Goal: Task Accomplishment & Management: Manage account settings

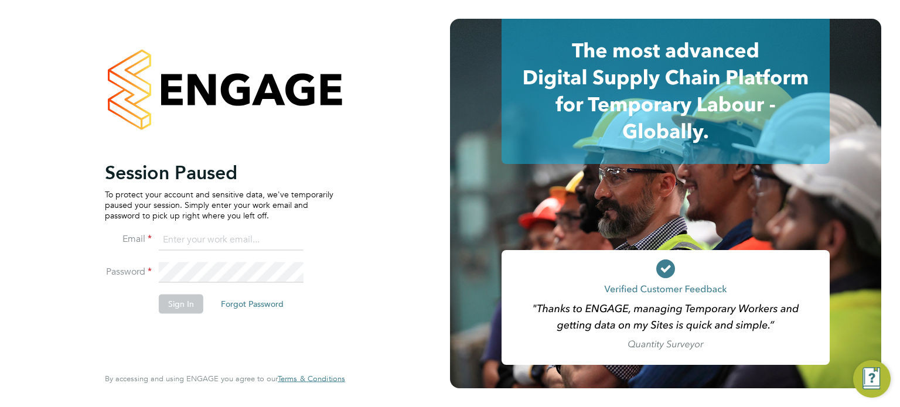
type input "Richard.walsh@vistry.co.uk"
click at [170, 310] on button "Sign In" at bounding box center [181, 304] width 45 height 19
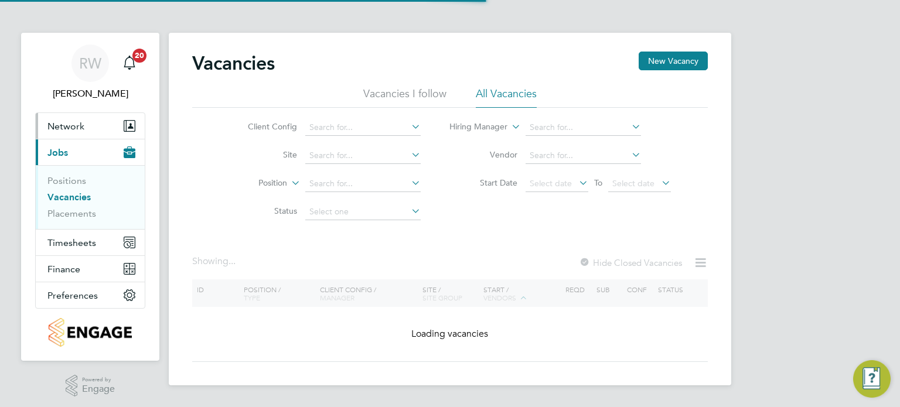
click at [72, 121] on span "Network" at bounding box center [65, 126] width 37 height 11
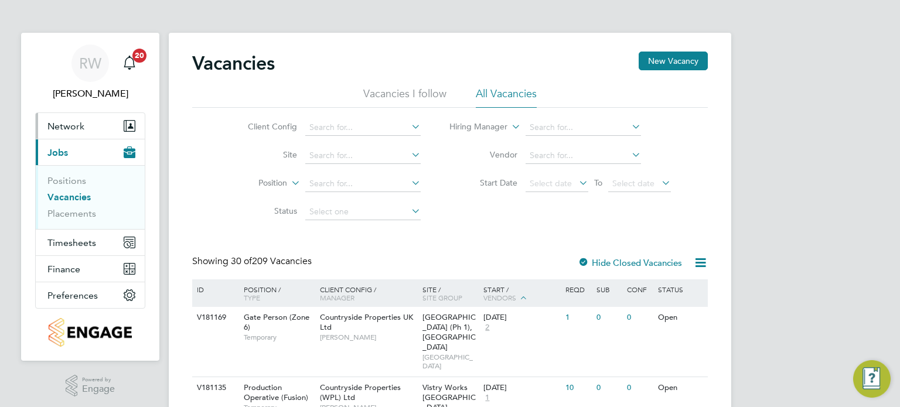
click at [68, 126] on span "Network" at bounding box center [65, 126] width 37 height 11
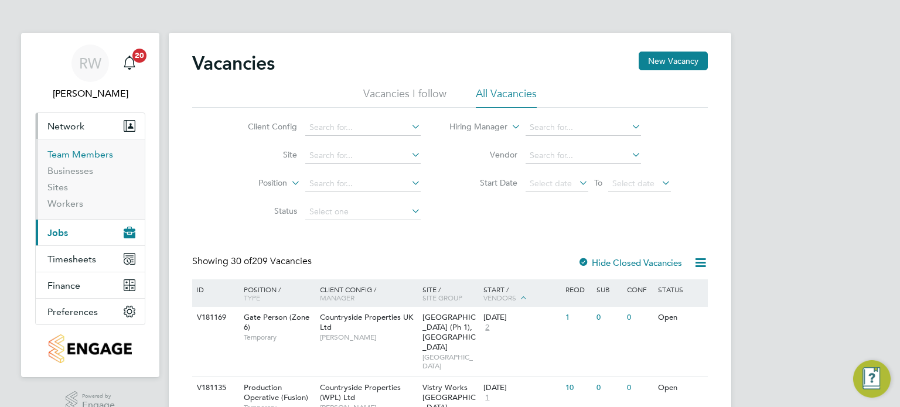
click at [68, 157] on link "Team Members" at bounding box center [80, 154] width 66 height 11
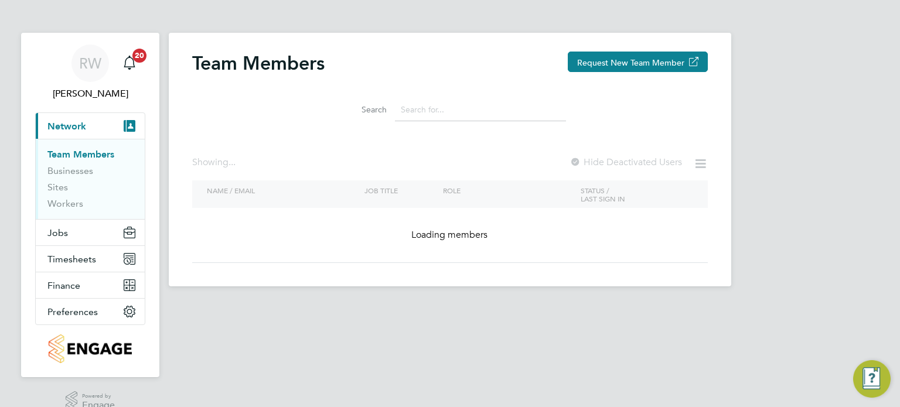
click at [475, 111] on input at bounding box center [480, 109] width 171 height 23
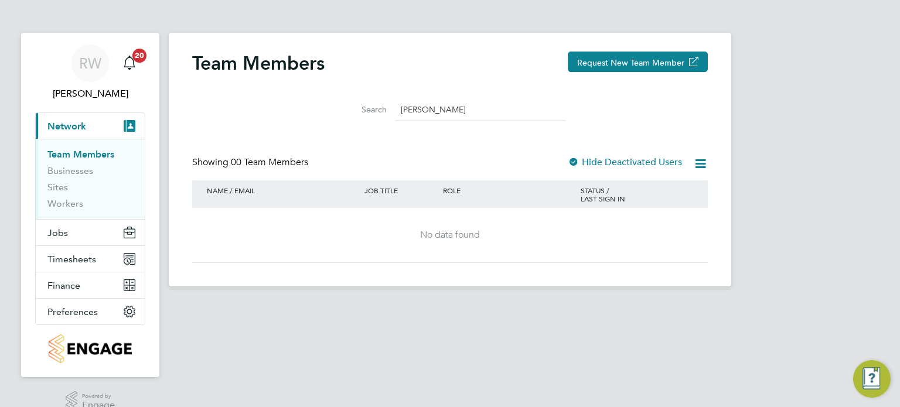
type input "rory b"
click at [57, 231] on span "Jobs" at bounding box center [57, 232] width 21 height 11
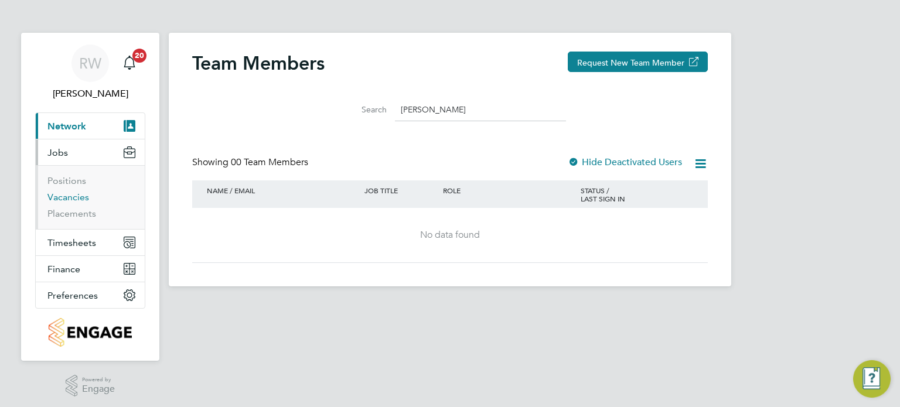
click at [77, 194] on link "Vacancies" at bounding box center [68, 197] width 42 height 11
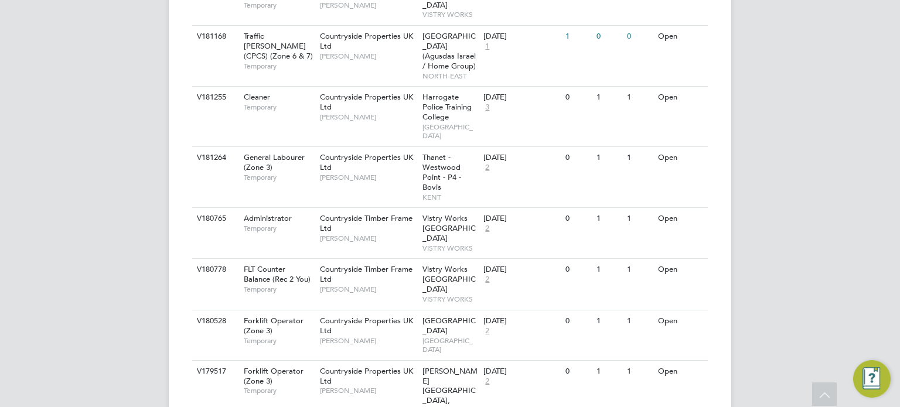
scroll to position [405, 0]
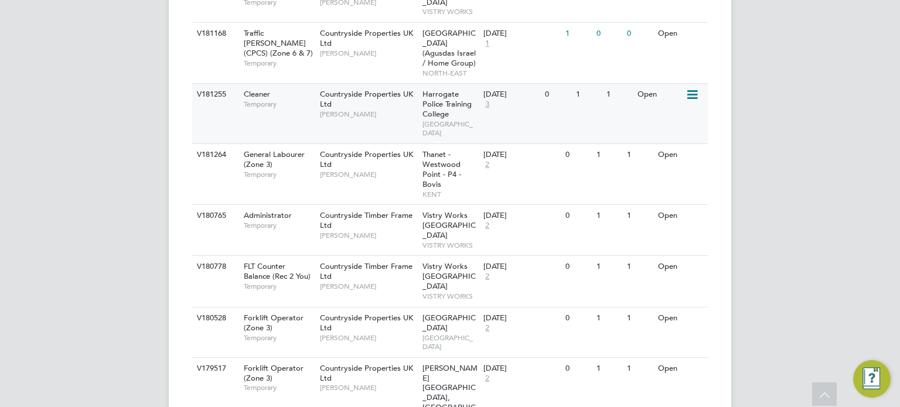
click at [697, 88] on icon at bounding box center [691, 95] width 12 height 14
click at [672, 121] on li "Update Status" at bounding box center [663, 125] width 68 height 16
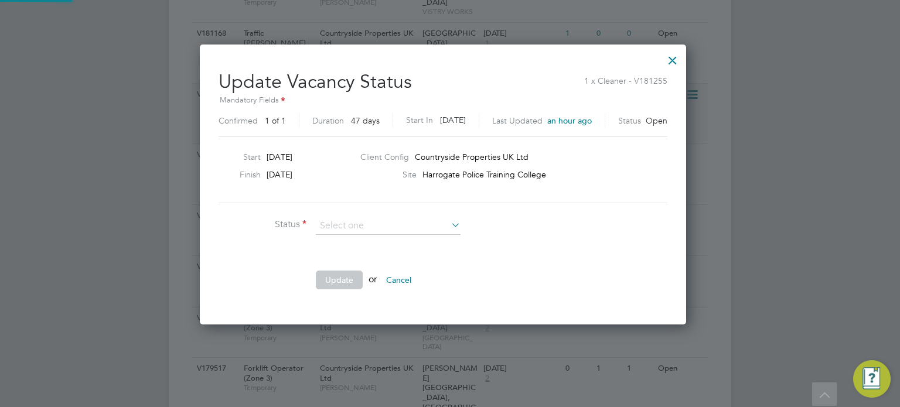
scroll to position [278, 500]
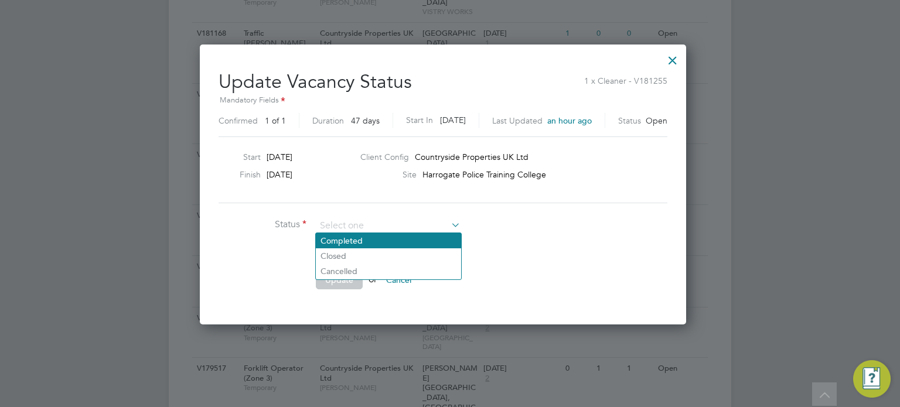
click at [391, 237] on li "Completed" at bounding box center [388, 240] width 145 height 15
type input "Completed"
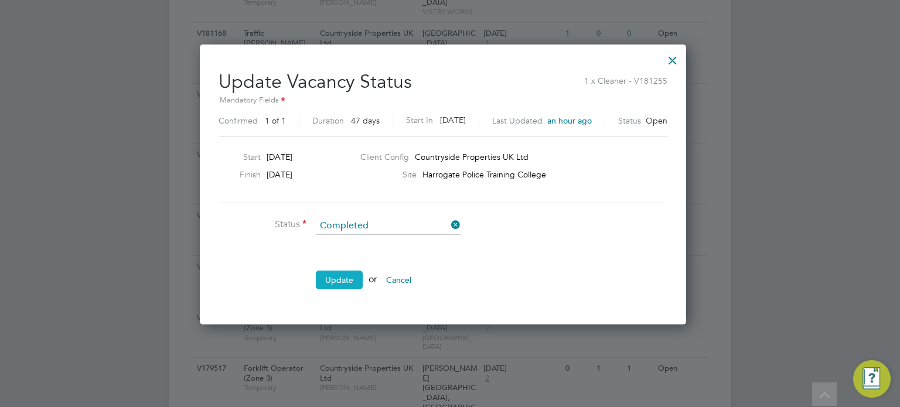
click at [359, 273] on button "Update" at bounding box center [339, 280] width 47 height 19
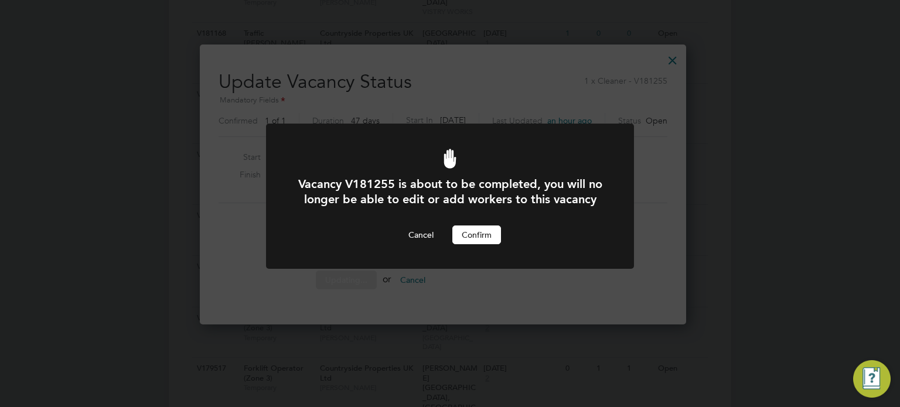
click at [479, 242] on button "Confirm" at bounding box center [476, 235] width 49 height 19
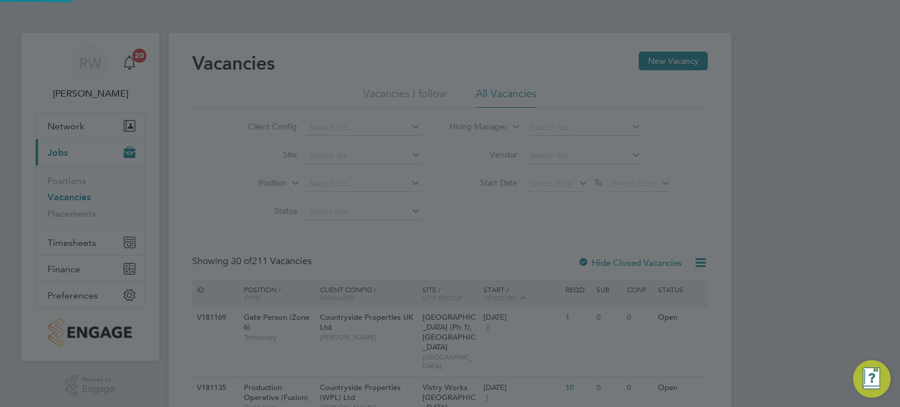
scroll to position [405, 0]
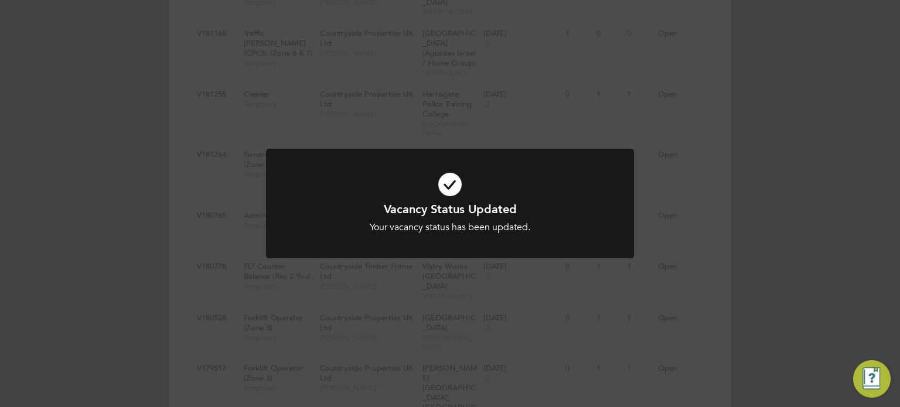
click at [541, 261] on div "Vacancy Status Updated Your vacancy status has been updated. Cancel Okay" at bounding box center [450, 211] width 368 height 124
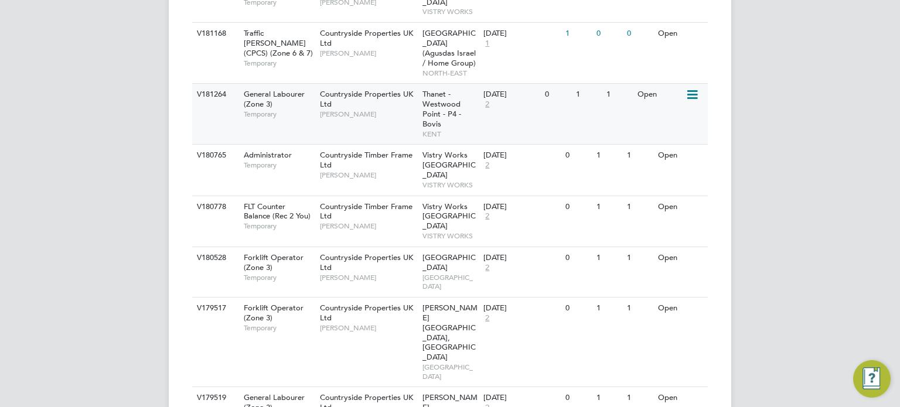
click at [694, 88] on icon at bounding box center [691, 95] width 12 height 14
click at [665, 126] on li "Update Status" at bounding box center [663, 125] width 68 height 16
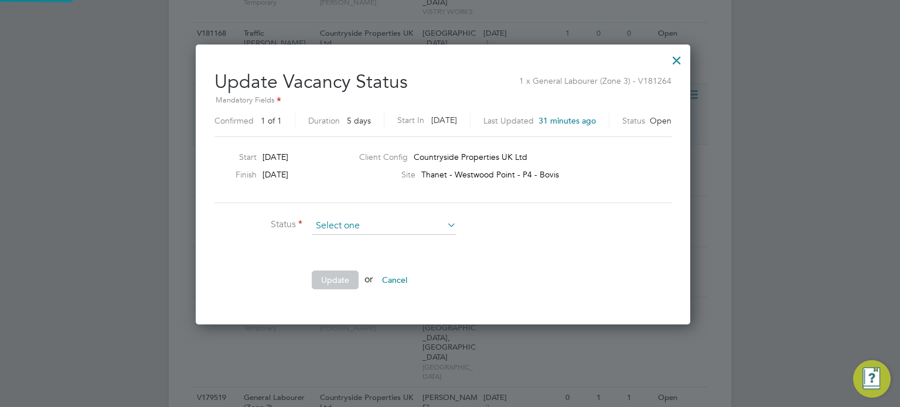
scroll to position [278, 508]
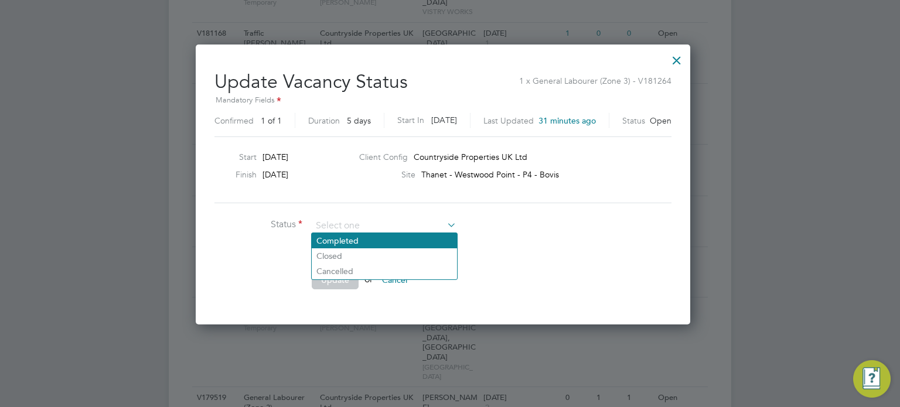
click at [377, 238] on li "Completed" at bounding box center [384, 240] width 145 height 15
type input "Completed"
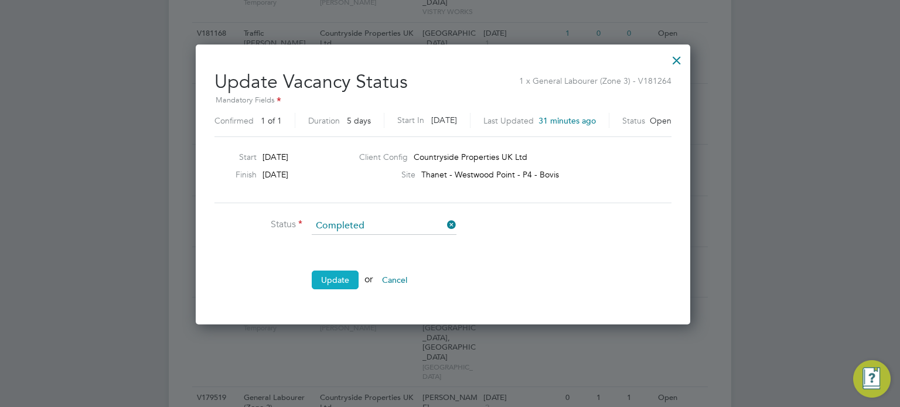
click at [340, 282] on button "Update" at bounding box center [335, 280] width 47 height 19
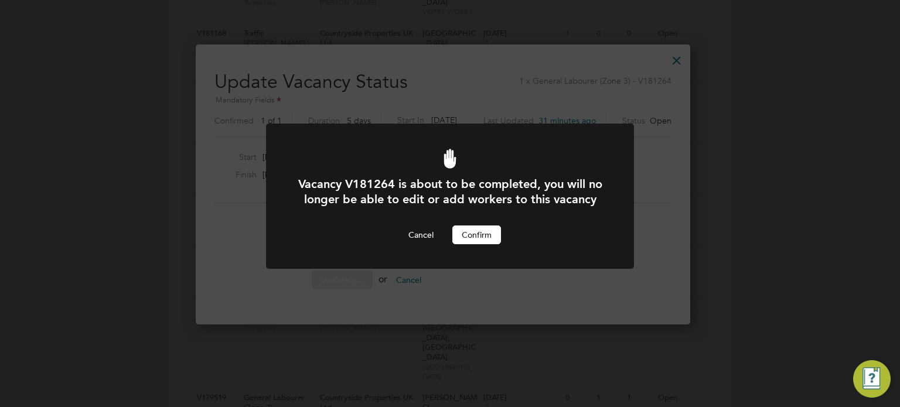
click at [457, 244] on button "Confirm" at bounding box center [476, 235] width 49 height 19
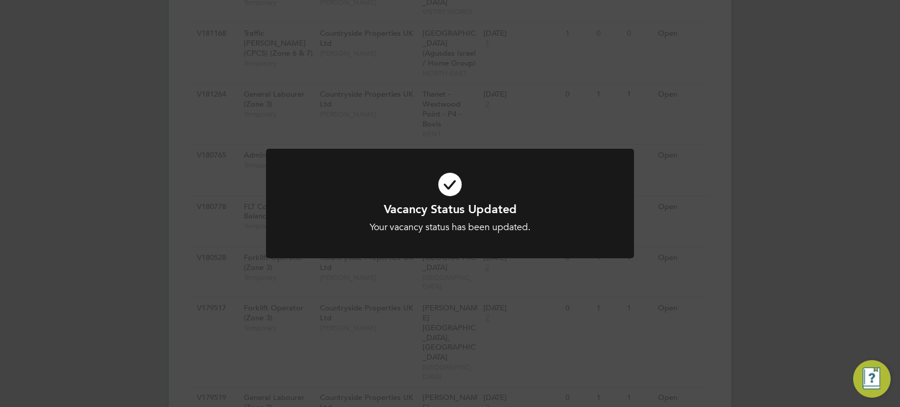
click at [467, 262] on div "Vacancy Status Updated Your vacancy status has been updated. Cancel Okay" at bounding box center [450, 211] width 368 height 124
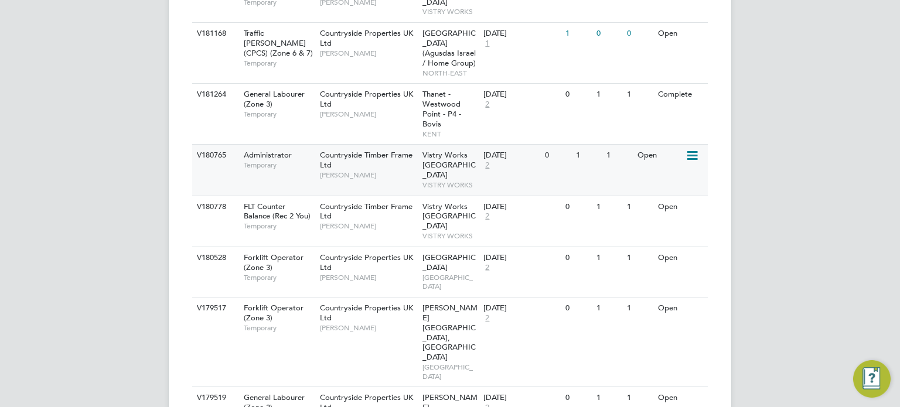
click at [695, 149] on icon at bounding box center [691, 156] width 12 height 14
click at [674, 186] on li "Update Status" at bounding box center [663, 185] width 68 height 16
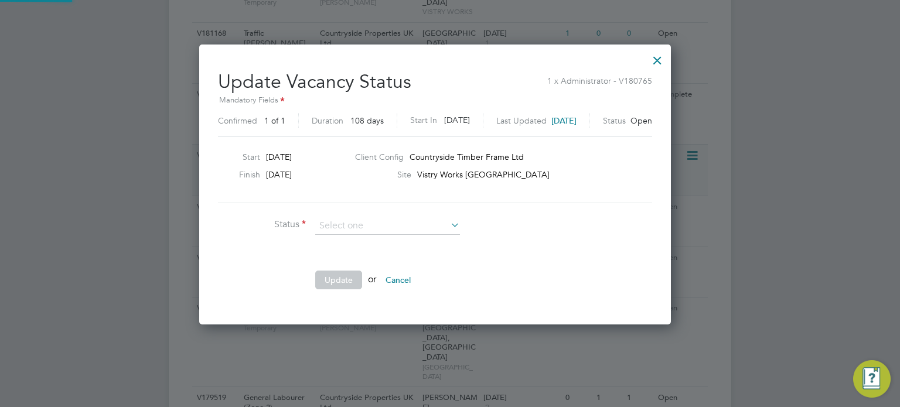
scroll to position [278, 501]
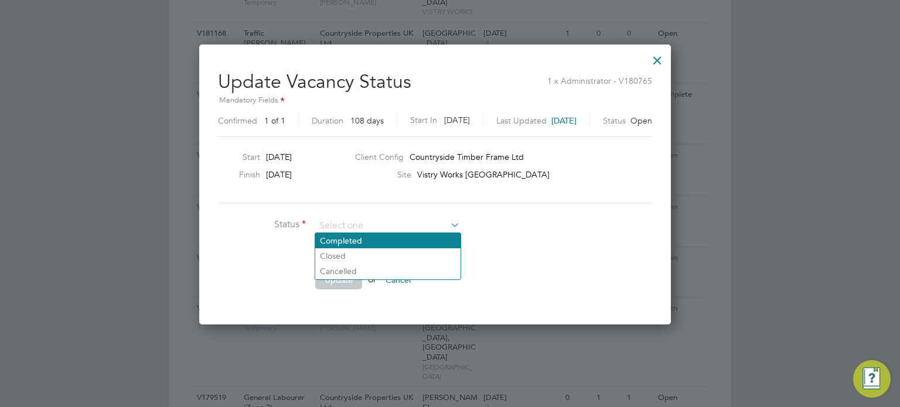
click at [381, 243] on li "Completed" at bounding box center [387, 240] width 145 height 15
type input "Completed"
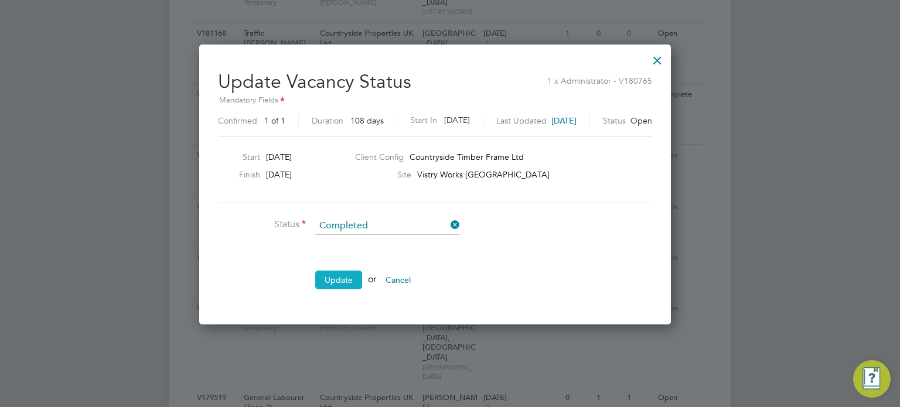
click at [351, 280] on button "Update" at bounding box center [338, 280] width 47 height 19
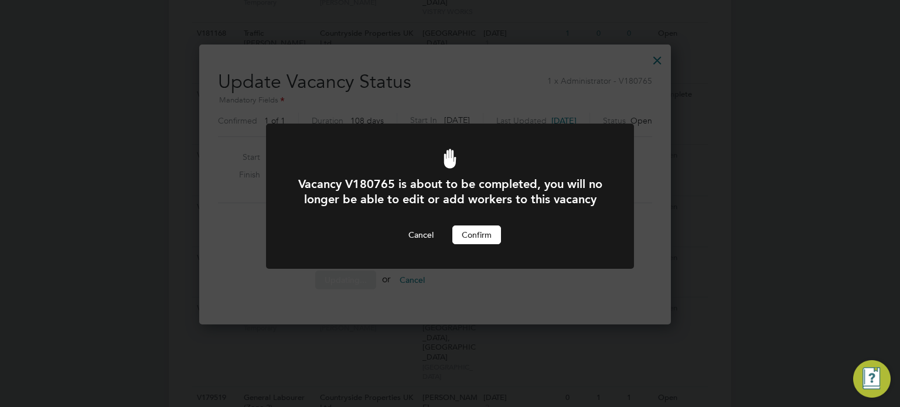
scroll to position [0, 0]
click at [452, 244] on button "Confirm" at bounding box center [476, 235] width 49 height 19
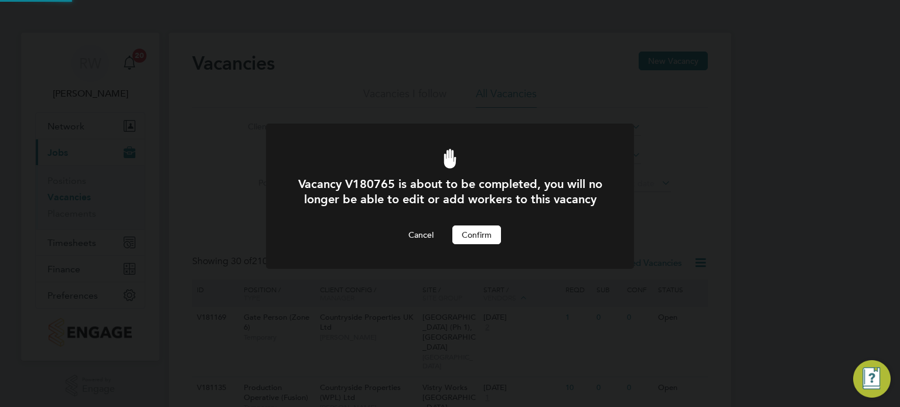
scroll to position [405, 0]
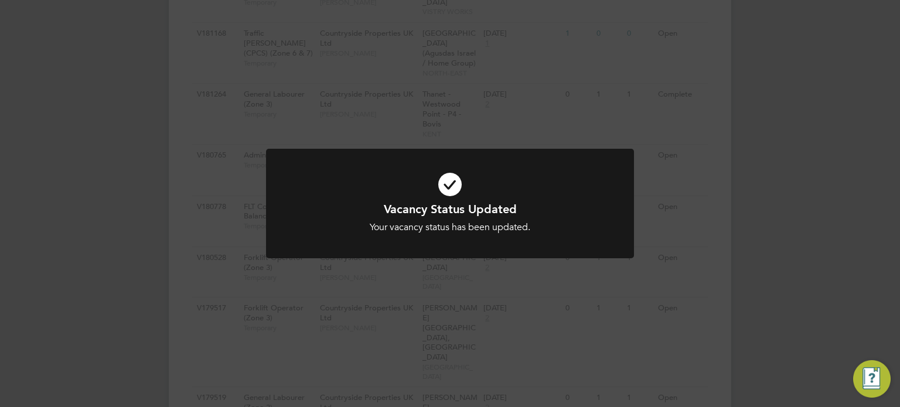
click at [541, 252] on div at bounding box center [450, 204] width 368 height 110
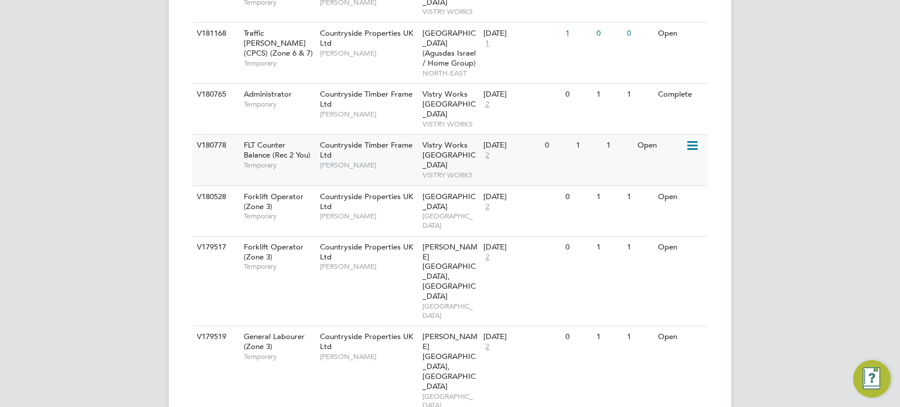
click at [691, 139] on icon at bounding box center [691, 146] width 12 height 14
click at [667, 158] on li "Update Status" at bounding box center [663, 166] width 68 height 16
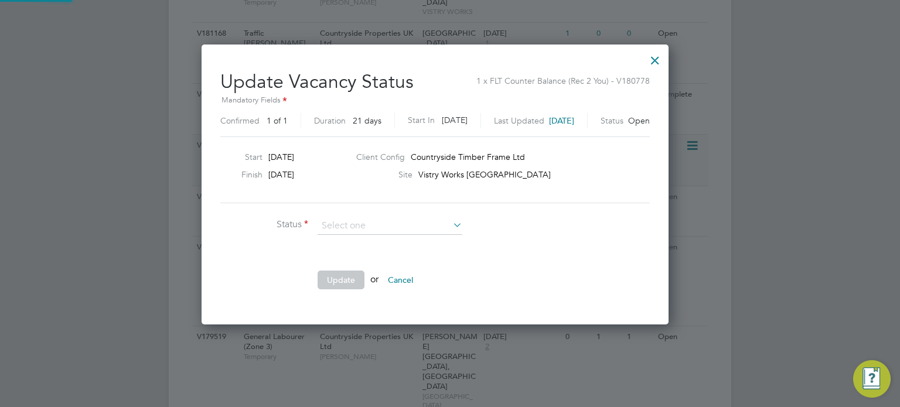
scroll to position [278, 496]
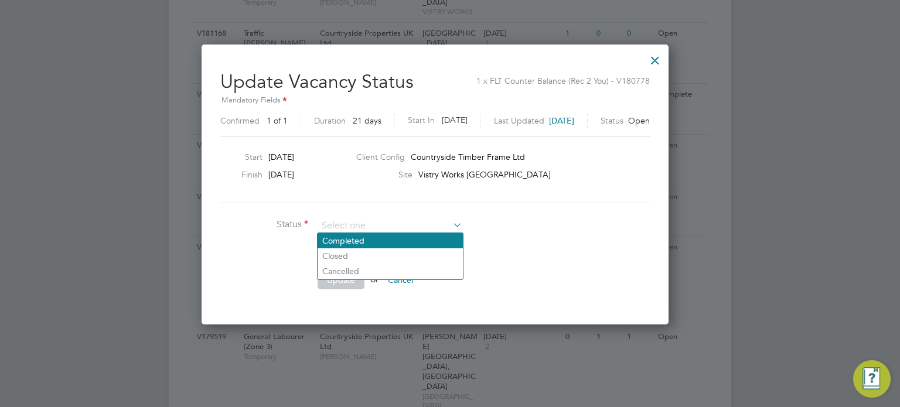
click at [404, 237] on li "Completed" at bounding box center [389, 240] width 145 height 15
type input "Completed"
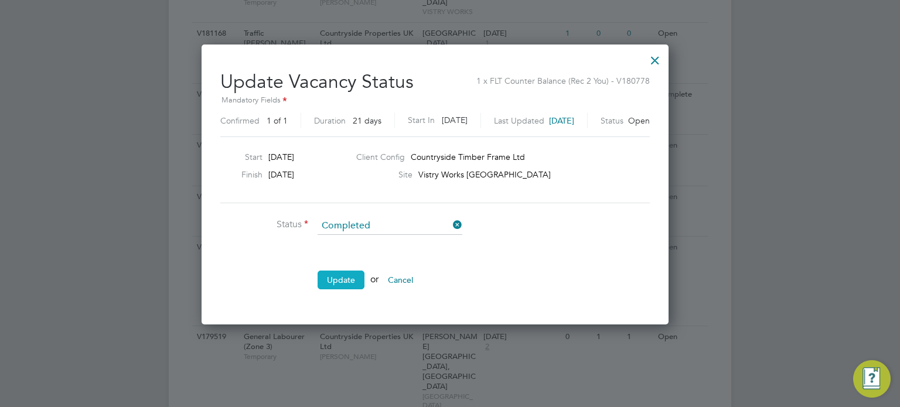
click at [340, 282] on button "Update" at bounding box center [340, 280] width 47 height 19
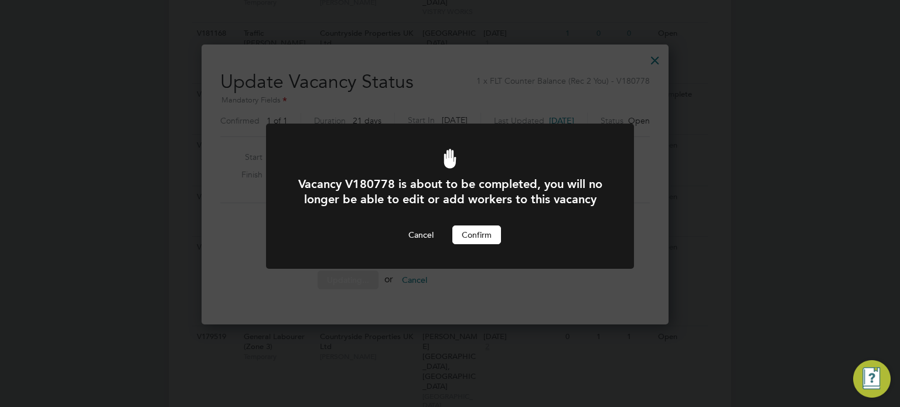
click at [472, 244] on button "Confirm" at bounding box center [476, 235] width 49 height 19
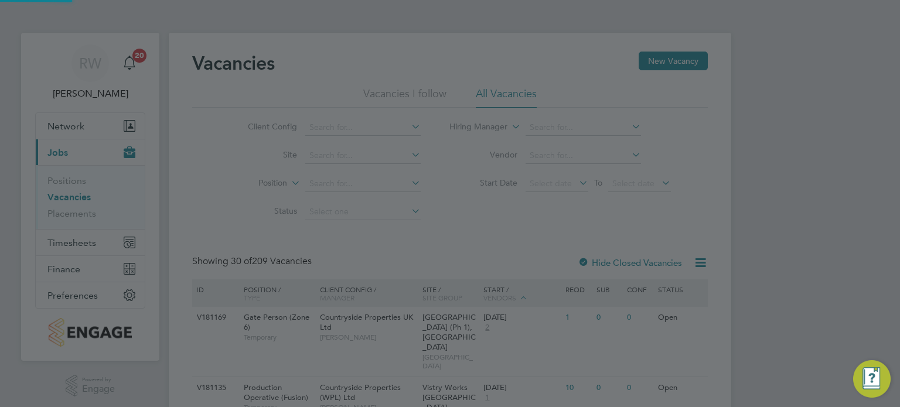
scroll to position [405, 0]
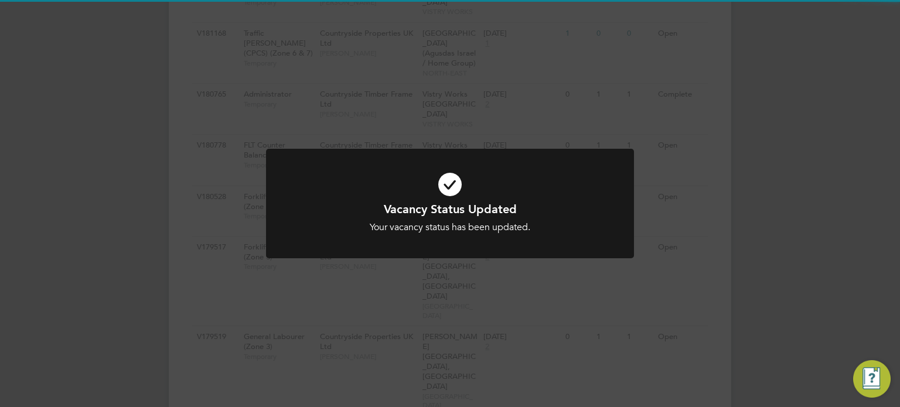
click at [513, 248] on div at bounding box center [450, 204] width 368 height 110
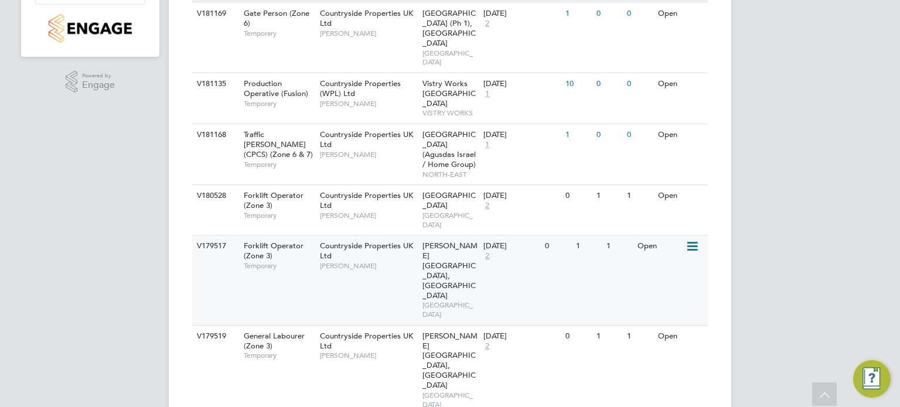
scroll to position [305, 0]
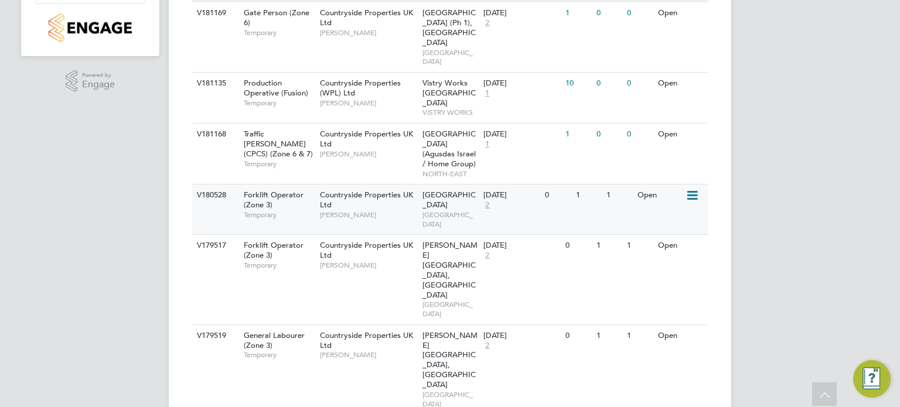
click at [692, 189] on icon at bounding box center [691, 196] width 12 height 14
click at [671, 229] on li "Update Status" at bounding box center [663, 225] width 68 height 16
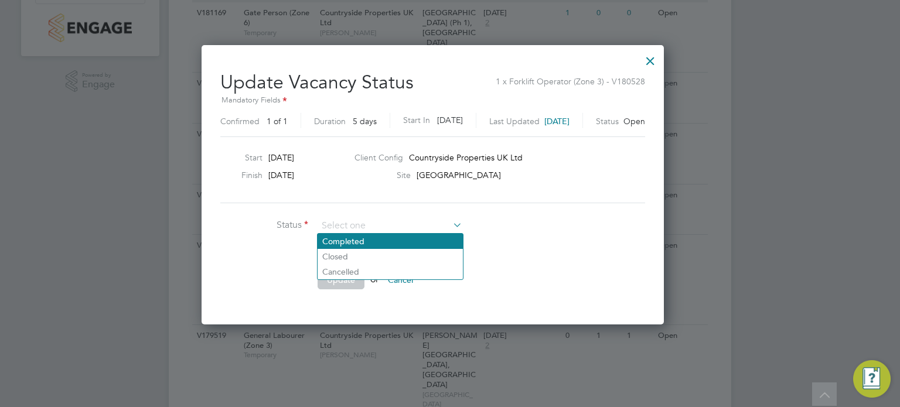
click at [362, 242] on li "Completed" at bounding box center [389, 241] width 145 height 15
type input "Completed"
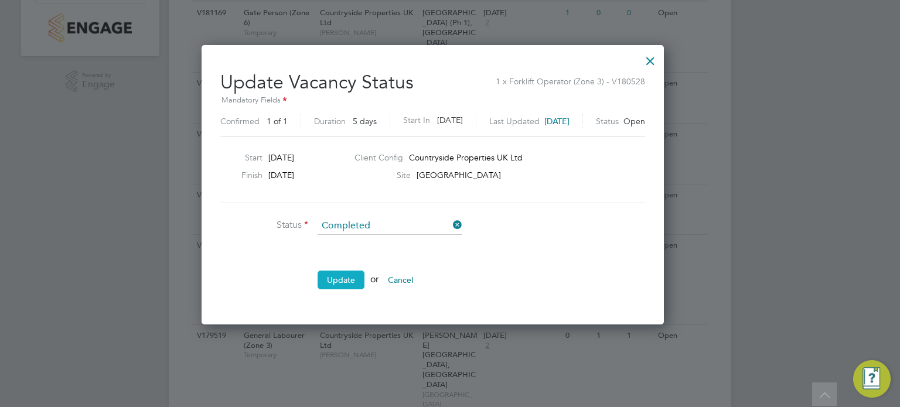
click at [337, 285] on button "Update" at bounding box center [340, 280] width 47 height 19
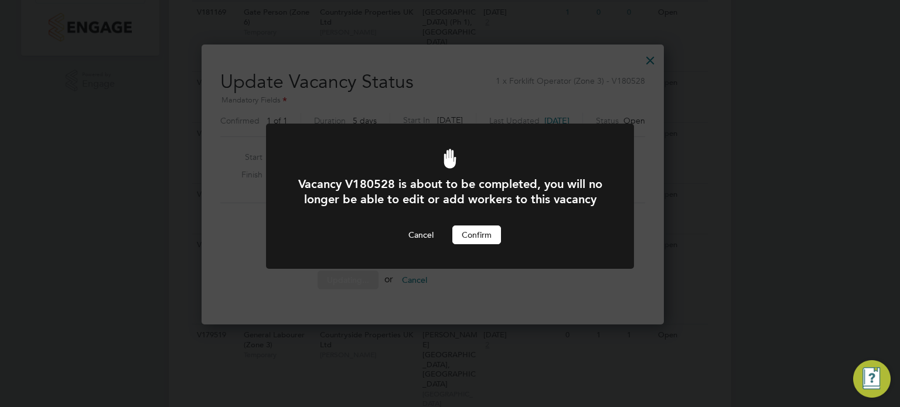
click at [470, 244] on button "Confirm" at bounding box center [476, 235] width 49 height 19
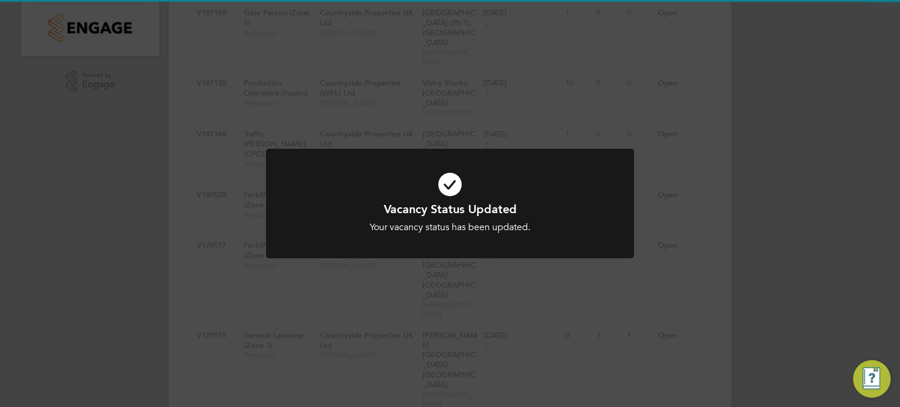
click at [470, 244] on div at bounding box center [450, 204] width 368 height 110
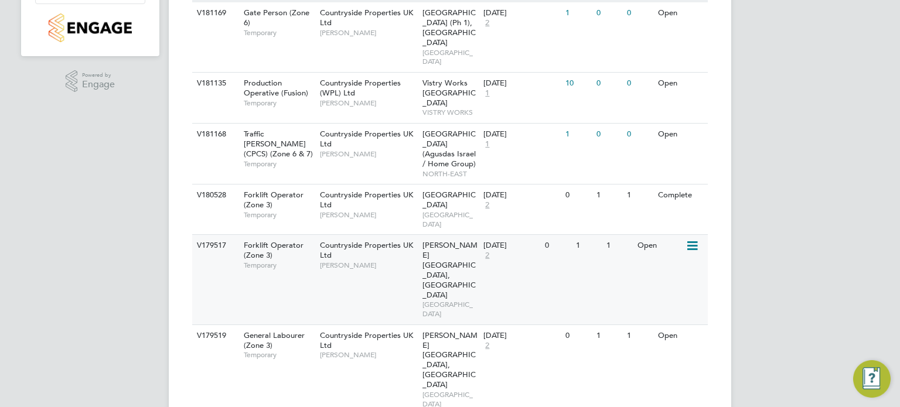
click at [696, 239] on icon at bounding box center [691, 246] width 12 height 14
click at [669, 267] on li "Update Status" at bounding box center [663, 266] width 68 height 16
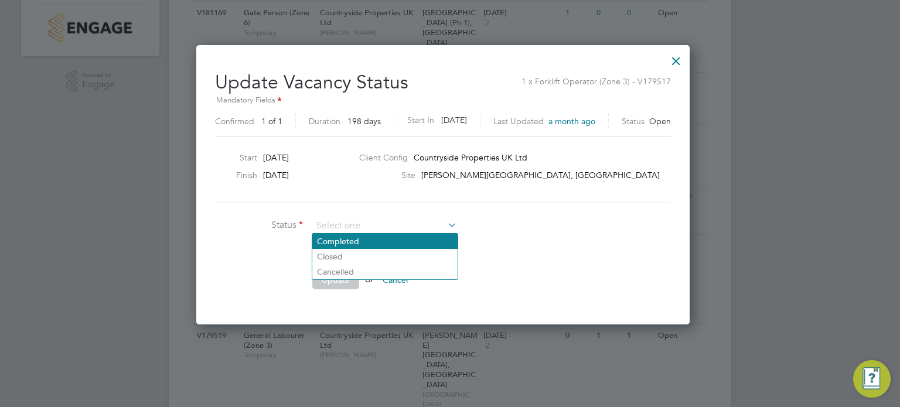
click at [377, 240] on li "Completed" at bounding box center [384, 241] width 145 height 15
type input "Completed"
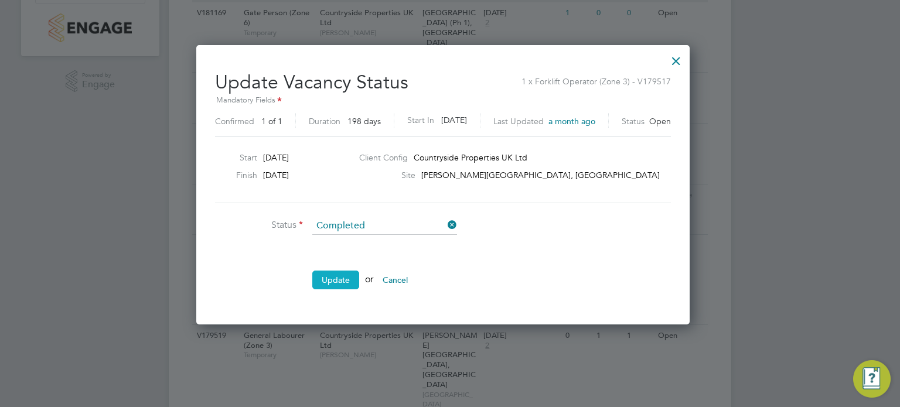
click at [343, 276] on button "Update" at bounding box center [335, 280] width 47 height 19
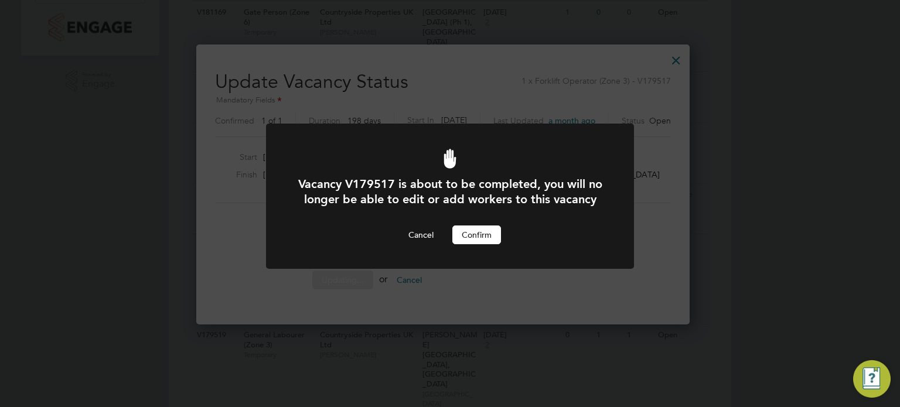
click at [474, 244] on button "Confirm" at bounding box center [476, 235] width 49 height 19
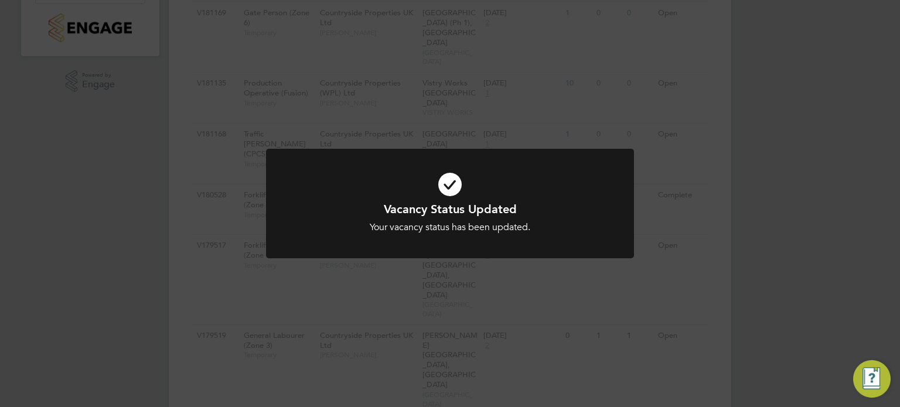
click at [430, 260] on div "Vacancy Status Updated Your vacancy status has been updated. Cancel Okay" at bounding box center [450, 211] width 368 height 124
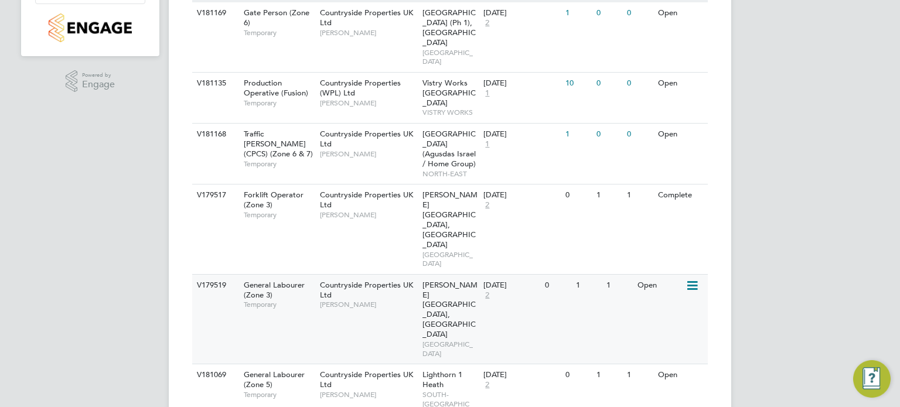
click at [695, 279] on icon at bounding box center [691, 286] width 12 height 14
click at [655, 274] on li "Update Status" at bounding box center [663, 266] width 68 height 16
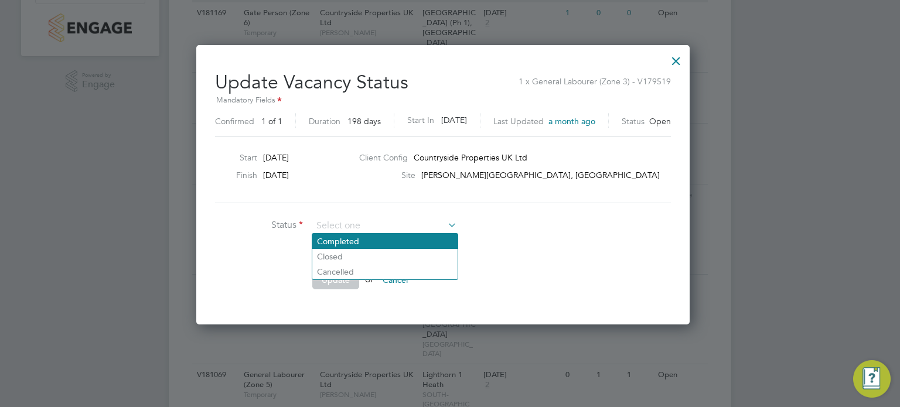
click at [375, 237] on li "Completed" at bounding box center [384, 241] width 145 height 15
type input "Completed"
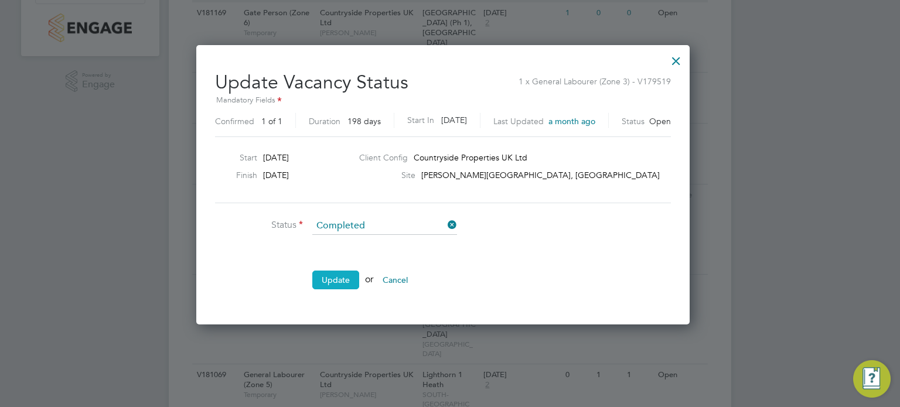
click at [344, 279] on button "Update" at bounding box center [335, 280] width 47 height 19
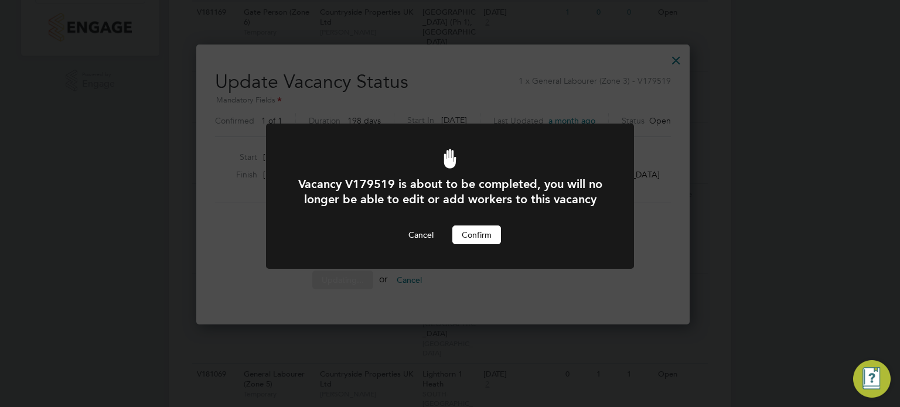
click at [479, 244] on button "Confirm" at bounding box center [476, 235] width 49 height 19
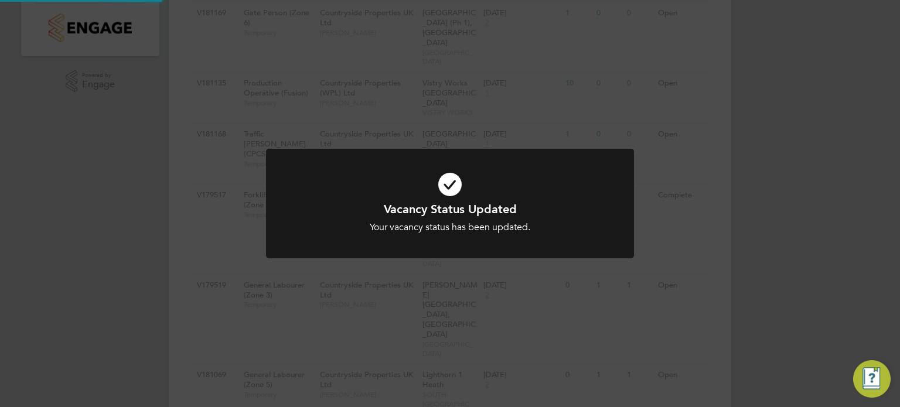
click at [535, 263] on div "Vacancy Status Updated Your vacancy status has been updated. Cancel Okay" at bounding box center [450, 211] width 368 height 124
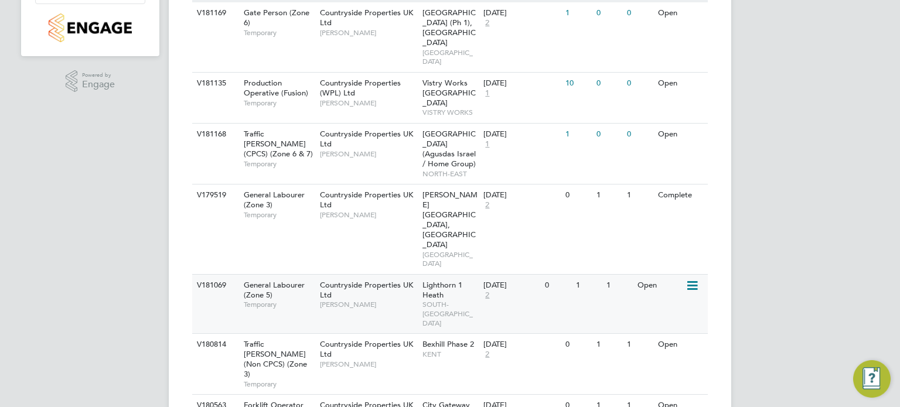
click at [694, 279] on icon at bounding box center [691, 286] width 12 height 14
click at [672, 265] on li "Update Status" at bounding box center [663, 266] width 68 height 16
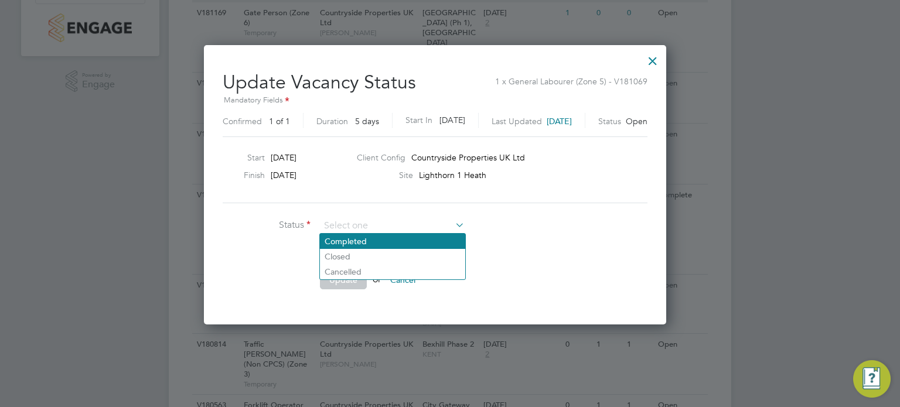
click at [388, 240] on li "Completed" at bounding box center [392, 241] width 145 height 15
type input "Completed"
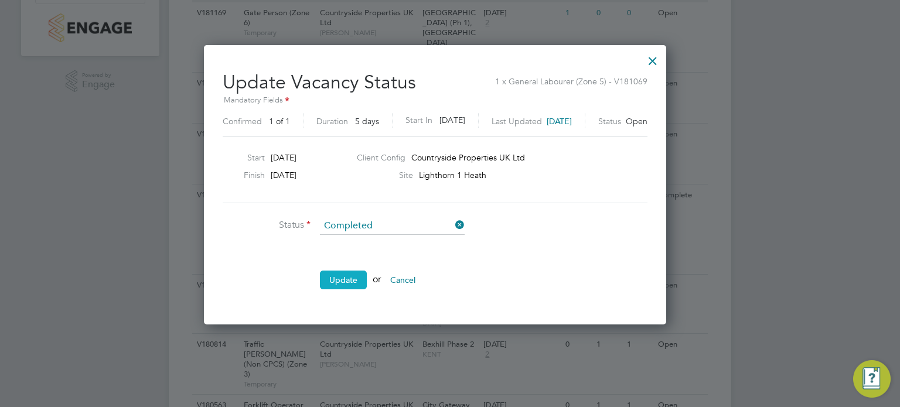
click at [357, 271] on button "Update" at bounding box center [343, 280] width 47 height 19
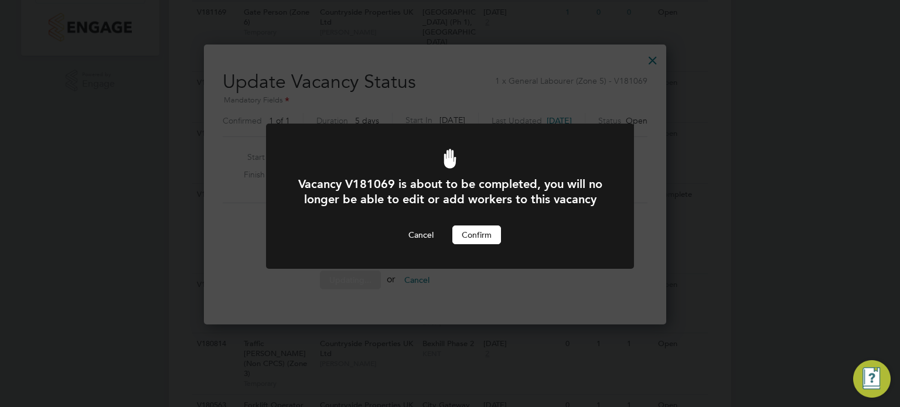
click at [483, 244] on button "Confirm" at bounding box center [476, 235] width 49 height 19
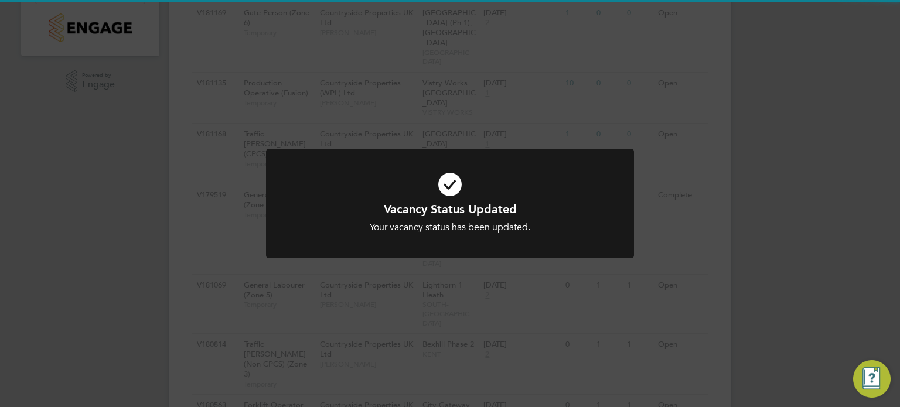
click at [440, 274] on div "Vacancy Status Updated Your vacancy status has been updated. Cancel Okay" at bounding box center [450, 203] width 900 height 407
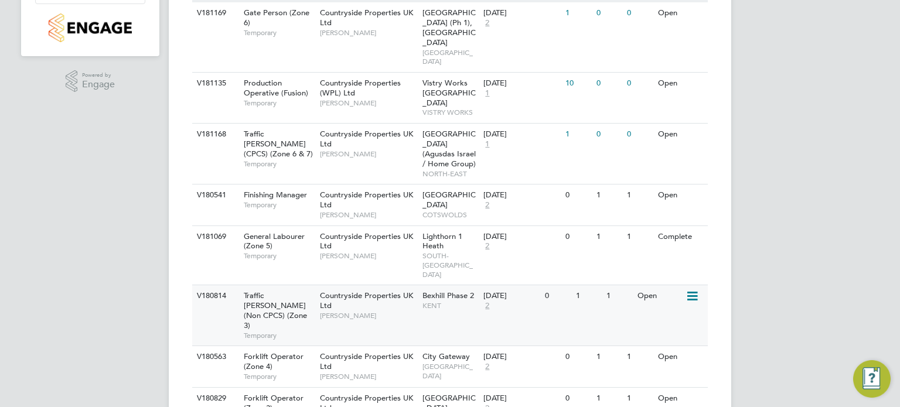
click at [697, 289] on icon at bounding box center [691, 296] width 12 height 14
click at [676, 312] on li "Update Status" at bounding box center [663, 317] width 68 height 16
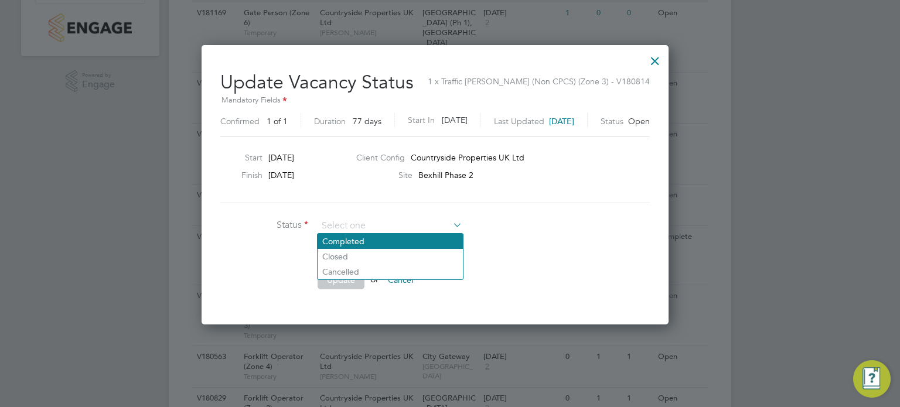
click at [404, 248] on li "Completed" at bounding box center [389, 241] width 145 height 15
type input "Completed"
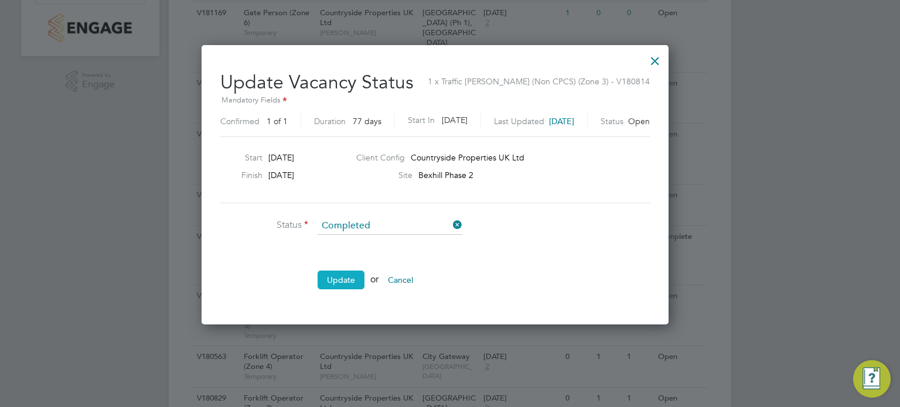
click at [351, 276] on button "Update" at bounding box center [340, 280] width 47 height 19
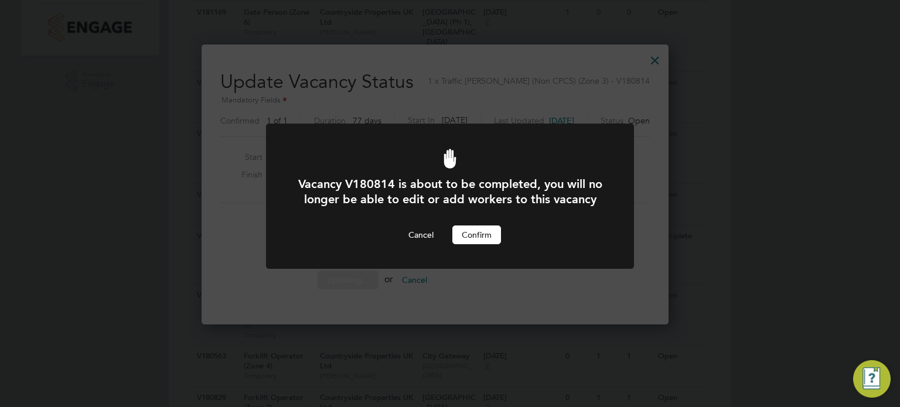
click at [475, 244] on button "Confirm" at bounding box center [476, 235] width 49 height 19
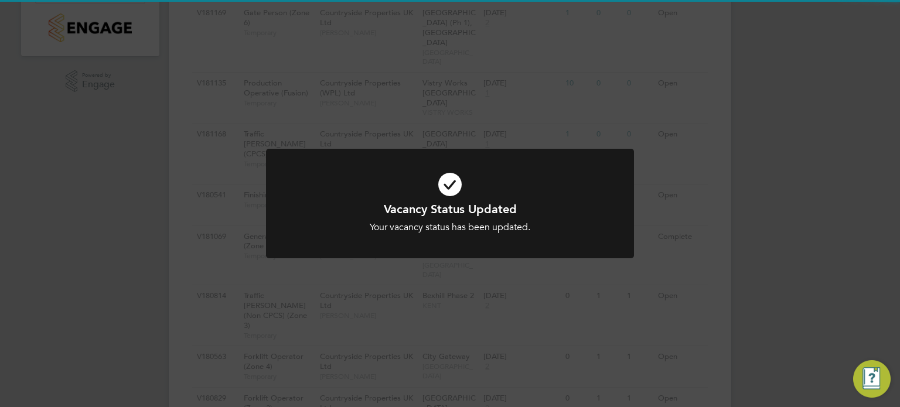
click at [508, 272] on div "Vacancy Status Updated Your vacancy status has been updated. Cancel Okay" at bounding box center [450, 211] width 368 height 124
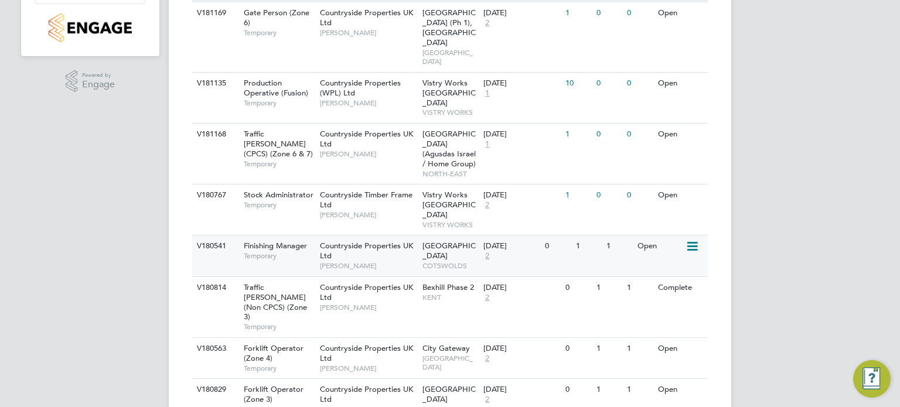
click at [692, 240] on icon at bounding box center [691, 247] width 12 height 14
click at [672, 265] on li "Update Status" at bounding box center [663, 266] width 68 height 16
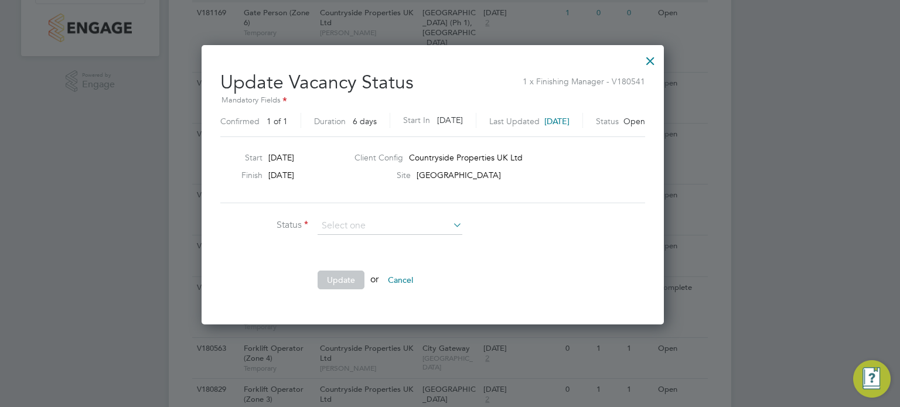
click at [378, 241] on li "Completed" at bounding box center [389, 241] width 145 height 15
type input "Completed"
click at [353, 276] on button "Update" at bounding box center [340, 280] width 47 height 19
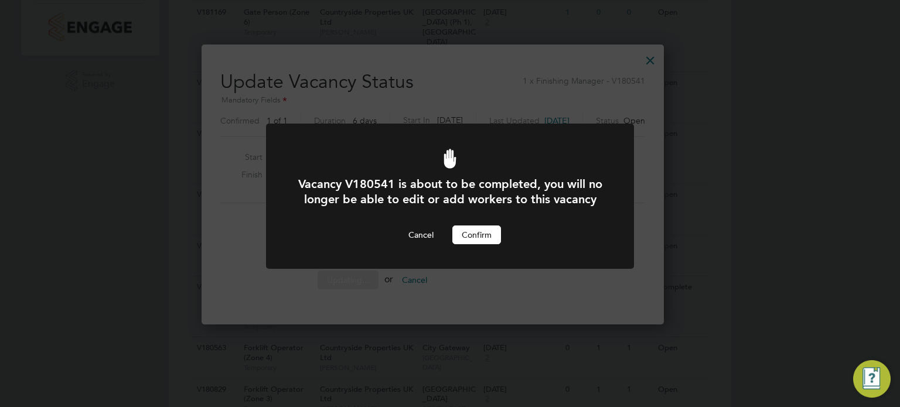
click at [479, 244] on button "Confirm" at bounding box center [476, 235] width 49 height 19
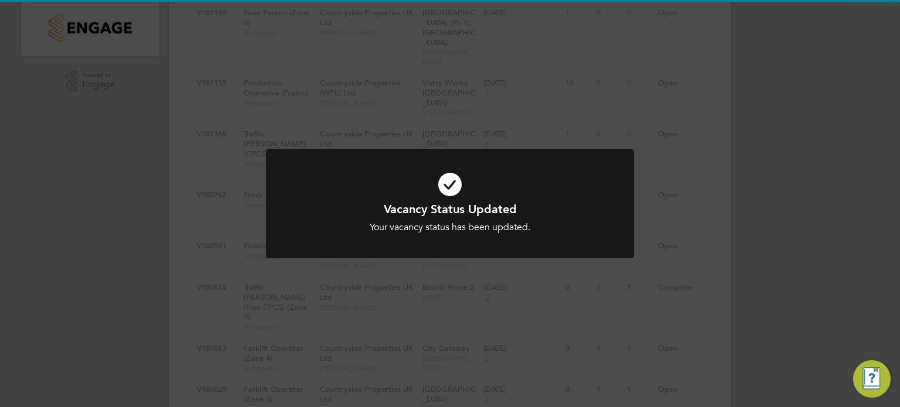
click at [450, 273] on div "Vacancy Status Updated Your vacancy status has been updated. Cancel Okay" at bounding box center [450, 203] width 900 height 407
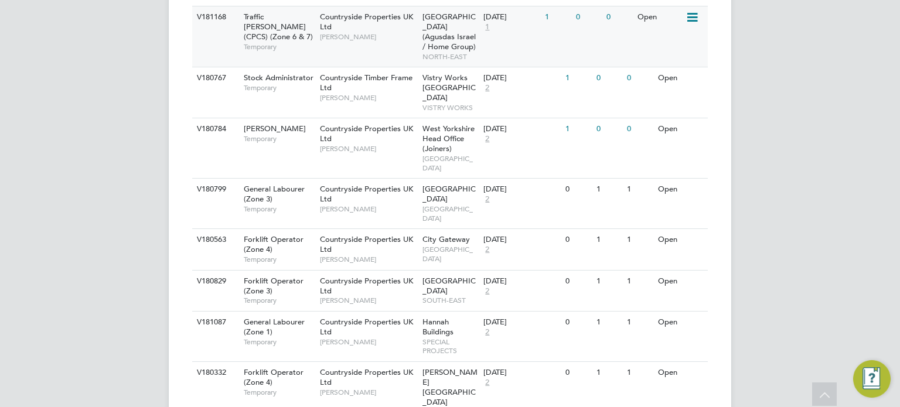
scroll to position [422, 0]
click at [449, 124] on span "West Yorkshire Head Office (Joiners)" at bounding box center [448, 139] width 52 height 30
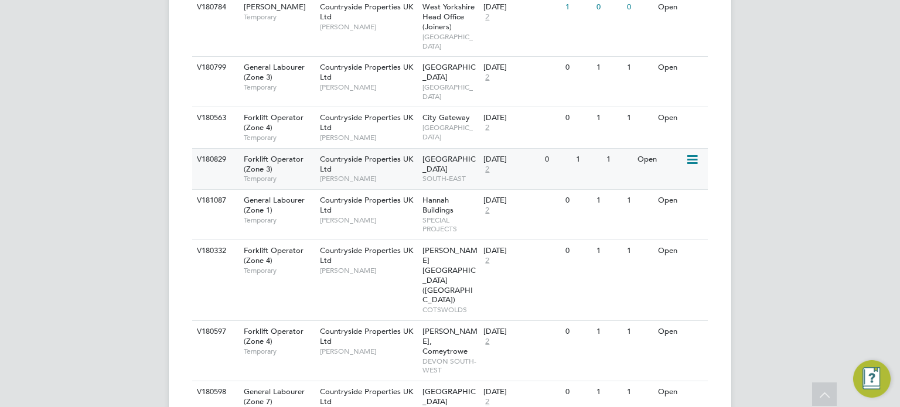
scroll to position [544, 0]
click at [686, 61] on icon at bounding box center [691, 68] width 12 height 14
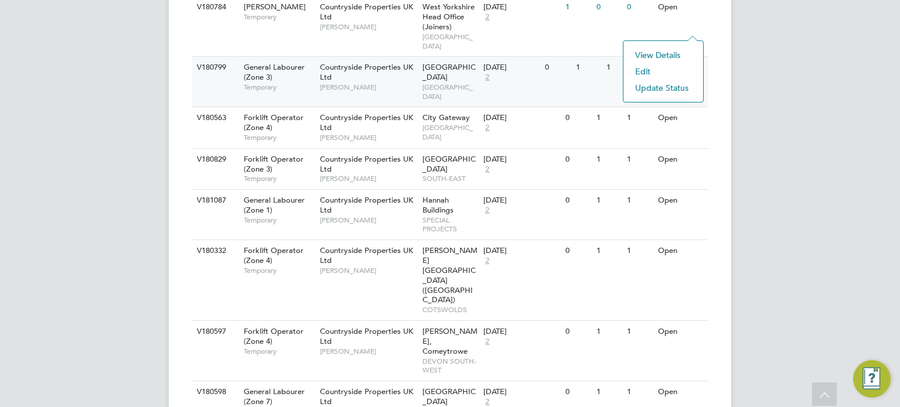
click at [678, 76] on li "Edit" at bounding box center [663, 71] width 68 height 16
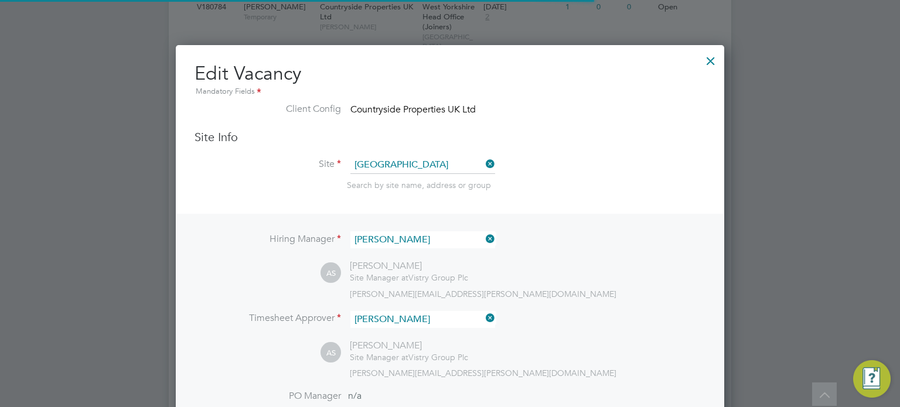
scroll to position [35, 61]
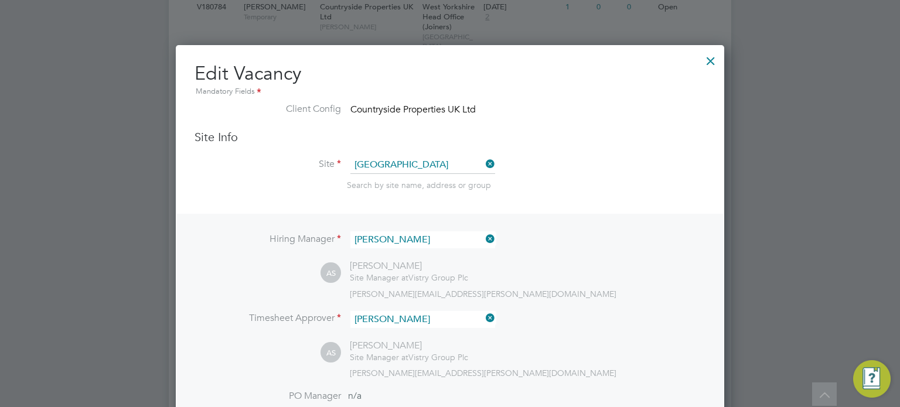
click at [712, 57] on div at bounding box center [710, 57] width 21 height 21
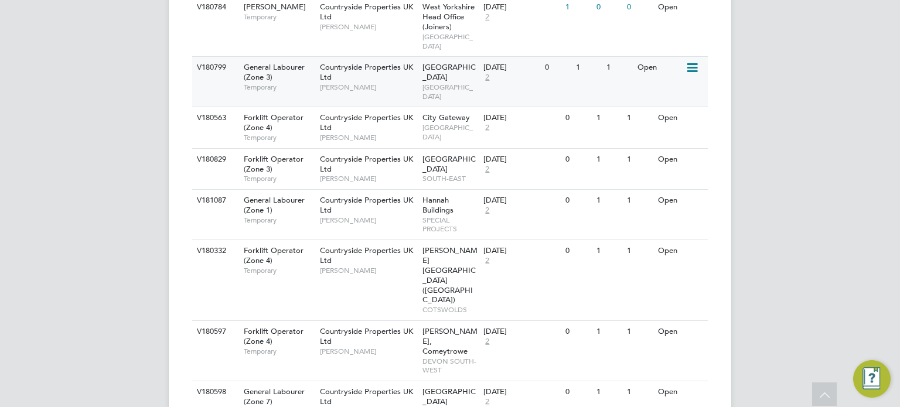
click at [694, 61] on icon at bounding box center [691, 68] width 12 height 14
click at [679, 83] on li "Update Status" at bounding box center [663, 88] width 68 height 16
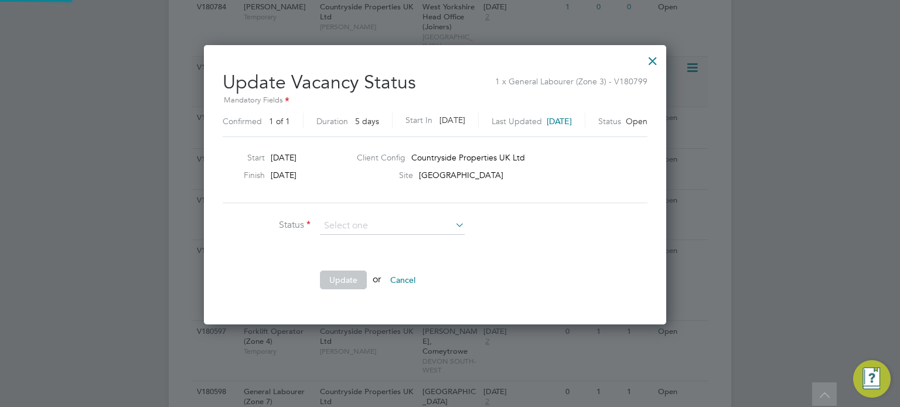
scroll to position [278, 492]
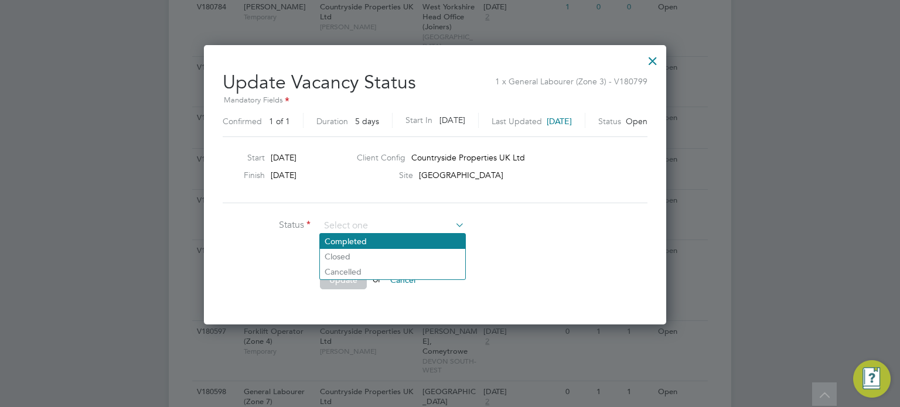
click at [404, 235] on li "Completed" at bounding box center [392, 241] width 145 height 15
type input "Completed"
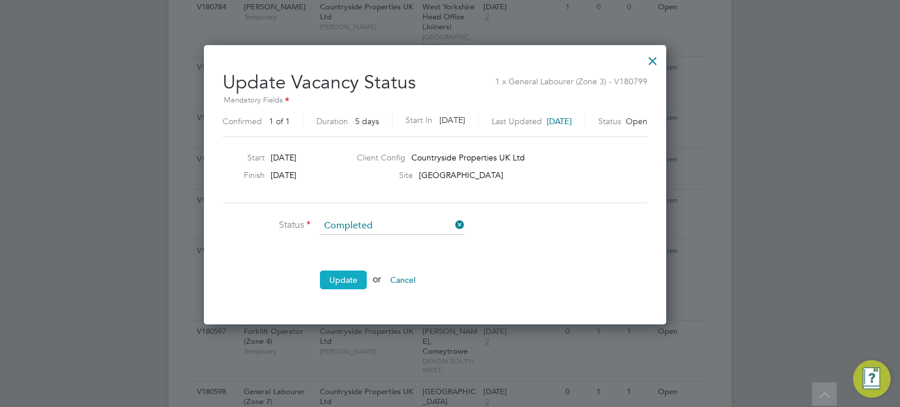
click at [346, 283] on button "Update" at bounding box center [343, 280] width 47 height 19
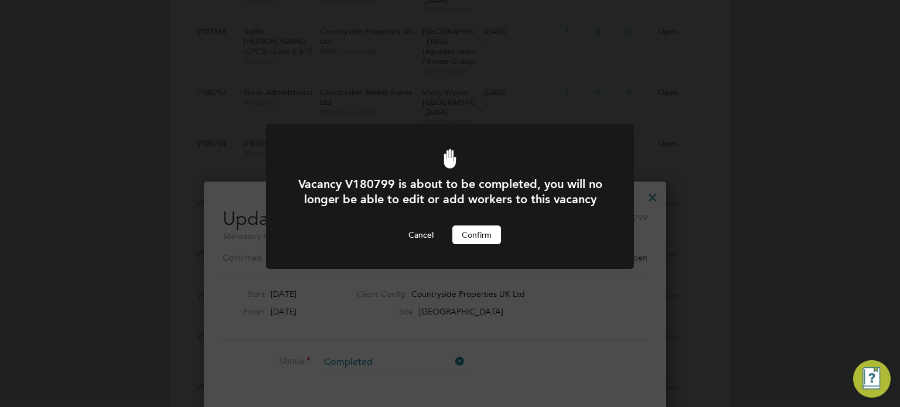
click at [472, 238] on div "Vacancy V180799 is about to be completed, you will no longer be able to edit or…" at bounding box center [450, 210] width 305 height 68
click at [478, 244] on button "Confirm" at bounding box center [476, 235] width 49 height 19
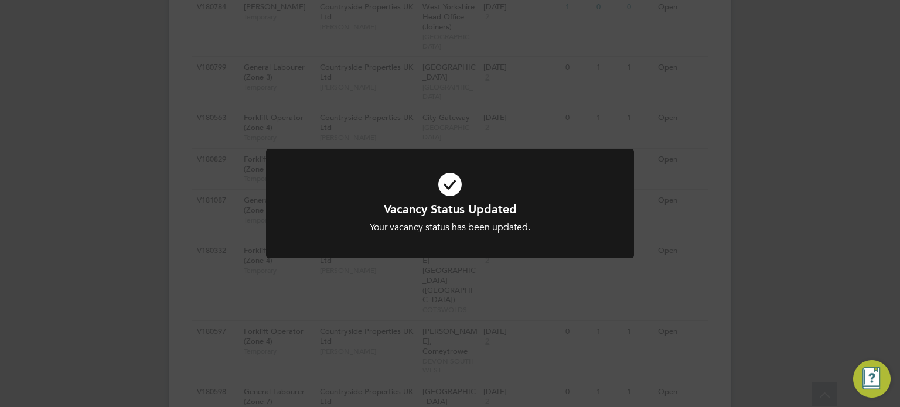
scroll to position [1359, 0]
click at [687, 129] on div "Vacancy Status Updated Your vacancy status has been updated. Cancel Okay" at bounding box center [450, 203] width 900 height 407
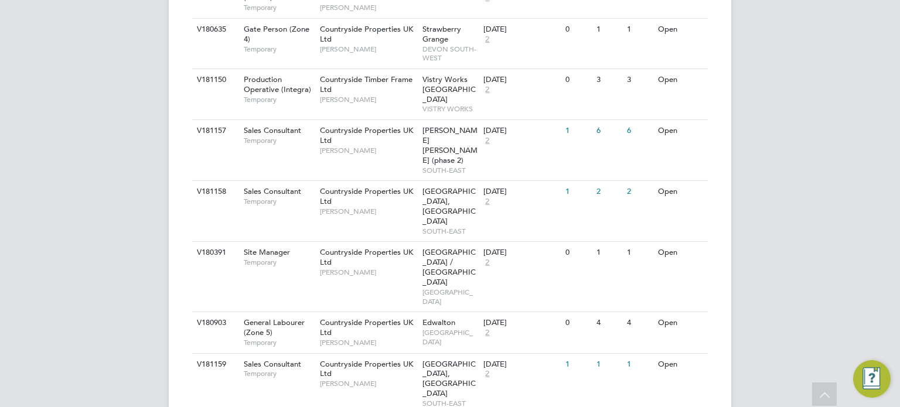
click at [675, 198] on li "Update Status" at bounding box center [663, 196] width 68 height 16
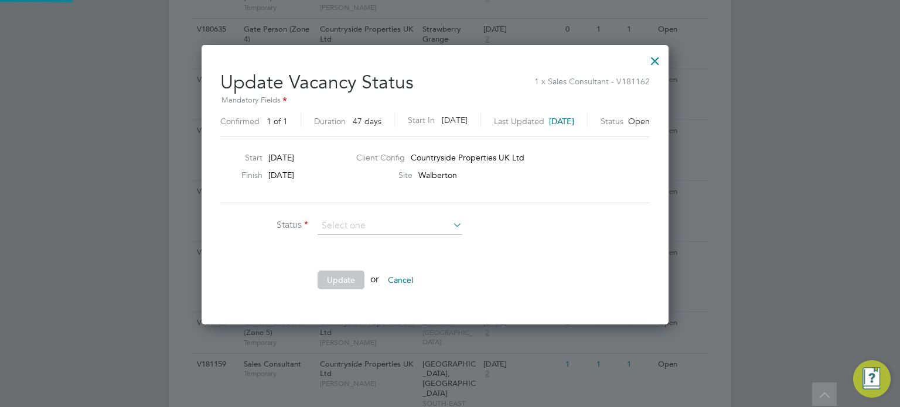
scroll to position [278, 496]
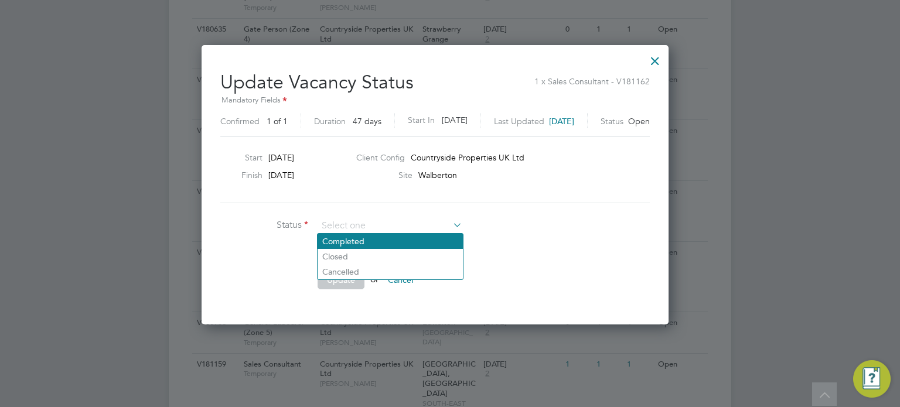
click at [409, 234] on li "Completed" at bounding box center [389, 241] width 145 height 15
type input "Completed"
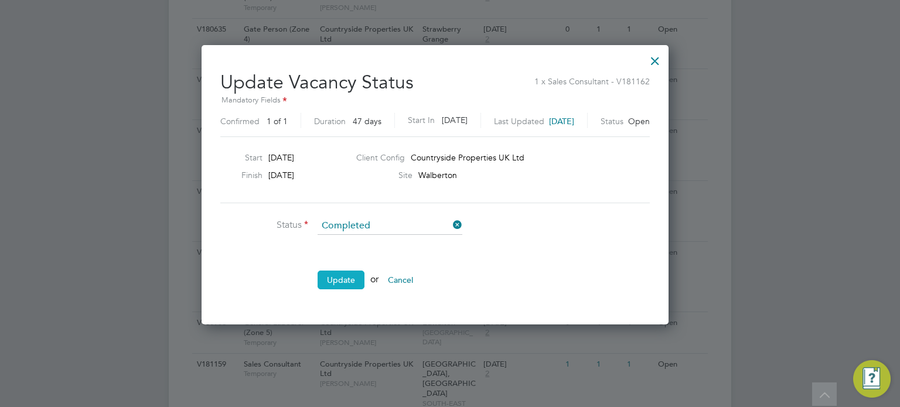
click at [346, 284] on button "Update" at bounding box center [340, 280] width 47 height 19
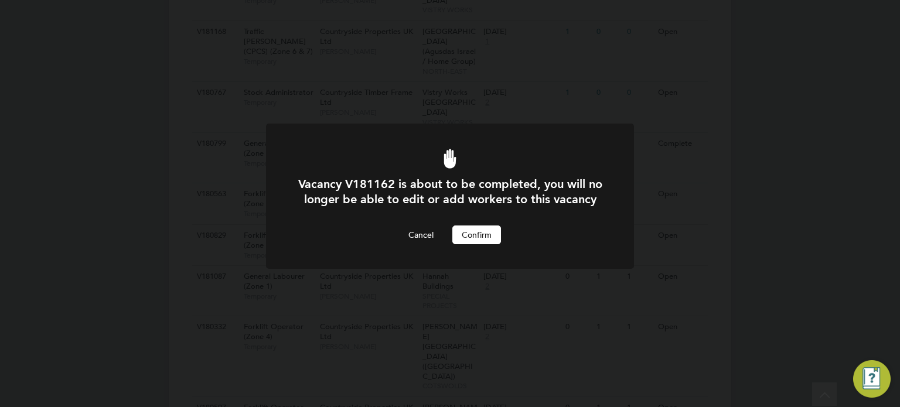
scroll to position [0, 0]
click at [483, 244] on button "Confirm" at bounding box center [476, 235] width 49 height 19
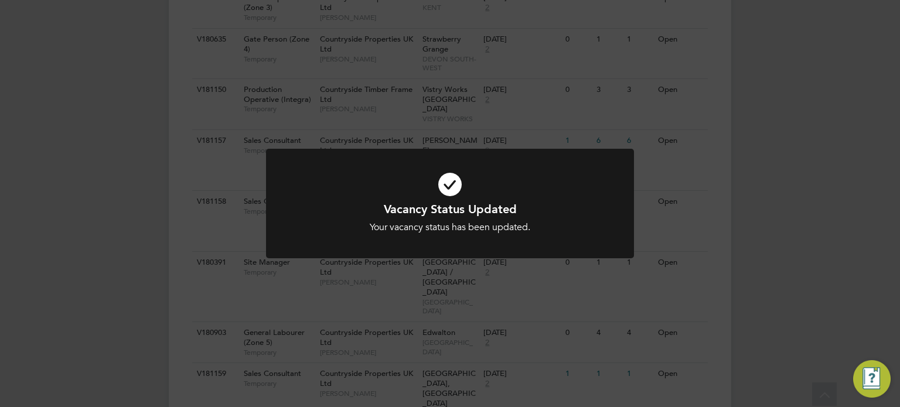
scroll to position [1368, 0]
click at [685, 194] on div "Vacancy Status Updated Your vacancy status has been updated. Cancel Okay" at bounding box center [450, 203] width 900 height 407
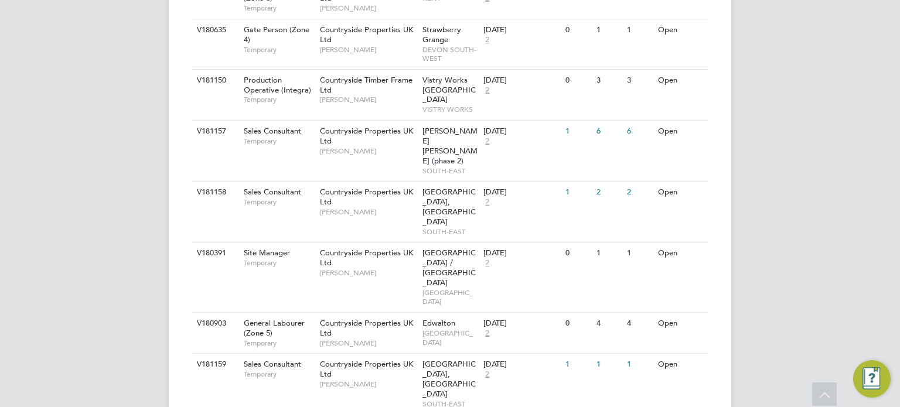
click at [659, 285] on li "Update Status" at bounding box center [663, 278] width 68 height 16
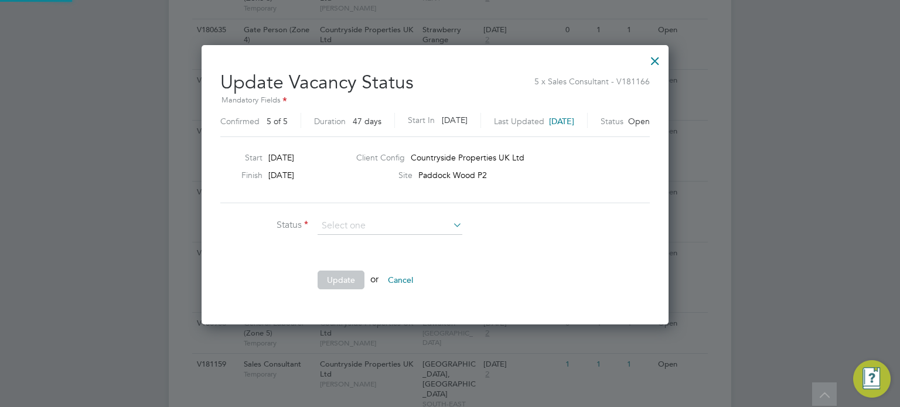
scroll to position [278, 496]
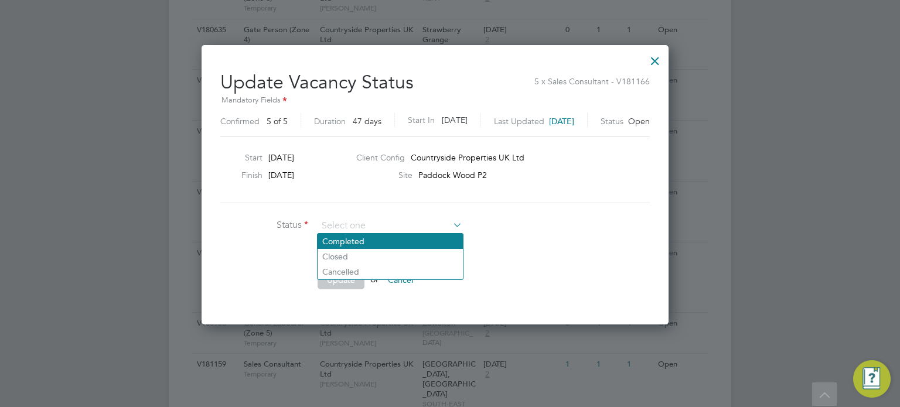
click at [408, 234] on li "Completed" at bounding box center [389, 241] width 145 height 15
type input "Completed"
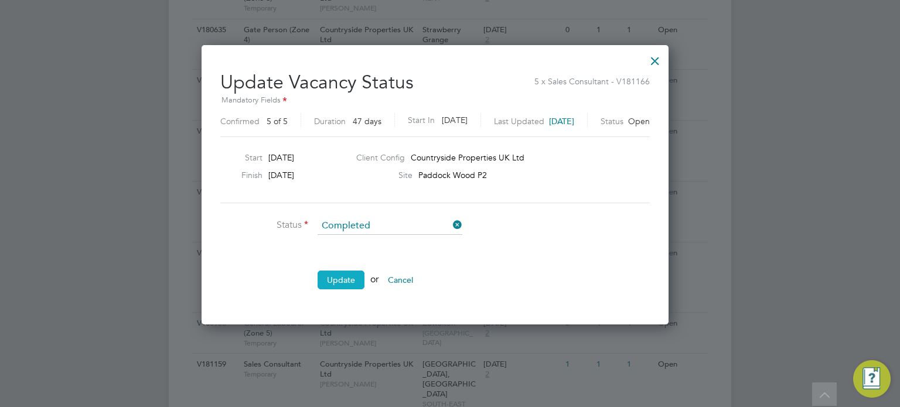
click at [349, 278] on button "Update" at bounding box center [340, 280] width 47 height 19
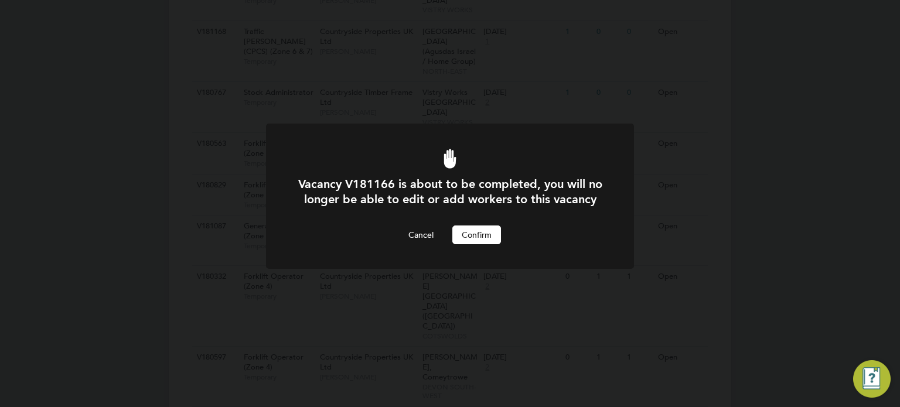
click at [487, 244] on button "Confirm" at bounding box center [476, 235] width 49 height 19
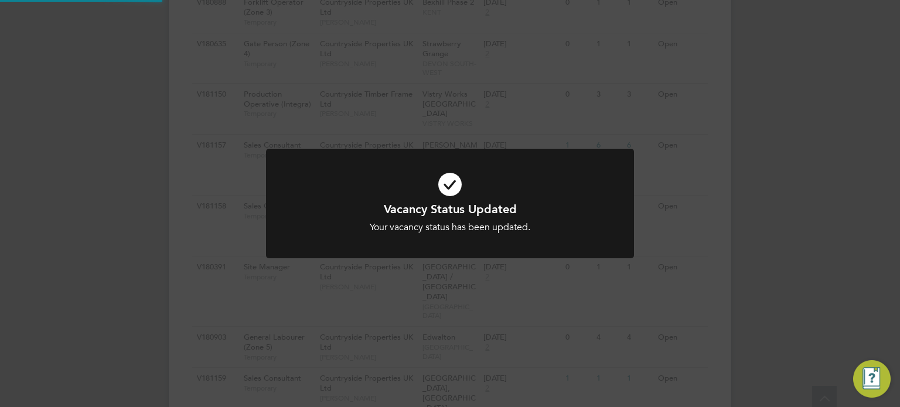
scroll to position [1368, 0]
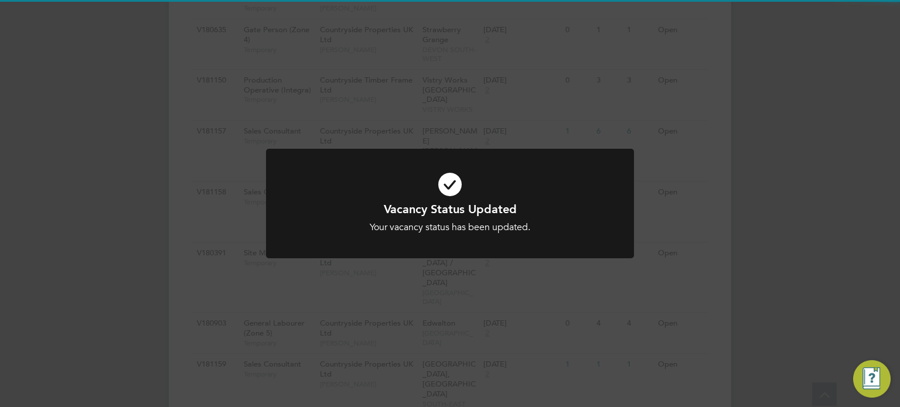
click at [708, 217] on div "Vacancy Status Updated Your vacancy status has been updated. Cancel Okay" at bounding box center [450, 203] width 900 height 407
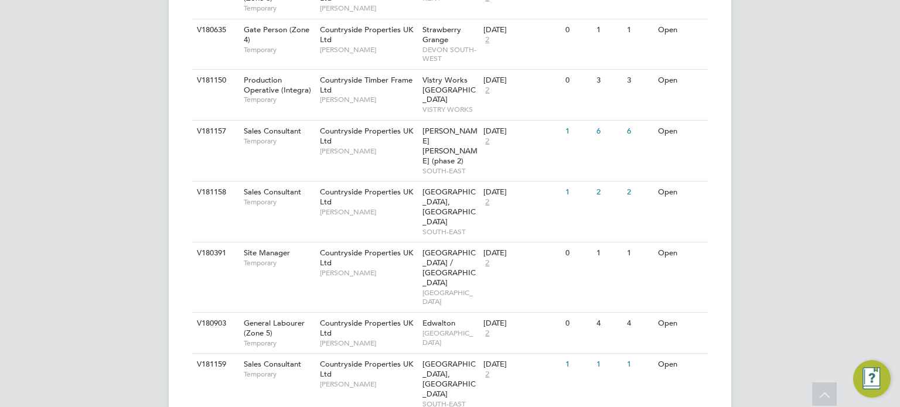
click at [668, 271] on li "Update Status" at bounding box center [663, 278] width 68 height 16
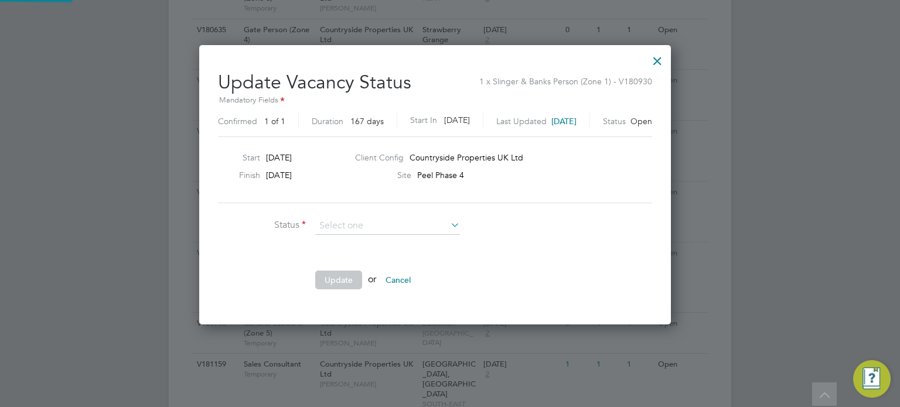
scroll to position [6, 5]
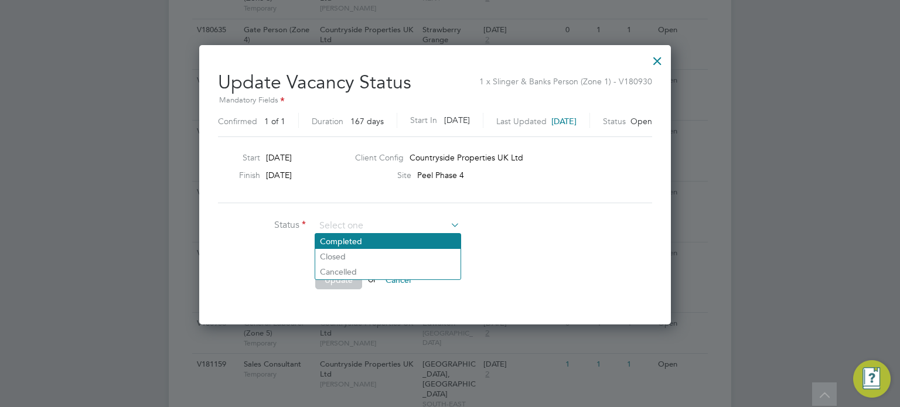
click at [420, 242] on li "Completed" at bounding box center [387, 241] width 145 height 15
type input "Completed"
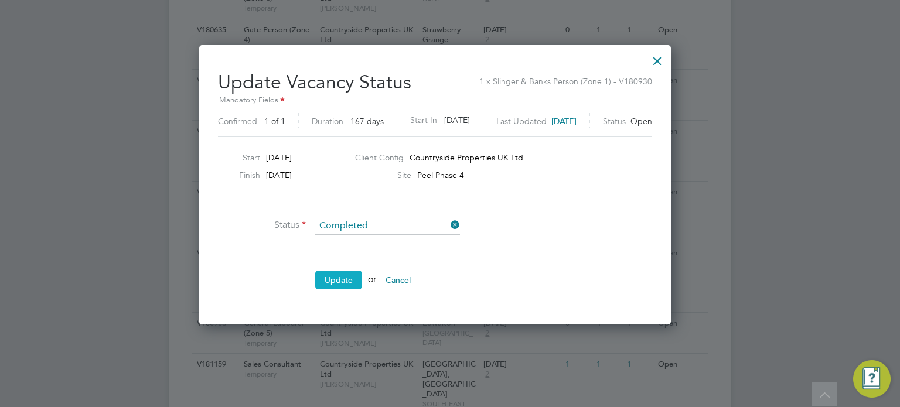
click at [339, 284] on button "Update" at bounding box center [338, 280] width 47 height 19
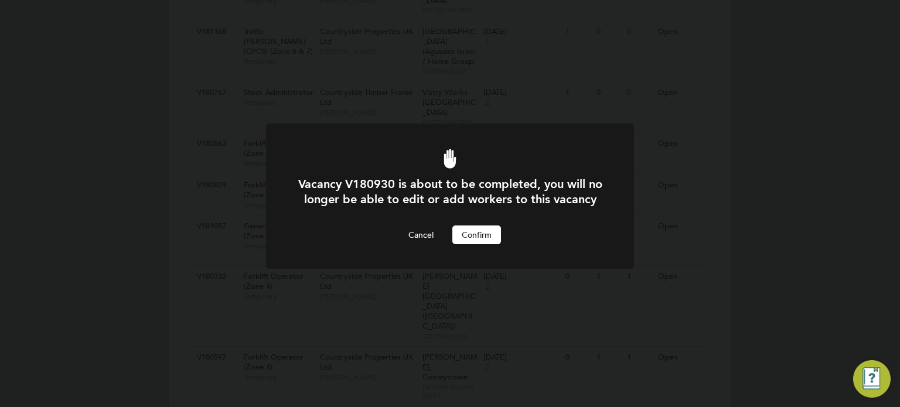
click at [481, 244] on button "Confirm" at bounding box center [476, 235] width 49 height 19
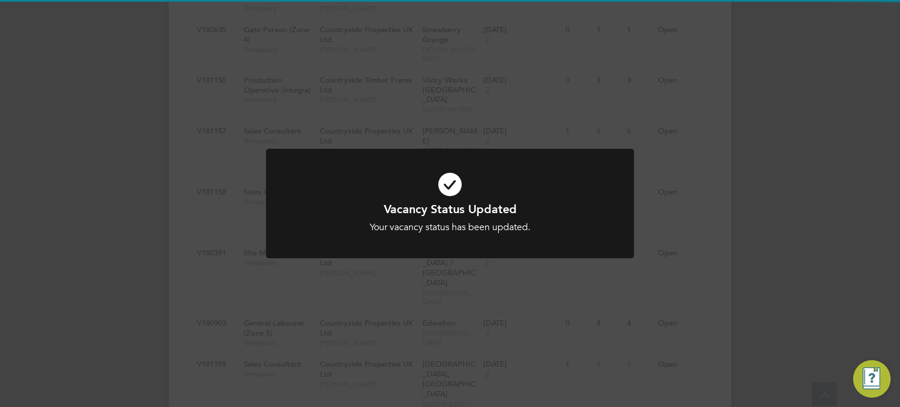
click at [684, 251] on div "Vacancy Status Updated Your vacancy status has been updated. Cancel Okay" at bounding box center [450, 203] width 900 height 407
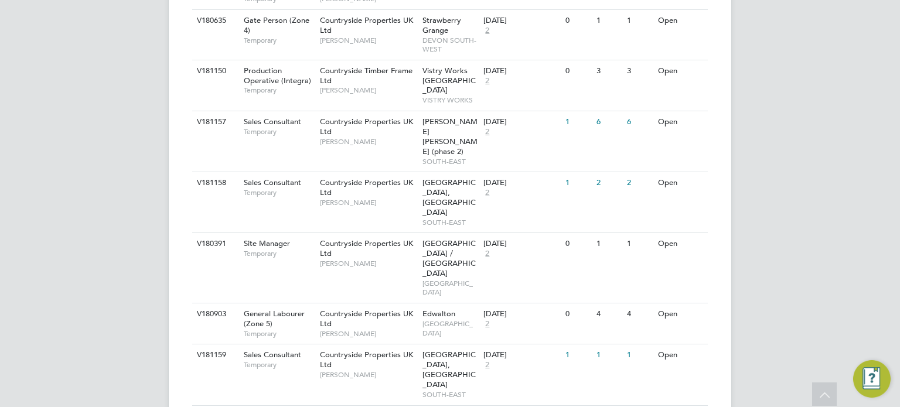
click at [640, 363] on li "Update Status" at bounding box center [663, 360] width 68 height 16
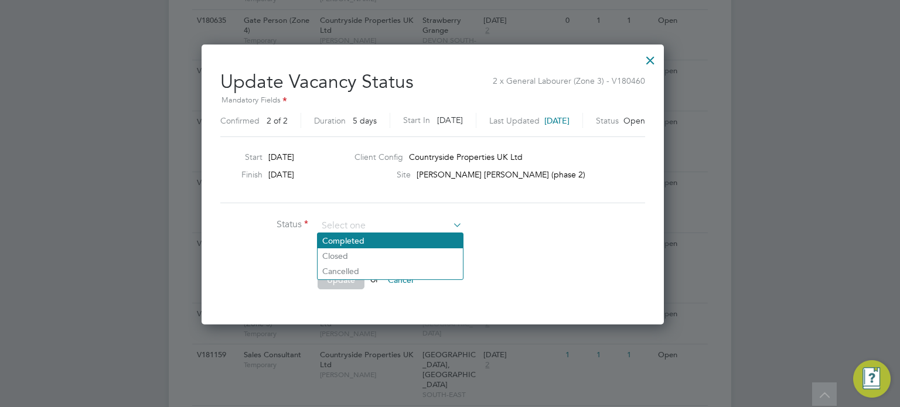
click at [392, 245] on li "Completed" at bounding box center [389, 240] width 145 height 15
type input "Completed"
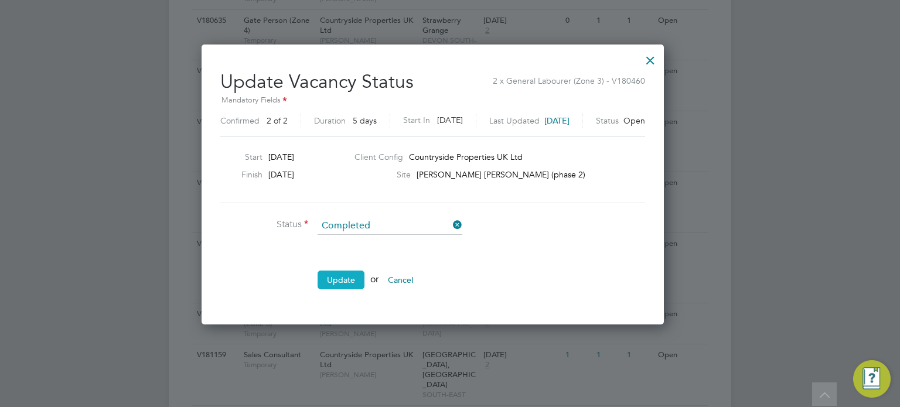
click at [339, 281] on button "Update" at bounding box center [340, 280] width 47 height 19
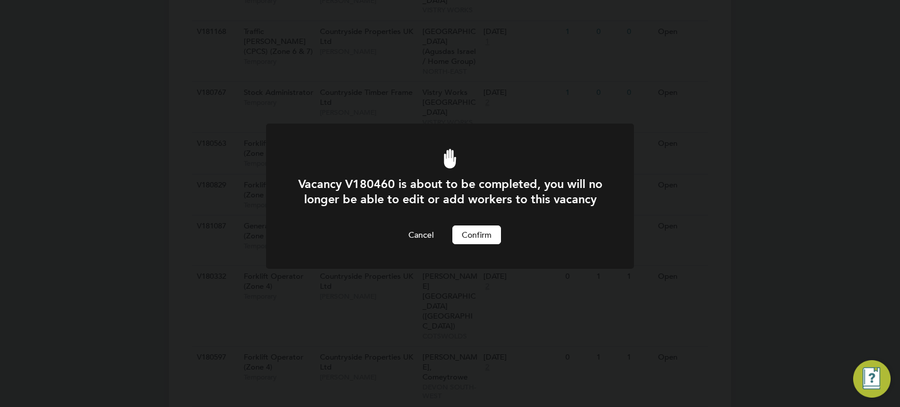
click at [486, 244] on button "Confirm" at bounding box center [476, 235] width 49 height 19
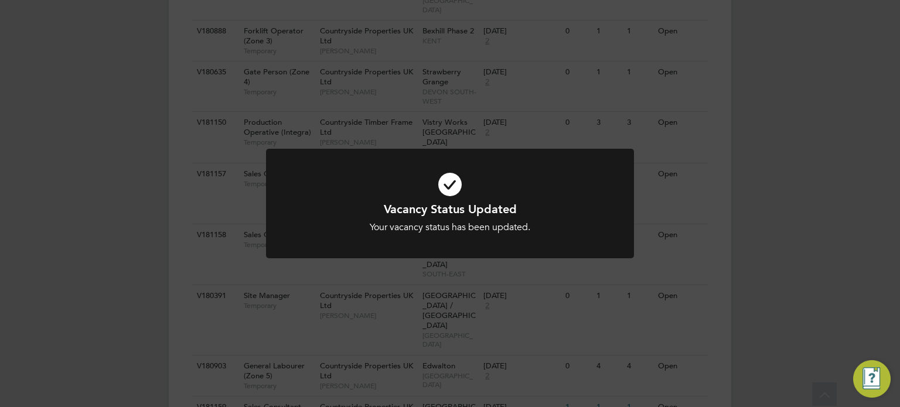
click at [601, 254] on div at bounding box center [450, 204] width 368 height 110
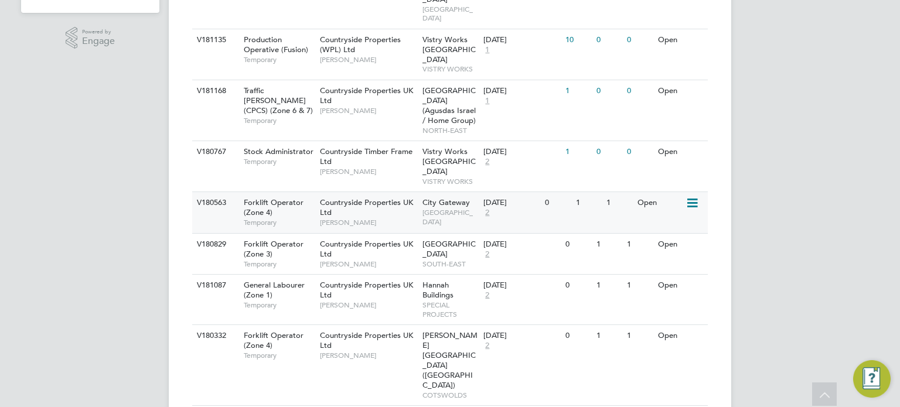
click at [692, 196] on icon at bounding box center [691, 203] width 12 height 14
click at [673, 225] on li "Update Status" at bounding box center [663, 223] width 68 height 16
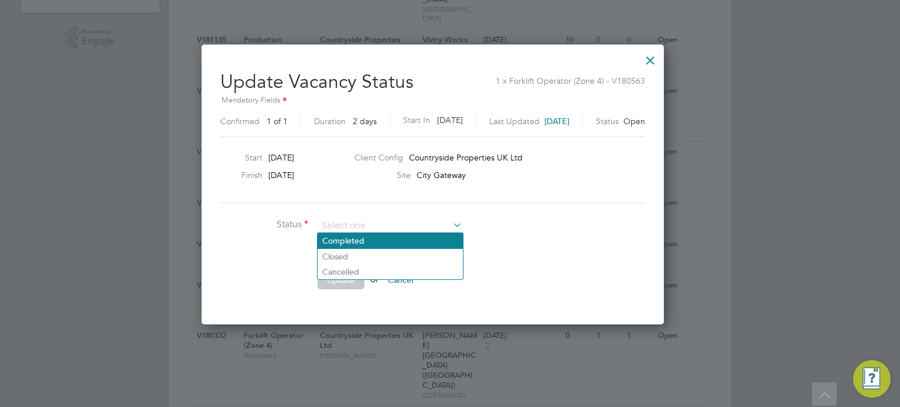
click at [398, 236] on li "Completed" at bounding box center [389, 240] width 145 height 15
type input "Completed"
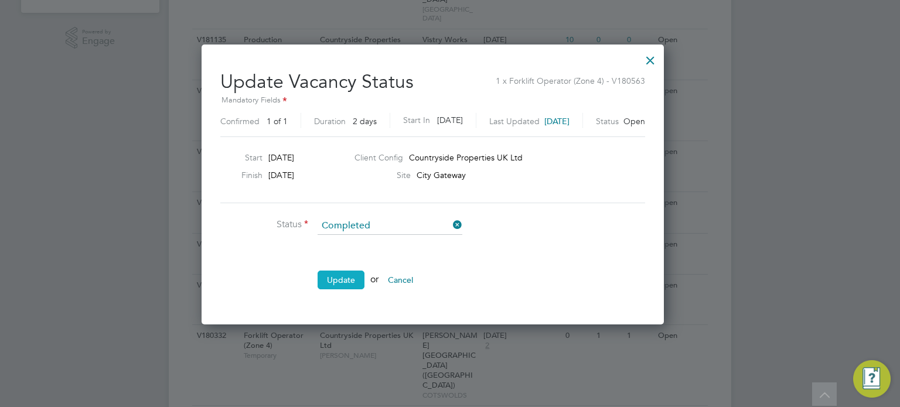
click at [342, 276] on button "Update" at bounding box center [340, 280] width 47 height 19
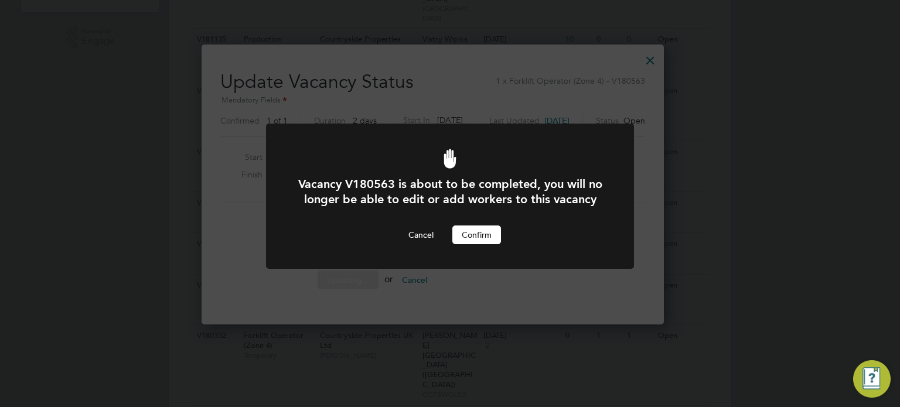
click at [467, 238] on div "Vacancy V180563 is about to be completed, you will no longer be able to edit or…" at bounding box center [450, 210] width 305 height 68
click at [469, 244] on button "Confirm" at bounding box center [476, 235] width 49 height 19
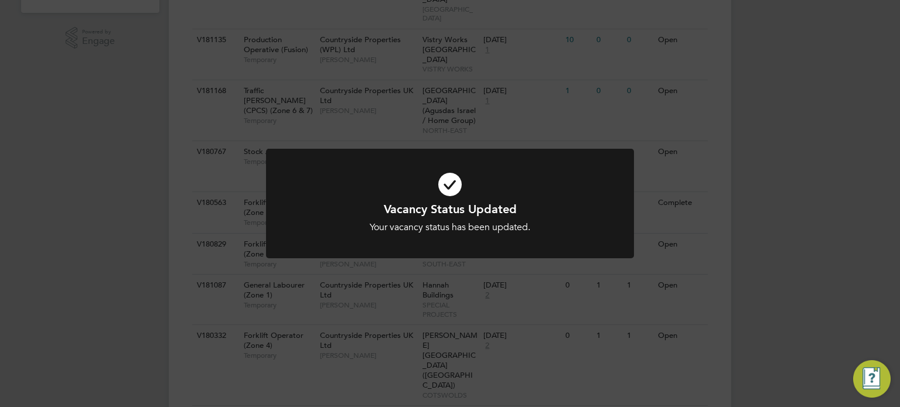
click at [488, 258] on div "Vacancy Status Updated Your vacancy status has been updated. Cancel Okay" at bounding box center [450, 211] width 368 height 124
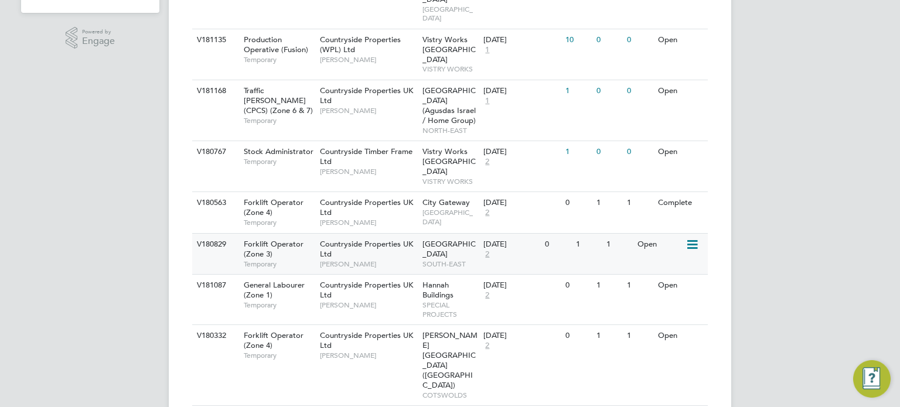
click at [691, 238] on icon at bounding box center [691, 245] width 12 height 14
click at [675, 258] on li "Update Status" at bounding box center [663, 265] width 68 height 16
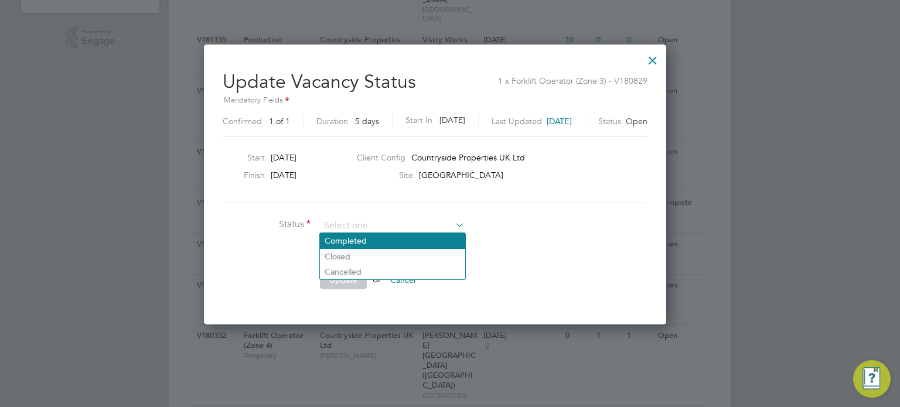
click at [388, 245] on li "Completed" at bounding box center [392, 240] width 145 height 15
type input "Completed"
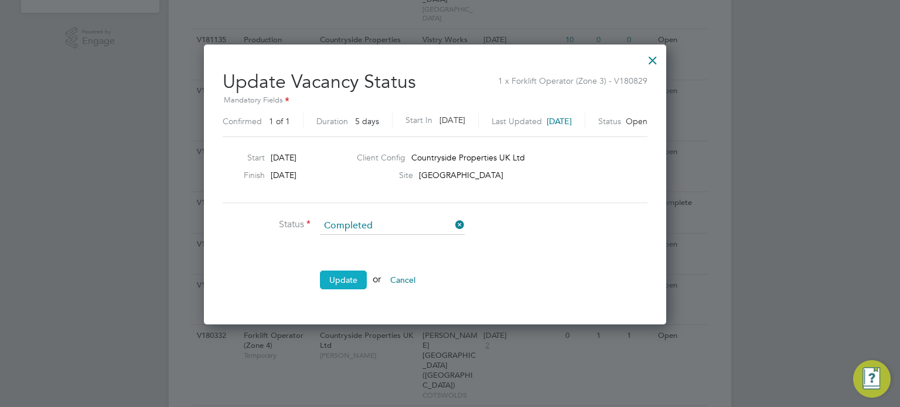
click at [354, 279] on button "Update" at bounding box center [343, 280] width 47 height 19
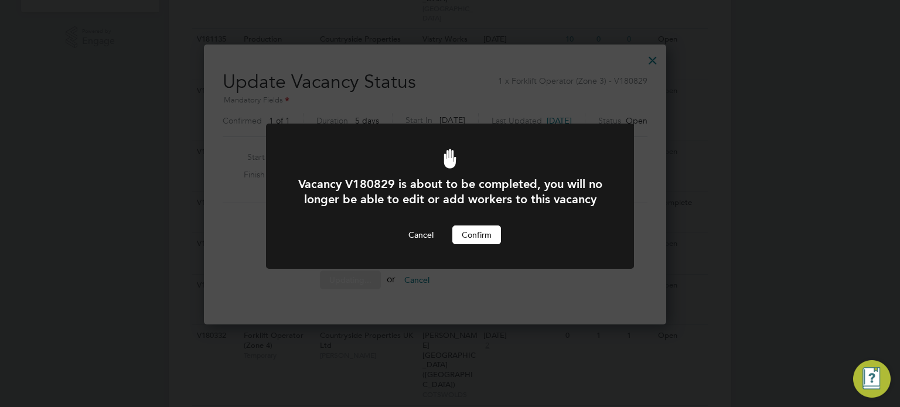
click at [470, 244] on button "Confirm" at bounding box center [476, 235] width 49 height 19
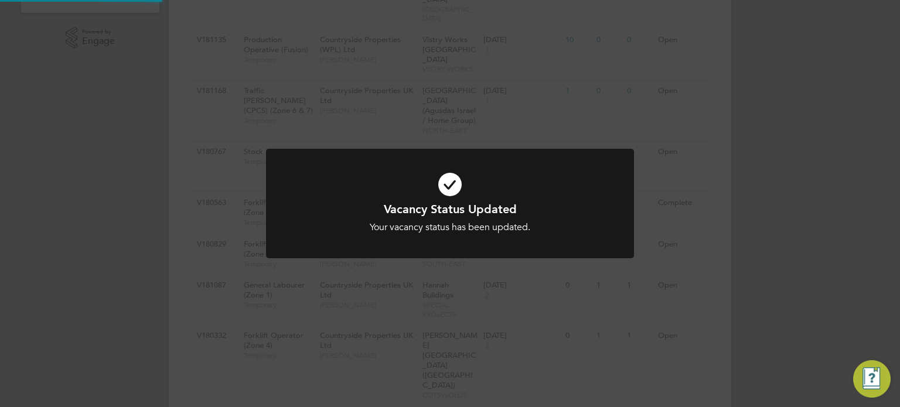
click at [562, 248] on div at bounding box center [450, 204] width 368 height 110
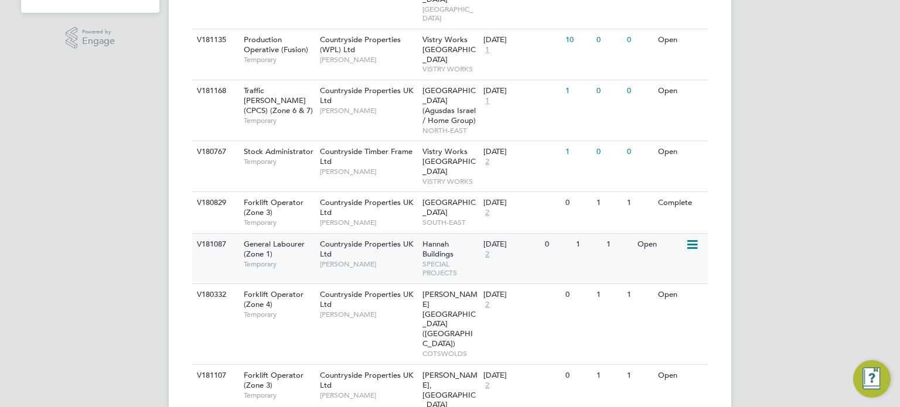
click at [694, 238] on icon at bounding box center [691, 245] width 12 height 14
click at [674, 261] on li "Update Status" at bounding box center [663, 265] width 68 height 16
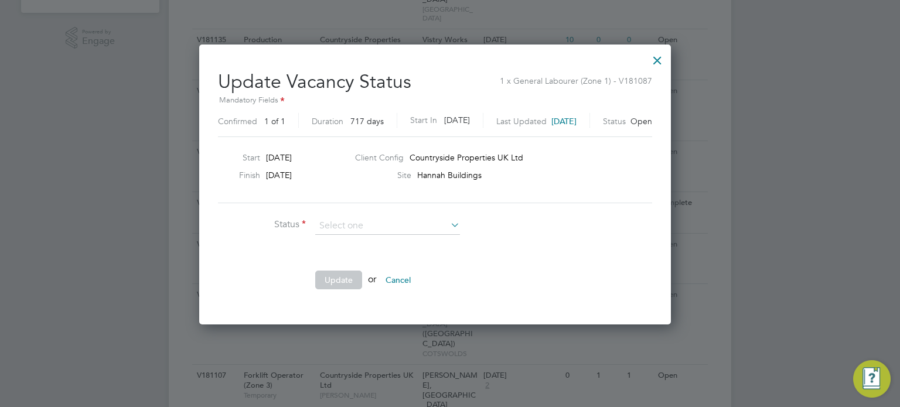
click at [408, 238] on li "Completed" at bounding box center [387, 240] width 145 height 15
type input "Completed"
click at [328, 284] on button "Update" at bounding box center [338, 280] width 47 height 19
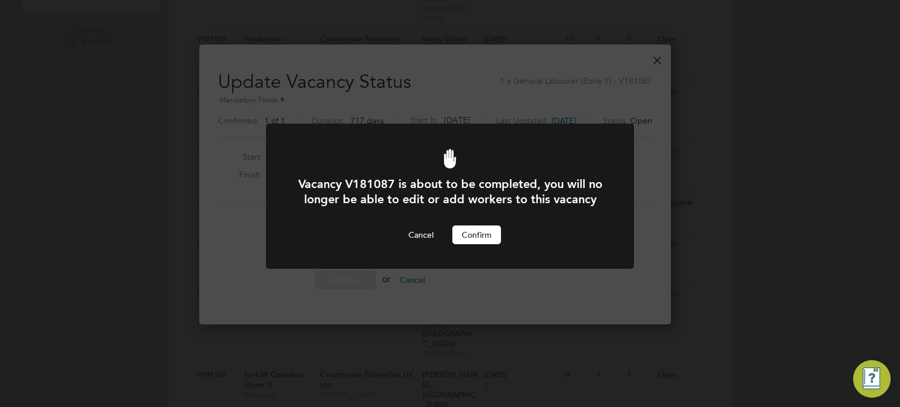
click at [476, 244] on button "Confirm" at bounding box center [476, 235] width 49 height 19
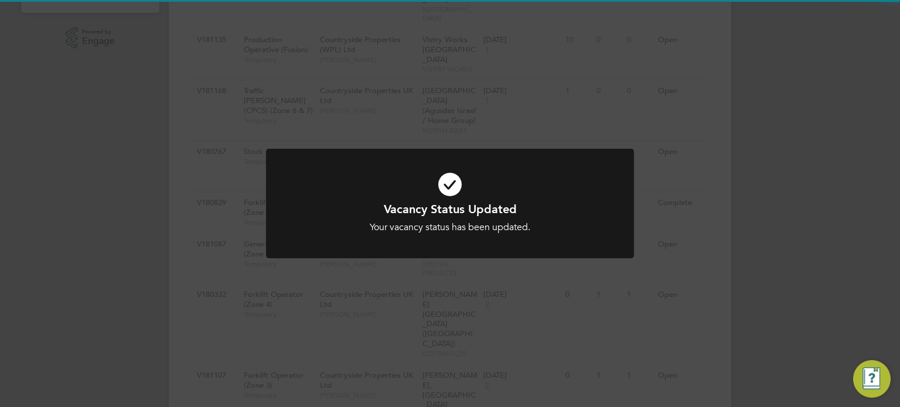
click at [542, 250] on div at bounding box center [450, 204] width 368 height 110
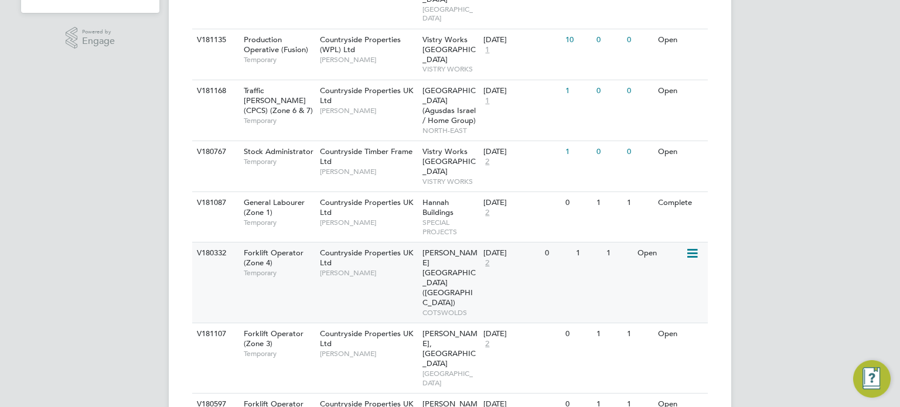
click at [697, 247] on icon at bounding box center [691, 254] width 12 height 14
click at [659, 278] on li "Update Status" at bounding box center [663, 273] width 68 height 16
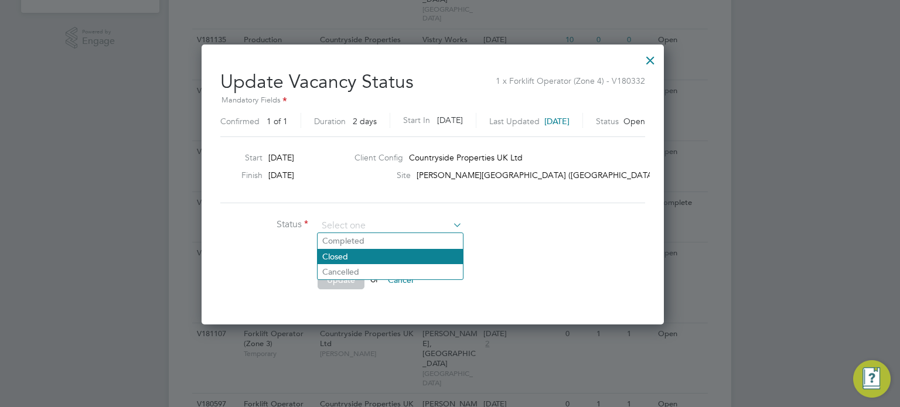
click at [418, 249] on li "Closed" at bounding box center [389, 256] width 145 height 15
type input "Closed"
click at [430, 226] on input at bounding box center [389, 226] width 145 height 18
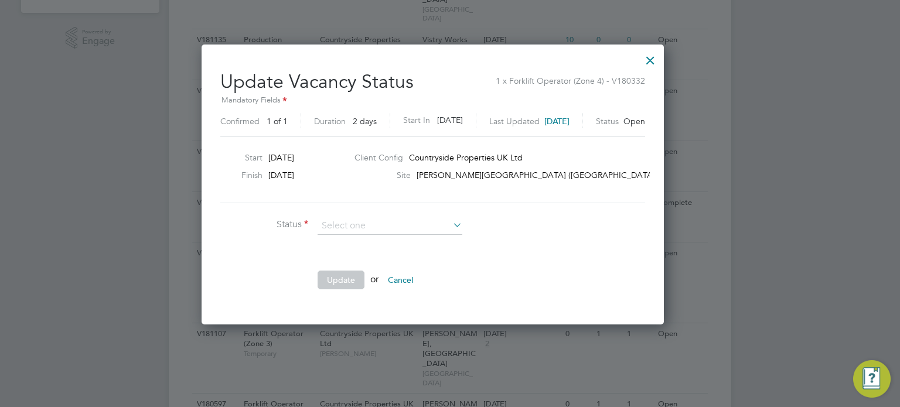
click at [410, 239] on li "Completed" at bounding box center [389, 240] width 145 height 15
type input "Completed"
click at [352, 279] on button "Update" at bounding box center [340, 280] width 47 height 19
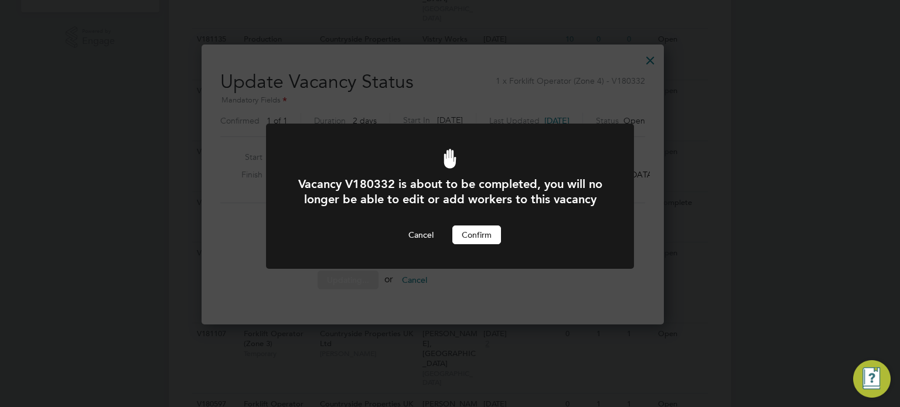
click at [476, 244] on button "Confirm" at bounding box center [476, 235] width 49 height 19
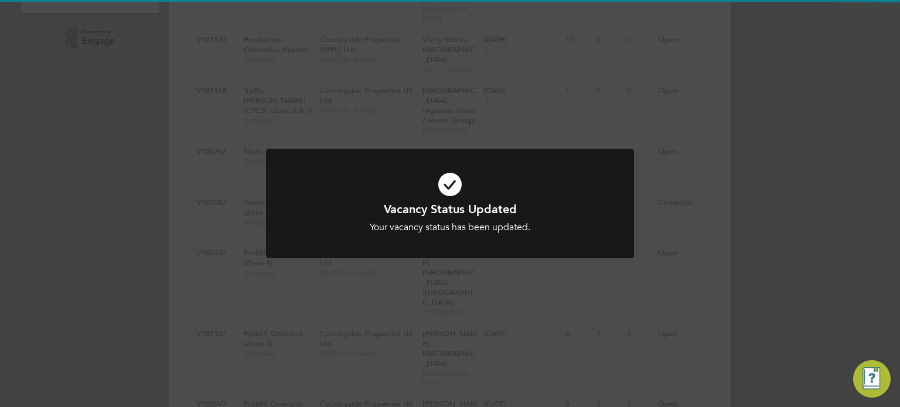
click at [672, 269] on div "Vacancy Status Updated Your vacancy status has been updated. Cancel Okay" at bounding box center [450, 203] width 900 height 407
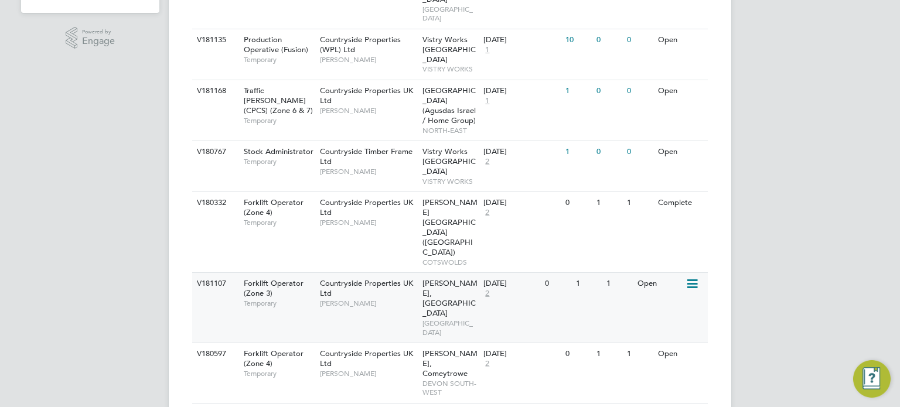
click at [694, 277] on icon at bounding box center [691, 284] width 12 height 14
click at [661, 269] on li "Update Status" at bounding box center [663, 265] width 68 height 16
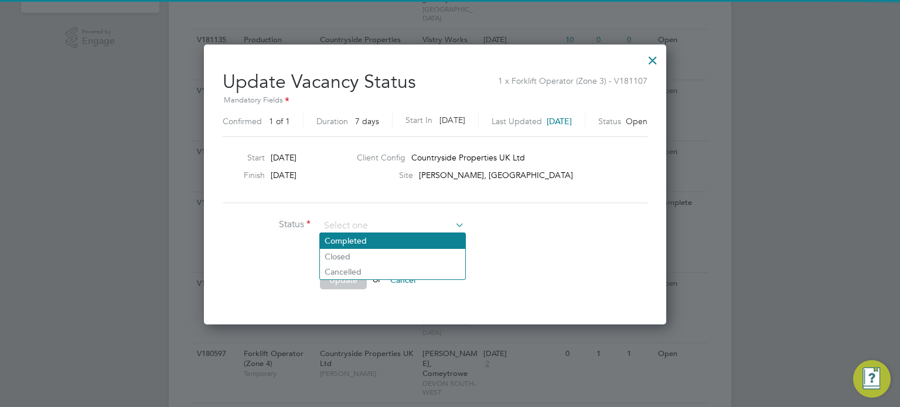
click at [394, 241] on li "Completed" at bounding box center [392, 240] width 145 height 15
type input "Completed"
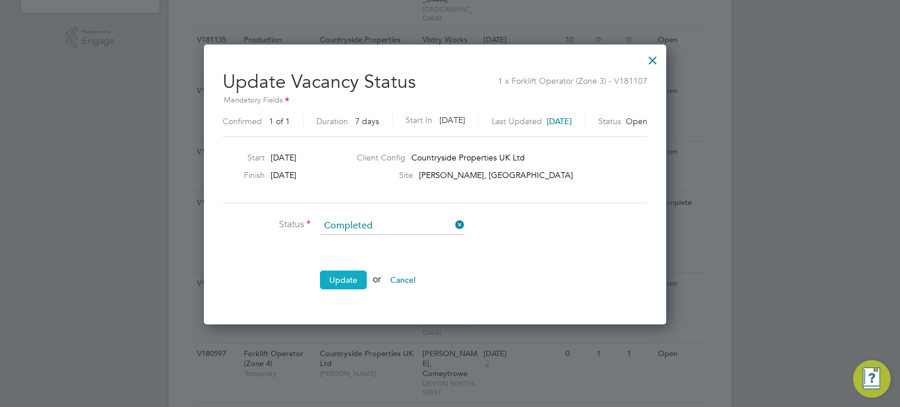
click at [341, 279] on button "Update" at bounding box center [343, 280] width 47 height 19
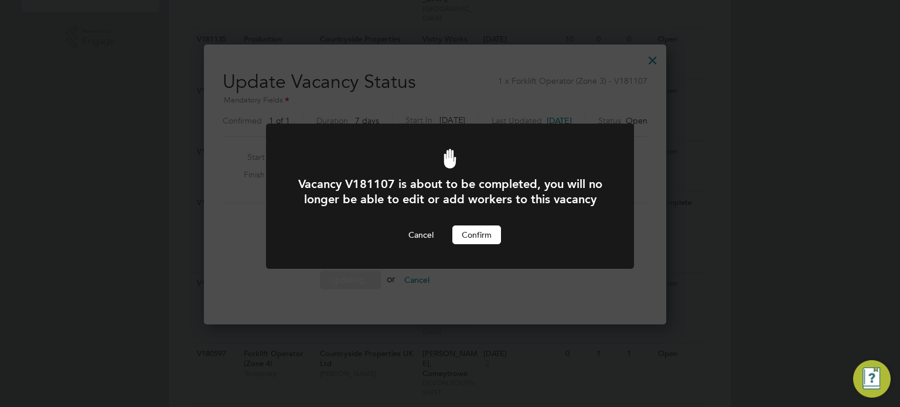
click at [474, 244] on button "Confirm" at bounding box center [476, 235] width 49 height 19
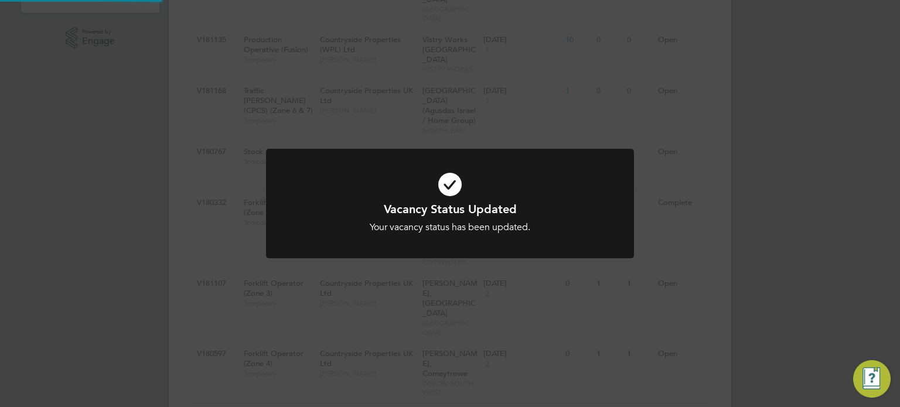
click at [603, 249] on div at bounding box center [450, 204] width 368 height 110
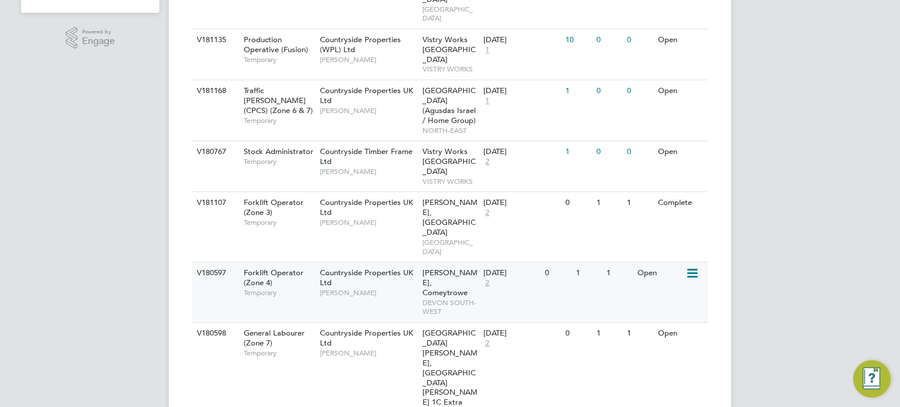
click at [694, 267] on icon at bounding box center [691, 274] width 12 height 14
click at [672, 276] on li "Update Status" at bounding box center [663, 283] width 68 height 16
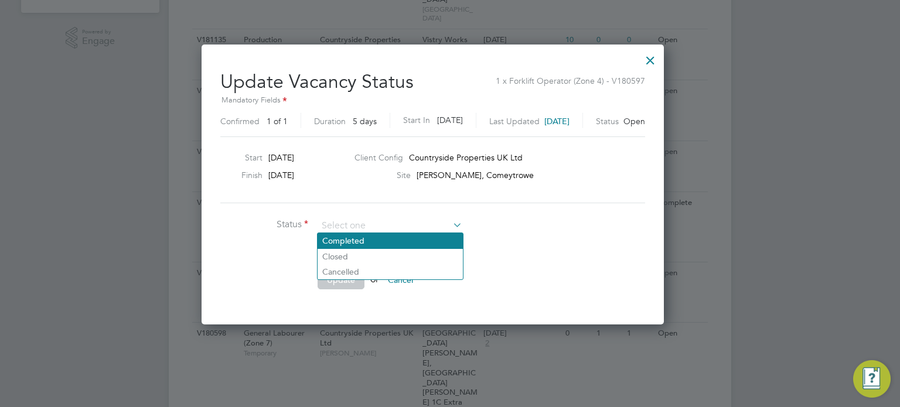
click at [402, 238] on li "Completed" at bounding box center [389, 240] width 145 height 15
type input "Completed"
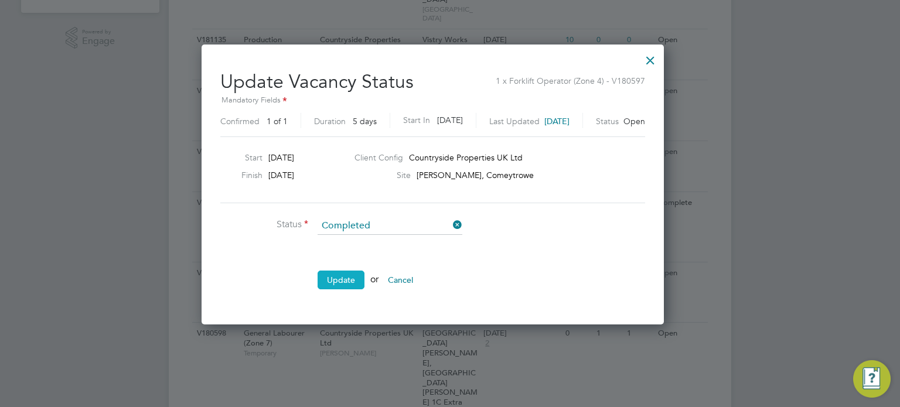
click at [345, 276] on button "Update" at bounding box center [340, 280] width 47 height 19
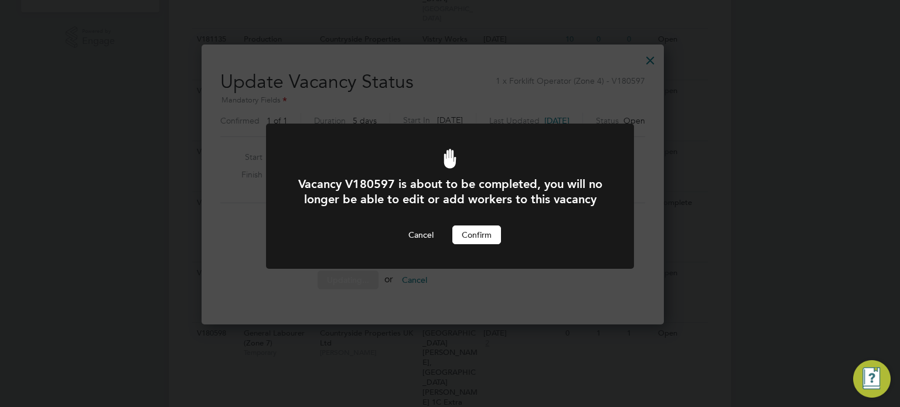
click at [484, 244] on button "Confirm" at bounding box center [476, 235] width 49 height 19
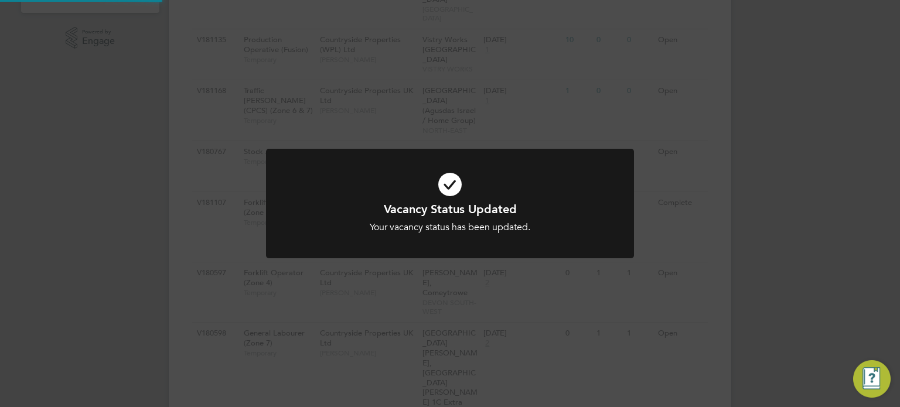
click at [600, 260] on div "Vacancy Status Updated Your vacancy status has been updated. Cancel Okay" at bounding box center [450, 211] width 368 height 124
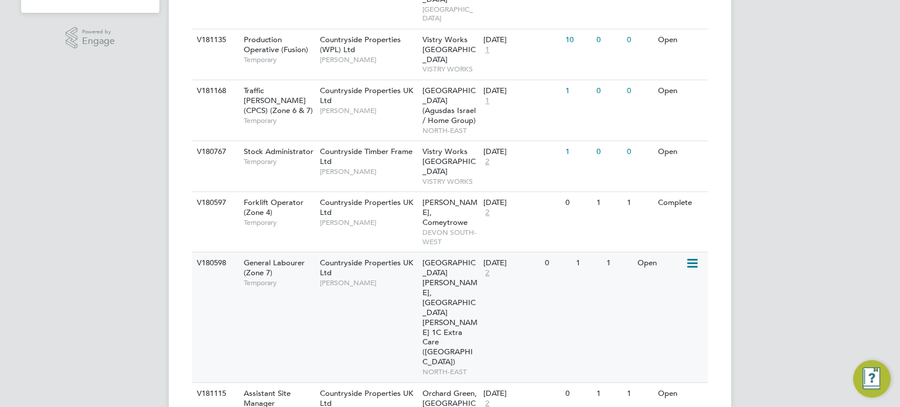
click at [695, 257] on icon at bounding box center [691, 264] width 12 height 14
click at [677, 272] on li "Update Status" at bounding box center [663, 273] width 68 height 16
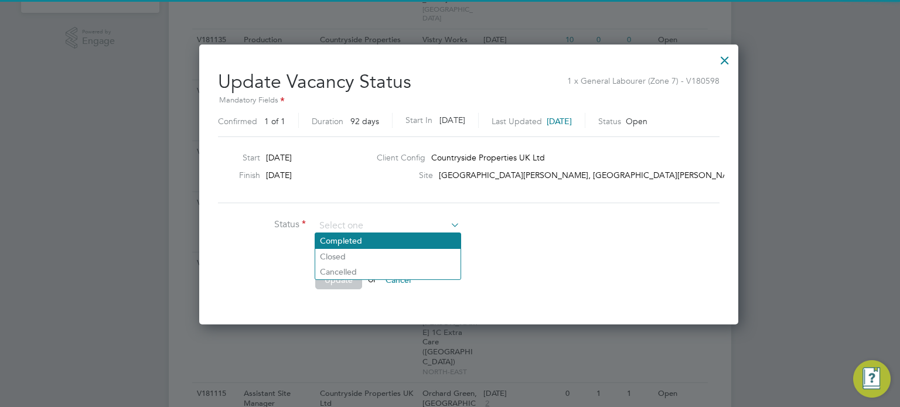
click at [381, 237] on li "Completed" at bounding box center [387, 240] width 145 height 15
type input "Completed"
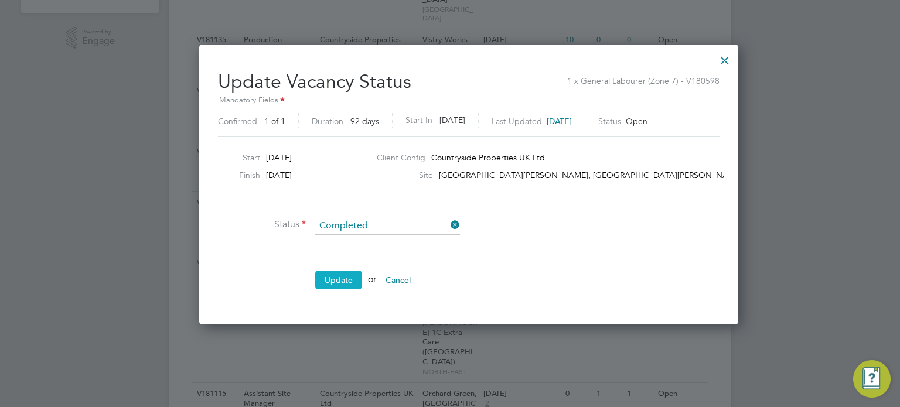
click at [343, 281] on button "Update" at bounding box center [338, 280] width 47 height 19
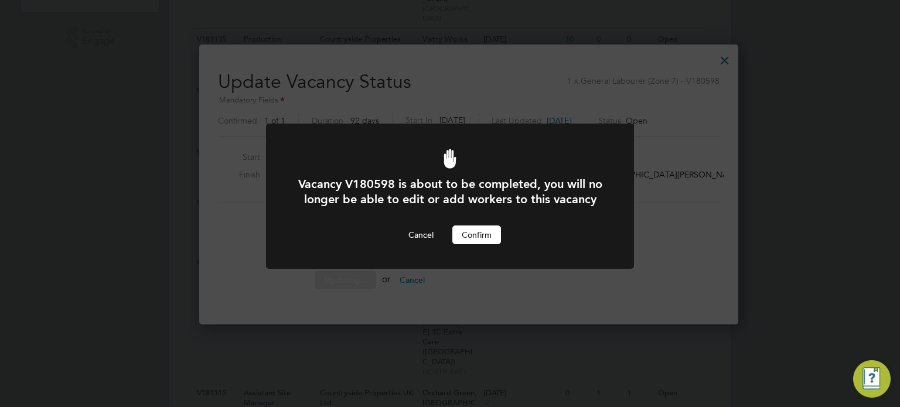
click at [462, 244] on button "Confirm" at bounding box center [476, 235] width 49 height 19
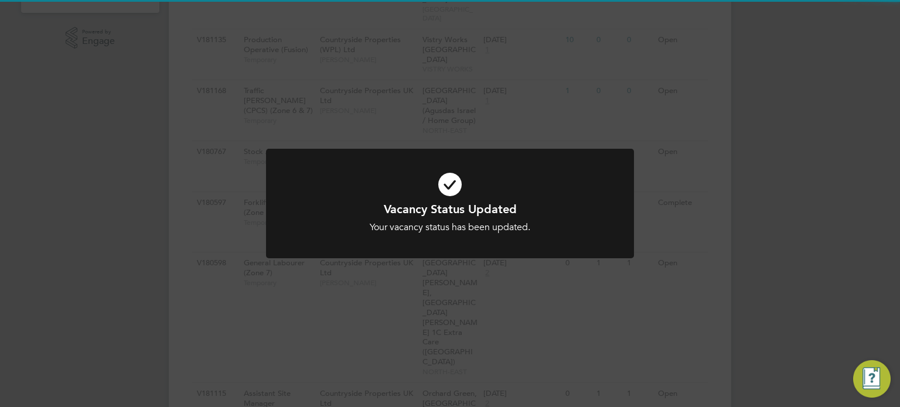
click at [712, 214] on div "Vacancy Status Updated Your vacancy status has been updated. Cancel Okay" at bounding box center [450, 203] width 900 height 407
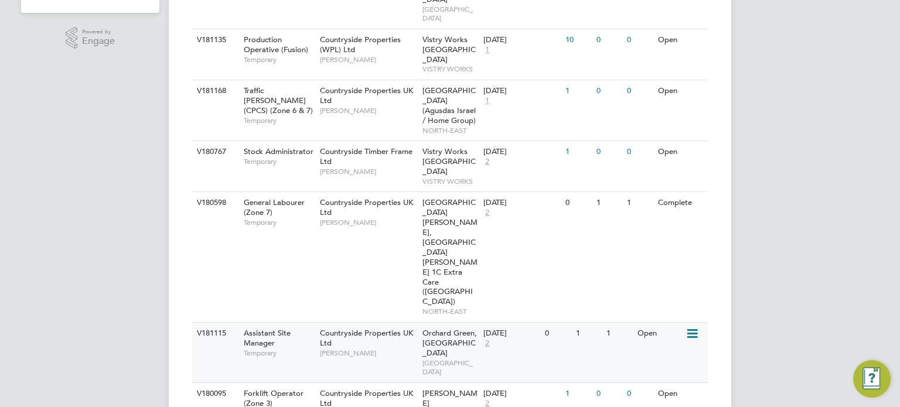
click at [692, 327] on icon at bounding box center [691, 334] width 12 height 14
click at [668, 291] on li "Update Status" at bounding box center [663, 294] width 68 height 16
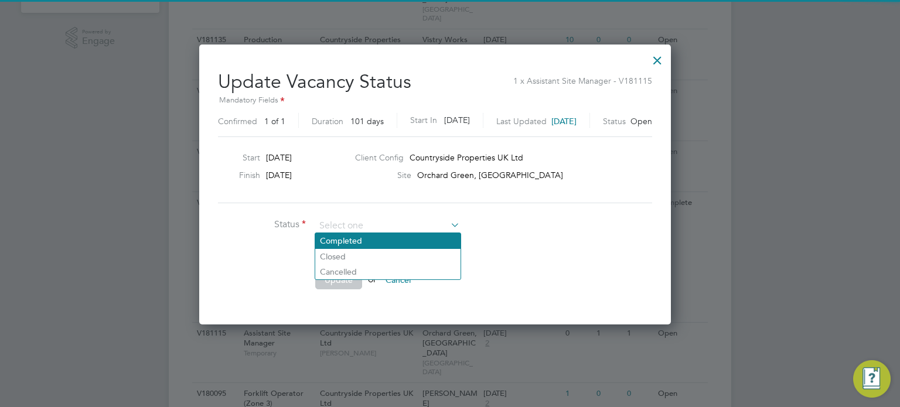
click at [396, 239] on li "Completed" at bounding box center [387, 240] width 145 height 15
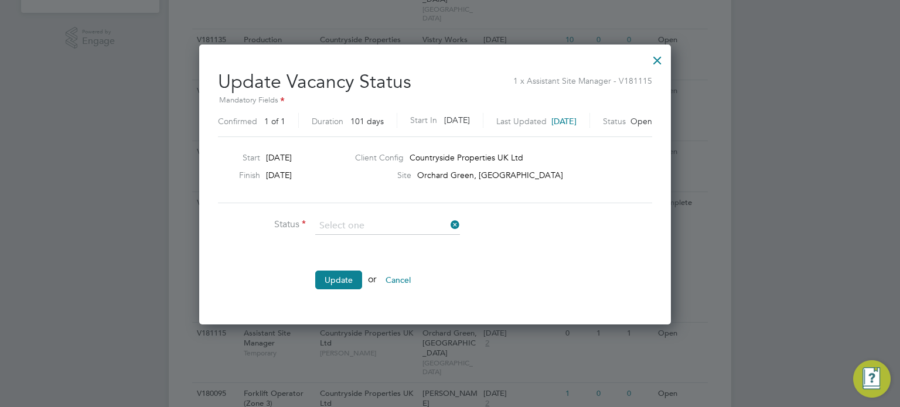
type input "Completed"
click at [354, 277] on button "Update" at bounding box center [338, 280] width 47 height 19
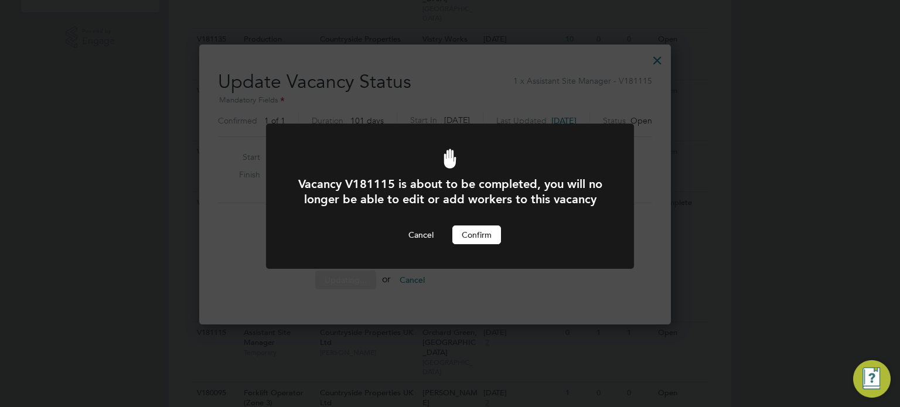
click at [463, 244] on button "Confirm" at bounding box center [476, 235] width 49 height 19
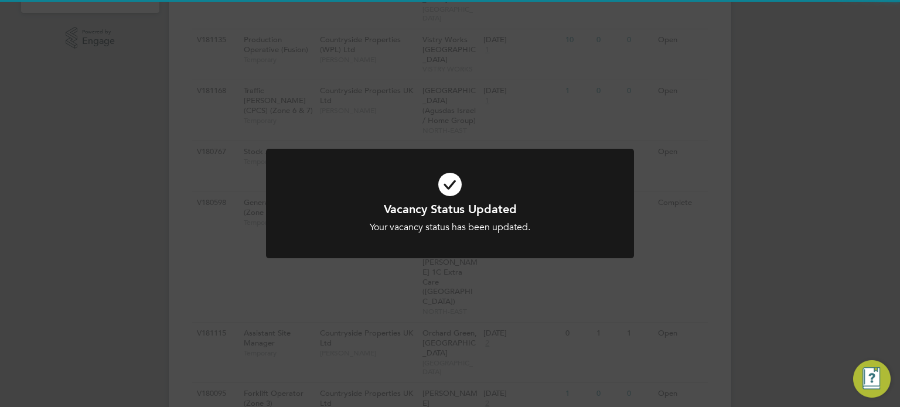
click at [619, 269] on div "Vacancy Status Updated Your vacancy status has been updated. Cancel Okay" at bounding box center [450, 211] width 368 height 124
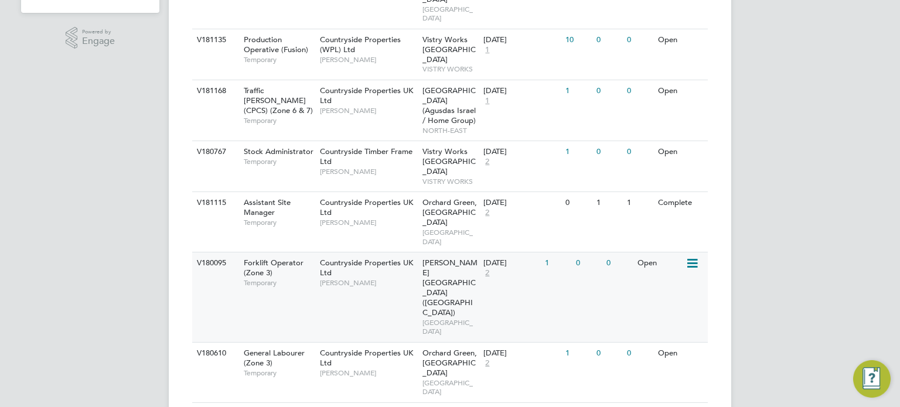
click at [694, 257] on icon at bounding box center [691, 264] width 12 height 14
click at [439, 258] on span "Norwood Farm (Western Gate)" at bounding box center [449, 287] width 55 height 59
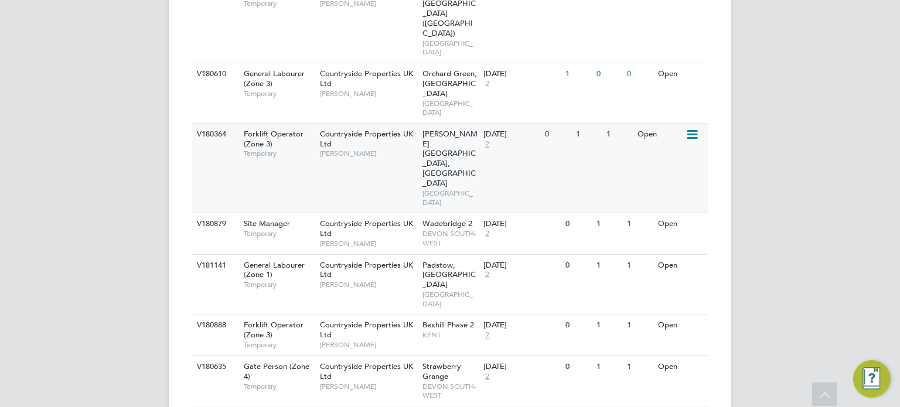
click at [694, 128] on icon at bounding box center [691, 135] width 12 height 14
click at [676, 106] on li "Update Status" at bounding box center [663, 103] width 68 height 16
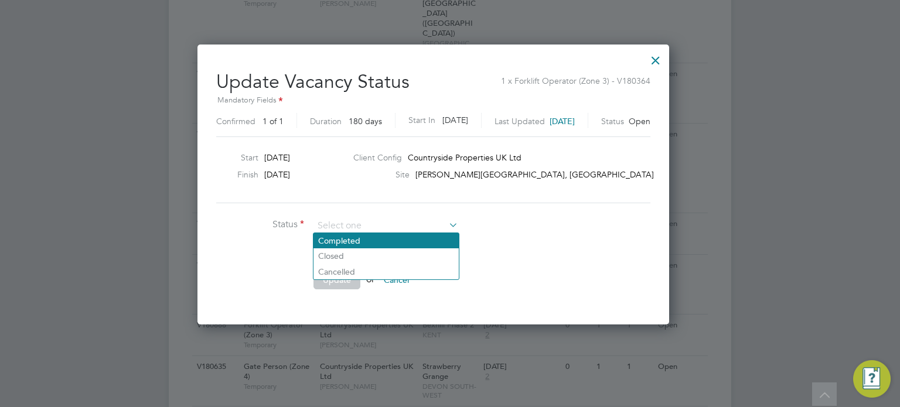
click at [371, 238] on li "Completed" at bounding box center [385, 240] width 145 height 15
type input "Completed"
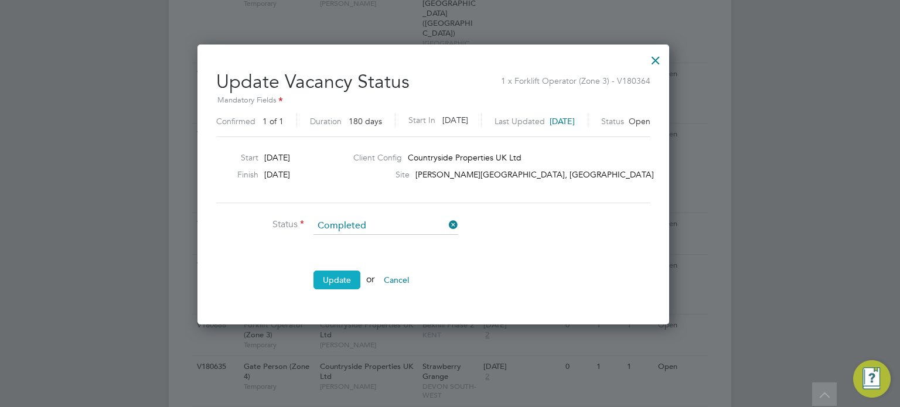
click at [341, 281] on button "Update" at bounding box center [336, 280] width 47 height 19
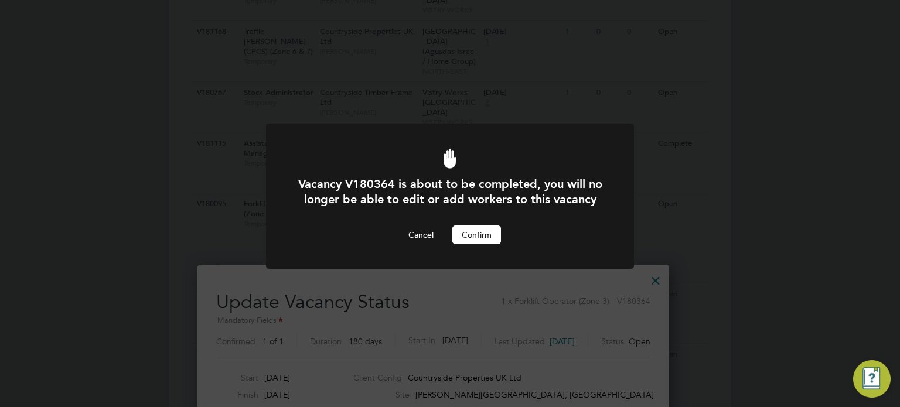
click at [480, 244] on button "Confirm" at bounding box center [476, 235] width 49 height 19
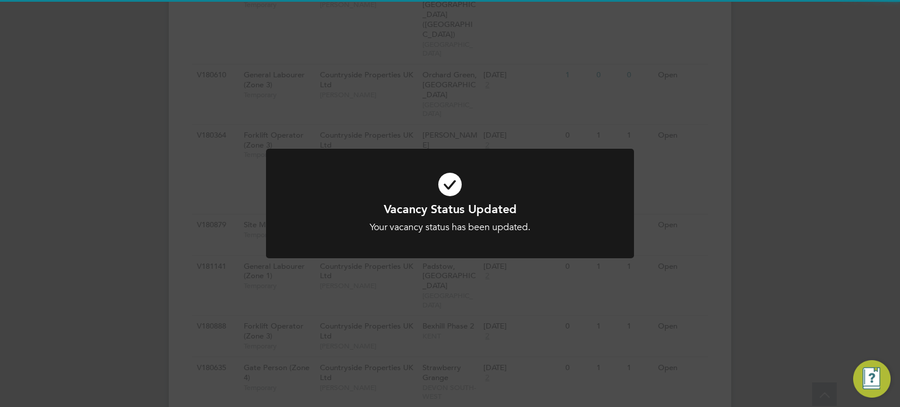
click at [443, 110] on div "Vacancy Status Updated Your vacancy status has been updated. Cancel Okay" at bounding box center [450, 203] width 900 height 407
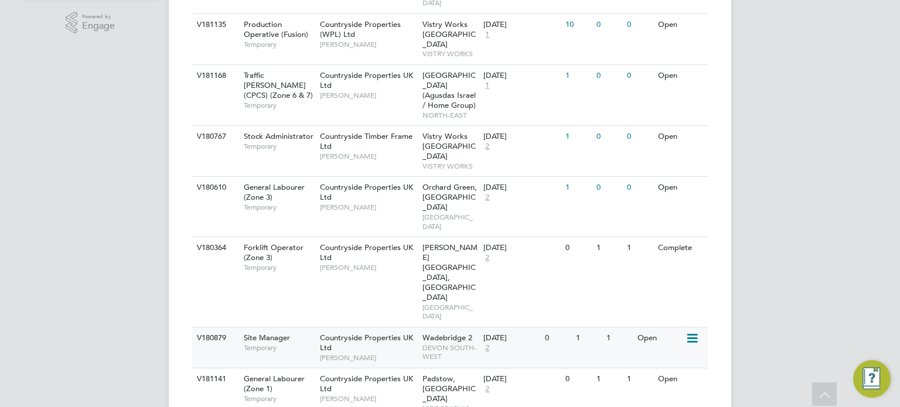
click at [688, 332] on icon at bounding box center [691, 339] width 12 height 14
click at [668, 297] on li "Update Status" at bounding box center [663, 299] width 68 height 16
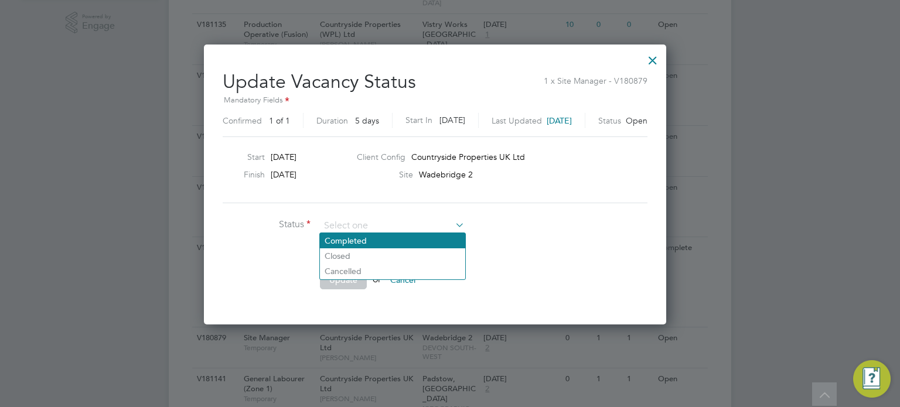
click at [397, 242] on li "Completed" at bounding box center [392, 240] width 145 height 15
type input "Completed"
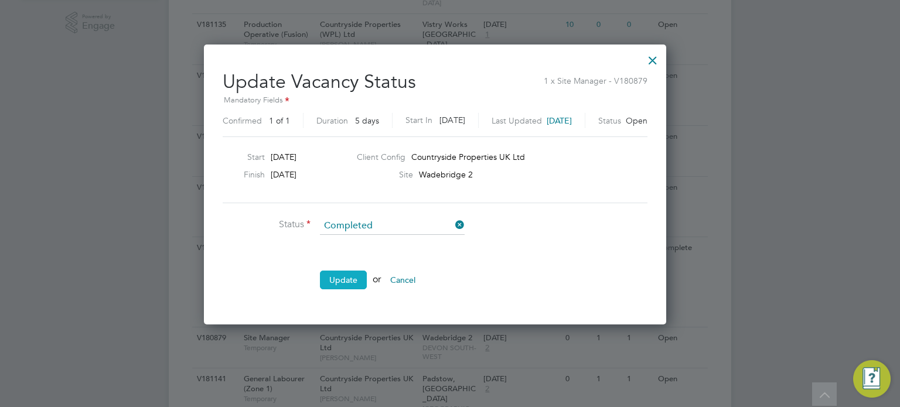
click at [344, 281] on button "Update" at bounding box center [343, 280] width 47 height 19
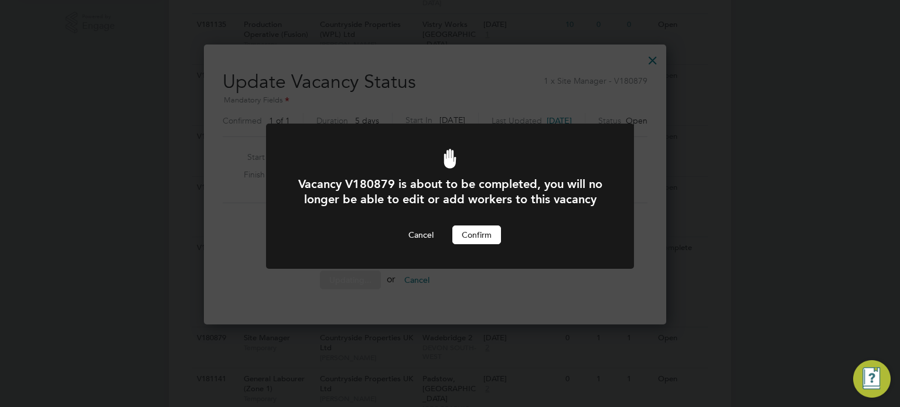
click at [471, 244] on button "Confirm" at bounding box center [476, 235] width 49 height 19
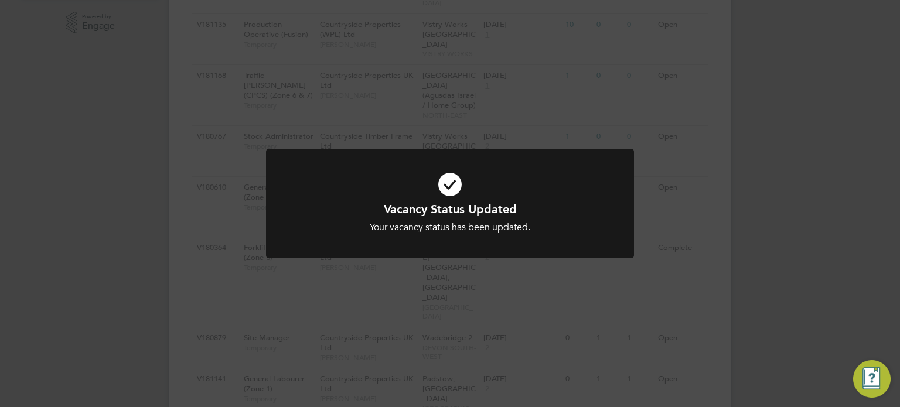
click at [456, 305] on div "Vacancy Status Updated Your vacancy status has been updated. Cancel Okay" at bounding box center [450, 203] width 900 height 407
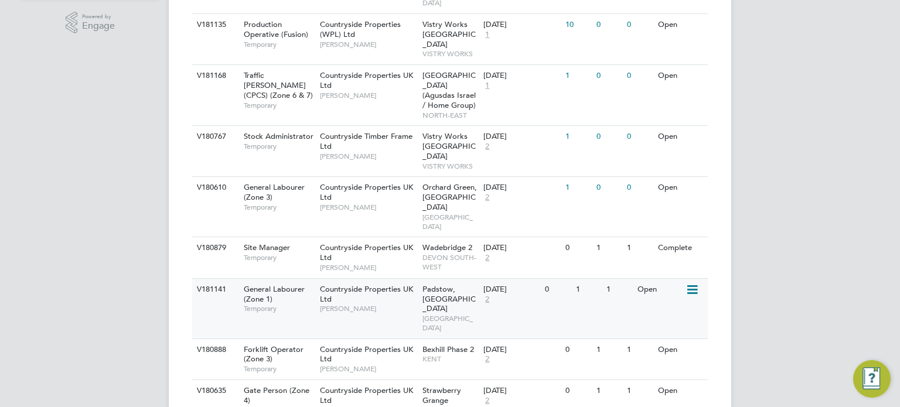
click at [692, 283] on icon at bounding box center [691, 290] width 12 height 14
click at [677, 303] on li "Update Status" at bounding box center [663, 299] width 68 height 16
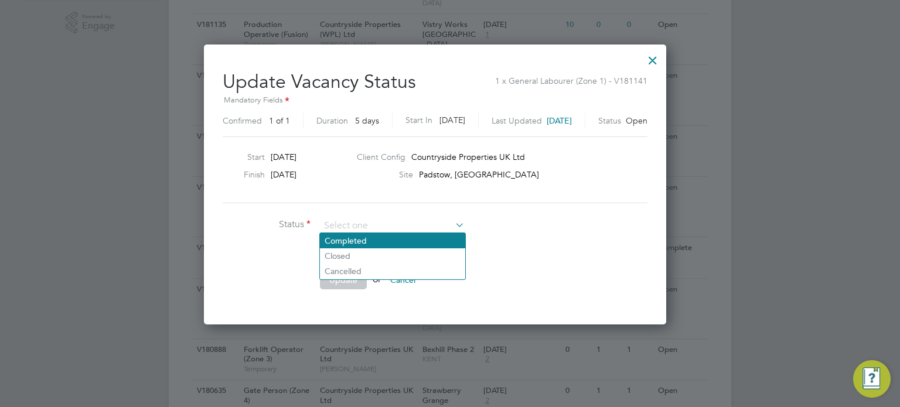
click at [355, 243] on li "Completed" at bounding box center [392, 240] width 145 height 15
type input "Completed"
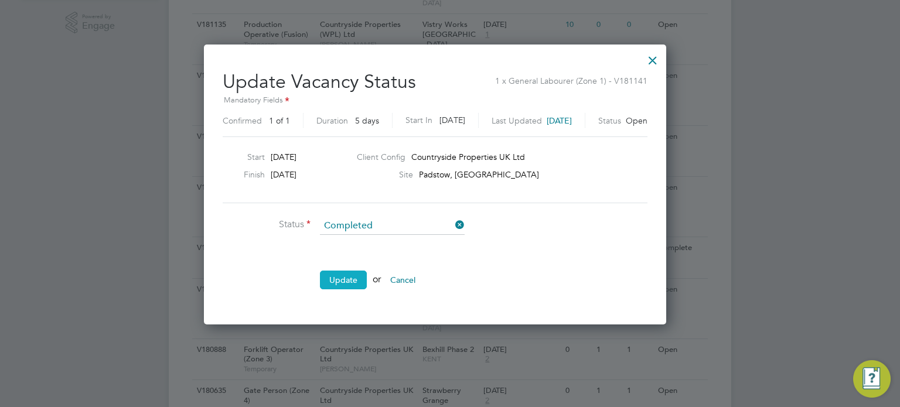
click at [349, 286] on button "Update" at bounding box center [343, 280] width 47 height 19
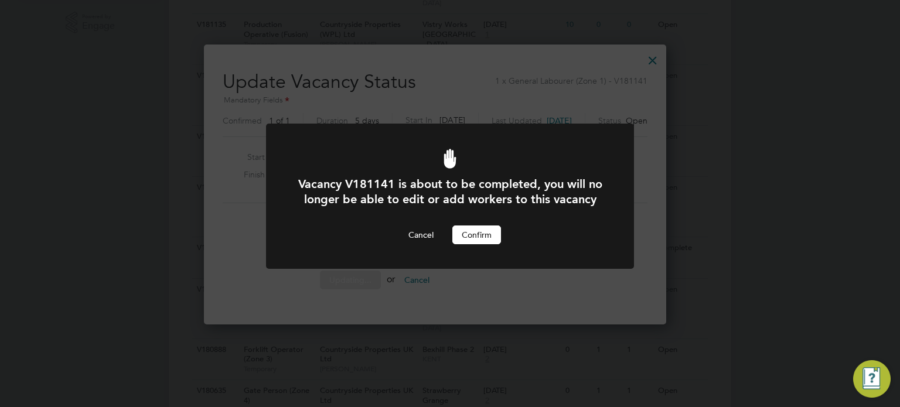
click at [475, 244] on button "Confirm" at bounding box center [476, 235] width 49 height 19
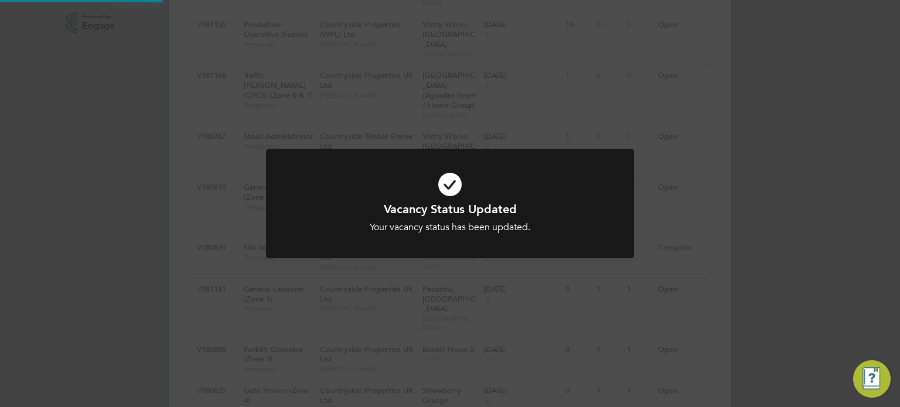
click at [431, 118] on div "Vacancy Status Updated Your vacancy status has been updated. Cancel Okay" at bounding box center [450, 203] width 900 height 407
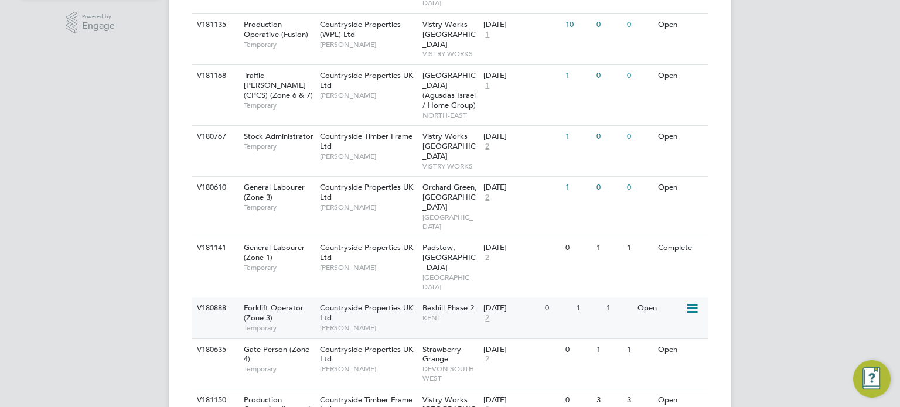
click at [695, 302] on icon at bounding box center [691, 309] width 12 height 14
click at [669, 312] on li "Update Status" at bounding box center [663, 308] width 68 height 16
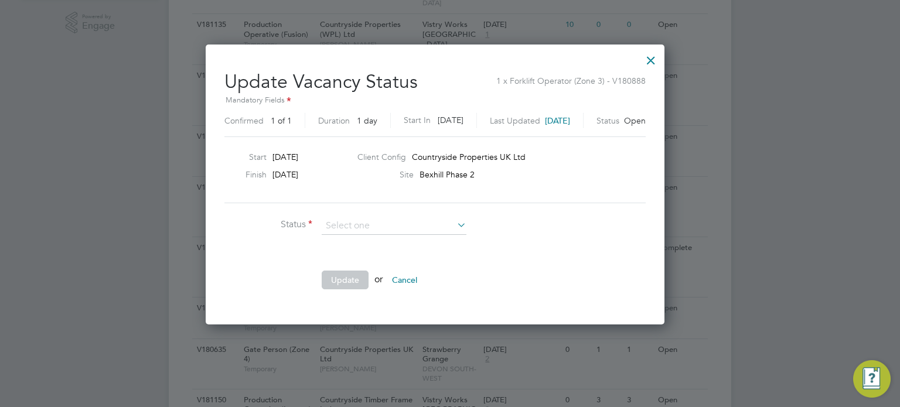
click at [348, 241] on li "Completed" at bounding box center [394, 240] width 145 height 15
type input "Completed"
click at [341, 290] on li "Update or Cancel" at bounding box center [399, 286] width 351 height 30
click at [350, 278] on button "Update" at bounding box center [345, 280] width 47 height 19
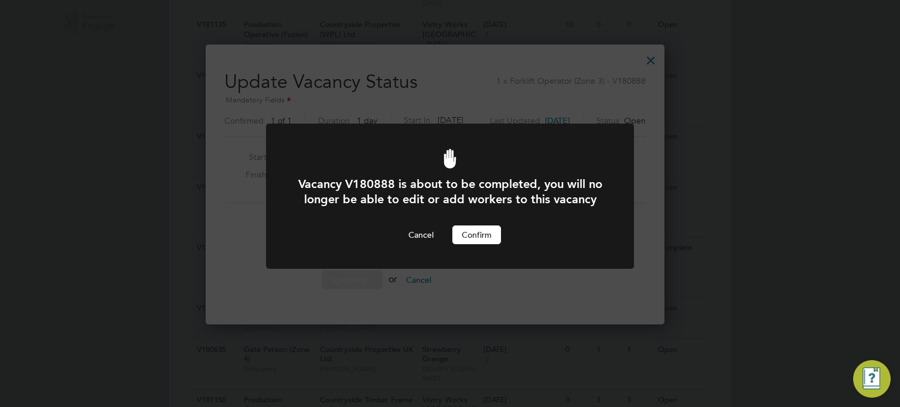
click at [474, 242] on button "Confirm" at bounding box center [476, 235] width 49 height 19
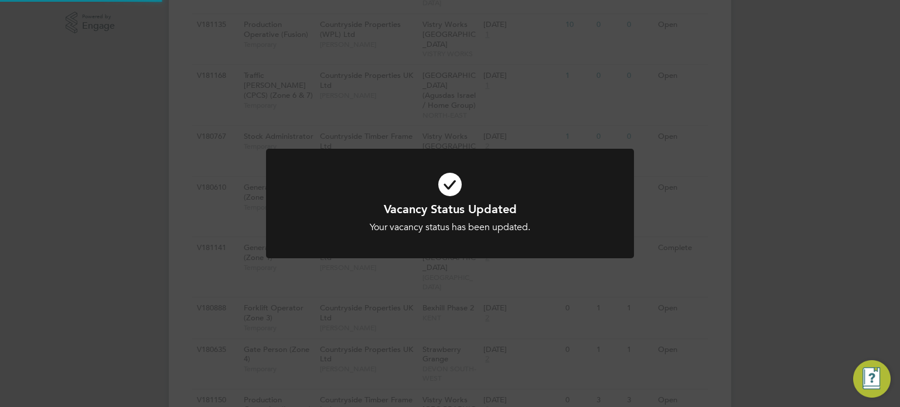
click at [655, 281] on div "Vacancy Status Updated Your vacancy status has been updated. Cancel Okay" at bounding box center [450, 203] width 900 height 407
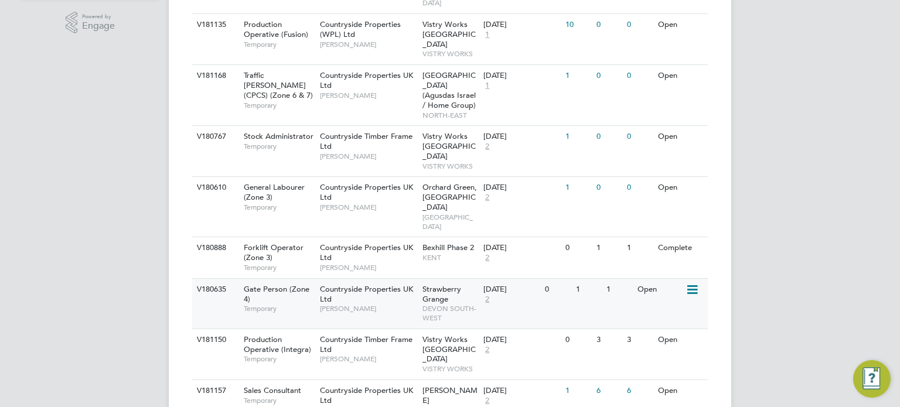
click at [694, 283] on icon at bounding box center [691, 290] width 12 height 14
click at [674, 302] on li "Update Status" at bounding box center [663, 299] width 68 height 16
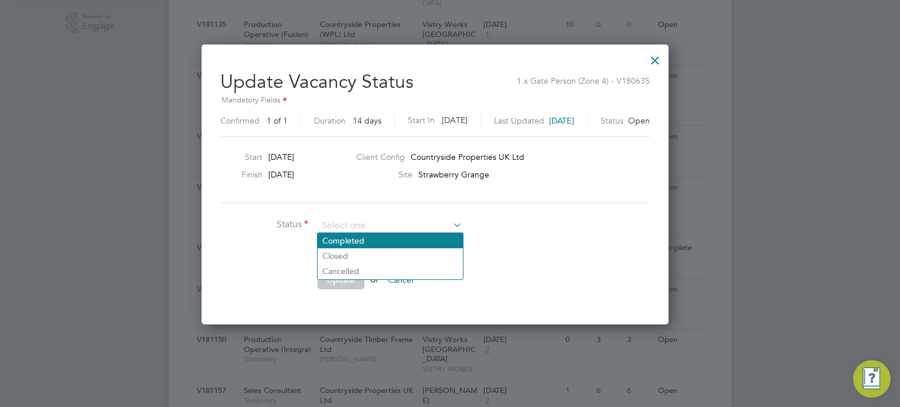
click at [394, 239] on li "Completed" at bounding box center [389, 240] width 145 height 15
type input "Completed"
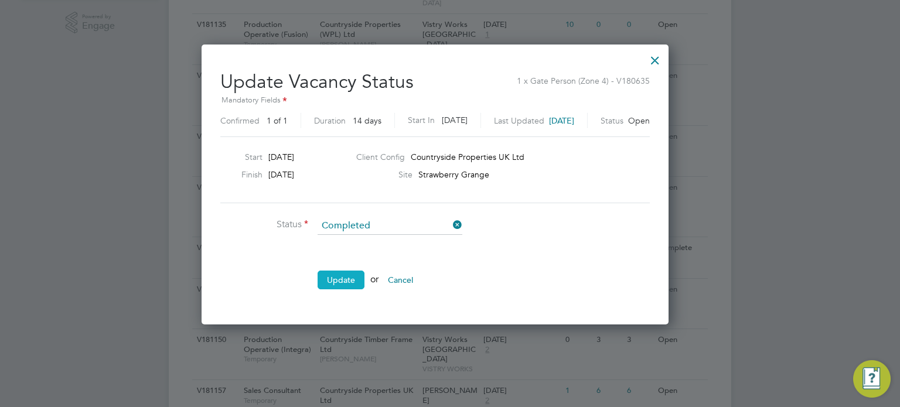
click at [349, 279] on button "Update" at bounding box center [340, 280] width 47 height 19
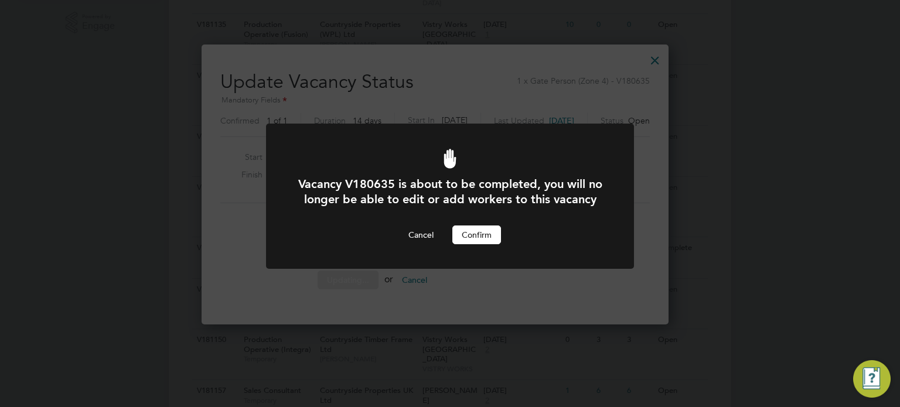
click at [466, 244] on button "Confirm" at bounding box center [476, 235] width 49 height 19
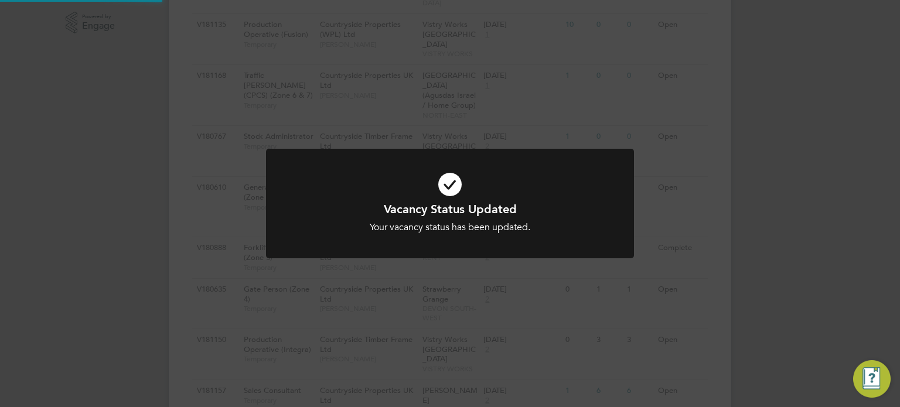
click at [604, 292] on div "Vacancy Status Updated Your vacancy status has been updated. Cancel Okay" at bounding box center [450, 203] width 900 height 407
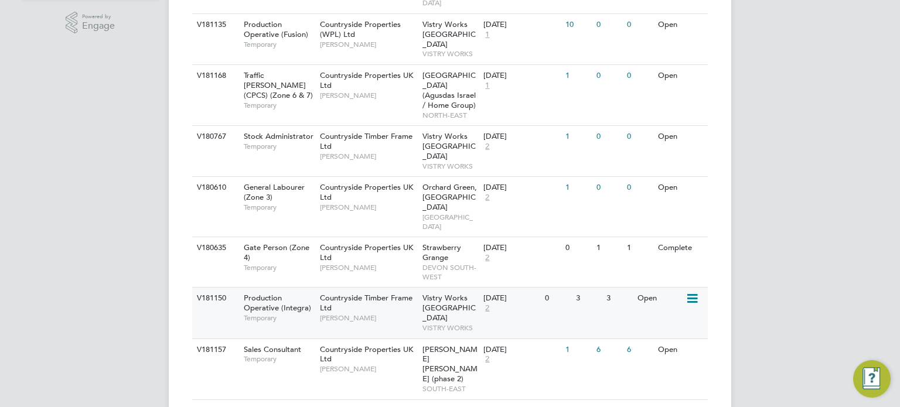
click at [692, 292] on icon at bounding box center [691, 299] width 12 height 14
click at [672, 310] on li "Update Status" at bounding box center [663, 308] width 68 height 16
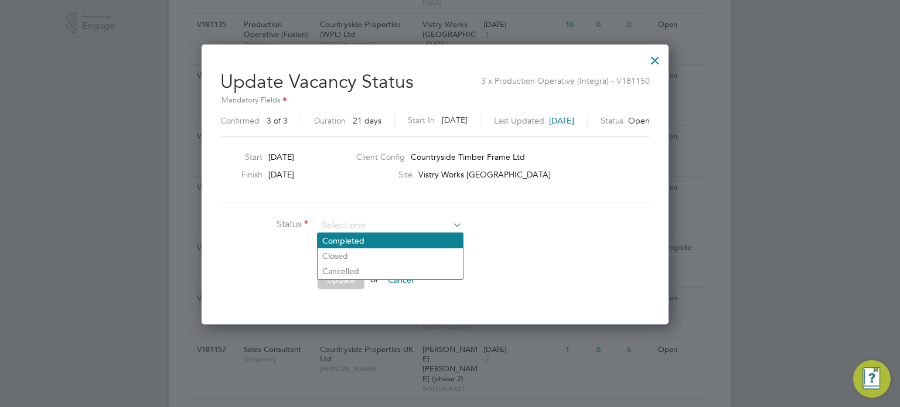
click at [389, 240] on li "Completed" at bounding box center [389, 240] width 145 height 15
type input "Completed"
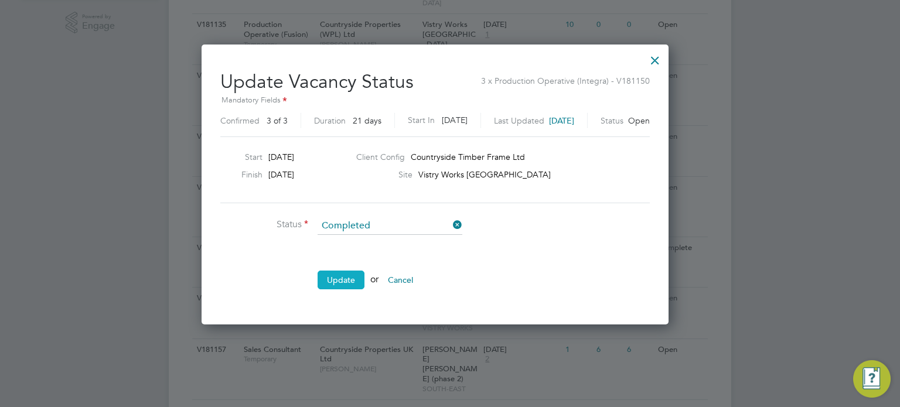
click at [347, 277] on button "Update" at bounding box center [340, 280] width 47 height 19
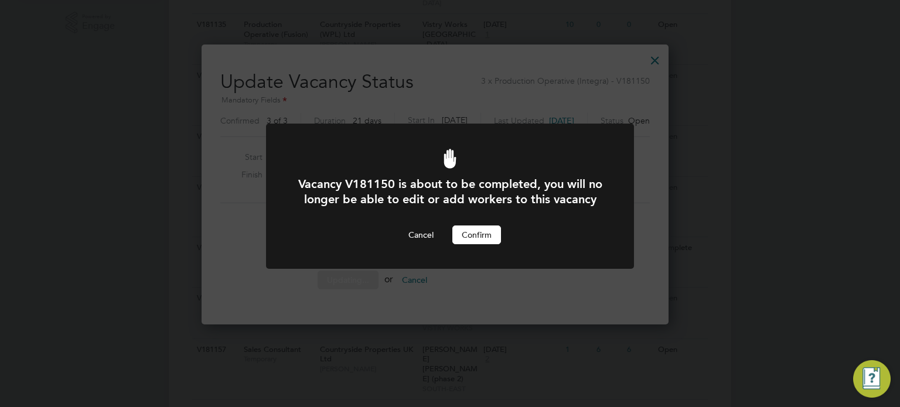
click at [468, 244] on button "Confirm" at bounding box center [476, 235] width 49 height 19
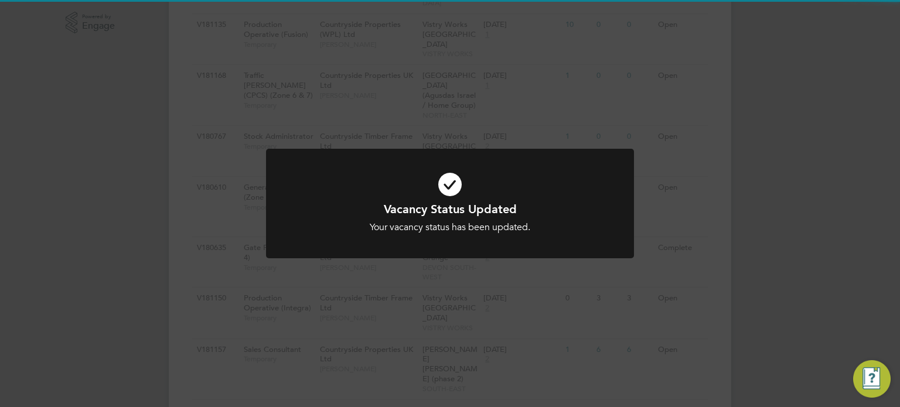
click at [596, 259] on div "Vacancy Status Updated Your vacancy status has been updated. Cancel Okay" at bounding box center [450, 211] width 368 height 124
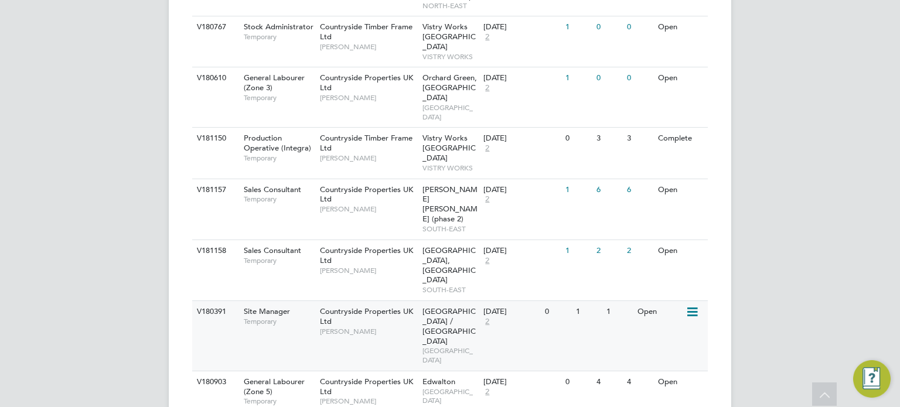
click at [691, 305] on icon at bounding box center [691, 312] width 12 height 14
click at [672, 286] on li "Update Status" at bounding box center [663, 282] width 68 height 16
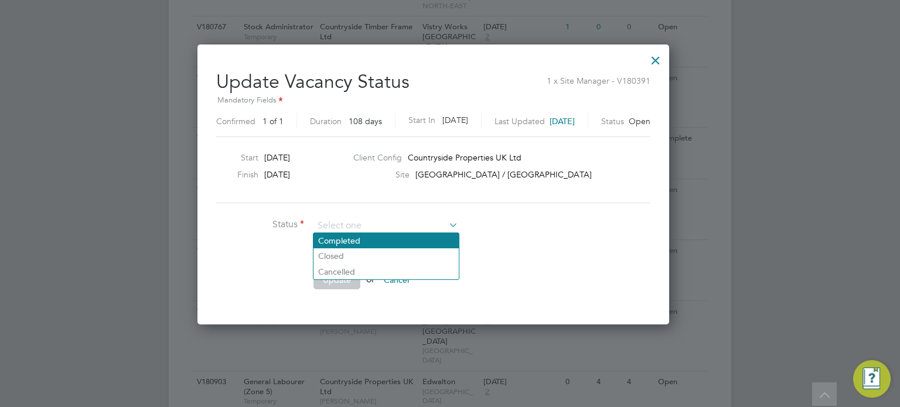
click at [383, 238] on li "Completed" at bounding box center [385, 240] width 145 height 15
type input "Completed"
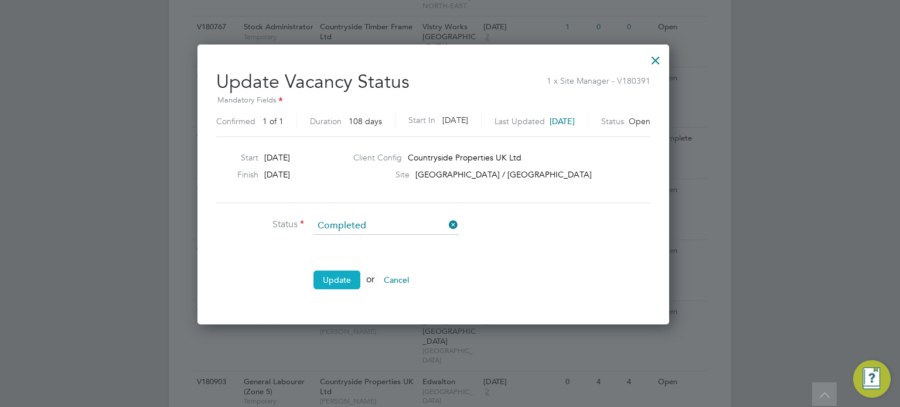
click at [337, 286] on button "Update" at bounding box center [336, 280] width 47 height 19
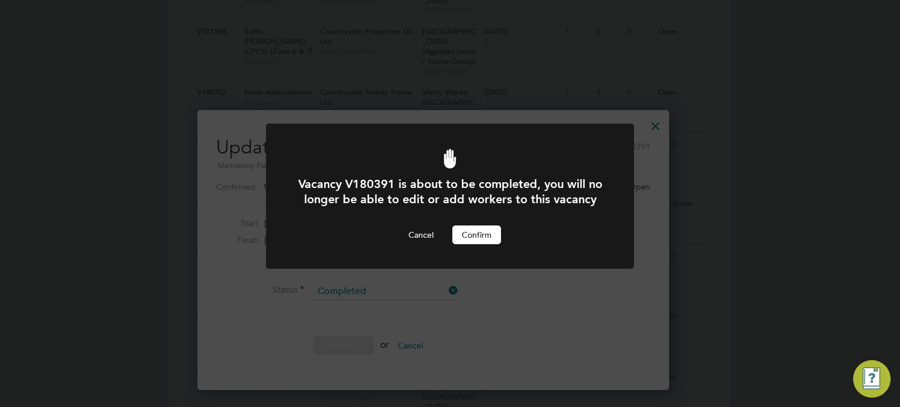
click at [469, 244] on button "Confirm" at bounding box center [476, 235] width 49 height 19
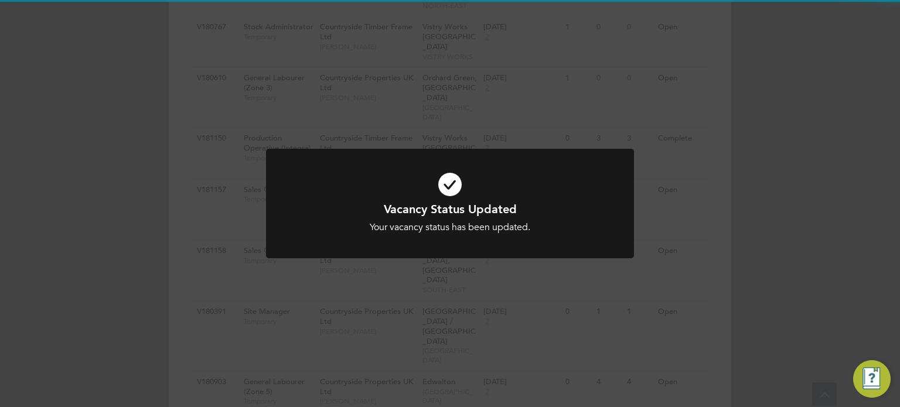
click at [437, 259] on div "Vacancy Status Updated Your vacancy status has been updated. Cancel Okay" at bounding box center [450, 211] width 368 height 124
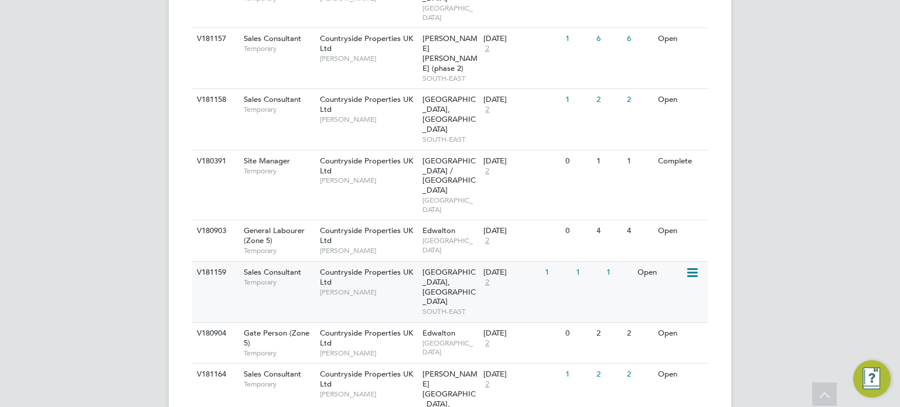
click at [692, 266] on icon at bounding box center [691, 273] width 12 height 14
click at [672, 238] on li "Update Status" at bounding box center [663, 232] width 68 height 16
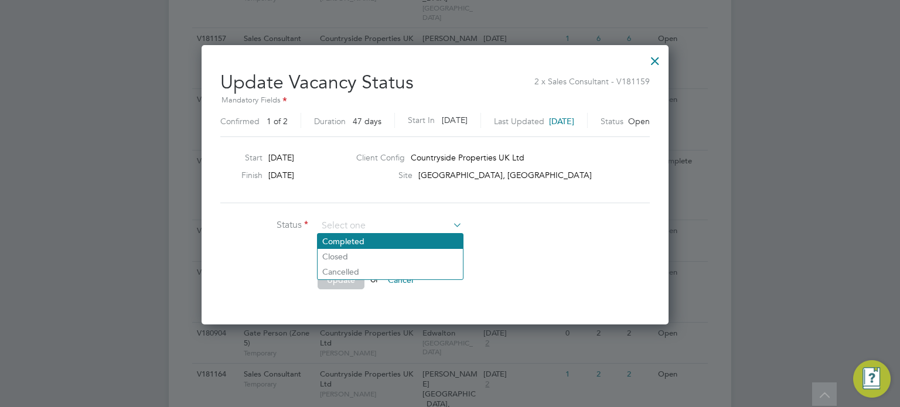
click at [411, 241] on li "Completed" at bounding box center [389, 241] width 145 height 15
type input "Completed"
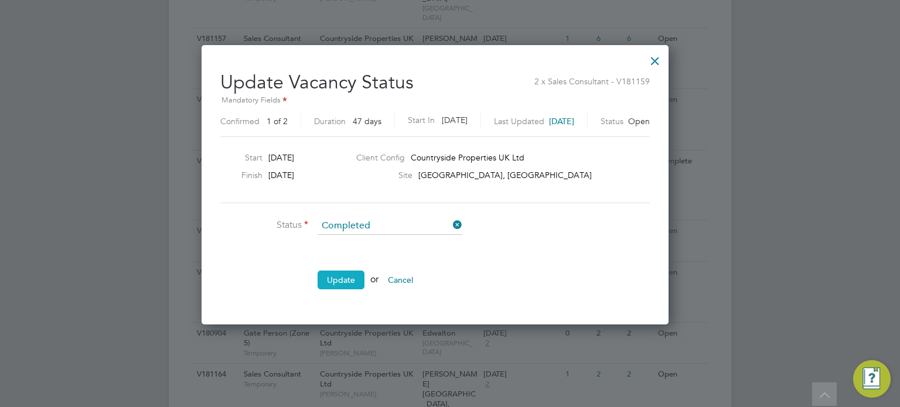
click at [345, 273] on button "Update" at bounding box center [340, 280] width 47 height 19
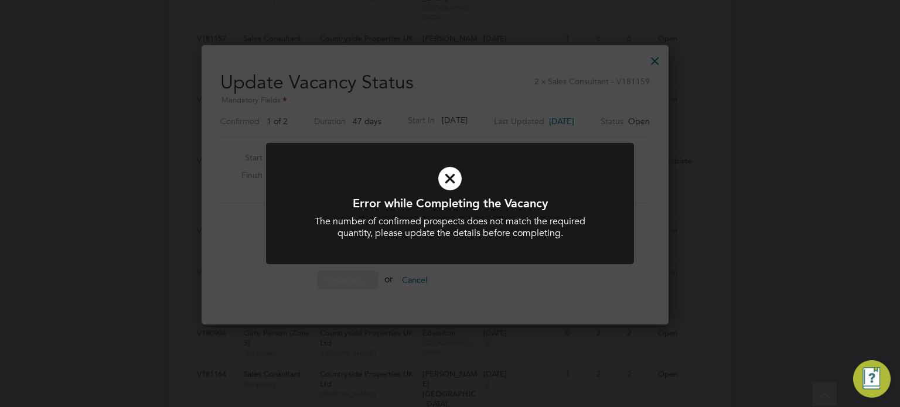
click at [489, 254] on div at bounding box center [450, 204] width 368 height 122
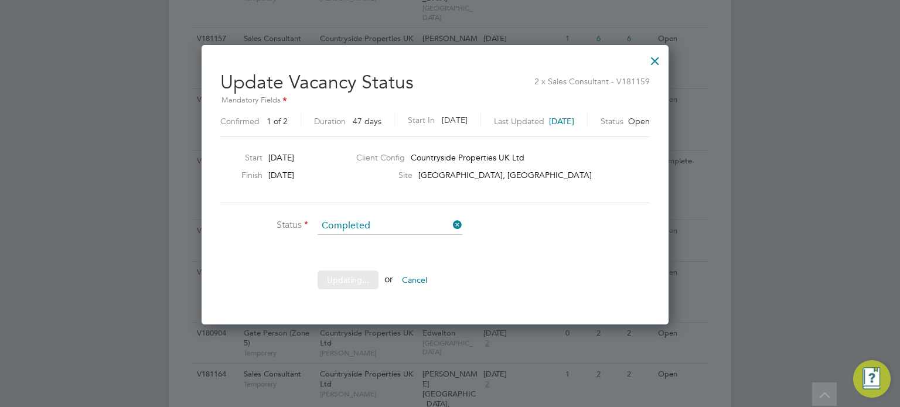
click at [665, 62] on div at bounding box center [654, 57] width 21 height 21
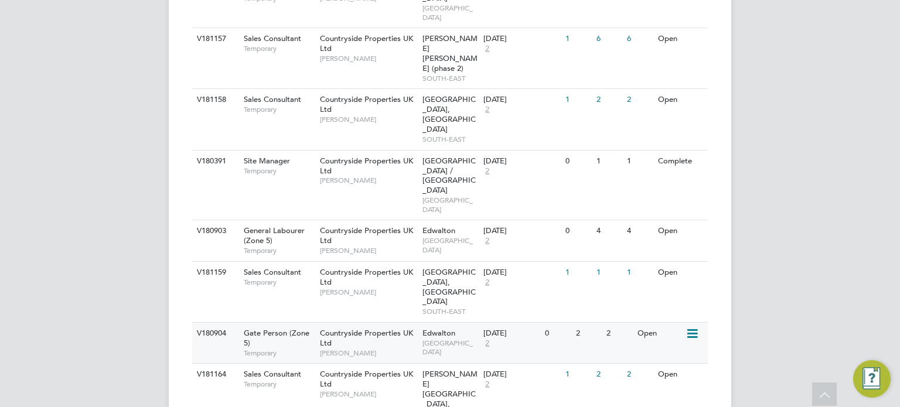
click at [692, 327] on icon at bounding box center [691, 334] width 12 height 14
click at [674, 272] on li "Update Status" at bounding box center [663, 273] width 68 height 16
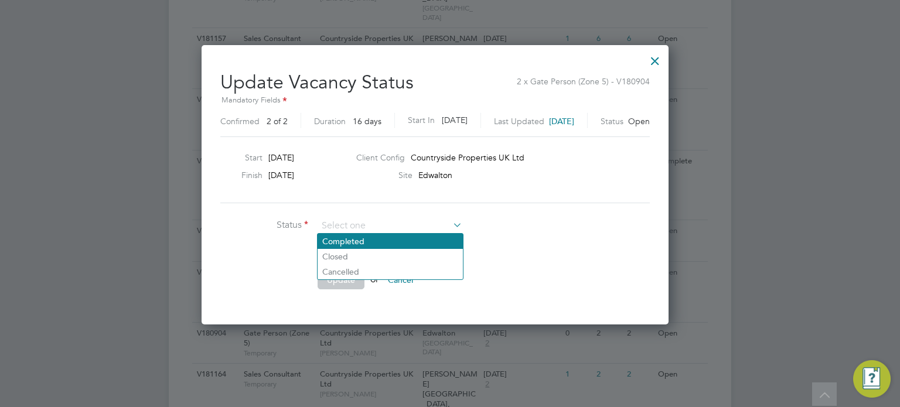
click at [423, 234] on li "Completed" at bounding box center [389, 241] width 145 height 15
type input "Completed"
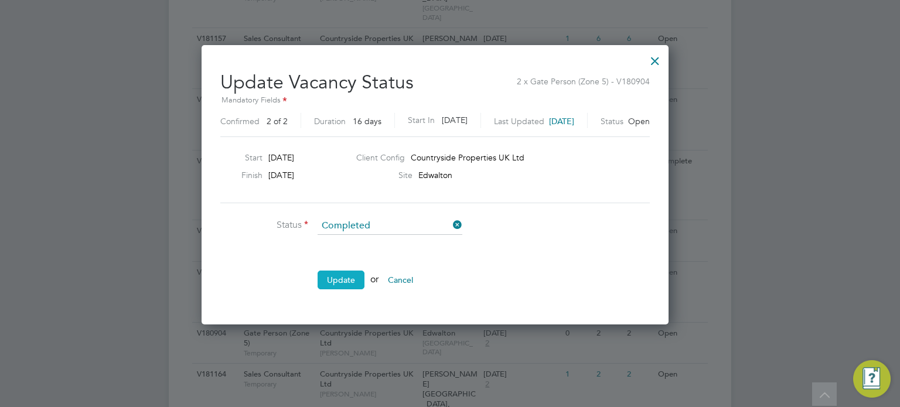
click at [342, 279] on button "Update" at bounding box center [340, 280] width 47 height 19
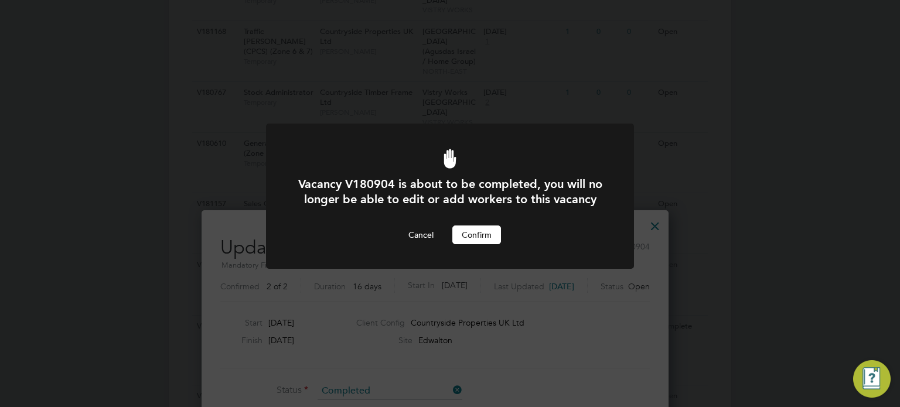
click at [466, 244] on button "Confirm" at bounding box center [476, 235] width 49 height 19
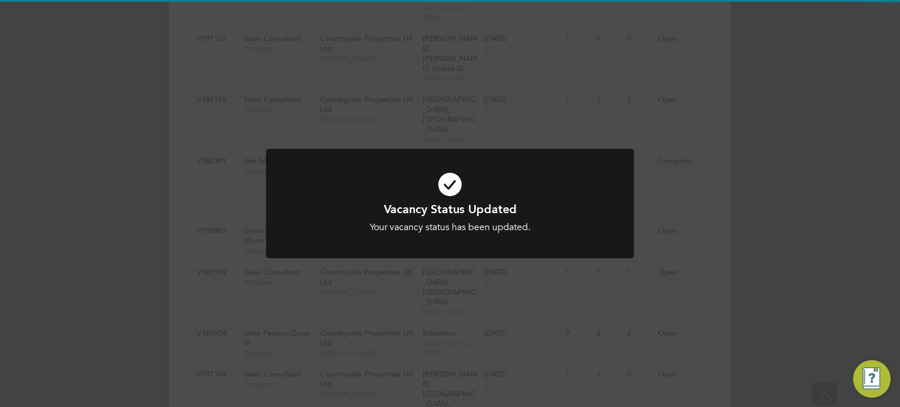
click at [513, 277] on div "Vacancy Status Updated Your vacancy status has been updated. Cancel Okay" at bounding box center [450, 203] width 900 height 407
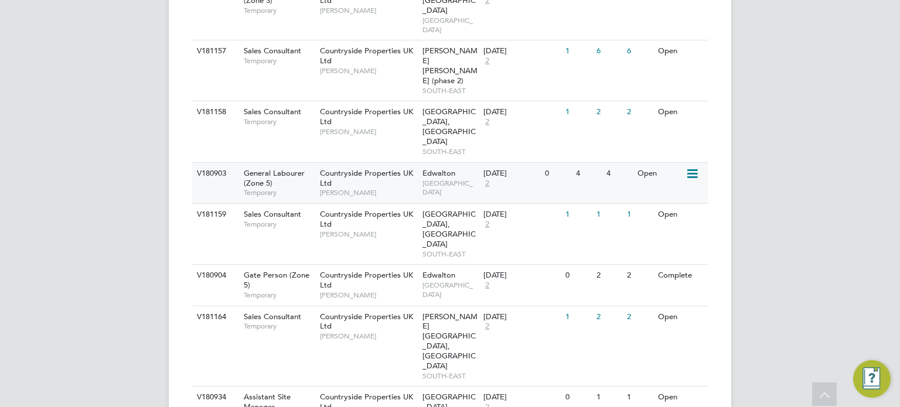
click at [690, 167] on icon at bounding box center [691, 174] width 12 height 14
click at [668, 156] on li "Update Status" at bounding box center [663, 153] width 68 height 16
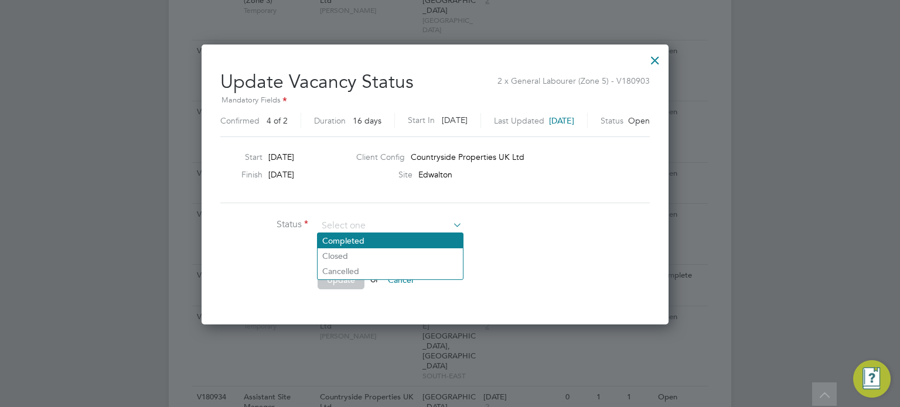
click at [385, 235] on li "Completed" at bounding box center [389, 240] width 145 height 15
type input "Completed"
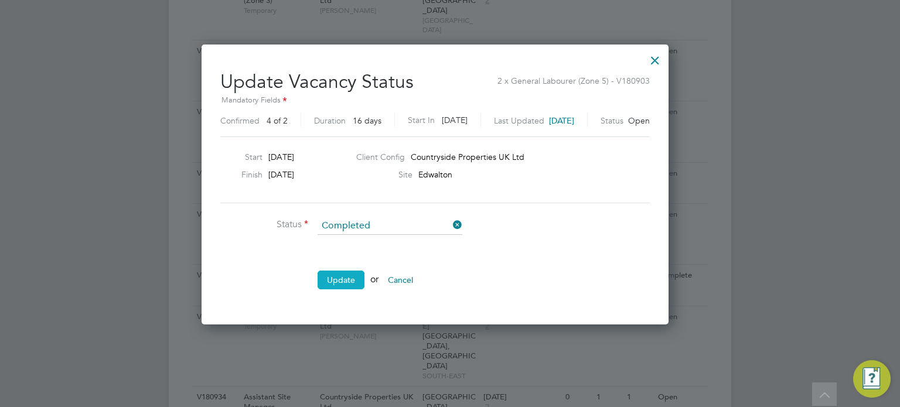
click at [338, 282] on button "Update" at bounding box center [340, 280] width 47 height 19
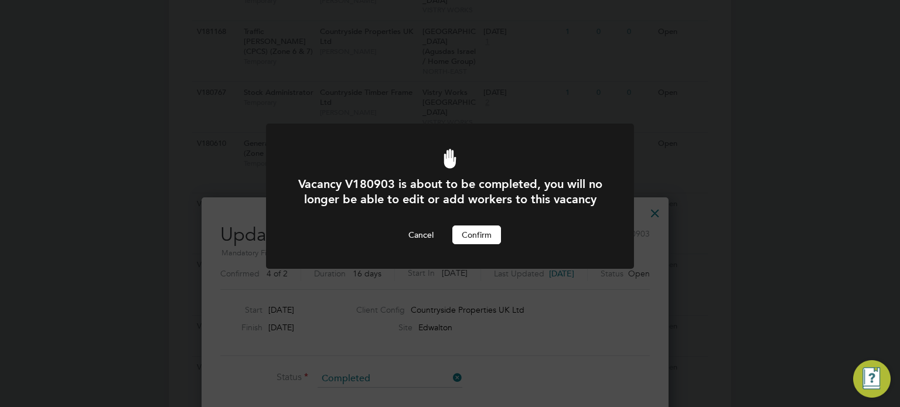
click at [473, 241] on button "Confirm" at bounding box center [476, 235] width 49 height 19
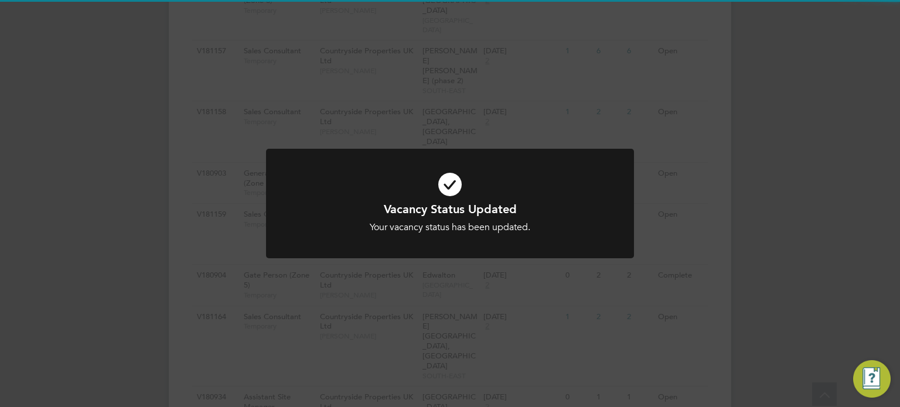
click at [516, 63] on div "Vacancy Status Updated Your vacancy status has been updated. Cancel Okay" at bounding box center [450, 203] width 900 height 407
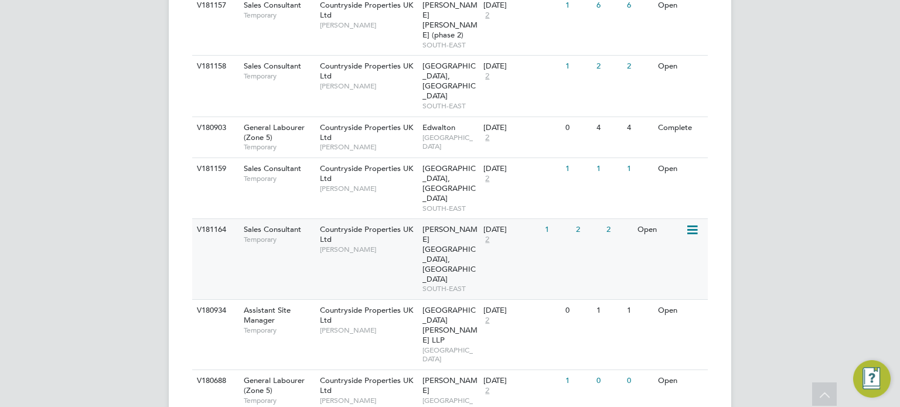
scroll to position [609, 0]
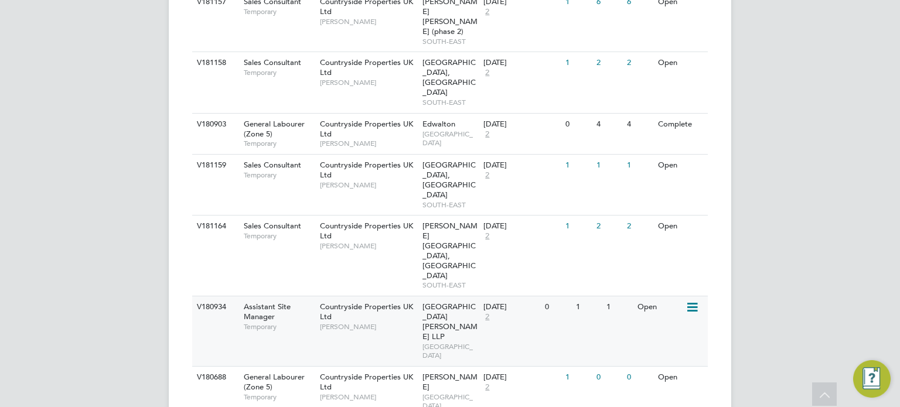
click at [694, 300] on icon at bounding box center [691, 307] width 12 height 14
click at [679, 236] on li "Update Status" at bounding box center [663, 236] width 68 height 16
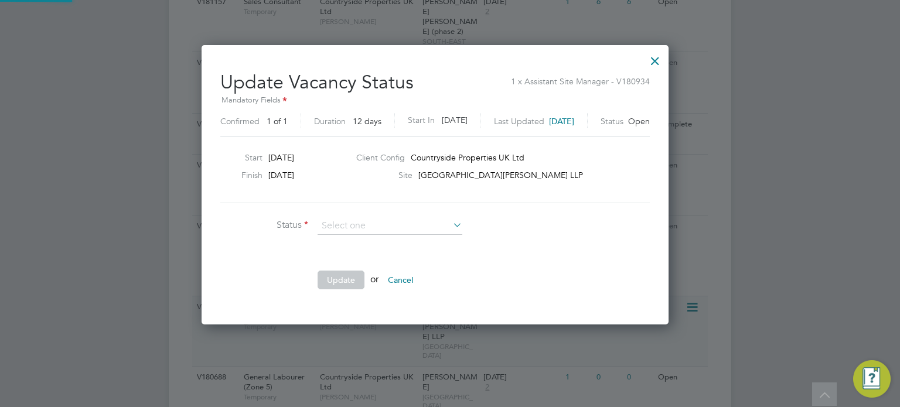
scroll to position [278, 496]
click at [412, 242] on li "Completed" at bounding box center [389, 241] width 145 height 15
type input "Completed"
click at [344, 279] on button "Update" at bounding box center [340, 280] width 47 height 19
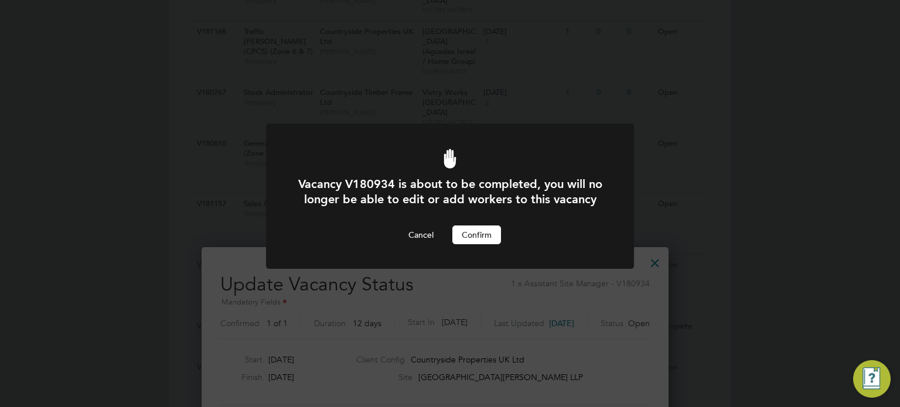
click at [476, 244] on button "Confirm" at bounding box center [476, 235] width 49 height 19
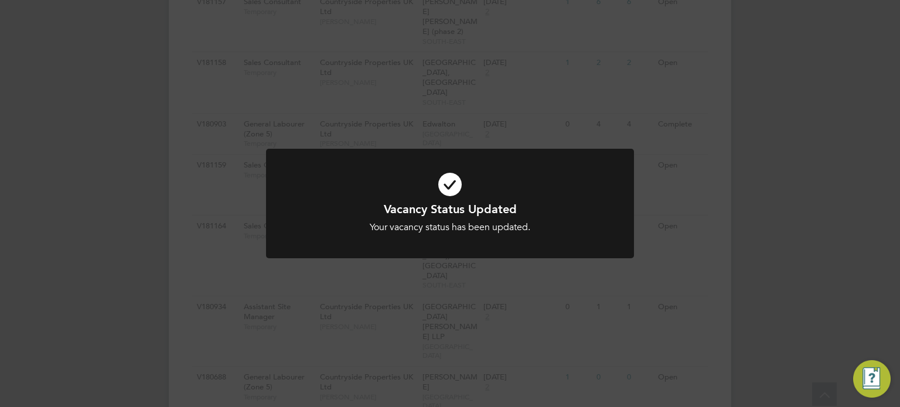
click at [602, 265] on div "Vacancy Status Updated Your vacancy status has been updated. Cancel Okay" at bounding box center [450, 211] width 368 height 124
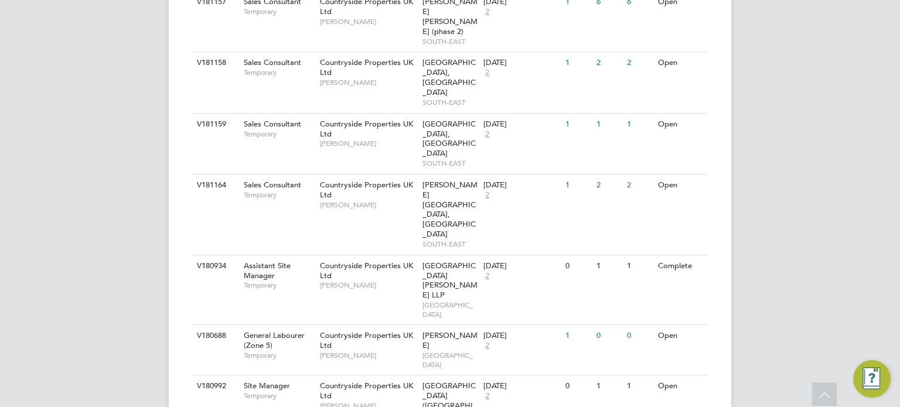
scroll to position [1371, 0]
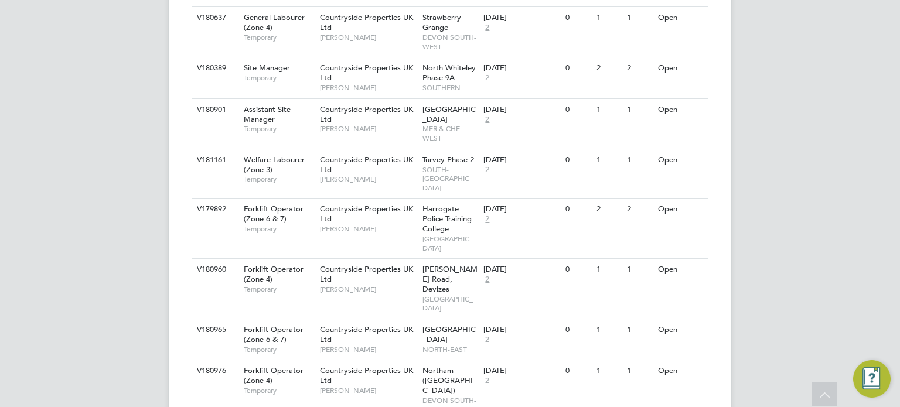
click at [675, 349] on li "Update Status" at bounding box center [663, 351] width 68 height 16
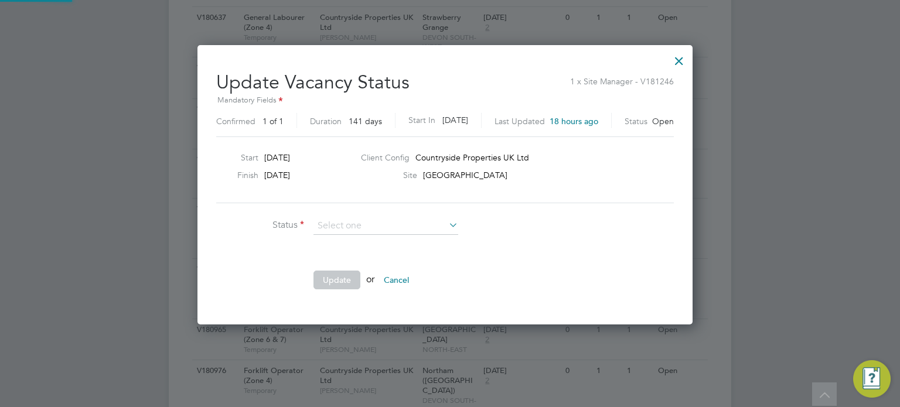
scroll to position [278, 504]
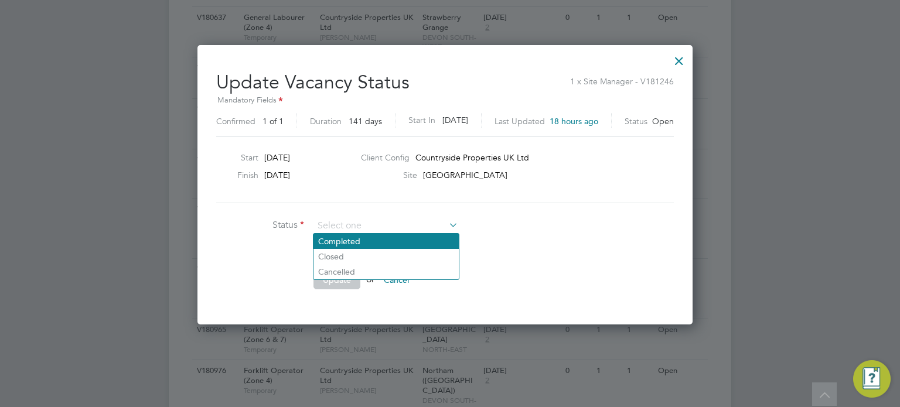
click at [431, 245] on li "Completed" at bounding box center [385, 241] width 145 height 15
type input "Completed"
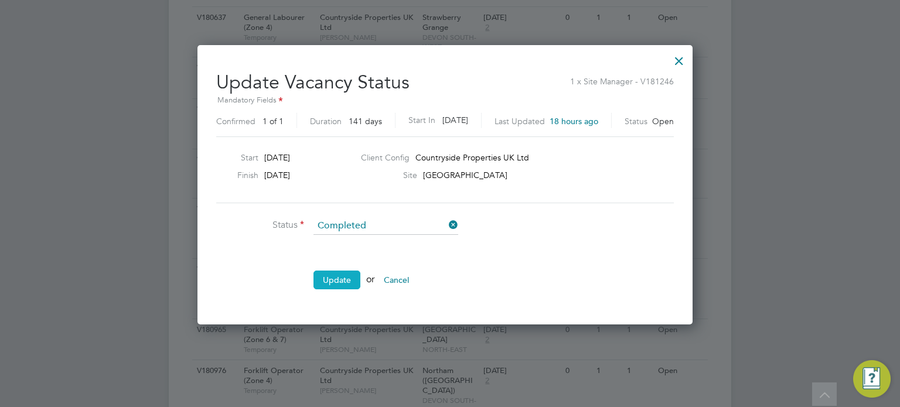
click at [351, 271] on button "Update" at bounding box center [336, 280] width 47 height 19
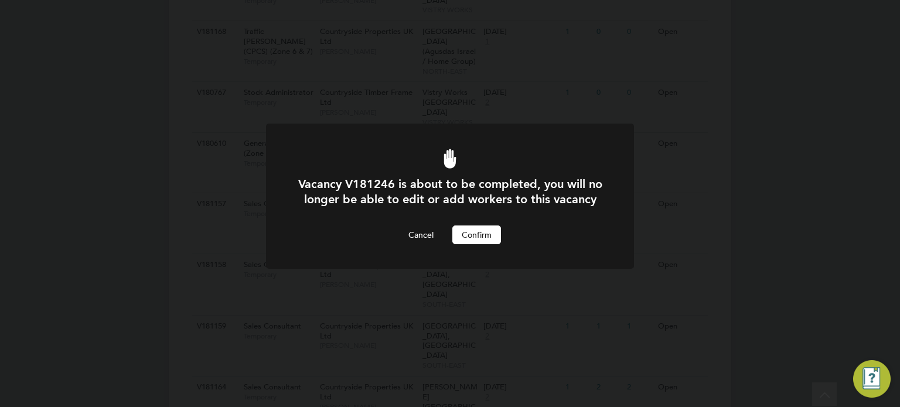
scroll to position [0, 0]
click at [470, 244] on button "Confirm" at bounding box center [476, 235] width 49 height 19
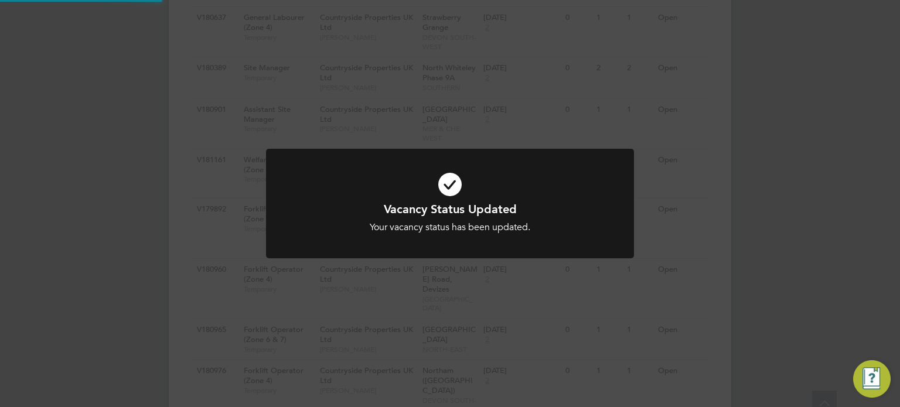
click at [648, 285] on div "Vacancy Status Updated Your vacancy status has been updated. Cancel Okay" at bounding box center [450, 203] width 900 height 407
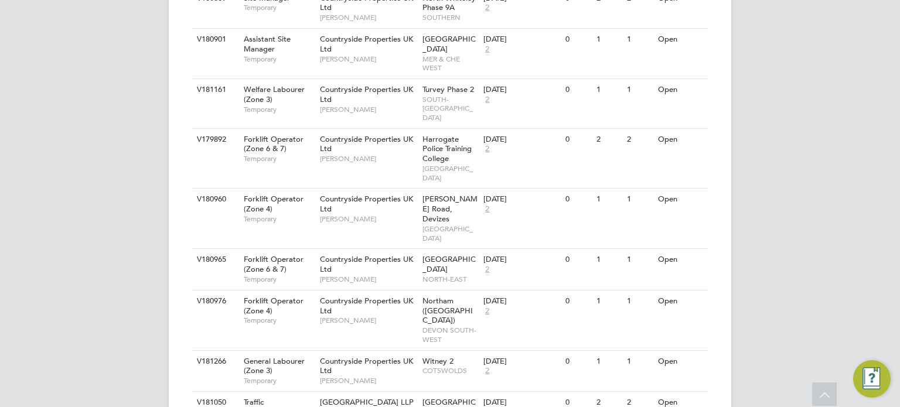
scroll to position [1353, 0]
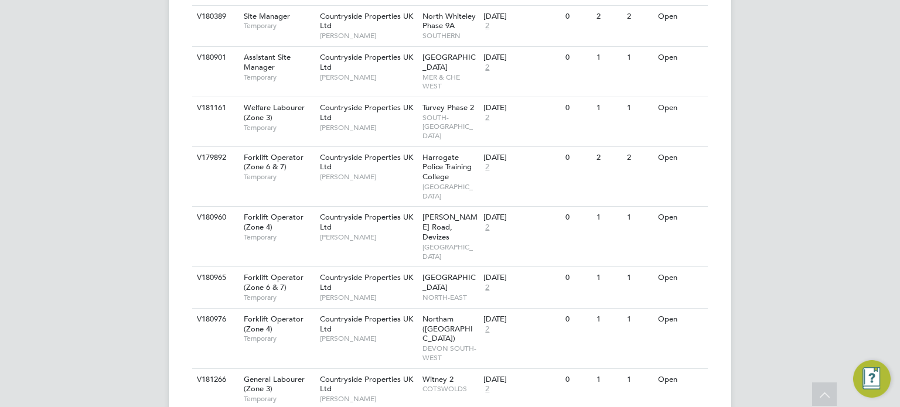
click at [670, 349] on li "Update Status" at bounding box center [663, 350] width 68 height 16
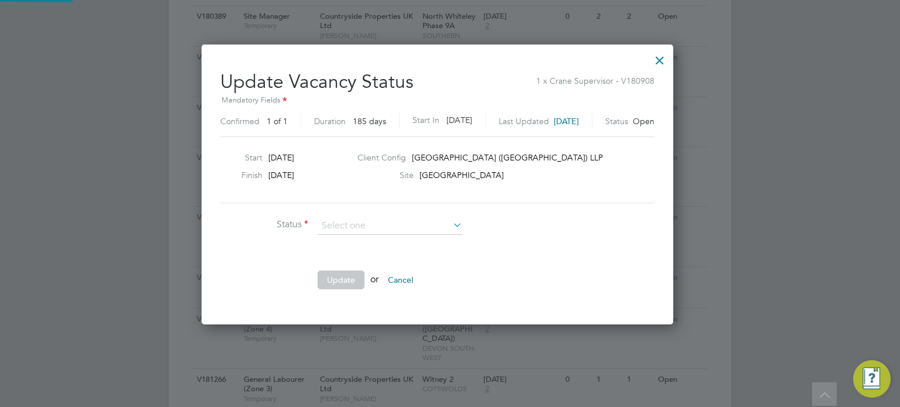
scroll to position [278, 496]
click at [392, 245] on li "Completed" at bounding box center [389, 240] width 145 height 15
type input "Completed"
click at [345, 286] on button "Update" at bounding box center [340, 280] width 47 height 19
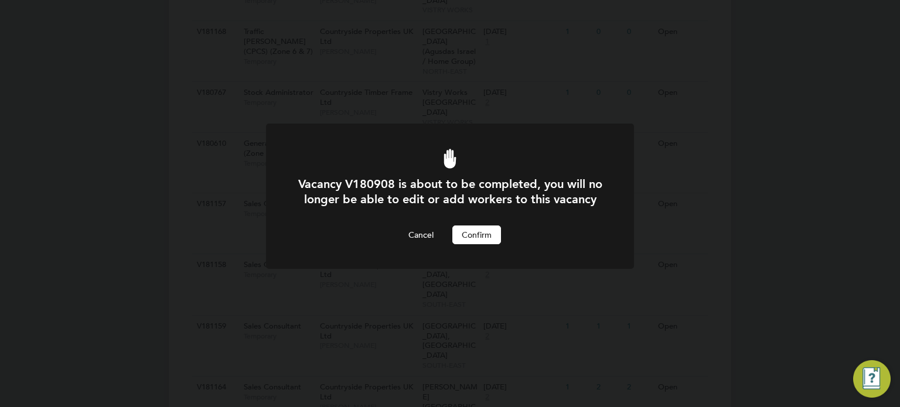
click at [469, 259] on div at bounding box center [450, 196] width 368 height 145
click at [478, 244] on button "Confirm" at bounding box center [476, 235] width 49 height 19
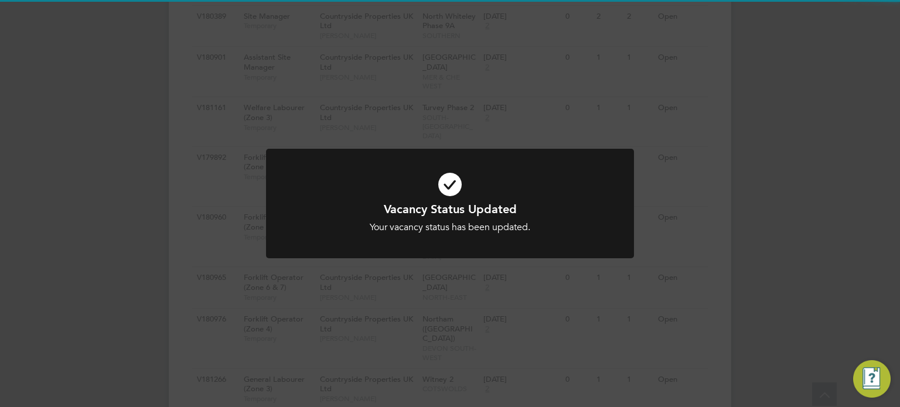
click at [602, 297] on div "Vacancy Status Updated Your vacancy status has been updated. Cancel Okay" at bounding box center [450, 203] width 900 height 407
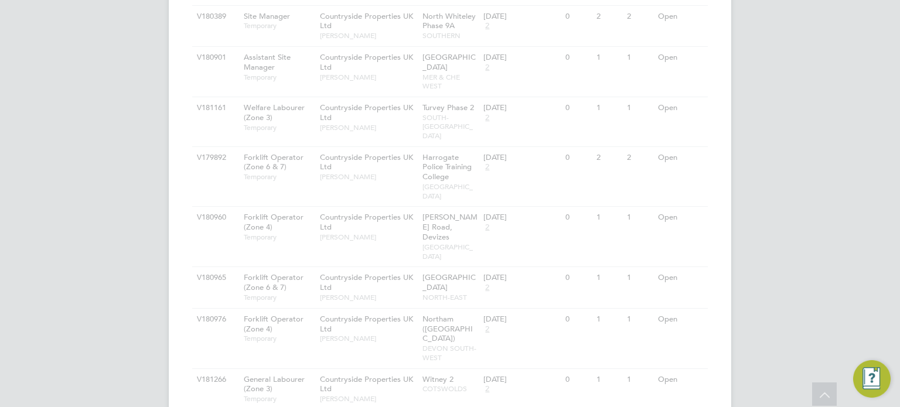
scroll to position [1343, 0]
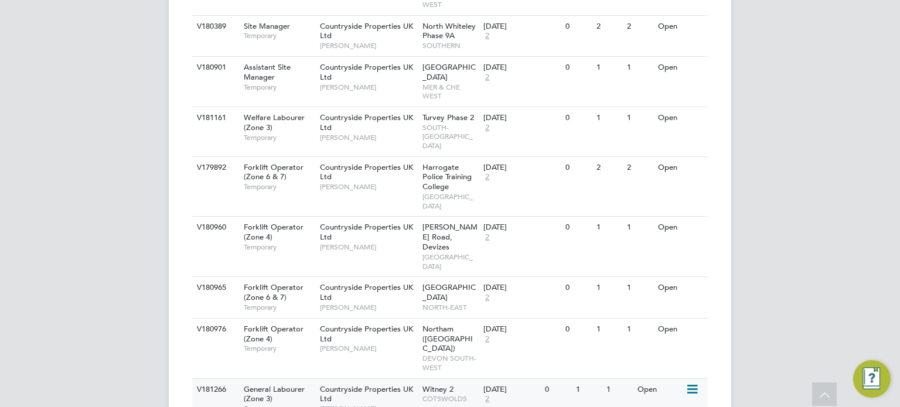
click at [692, 382] on icon at bounding box center [691, 389] width 12 height 14
click at [674, 173] on li "Update Status" at bounding box center [663, 176] width 68 height 16
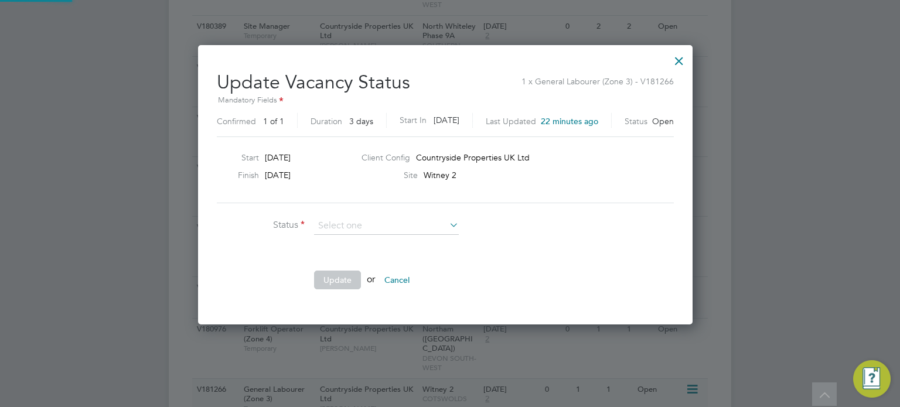
scroll to position [278, 504]
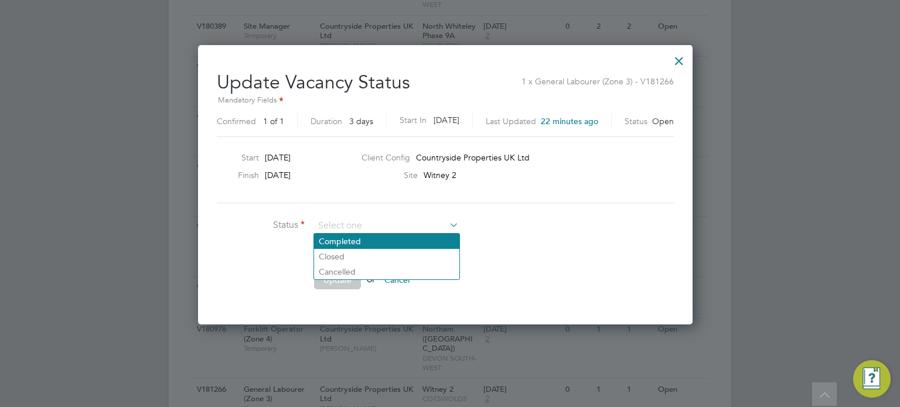
click at [380, 241] on li "Completed" at bounding box center [386, 241] width 145 height 15
type input "Completed"
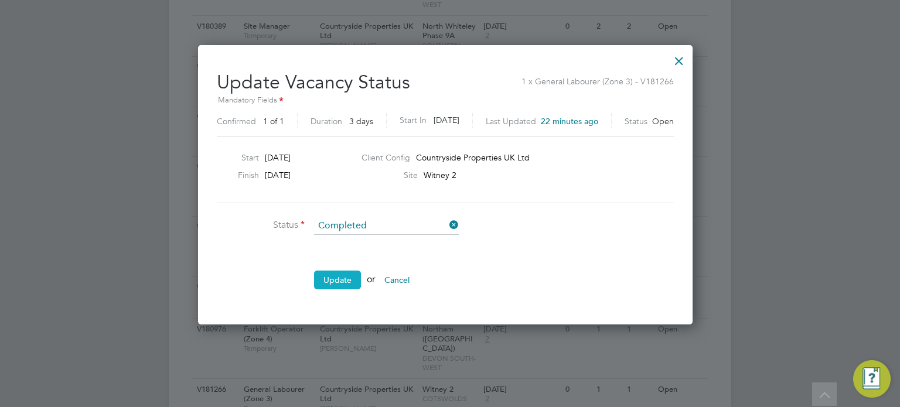
click at [347, 272] on button "Update" at bounding box center [337, 280] width 47 height 19
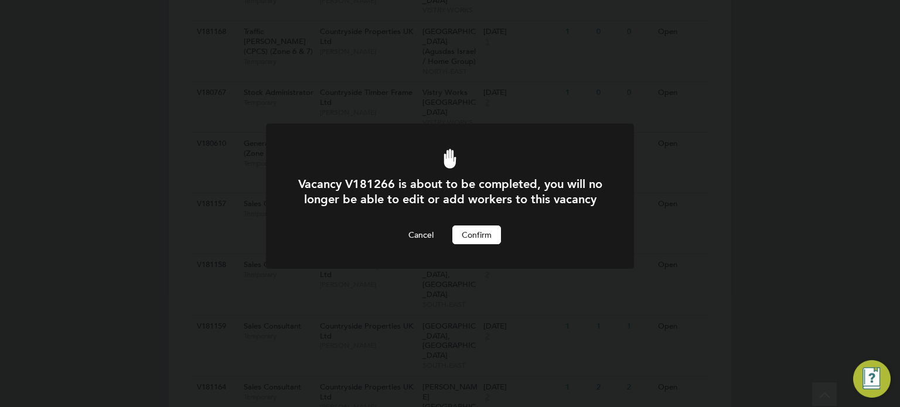
scroll to position [0, 0]
click at [469, 244] on button "Confirm" at bounding box center [476, 235] width 49 height 19
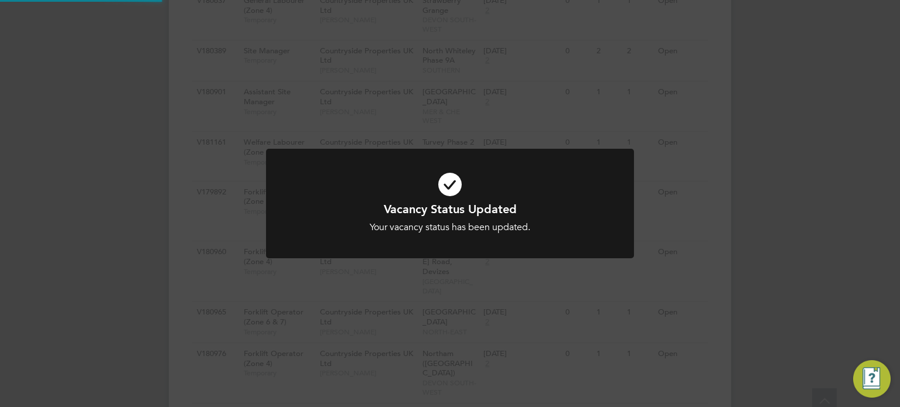
scroll to position [1343, 0]
click at [469, 248] on div at bounding box center [450, 204] width 368 height 110
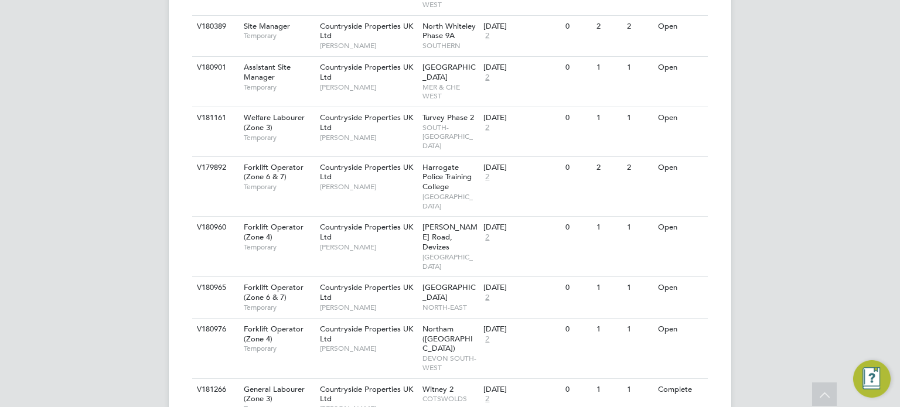
click at [668, 220] on li "Update Status" at bounding box center [663, 217] width 68 height 16
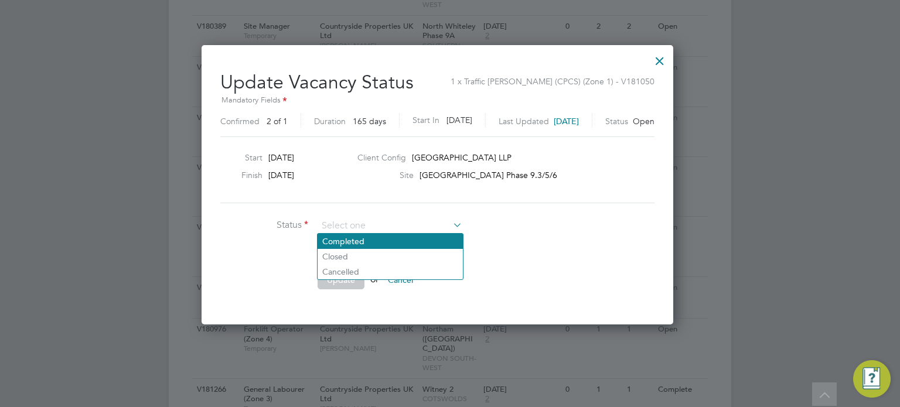
click at [350, 243] on li "Completed" at bounding box center [389, 241] width 145 height 15
type input "Completed"
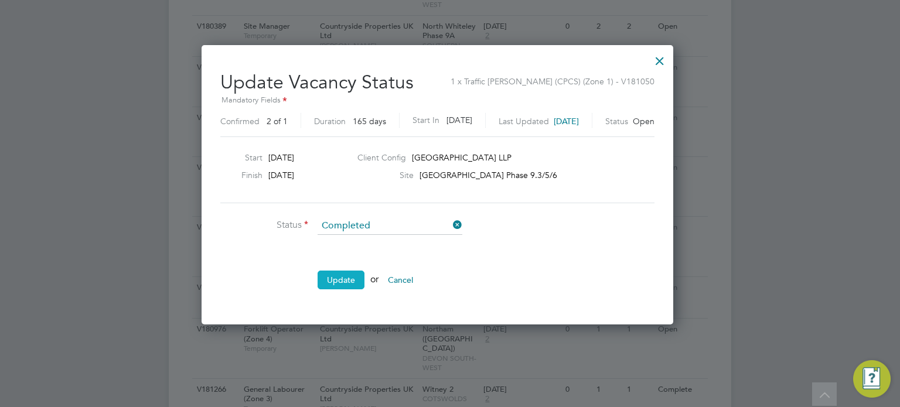
click at [344, 277] on button "Update" at bounding box center [340, 280] width 47 height 19
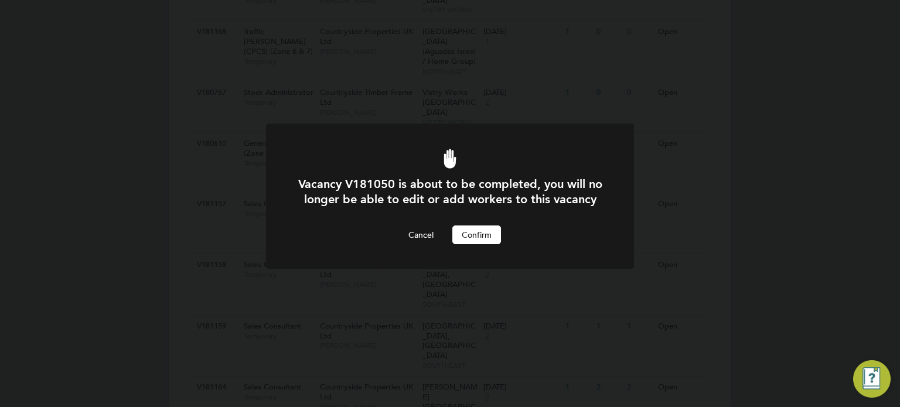
click at [464, 244] on button "Confirm" at bounding box center [476, 235] width 49 height 19
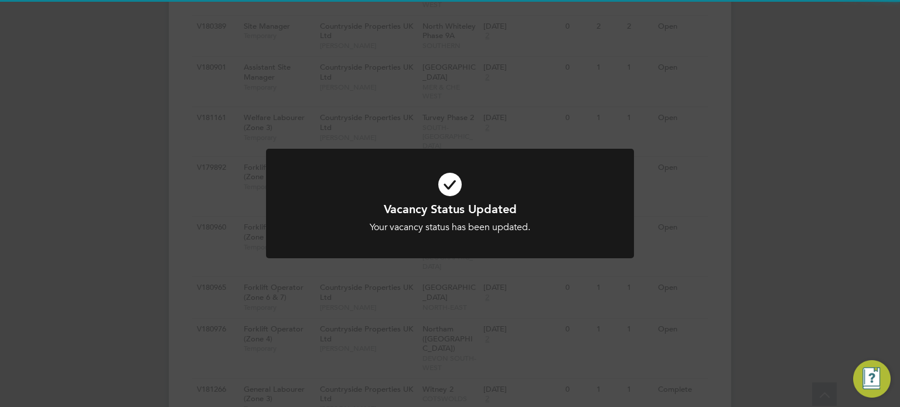
click at [566, 254] on div at bounding box center [450, 204] width 368 height 110
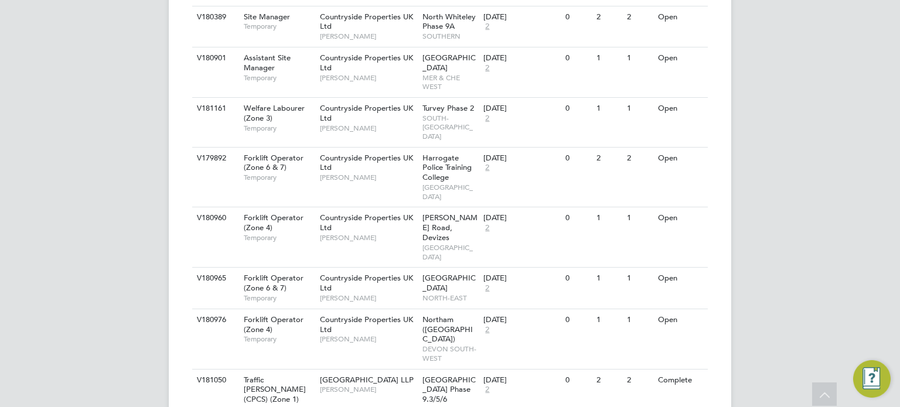
click at [681, 213] on li "Update Status" at bounding box center [663, 208] width 68 height 16
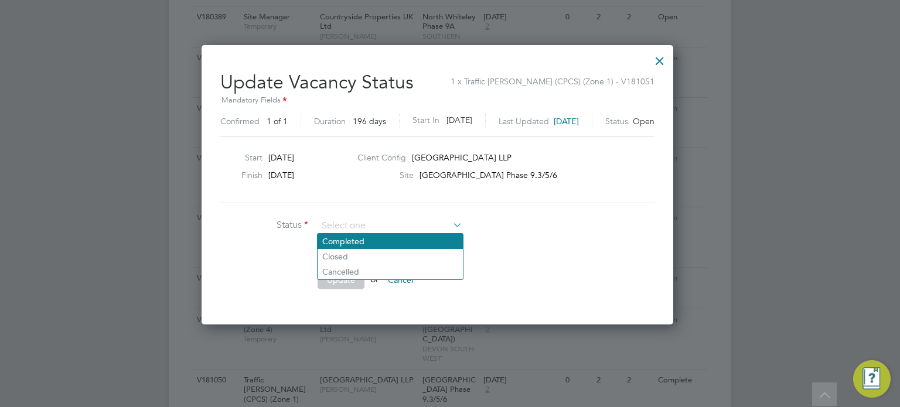
click at [398, 245] on li "Completed" at bounding box center [389, 241] width 145 height 15
type input "Completed"
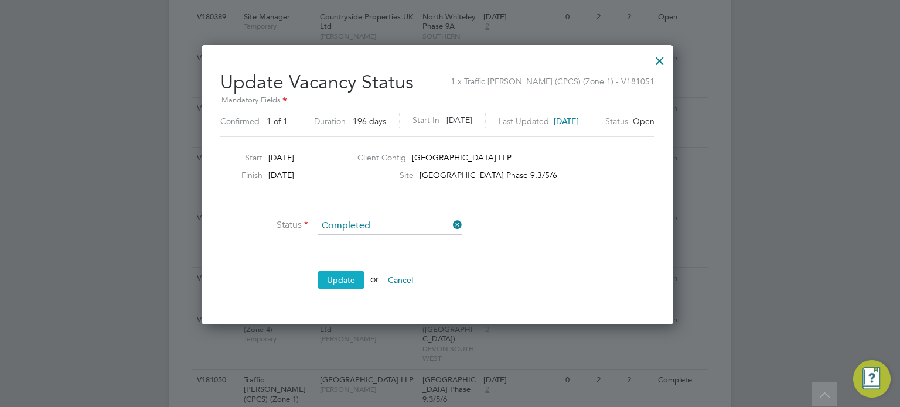
click at [356, 283] on button "Update" at bounding box center [340, 280] width 47 height 19
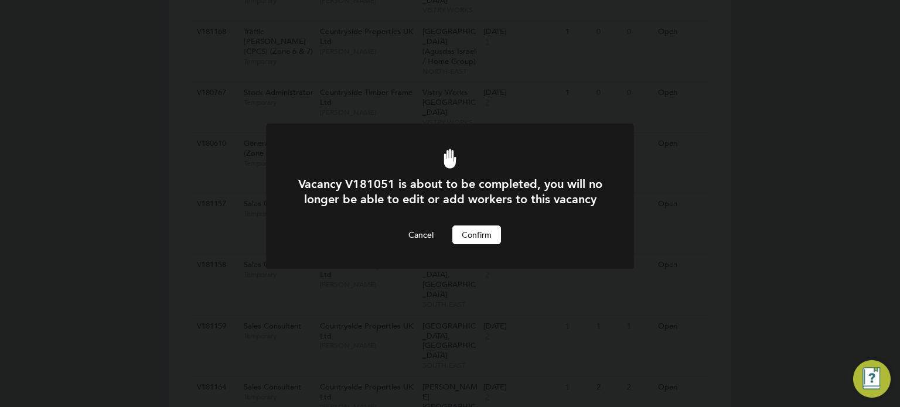
click at [478, 244] on button "Confirm" at bounding box center [476, 235] width 49 height 19
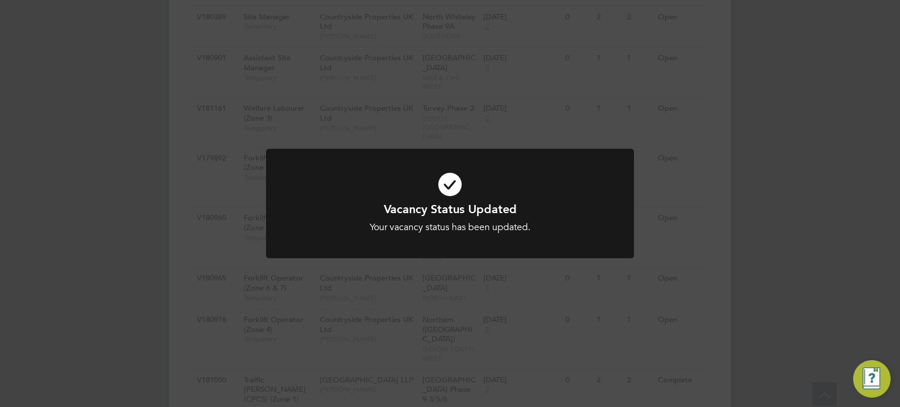
click at [661, 230] on div "Vacancy Status Updated Your vacancy status has been updated. Cancel Okay" at bounding box center [450, 203] width 900 height 407
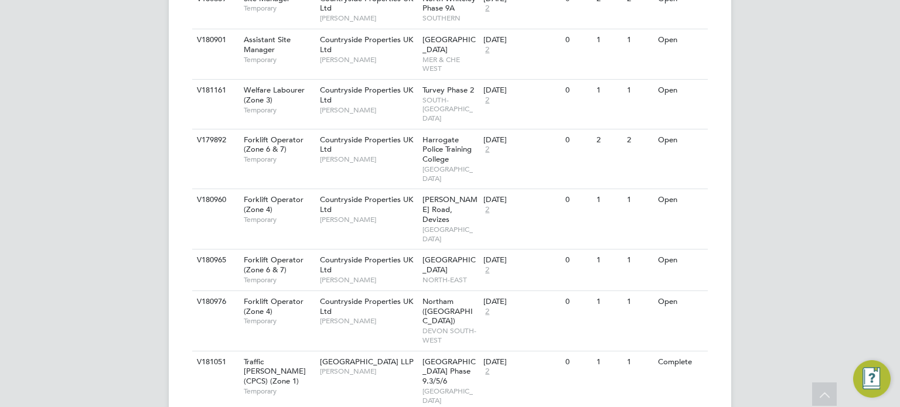
click at [669, 248] on li "Update Status" at bounding box center [663, 250] width 68 height 16
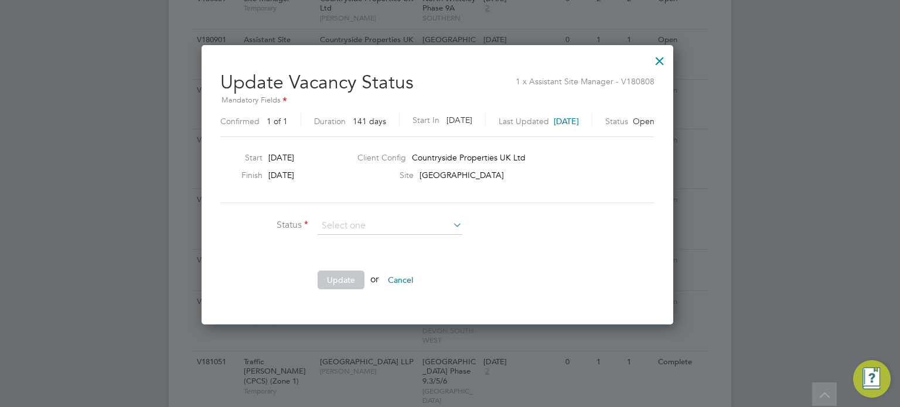
click at [405, 244] on li "Completed" at bounding box center [389, 241] width 145 height 15
type input "Completed"
click at [350, 276] on button "Update" at bounding box center [340, 280] width 47 height 19
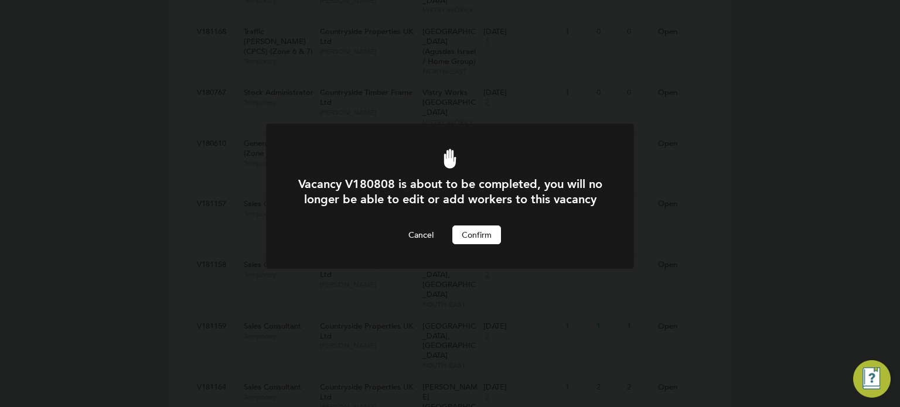
click at [463, 244] on button "Confirm" at bounding box center [476, 235] width 49 height 19
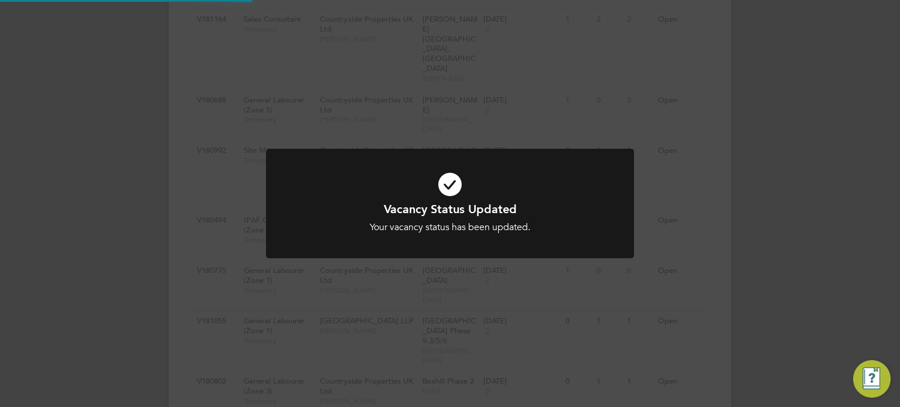
click at [584, 225] on div "Your vacancy status has been updated." at bounding box center [450, 227] width 305 height 12
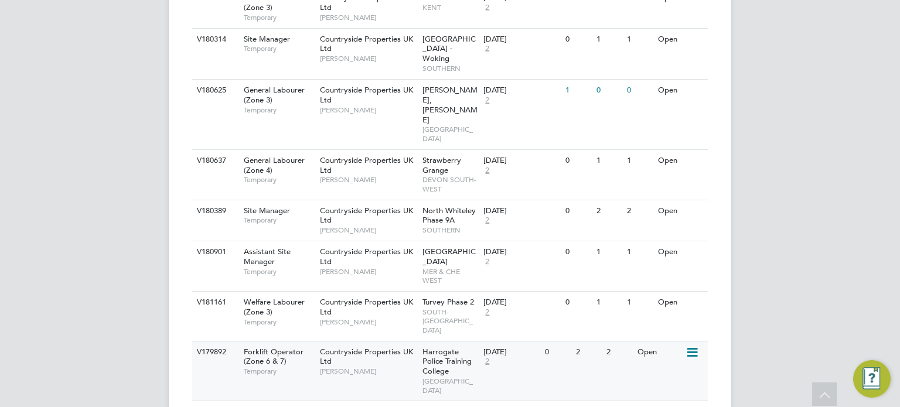
click at [687, 346] on icon at bounding box center [691, 353] width 12 height 14
click at [665, 165] on li "Update Status" at bounding box center [663, 168] width 68 height 16
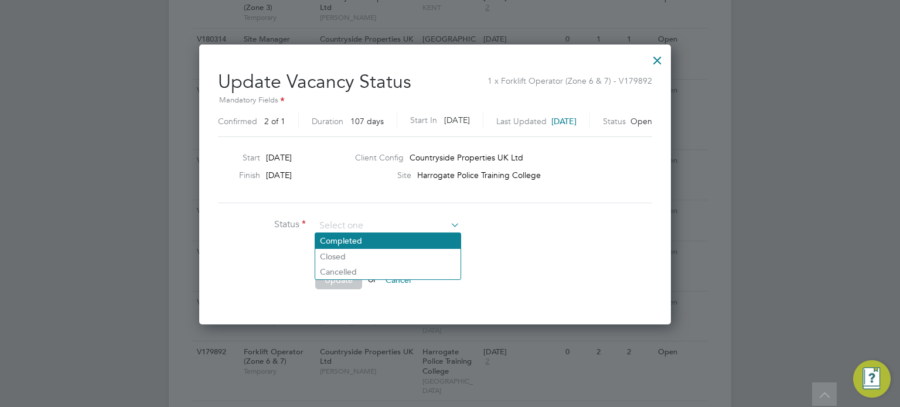
click at [379, 236] on li "Completed" at bounding box center [387, 240] width 145 height 15
type input "Completed"
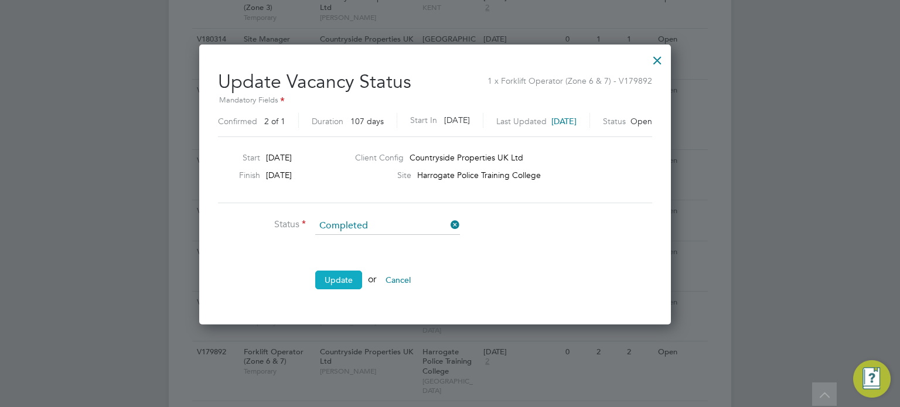
click at [351, 276] on button "Update" at bounding box center [338, 280] width 47 height 19
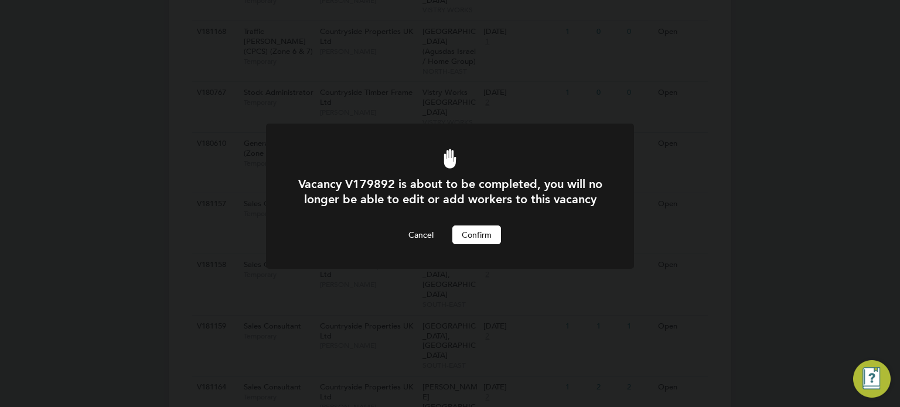
click at [485, 244] on button "Confirm" at bounding box center [476, 235] width 49 height 19
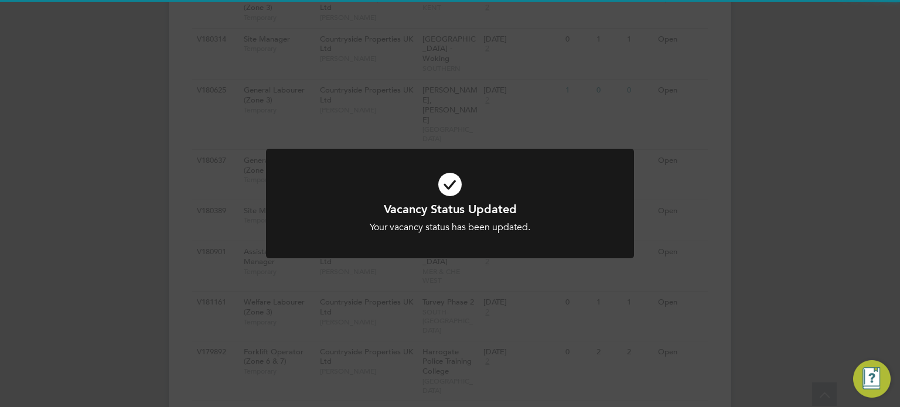
click at [552, 257] on div at bounding box center [450, 204] width 368 height 110
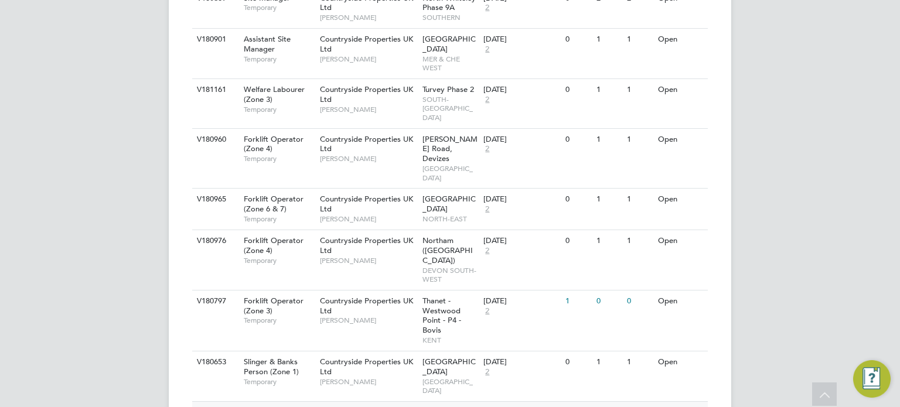
click at [689, 406] on icon at bounding box center [691, 413] width 12 height 14
click at [667, 189] on li "Update Status" at bounding box center [663, 190] width 68 height 16
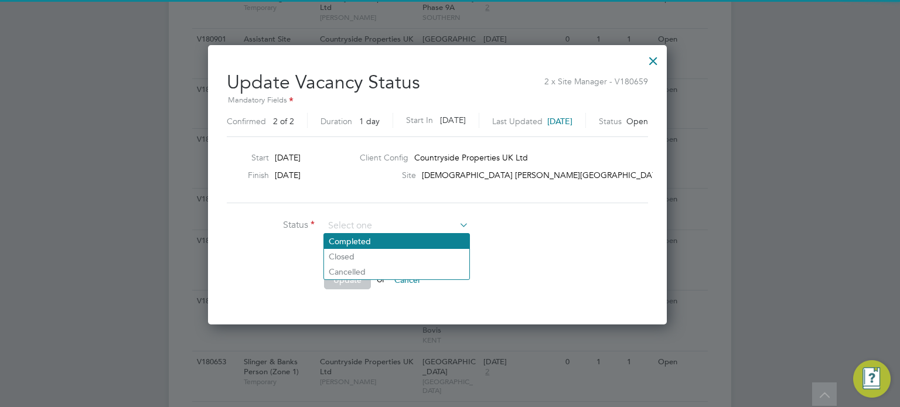
click at [381, 236] on li "Completed" at bounding box center [396, 241] width 145 height 15
type input "Completed"
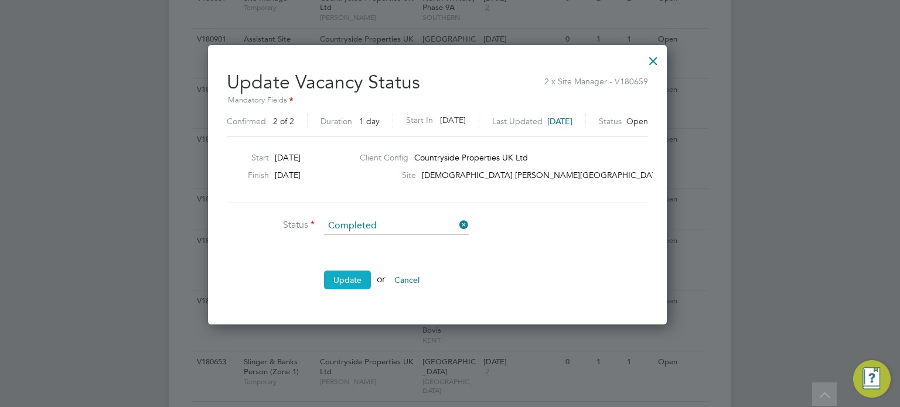
click at [344, 274] on button "Update" at bounding box center [347, 280] width 47 height 19
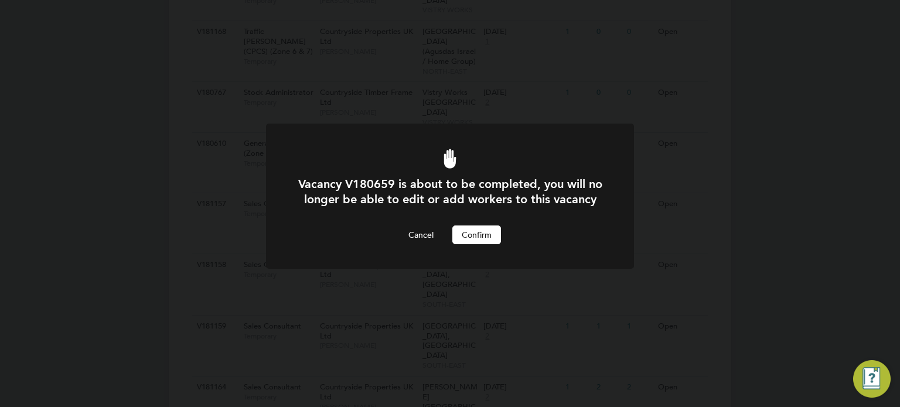
click at [458, 244] on button "Confirm" at bounding box center [476, 235] width 49 height 19
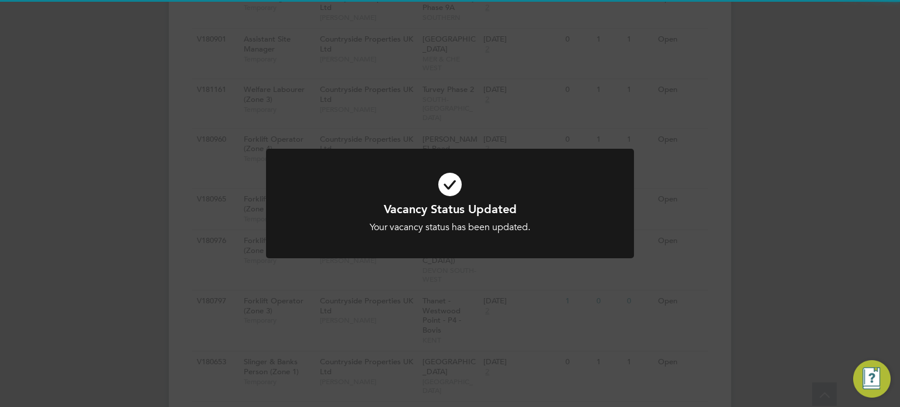
click at [612, 235] on div at bounding box center [450, 204] width 368 height 110
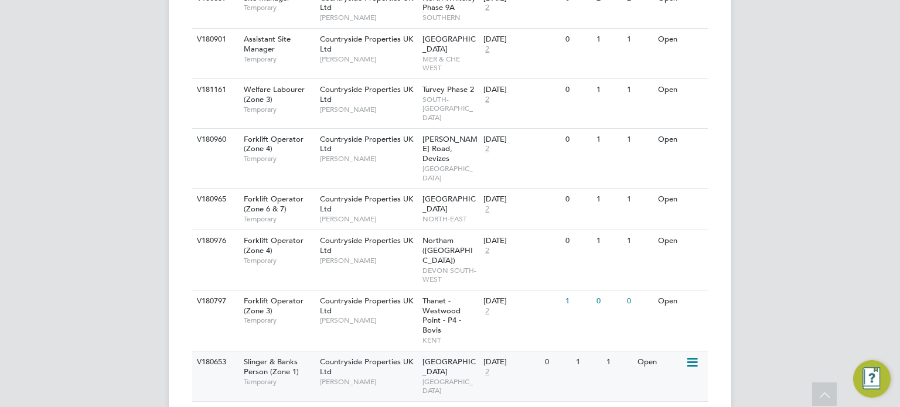
click at [691, 356] on icon at bounding box center [691, 363] width 12 height 14
click at [667, 149] on li "Update Status" at bounding box center [663, 149] width 68 height 16
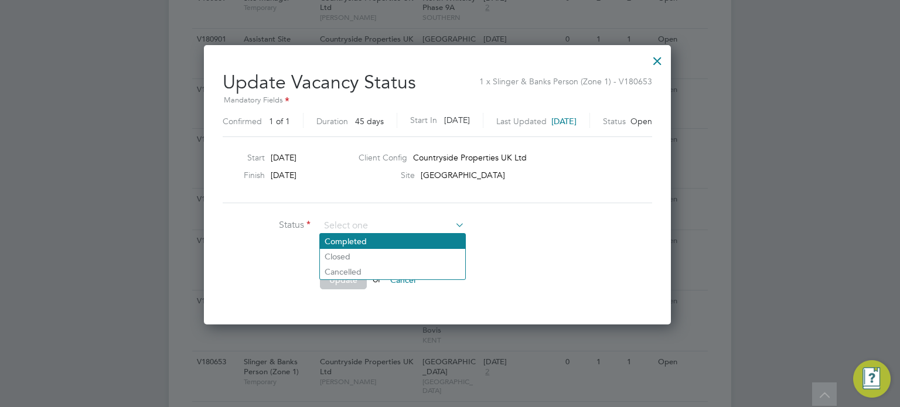
click at [398, 236] on li "Completed" at bounding box center [392, 241] width 145 height 15
type input "Completed"
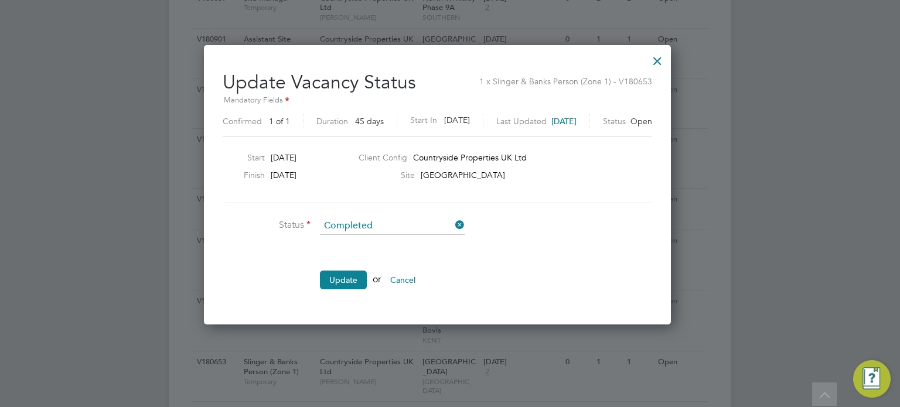
click at [348, 267] on ul "Status Completed Comment Update or Cancel" at bounding box center [398, 259] width 351 height 84
click at [344, 276] on button "Update" at bounding box center [343, 280] width 47 height 19
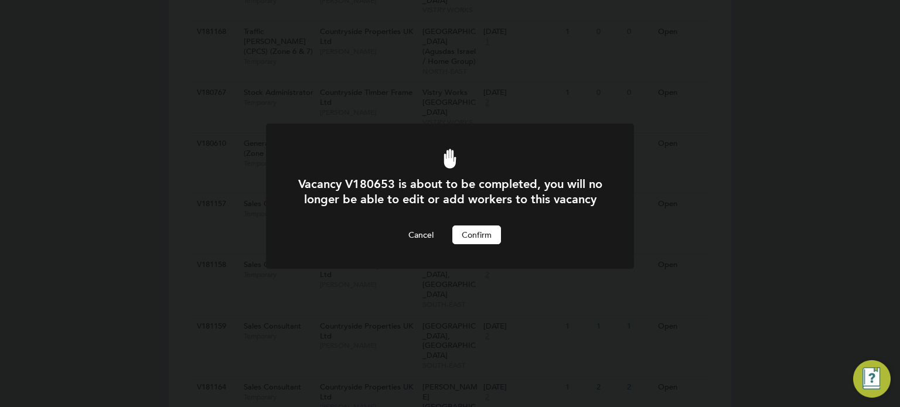
click at [480, 244] on button "Confirm" at bounding box center [476, 235] width 49 height 19
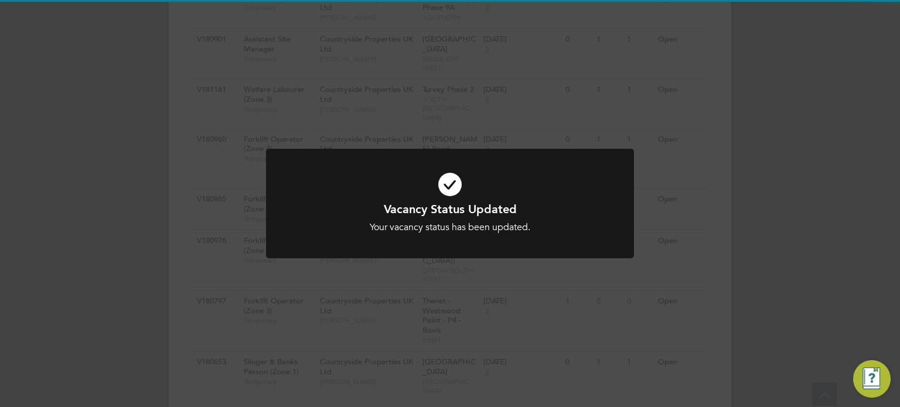
click at [518, 259] on div "Vacancy Status Updated Your vacancy status has been updated. Cancel Okay" at bounding box center [450, 211] width 368 height 124
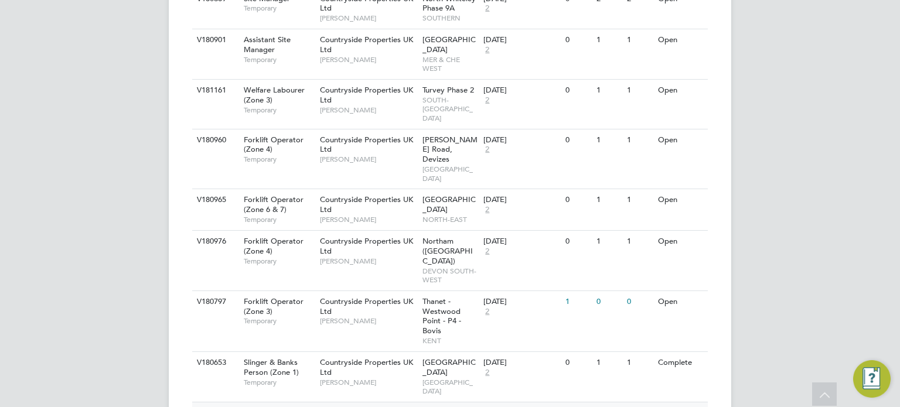
click at [696, 407] on icon at bounding box center [691, 414] width 12 height 14
click at [675, 187] on li "Update Status" at bounding box center [663, 190] width 68 height 16
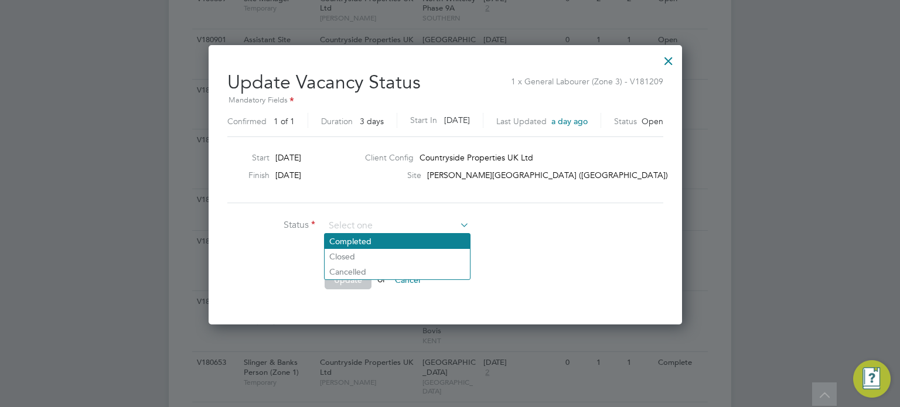
click at [398, 238] on li "Completed" at bounding box center [397, 241] width 145 height 15
type input "Completed"
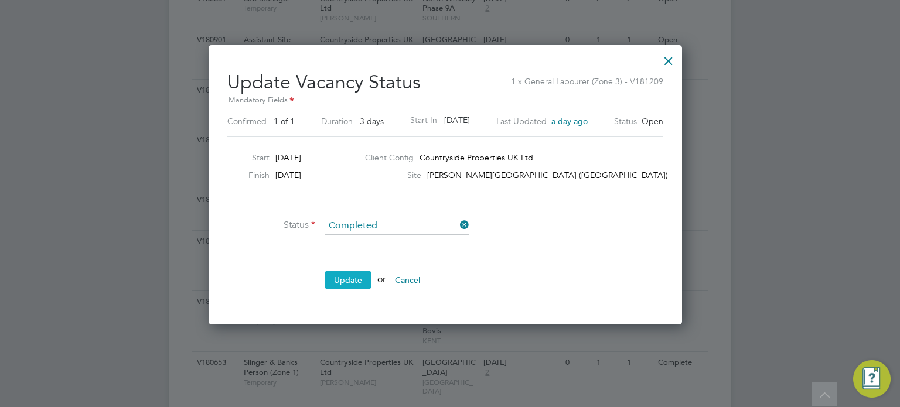
click at [344, 284] on button "Update" at bounding box center [348, 280] width 47 height 19
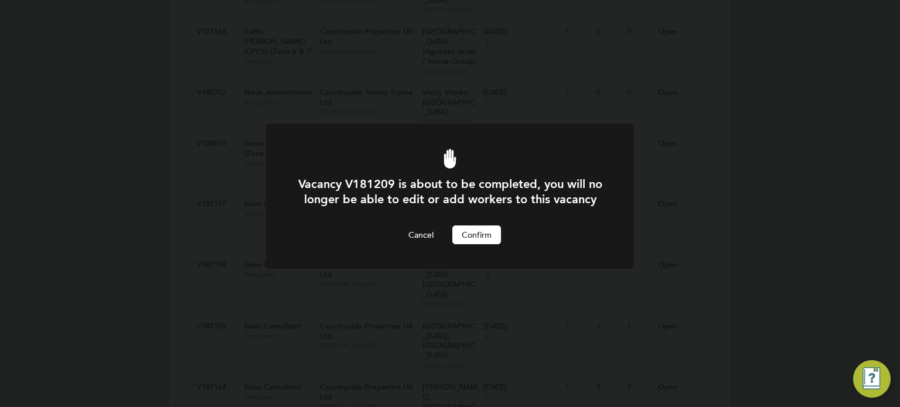
click at [479, 244] on button "Confirm" at bounding box center [476, 235] width 49 height 19
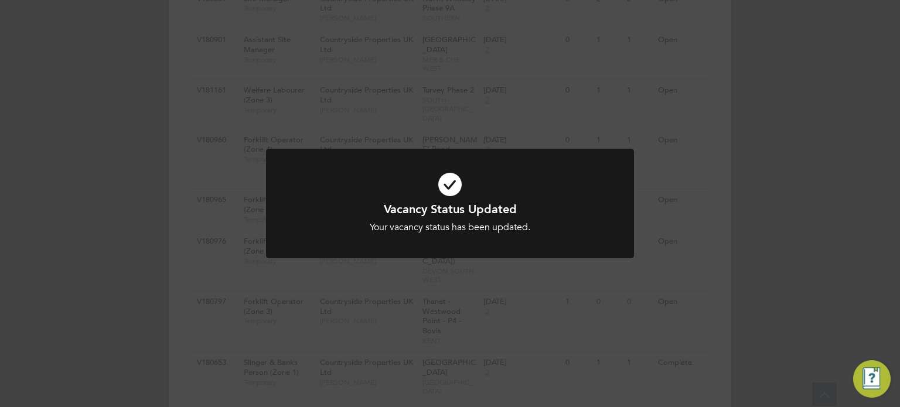
click at [421, 259] on div "Vacancy Status Updated Your vacancy status has been updated. Cancel Okay" at bounding box center [450, 211] width 368 height 124
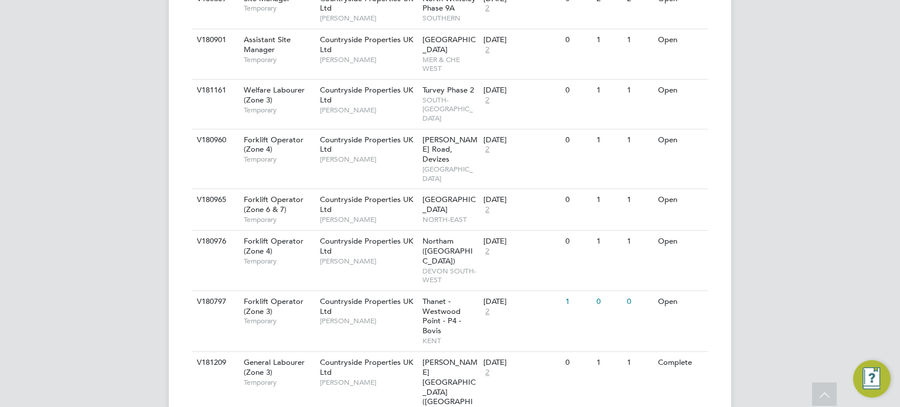
click at [684, 206] on li "Update Status" at bounding box center [663, 209] width 68 height 16
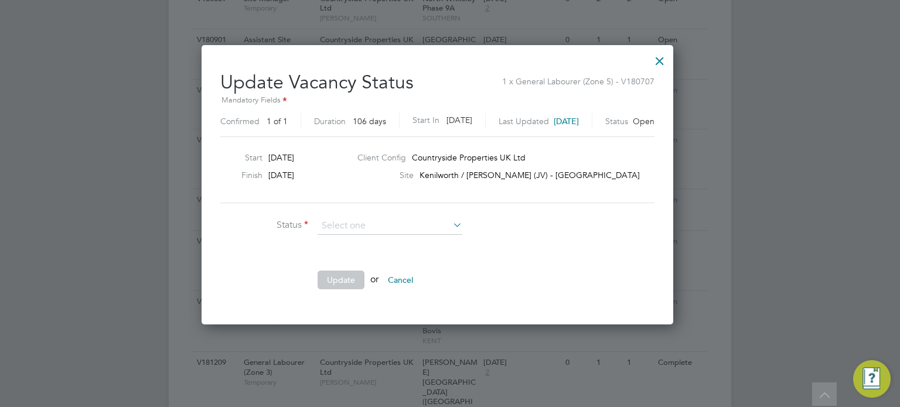
click at [391, 243] on li "Completed" at bounding box center [389, 241] width 145 height 15
type input "Completed"
click at [352, 275] on button "Update" at bounding box center [340, 280] width 47 height 19
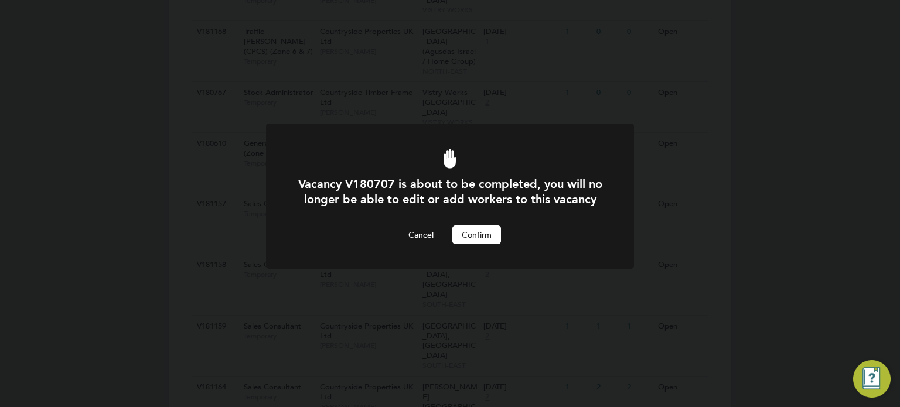
click at [466, 244] on button "Confirm" at bounding box center [476, 235] width 49 height 19
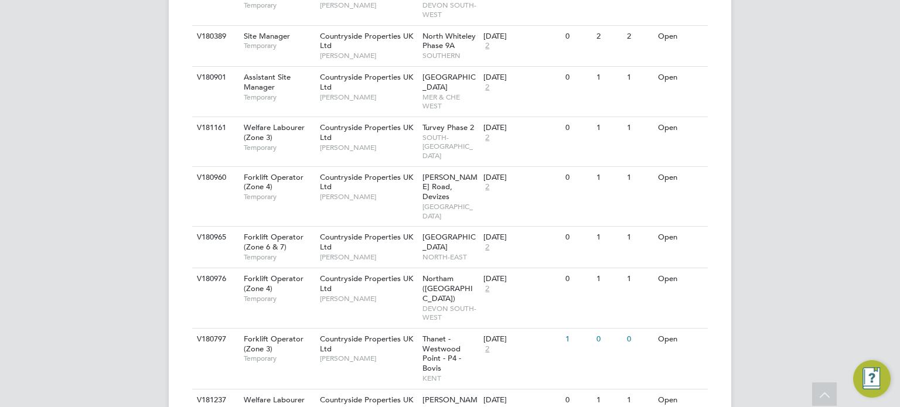
click at [677, 262] on li "Update Status" at bounding box center [663, 269] width 68 height 16
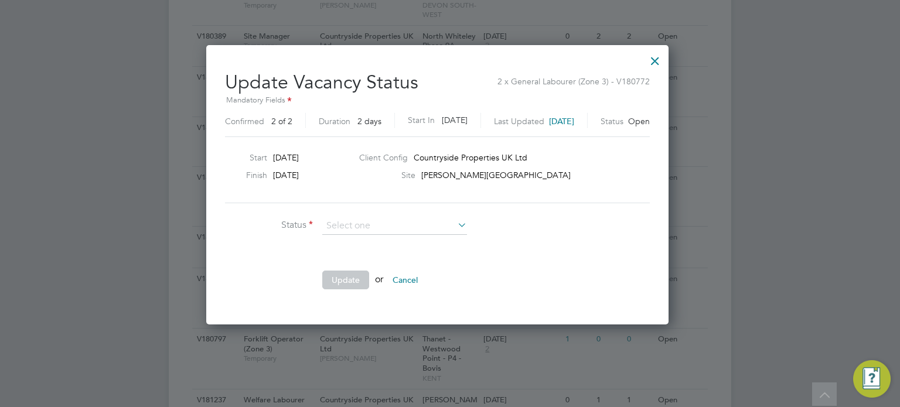
click at [408, 243] on li "Completed" at bounding box center [394, 241] width 145 height 15
type input "Completed"
click at [357, 285] on button "Update" at bounding box center [345, 280] width 47 height 19
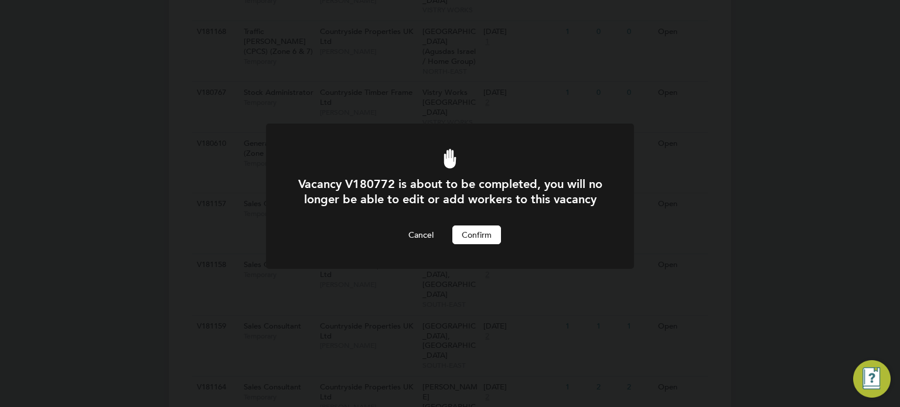
click at [503, 244] on div "Cancel Confirm" at bounding box center [450, 235] width 305 height 19
click at [490, 244] on button "Confirm" at bounding box center [476, 235] width 49 height 19
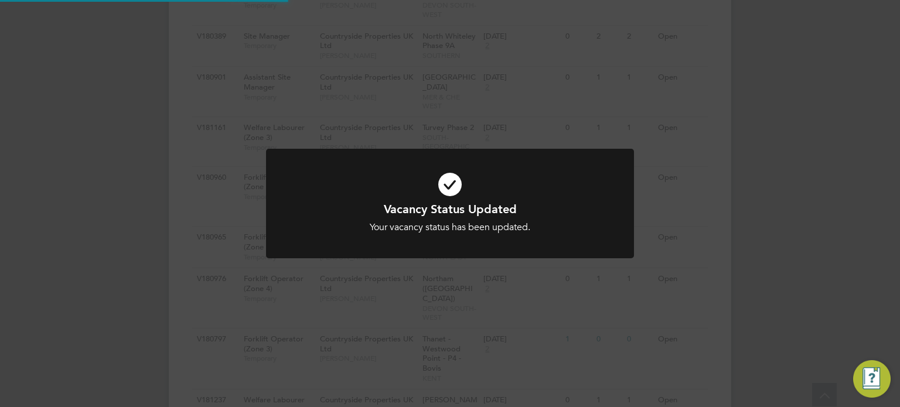
click at [695, 251] on div "Vacancy Status Updated Your vacancy status has been updated. Cancel Okay" at bounding box center [450, 203] width 900 height 407
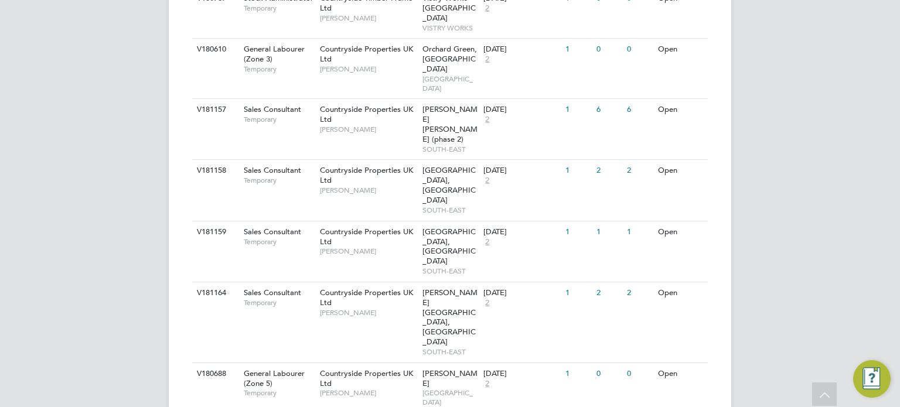
click at [675, 334] on li "Update Status" at bounding box center [663, 335] width 68 height 16
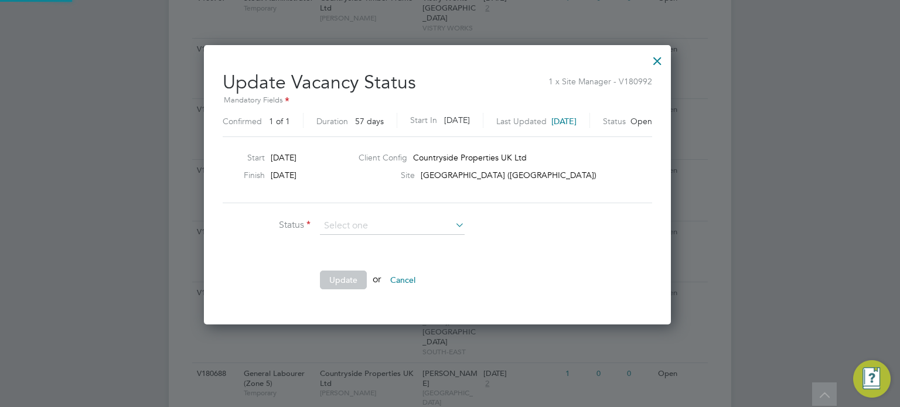
scroll to position [278, 492]
click at [431, 244] on li "Completed" at bounding box center [392, 241] width 145 height 15
type input "Completed"
click at [351, 275] on button "Update" at bounding box center [343, 280] width 47 height 19
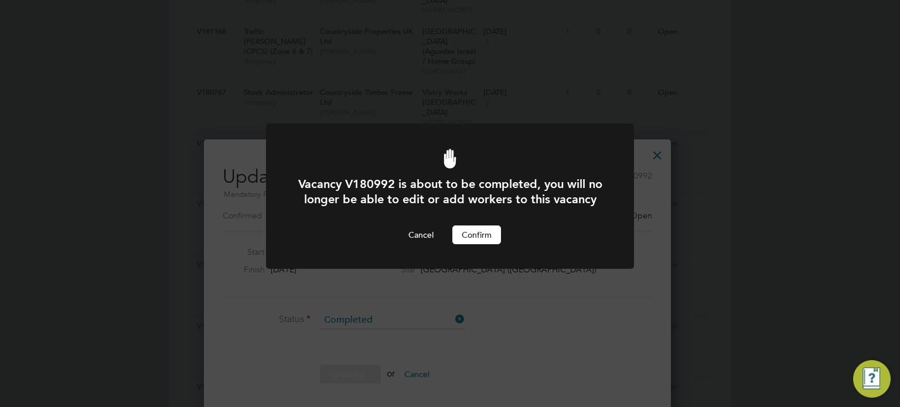
click at [462, 244] on button "Confirm" at bounding box center [476, 235] width 49 height 19
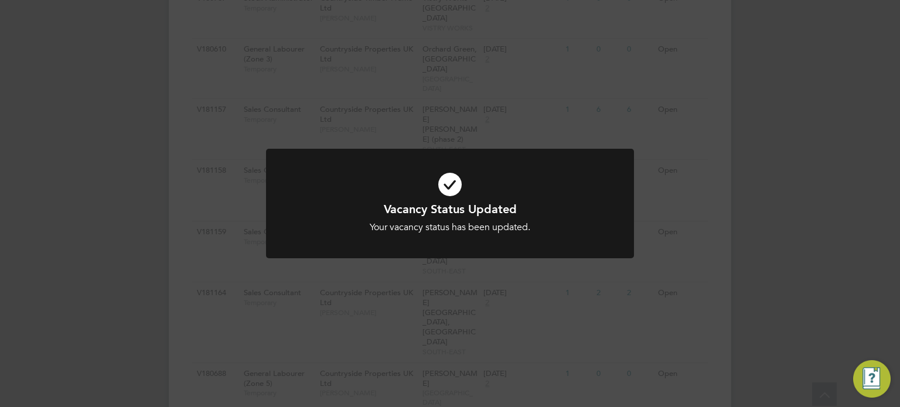
click at [559, 257] on div at bounding box center [450, 204] width 368 height 110
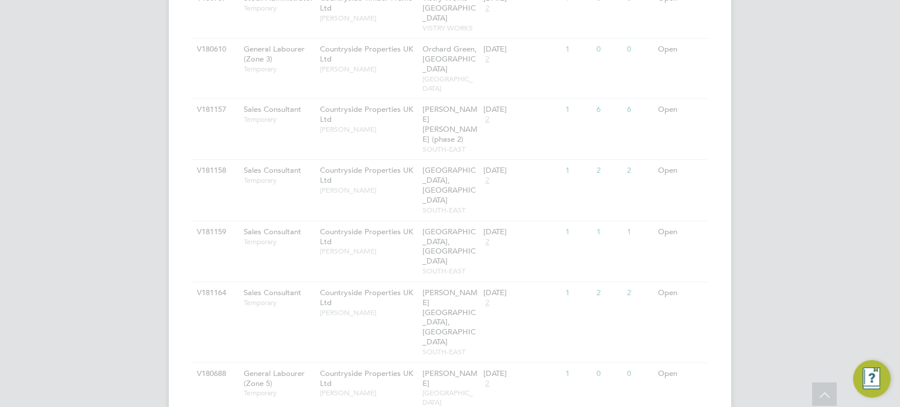
scroll to position [1324, 0]
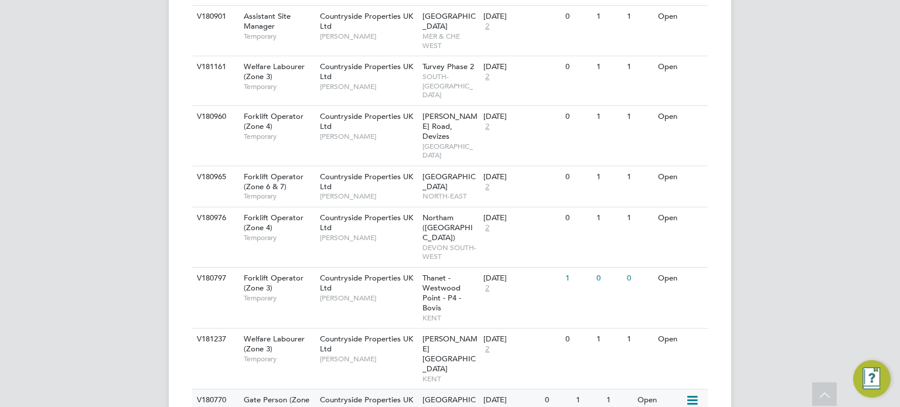
click at [691, 394] on icon at bounding box center [691, 401] width 12 height 14
click at [668, 180] on li "Update Status" at bounding box center [663, 177] width 68 height 16
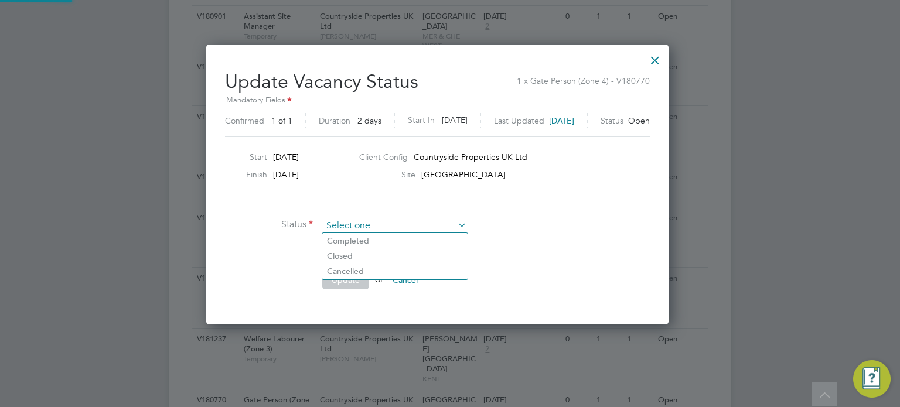
scroll to position [278, 487]
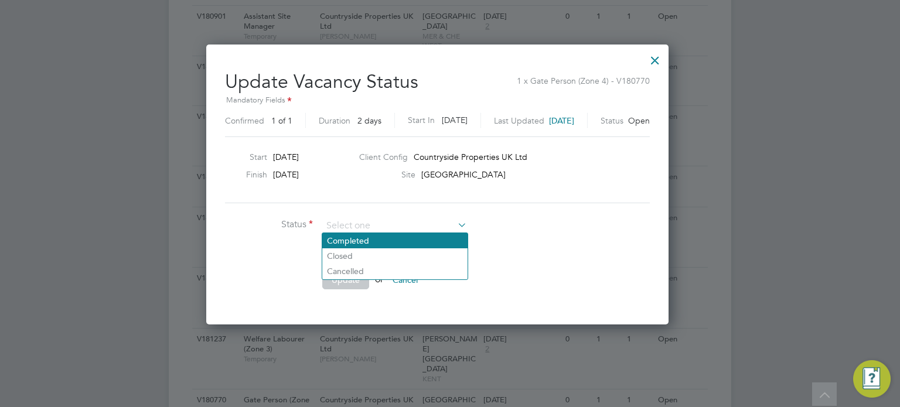
click at [405, 246] on li "Completed" at bounding box center [394, 240] width 145 height 15
type input "Completed"
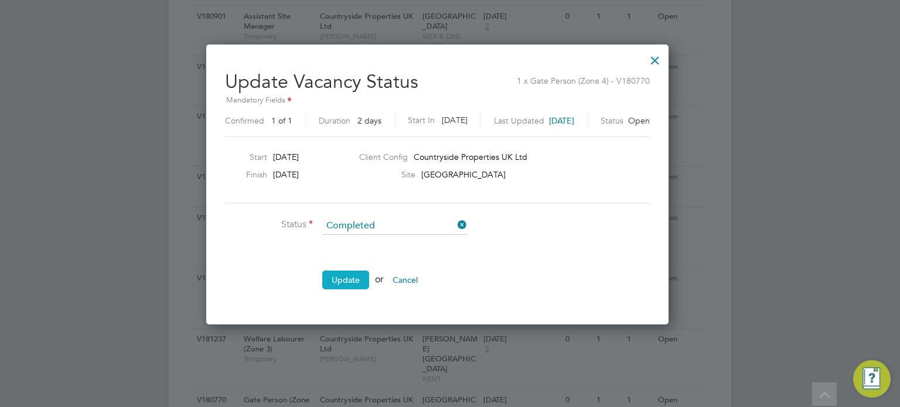
click at [346, 275] on button "Update" at bounding box center [345, 280] width 47 height 19
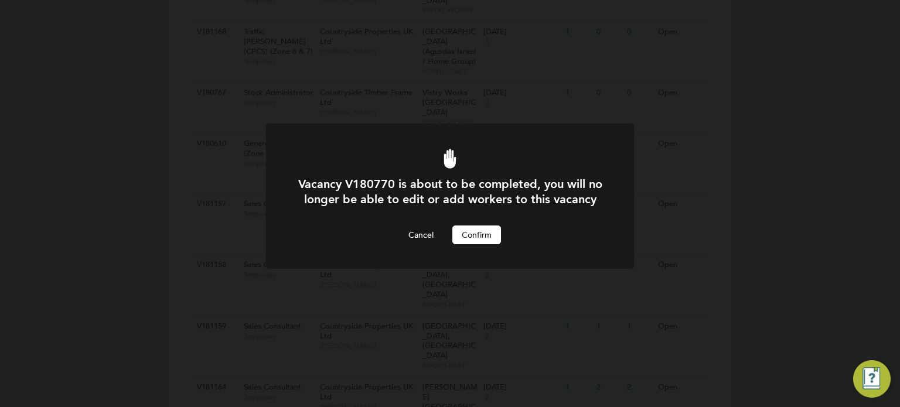
click at [472, 244] on button "Confirm" at bounding box center [476, 235] width 49 height 19
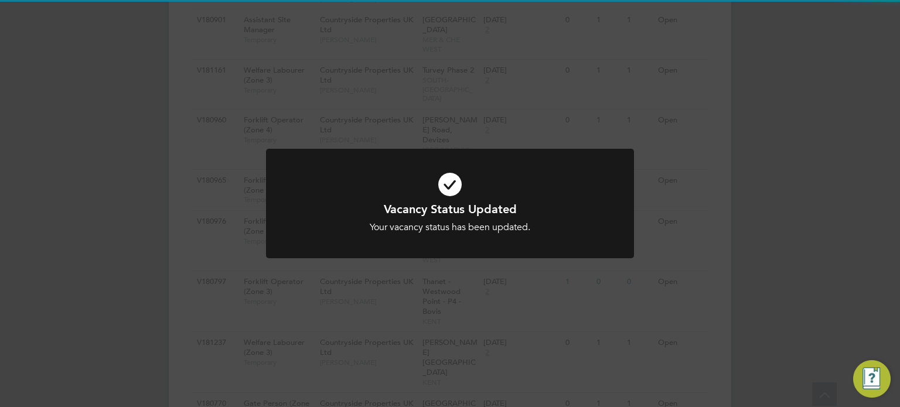
scroll to position [1324, 0]
click at [631, 243] on div at bounding box center [450, 204] width 368 height 110
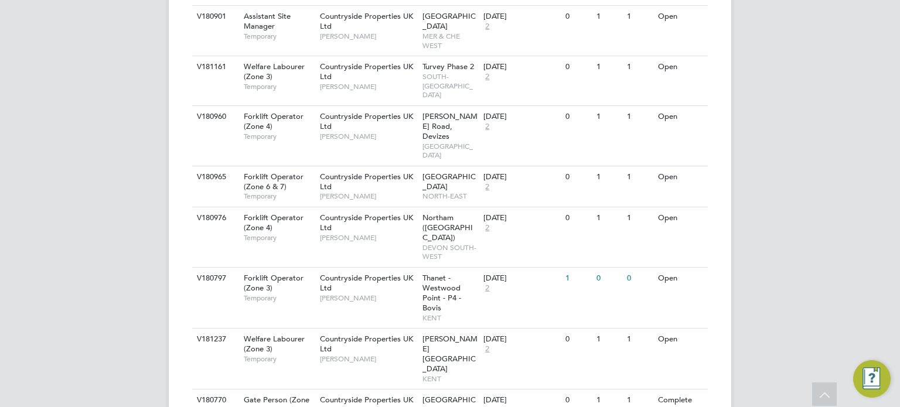
click at [670, 223] on li "Update Status" at bounding box center [663, 218] width 68 height 16
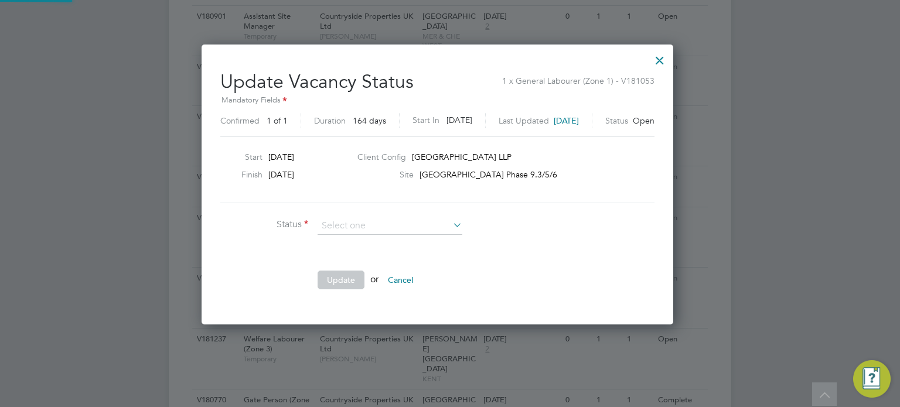
scroll to position [278, 496]
click at [408, 244] on li "Completed" at bounding box center [389, 240] width 145 height 15
type input "Completed"
click at [337, 279] on button "Update" at bounding box center [340, 280] width 47 height 19
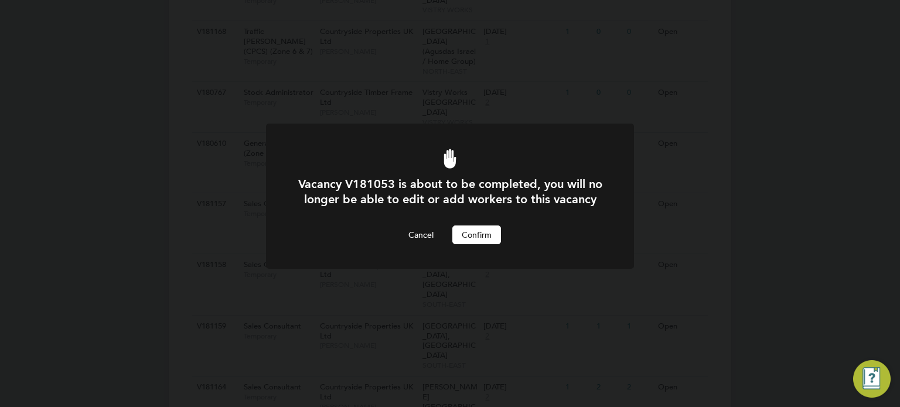
click at [487, 244] on button "Confirm" at bounding box center [476, 235] width 49 height 19
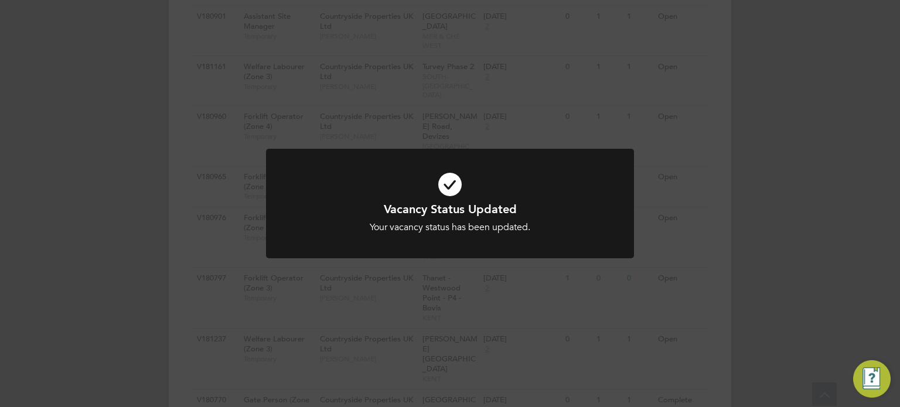
click at [664, 242] on div "Vacancy Status Updated Your vacancy status has been updated. Cancel Okay" at bounding box center [450, 203] width 900 height 407
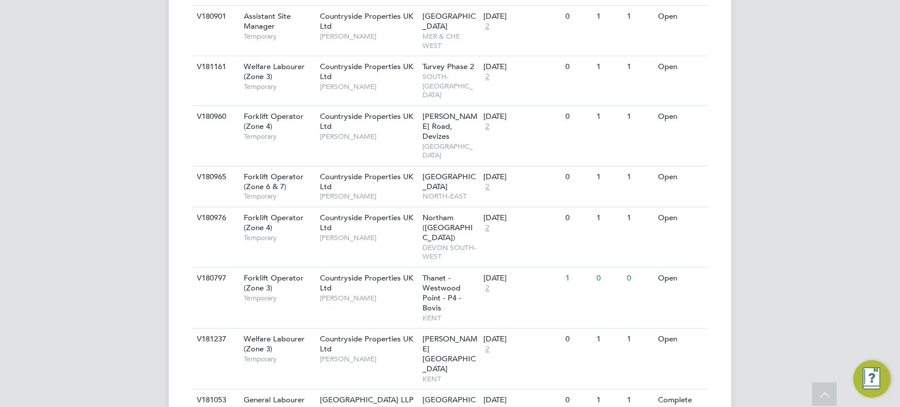
click at [670, 220] on li "Update Status" at bounding box center [663, 218] width 68 height 16
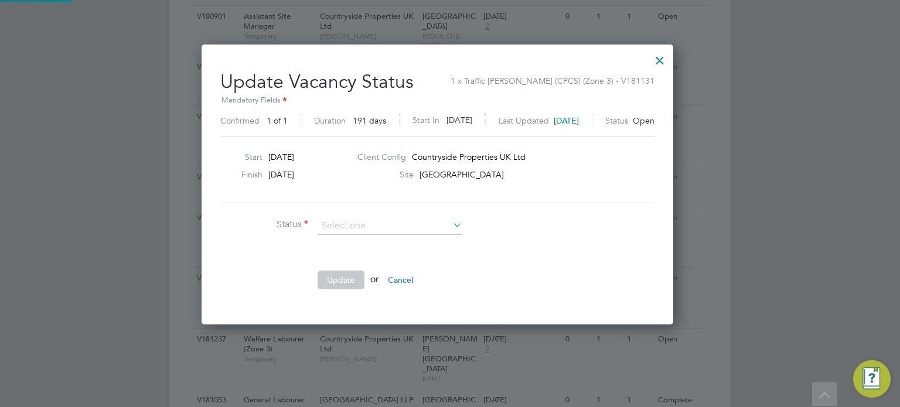
scroll to position [17, 319]
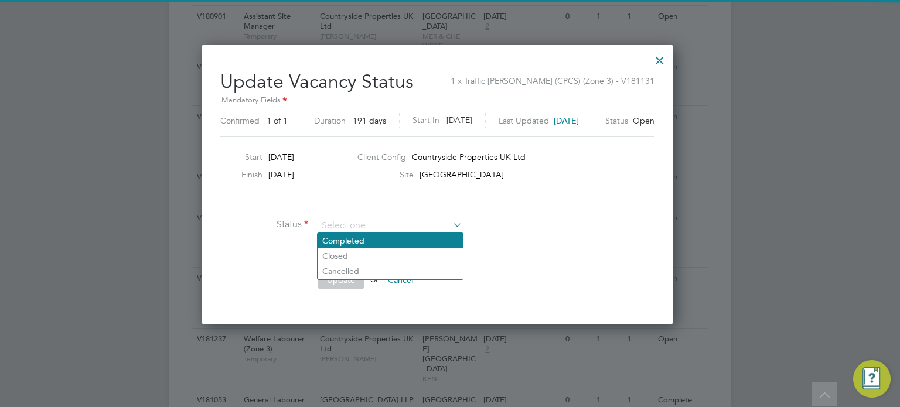
click at [422, 237] on li "Completed" at bounding box center [389, 240] width 145 height 15
type input "Completed"
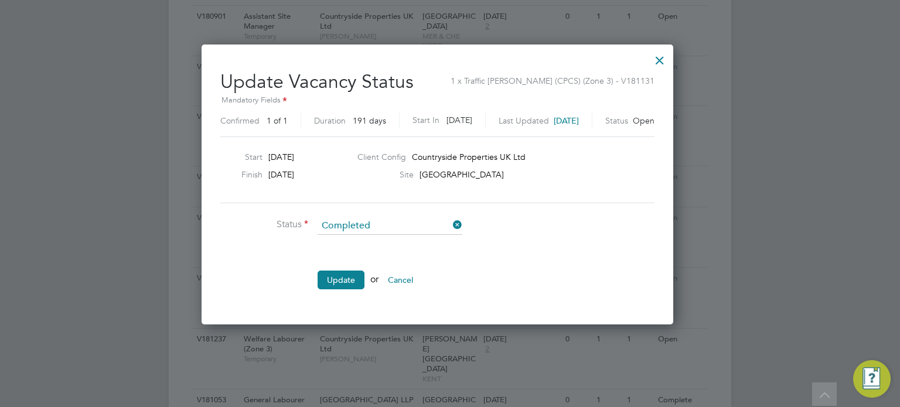
click at [349, 271] on li "Update or Cancel" at bounding box center [395, 286] width 351 height 30
click at [344, 278] on button "Update" at bounding box center [340, 280] width 47 height 19
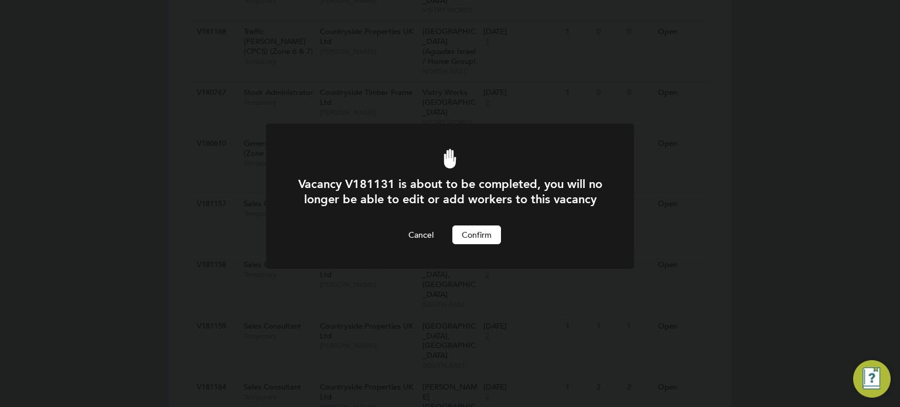
click at [489, 241] on button "Confirm" at bounding box center [476, 235] width 49 height 19
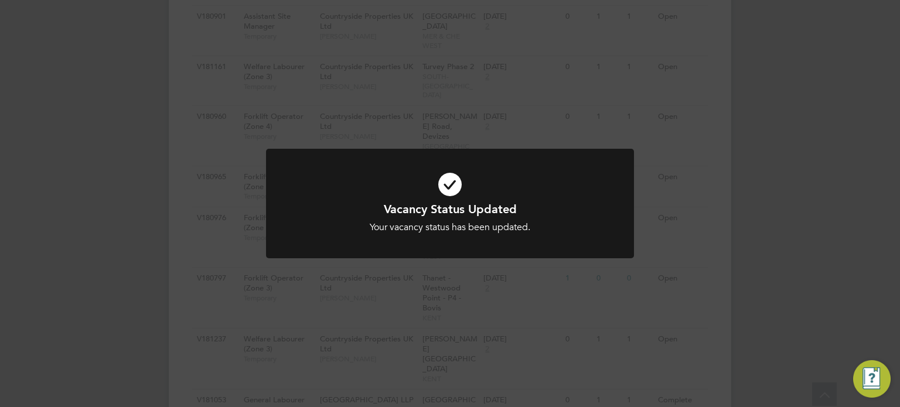
click at [596, 244] on div at bounding box center [450, 204] width 368 height 110
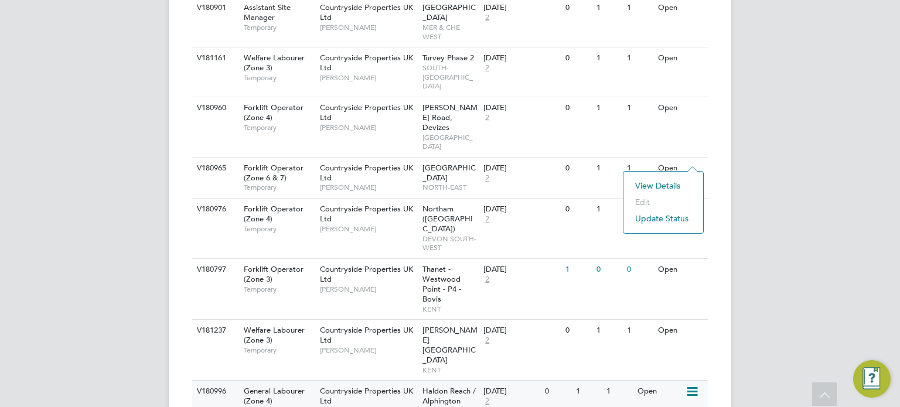
drag, startPoint x: 691, startPoint y: 155, endPoint x: 689, endPoint y: 109, distance: 45.7
click at [694, 385] on icon at bounding box center [691, 392] width 12 height 14
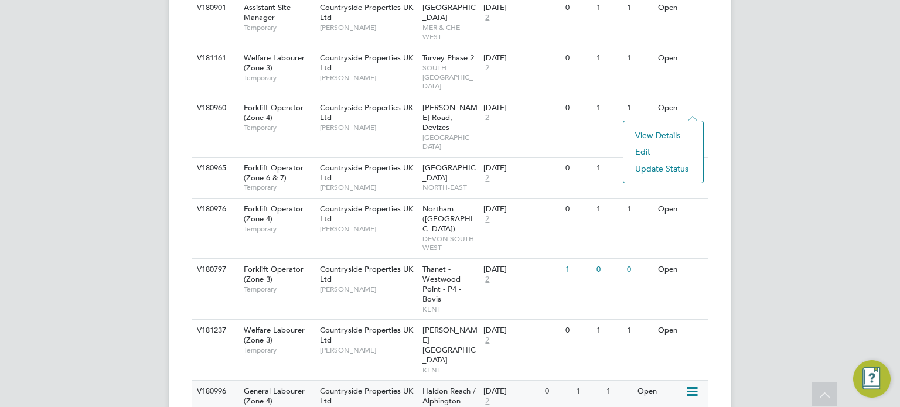
click at [670, 169] on li "Update Status" at bounding box center [663, 168] width 68 height 16
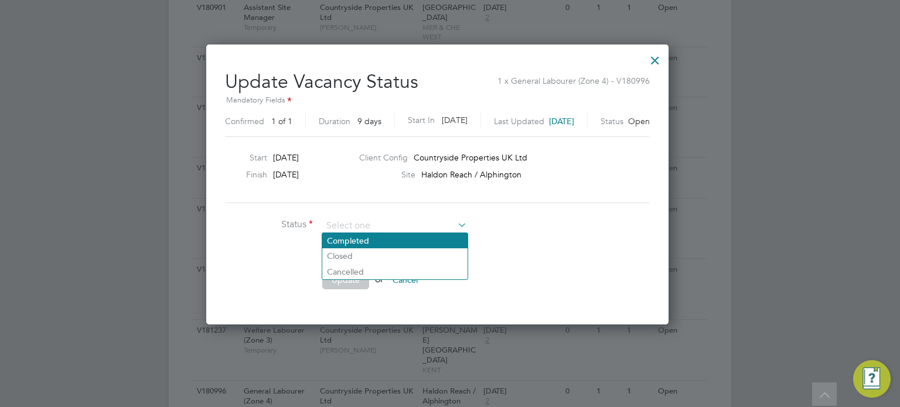
click at [411, 235] on li "Completed" at bounding box center [394, 240] width 145 height 15
type input "Completed"
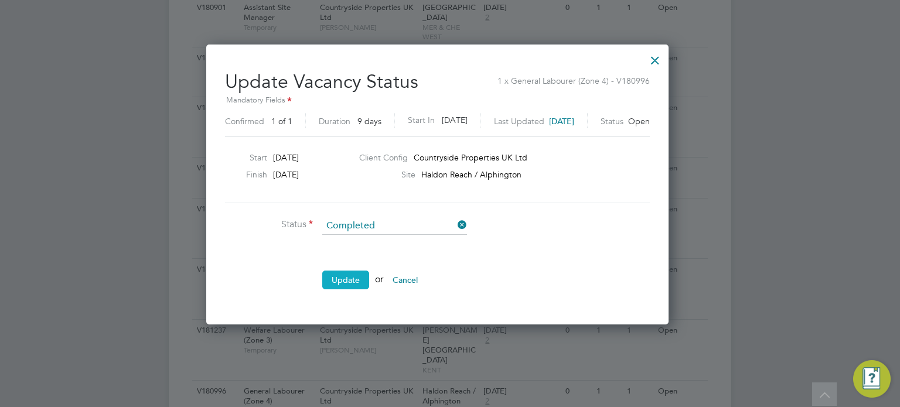
click at [356, 274] on button "Update" at bounding box center [345, 280] width 47 height 19
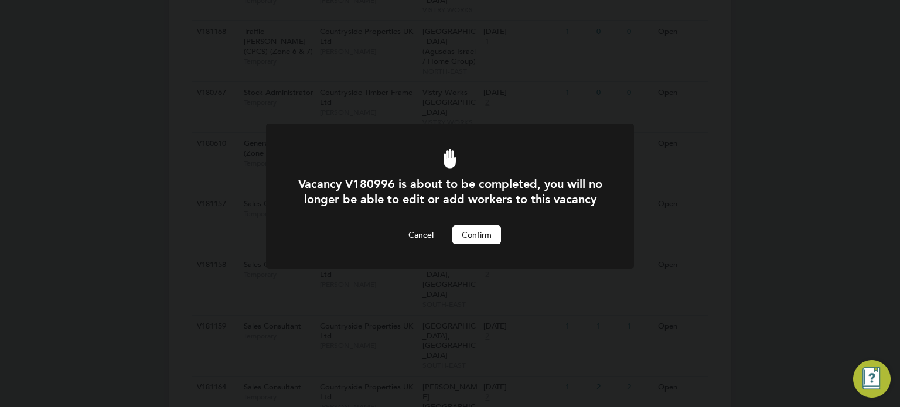
click at [477, 244] on button "Confirm" at bounding box center [476, 235] width 49 height 19
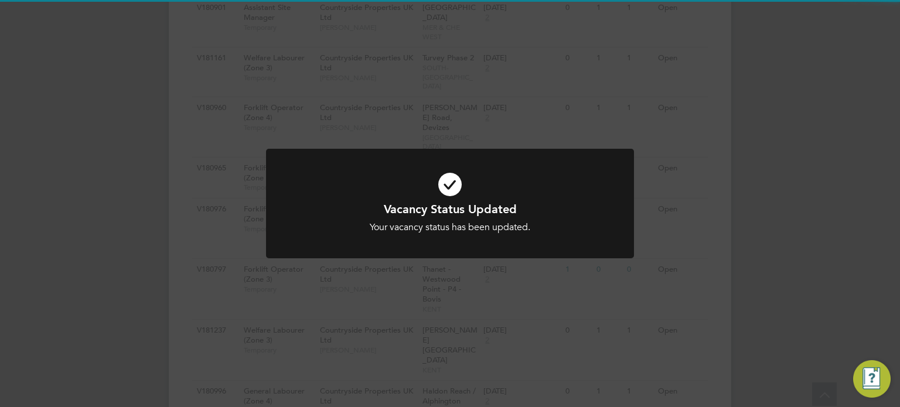
click at [624, 251] on div at bounding box center [450, 204] width 368 height 110
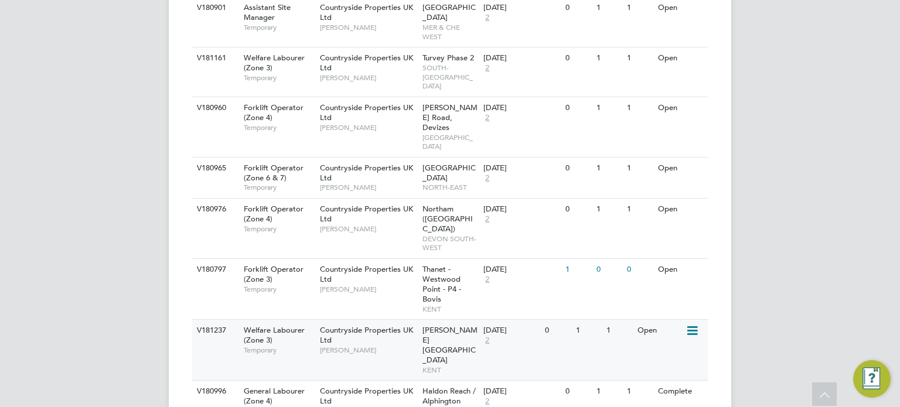
click at [695, 324] on icon at bounding box center [691, 331] width 12 height 14
click at [670, 133] on li "Update Status" at bounding box center [663, 127] width 68 height 16
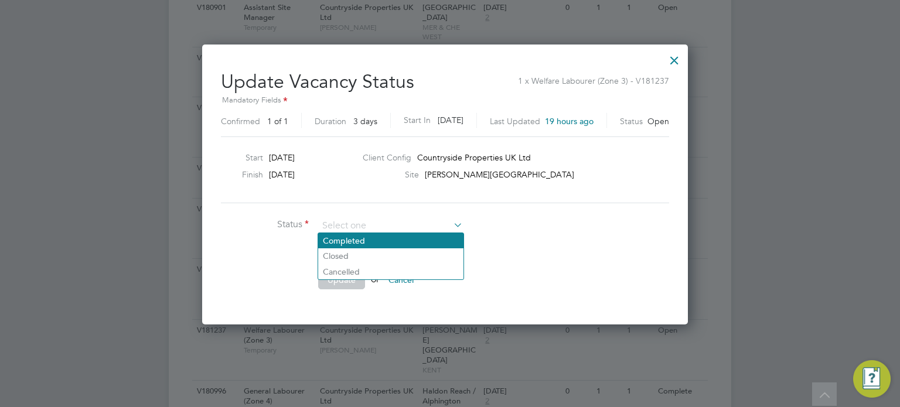
click at [402, 239] on li "Completed" at bounding box center [390, 240] width 145 height 15
type input "Completed"
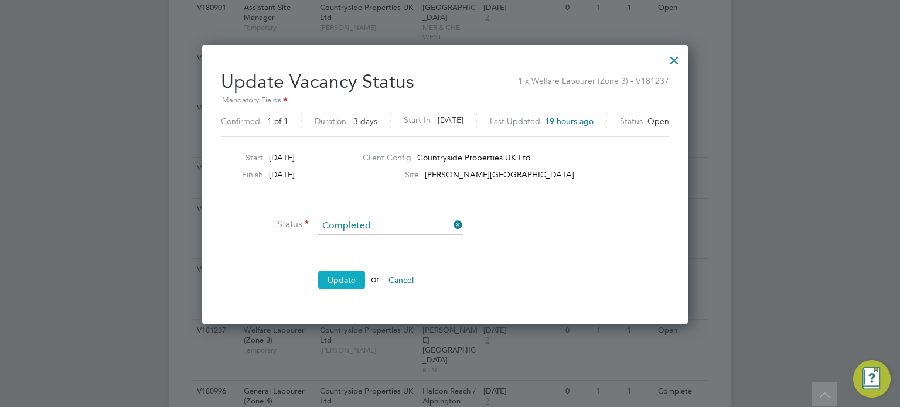
click at [351, 273] on button "Update" at bounding box center [341, 280] width 47 height 19
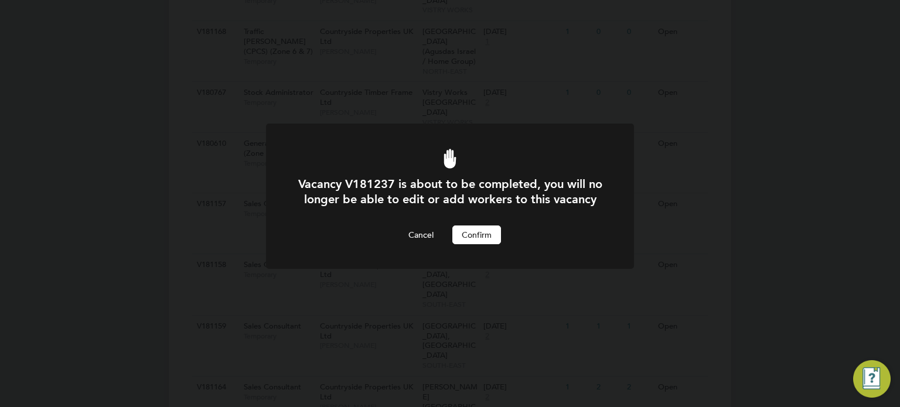
click at [462, 244] on button "Confirm" at bounding box center [476, 235] width 49 height 19
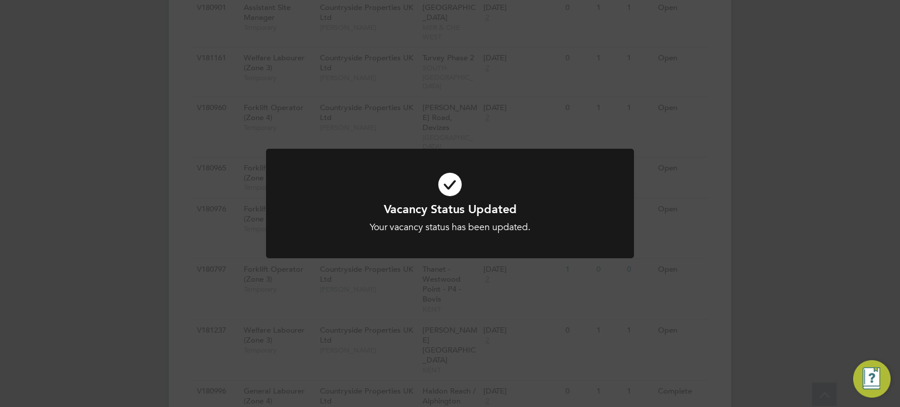
click at [623, 244] on div at bounding box center [450, 204] width 368 height 110
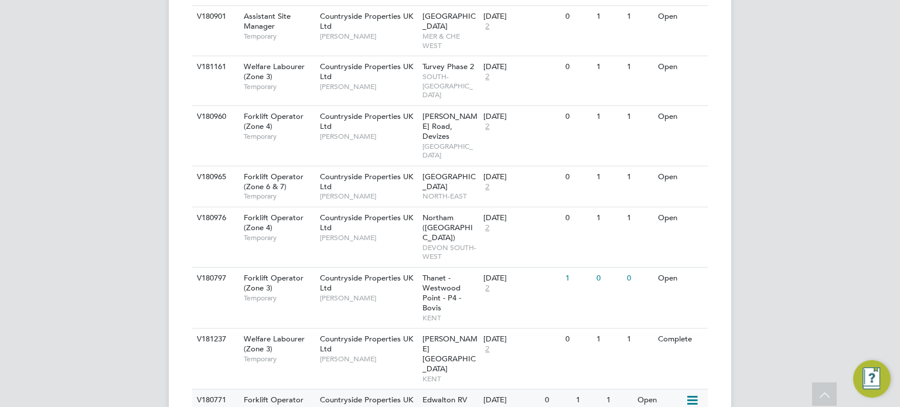
click at [697, 394] on icon at bounding box center [691, 401] width 12 height 14
click at [667, 177] on li "Update Status" at bounding box center [663, 177] width 68 height 16
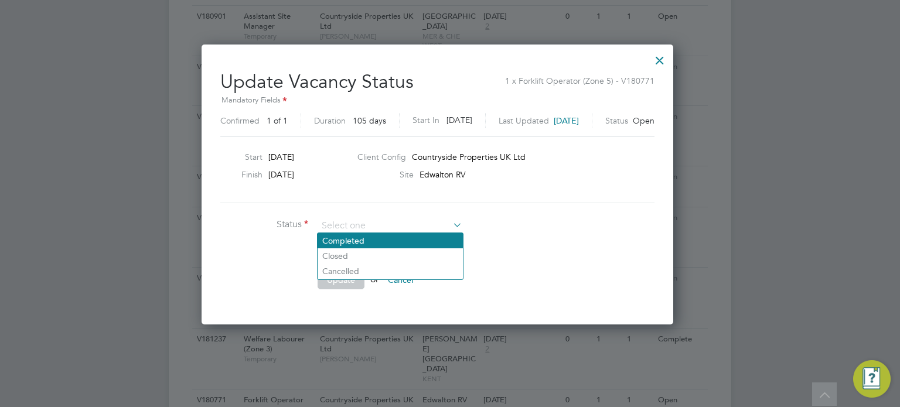
click at [373, 244] on li "Completed" at bounding box center [389, 240] width 145 height 15
type input "Completed"
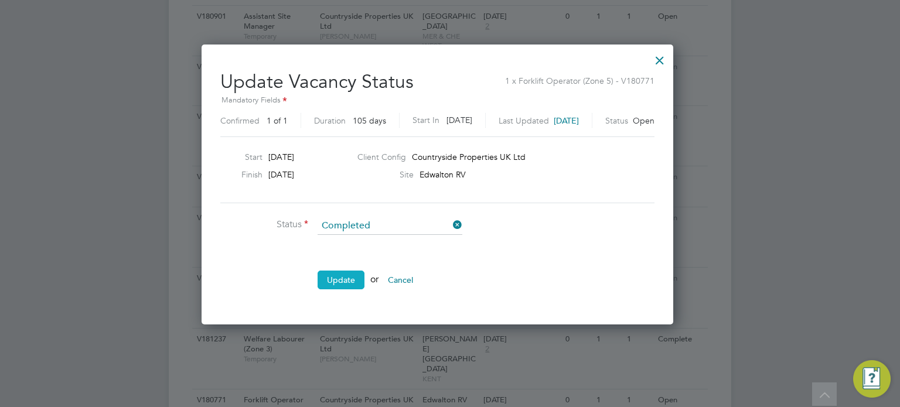
click at [354, 271] on button "Update" at bounding box center [340, 280] width 47 height 19
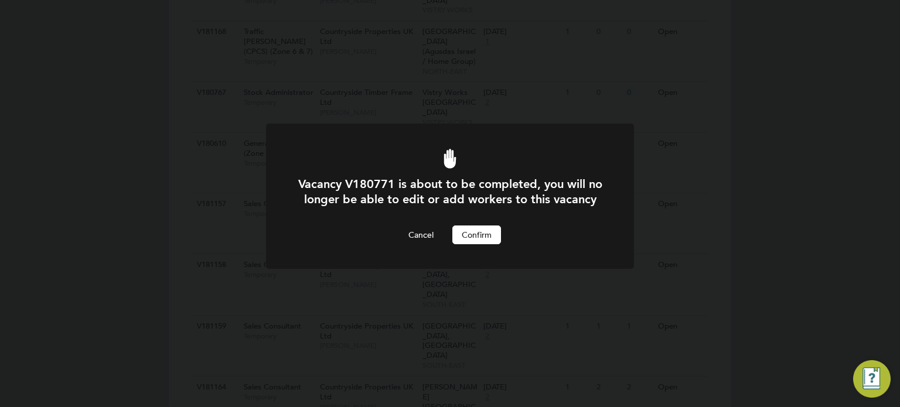
click at [473, 244] on button "Confirm" at bounding box center [476, 235] width 49 height 19
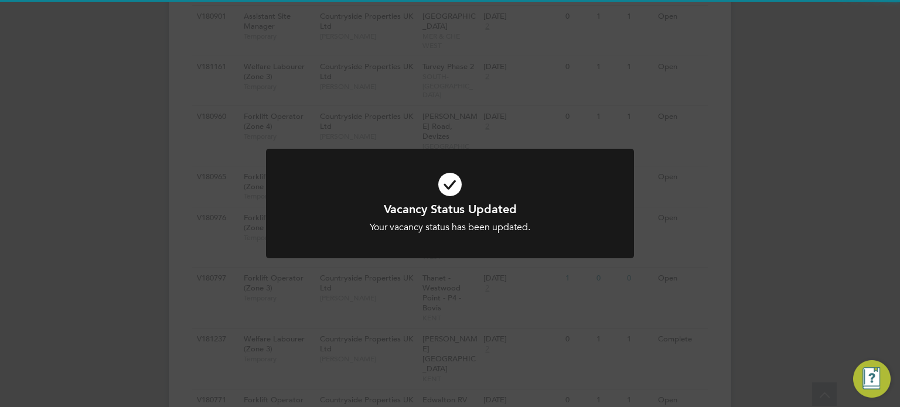
click at [562, 259] on div "Vacancy Status Updated Your vacancy status has been updated. Cancel Okay" at bounding box center [450, 211] width 368 height 124
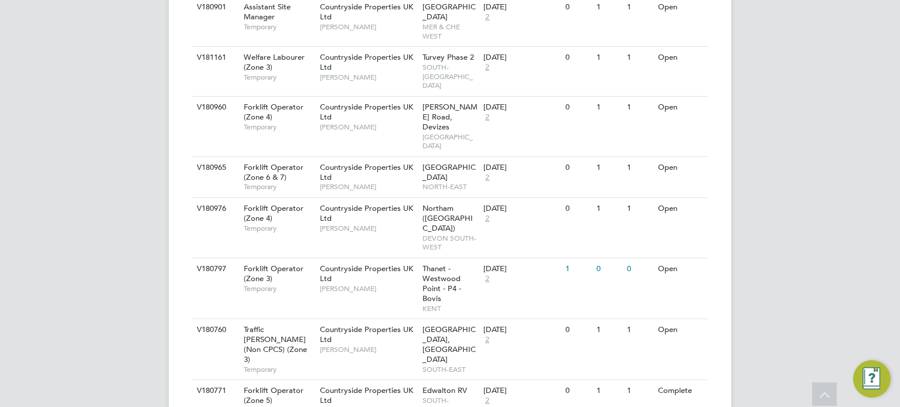
click at [665, 220] on li "Update Status" at bounding box center [663, 219] width 68 height 16
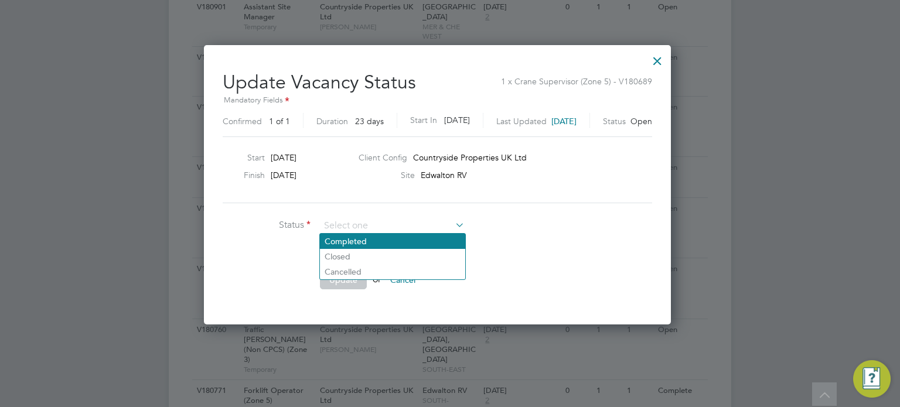
click at [390, 237] on li "Completed" at bounding box center [392, 241] width 145 height 15
type input "Completed"
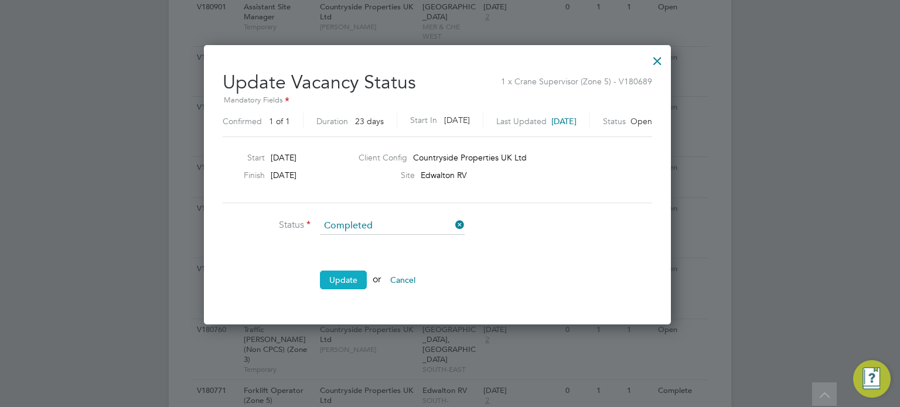
click at [334, 278] on button "Update" at bounding box center [343, 280] width 47 height 19
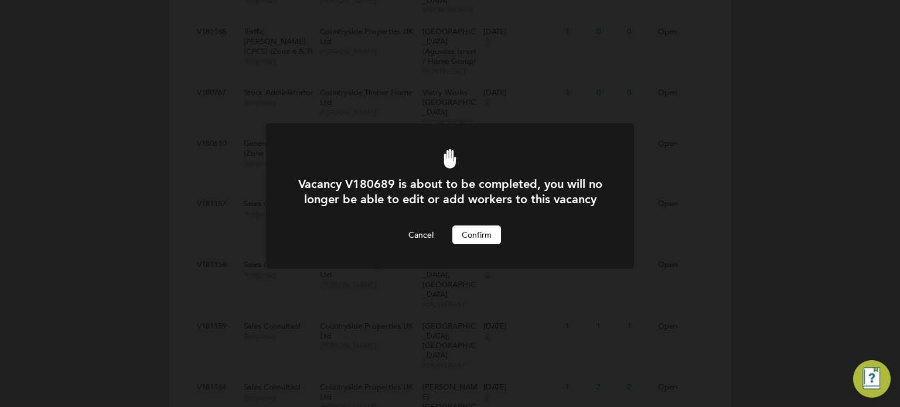
click at [468, 244] on button "Confirm" at bounding box center [476, 235] width 49 height 19
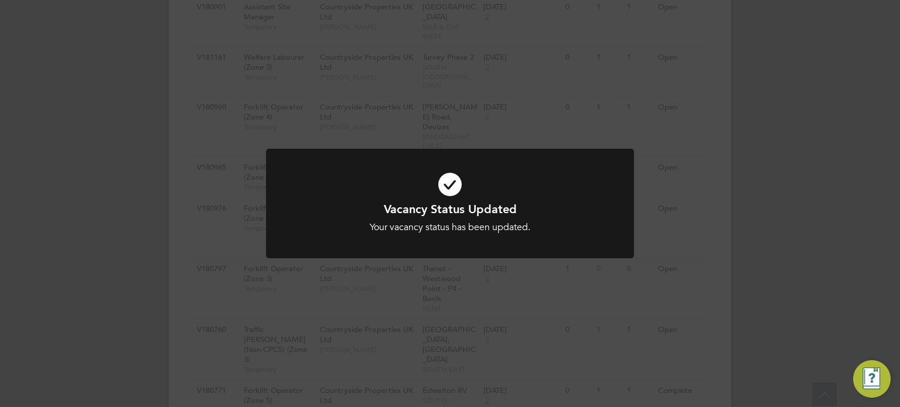
click at [508, 260] on div "Vacancy Status Updated Your vacancy status has been updated. Cancel Okay" at bounding box center [450, 211] width 368 height 124
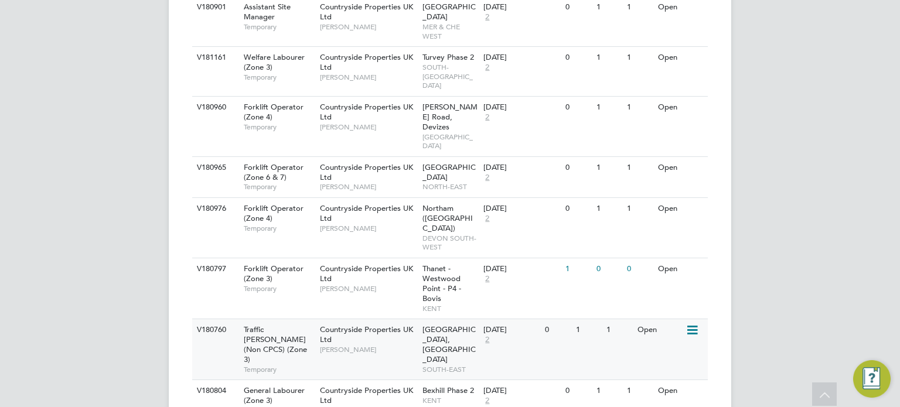
click at [686, 323] on icon at bounding box center [691, 330] width 12 height 14
click at [673, 119] on li "Update Status" at bounding box center [663, 126] width 68 height 16
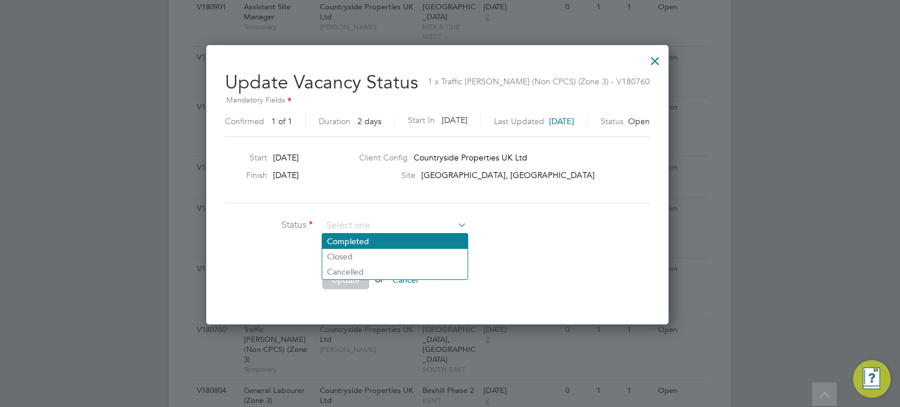
click at [374, 241] on li "Completed" at bounding box center [394, 241] width 145 height 15
type input "Completed"
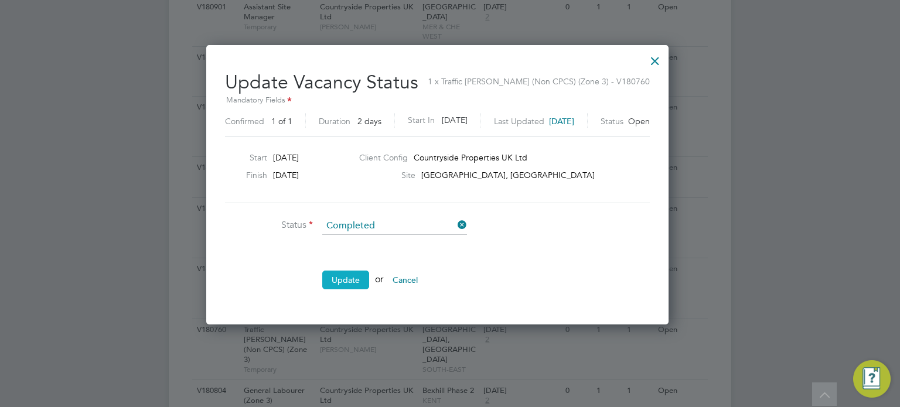
click at [358, 271] on button "Update" at bounding box center [345, 280] width 47 height 19
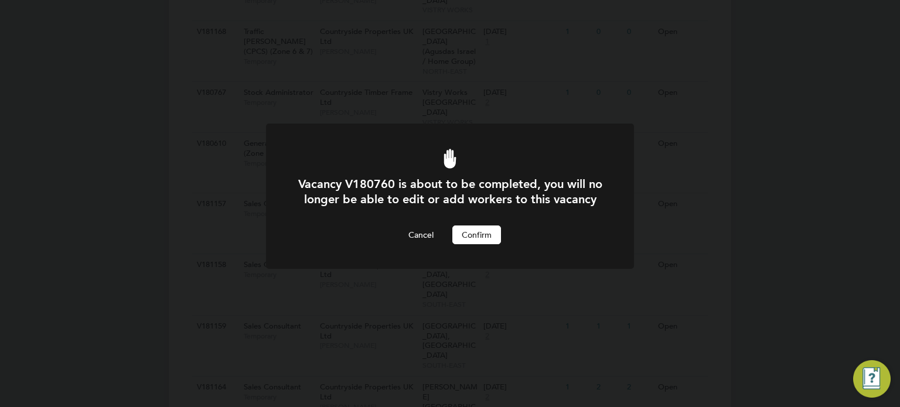
click at [472, 242] on button "Confirm" at bounding box center [476, 235] width 49 height 19
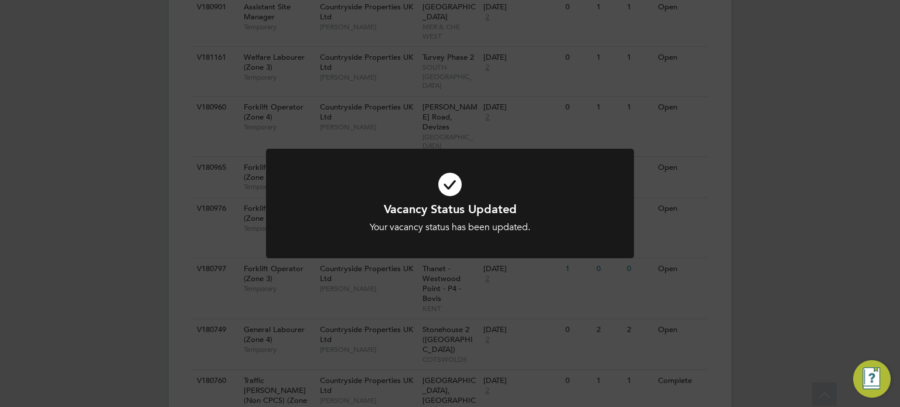
click at [319, 60] on div "Vacancy Status Updated Your vacancy status has been updated. Cancel Okay" at bounding box center [450, 203] width 900 height 407
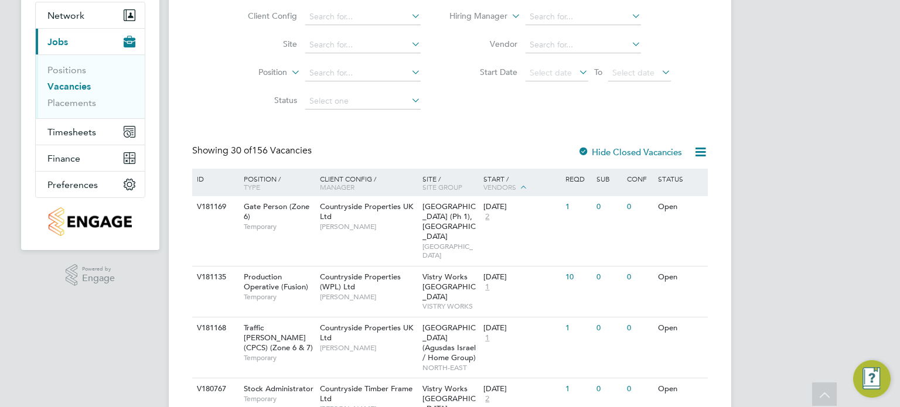
scroll to position [0, 0]
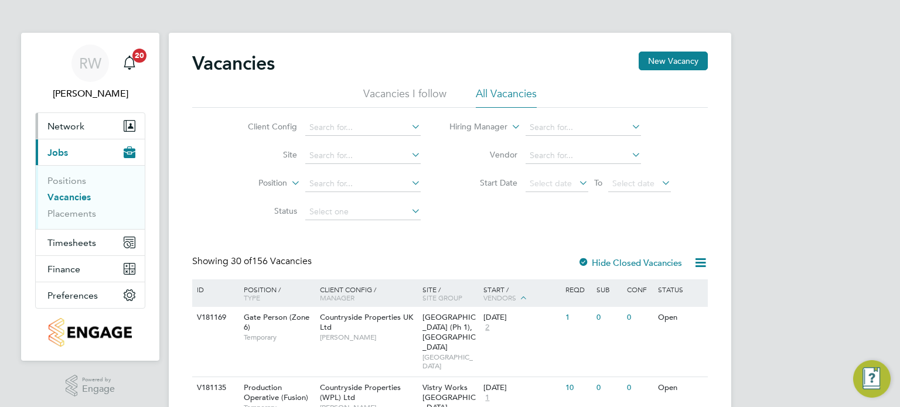
click at [73, 124] on span "Network" at bounding box center [65, 126] width 37 height 11
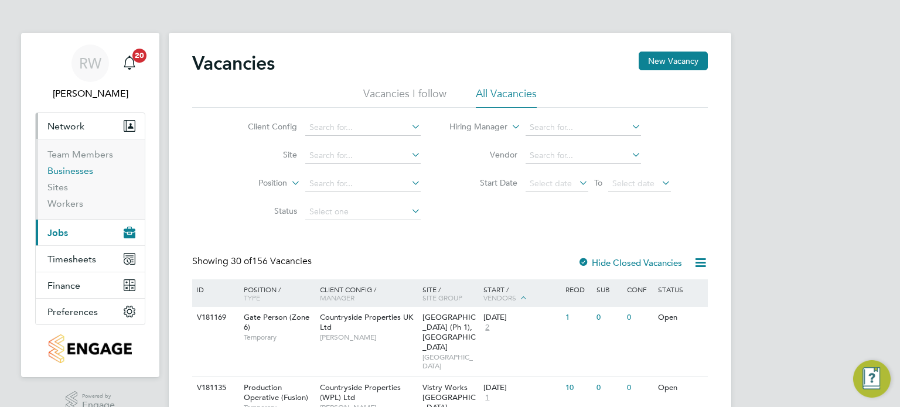
click at [72, 172] on link "Businesses" at bounding box center [70, 170] width 46 height 11
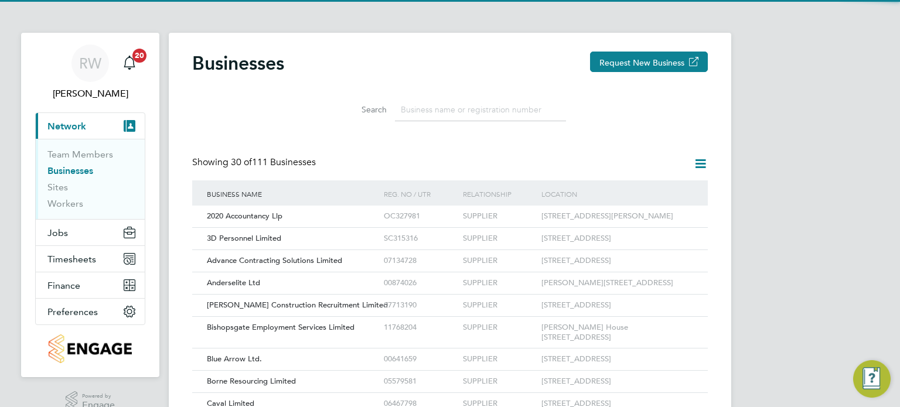
scroll to position [22, 178]
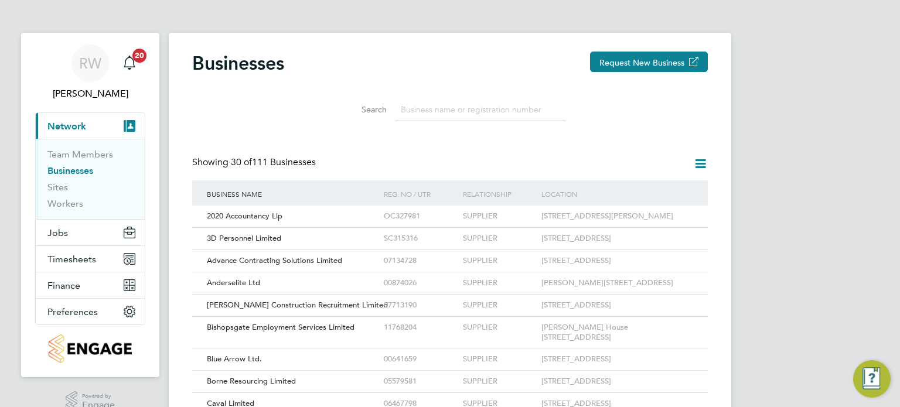
click at [428, 114] on input at bounding box center [480, 109] width 171 height 23
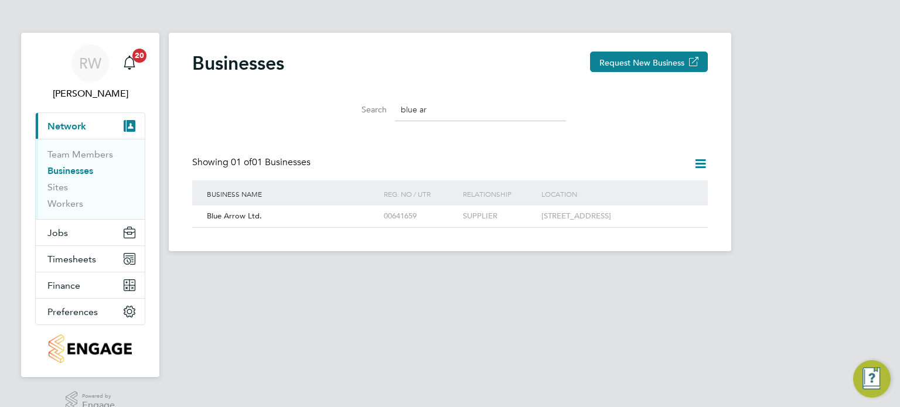
type input "blue ar"
click at [73, 150] on link "Team Members" at bounding box center [80, 154] width 66 height 11
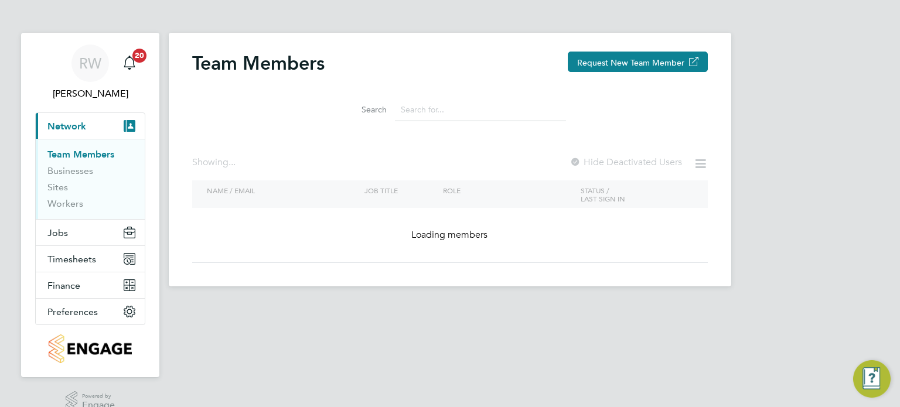
click at [429, 112] on input at bounding box center [480, 109] width 171 height 23
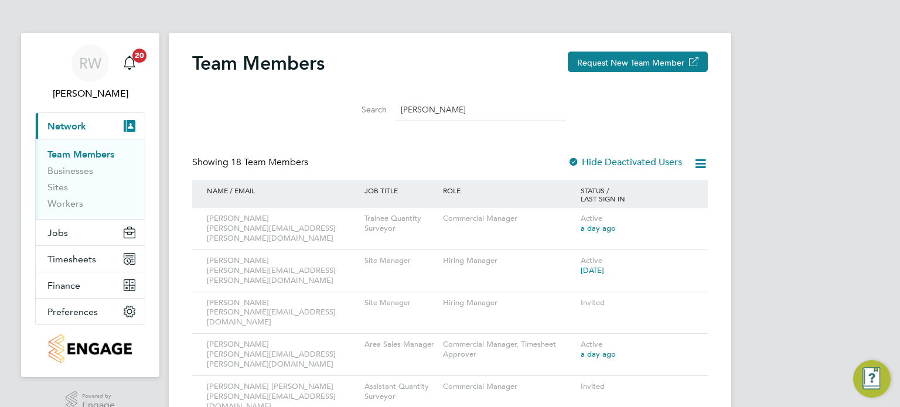
click at [576, 162] on div at bounding box center [574, 163] width 12 height 12
click at [455, 107] on input "daniel" at bounding box center [480, 109] width 171 height 23
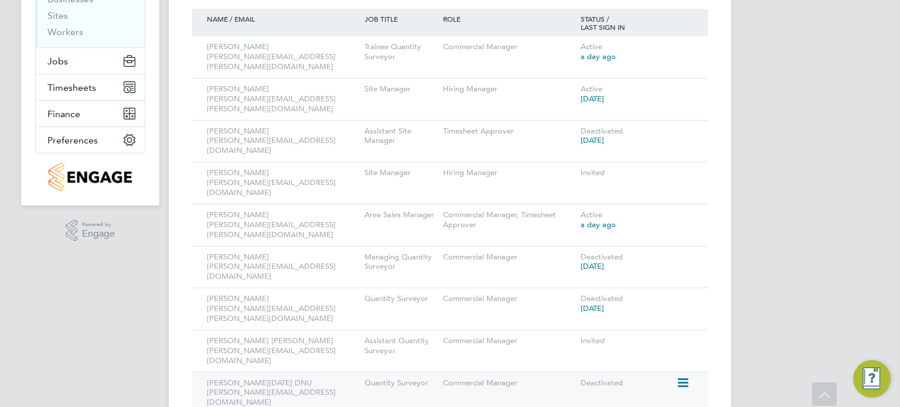
scroll to position [166, 0]
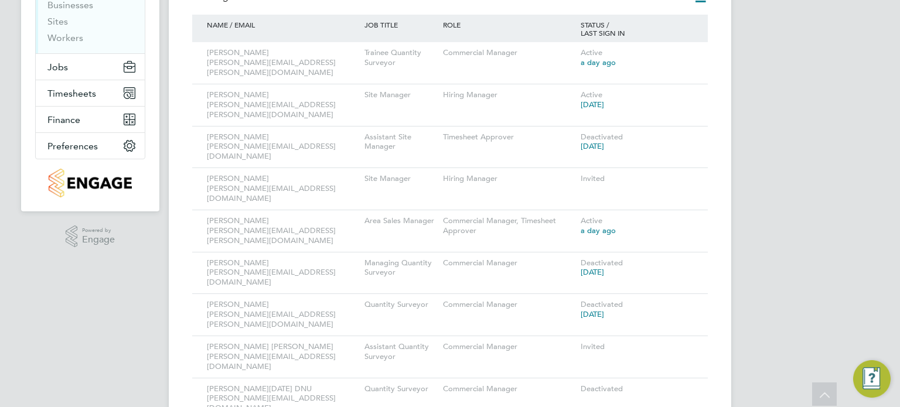
type input "daniel"
click at [87, 95] on span "Timesheets" at bounding box center [71, 93] width 49 height 11
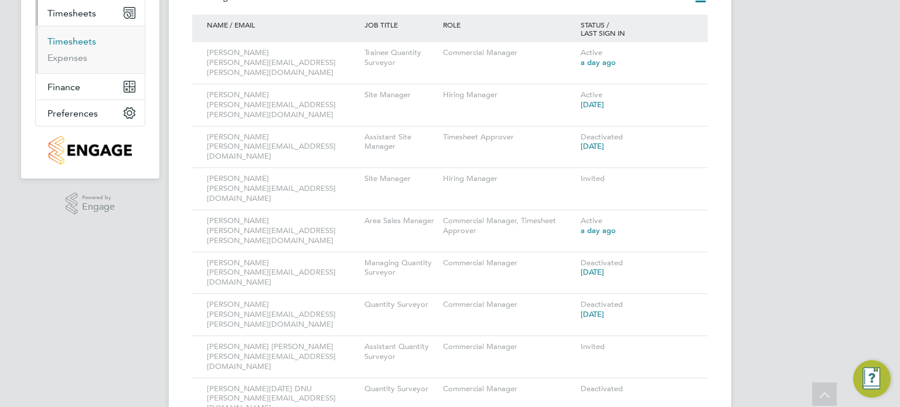
click at [77, 41] on link "Timesheets" at bounding box center [71, 41] width 49 height 11
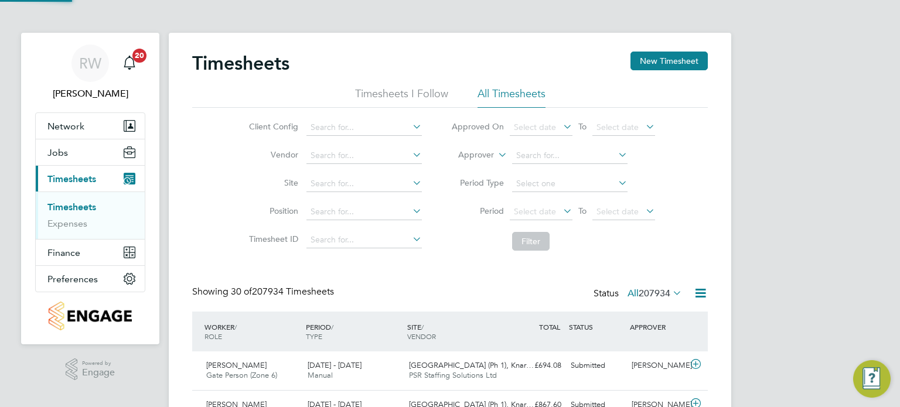
scroll to position [29, 102]
click at [368, 133] on input at bounding box center [363, 127] width 115 height 16
click at [391, 268] on li "Countryside Properties UK Ltd" at bounding box center [456, 271] width 300 height 16
type input "Countryside Properties UK Ltd"
click at [341, 186] on input at bounding box center [363, 184] width 115 height 16
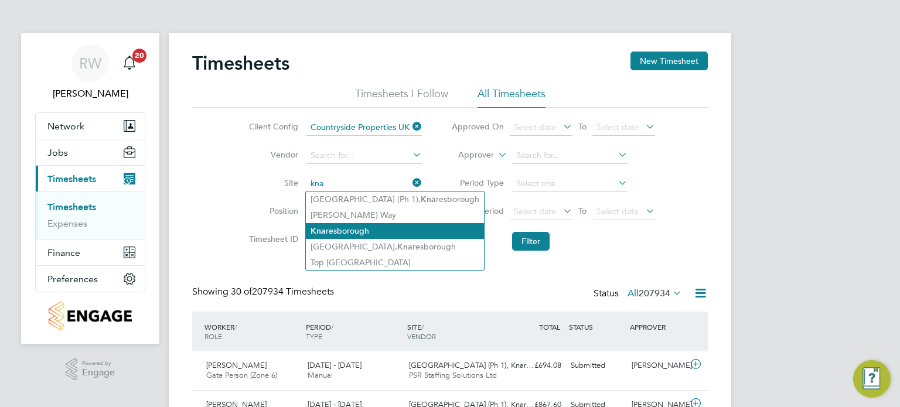
click at [354, 229] on li "Kna resborough" at bounding box center [395, 231] width 178 height 16
type input "Knaresborough"
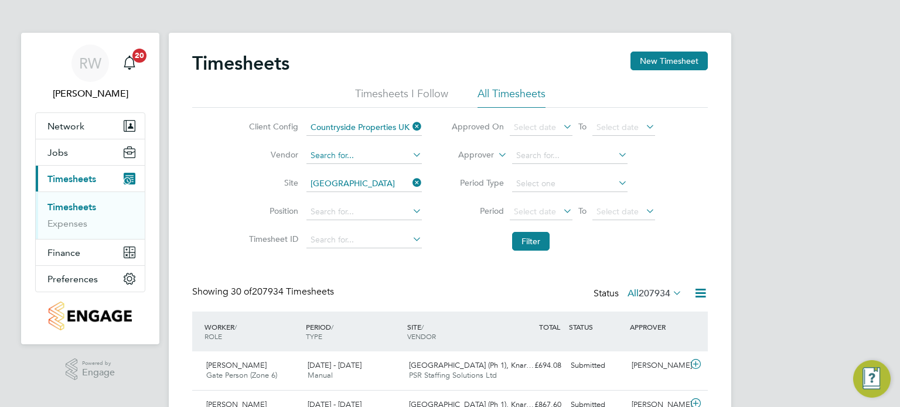
click at [340, 153] on input at bounding box center [363, 156] width 115 height 16
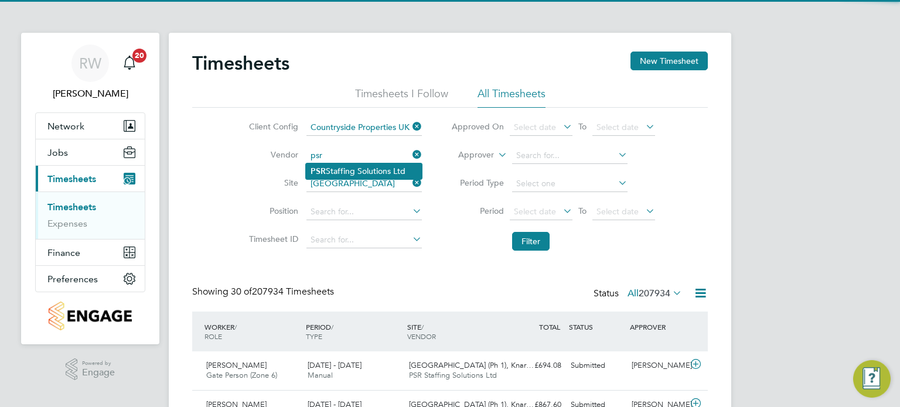
click at [348, 168] on li "PSR Staffing Solutions Ltd" at bounding box center [364, 171] width 116 height 16
type input "PSR Staffing Solutions Ltd"
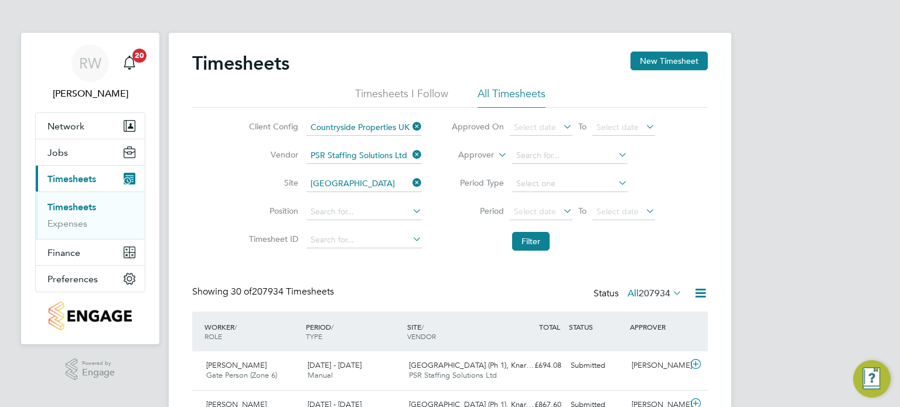
click at [663, 292] on span "207934" at bounding box center [654, 294] width 32 height 12
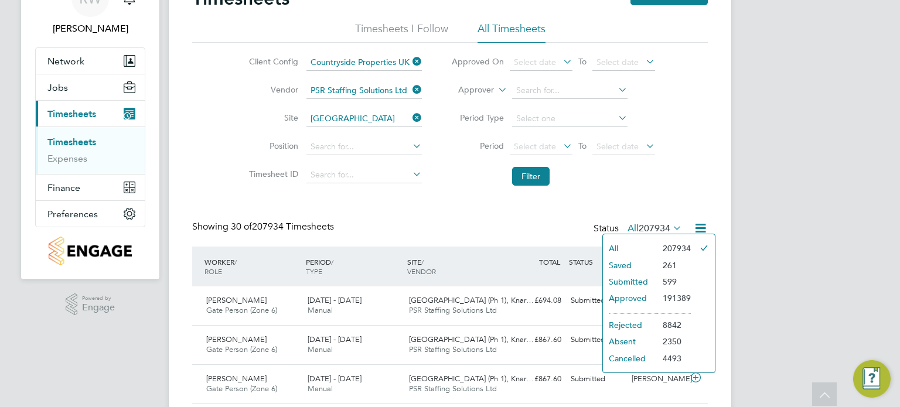
click at [636, 354] on li "Cancelled" at bounding box center [630, 358] width 54 height 16
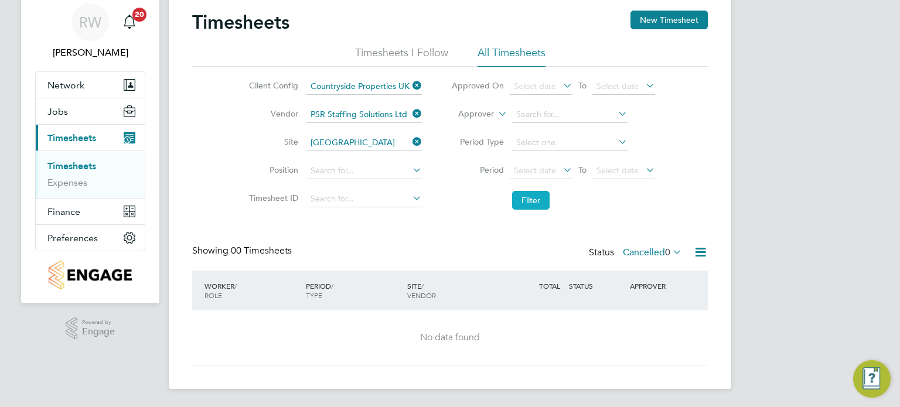
click at [527, 197] on button "Filter" at bounding box center [530, 200] width 37 height 19
click at [658, 247] on label "Cancelled 0" at bounding box center [652, 253] width 59 height 12
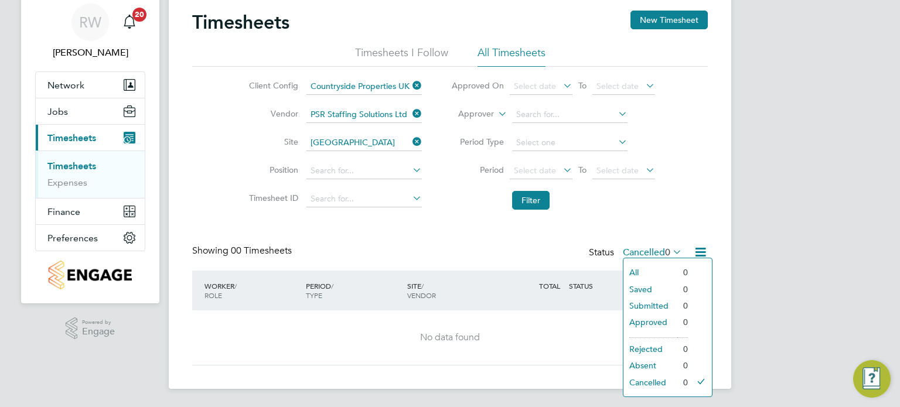
click at [655, 301] on li "Submitted" at bounding box center [650, 306] width 54 height 16
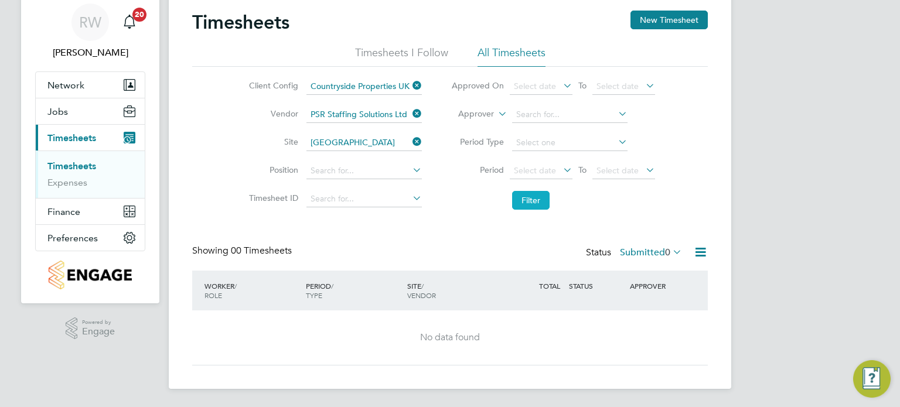
click at [527, 200] on button "Filter" at bounding box center [530, 200] width 37 height 19
click at [410, 135] on icon at bounding box center [410, 142] width 0 height 16
click at [371, 139] on input at bounding box center [363, 143] width 115 height 16
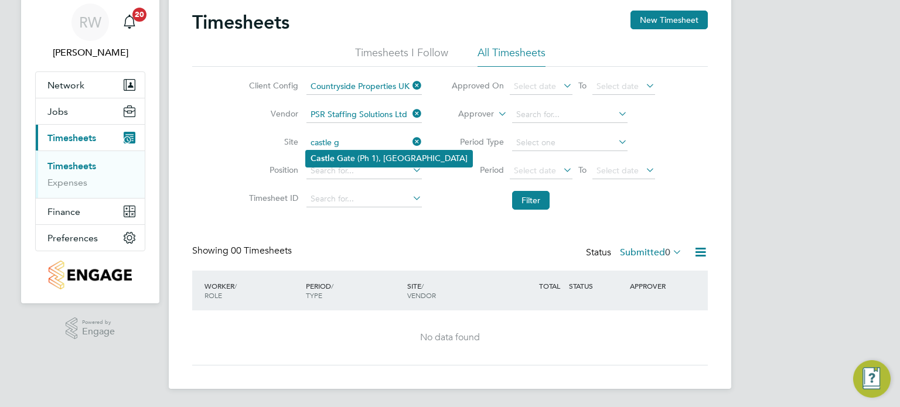
click at [367, 154] on li "Castle G ate (Ph 1), Knaresborough" at bounding box center [389, 159] width 166 height 16
type input "[GEOGRAPHIC_DATA] (Ph 1), [GEOGRAPHIC_DATA]"
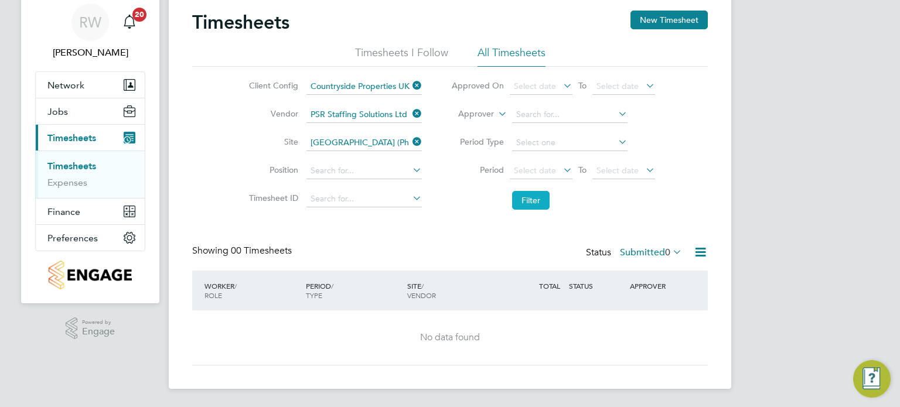
click at [535, 199] on button "Filter" at bounding box center [530, 200] width 37 height 19
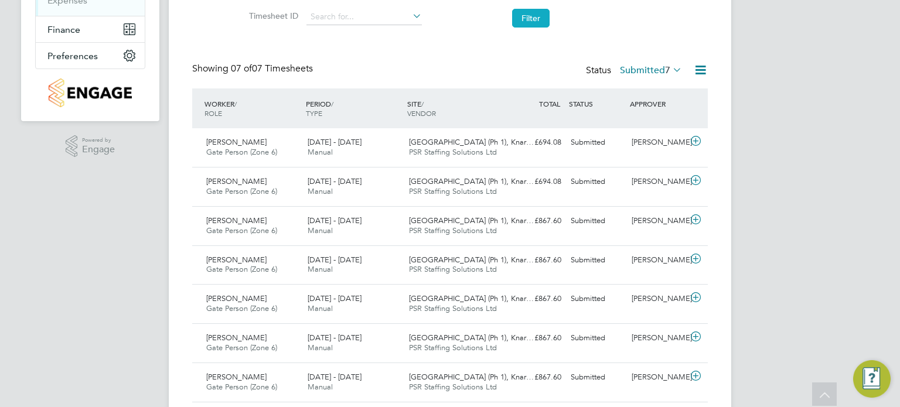
scroll to position [259, 0]
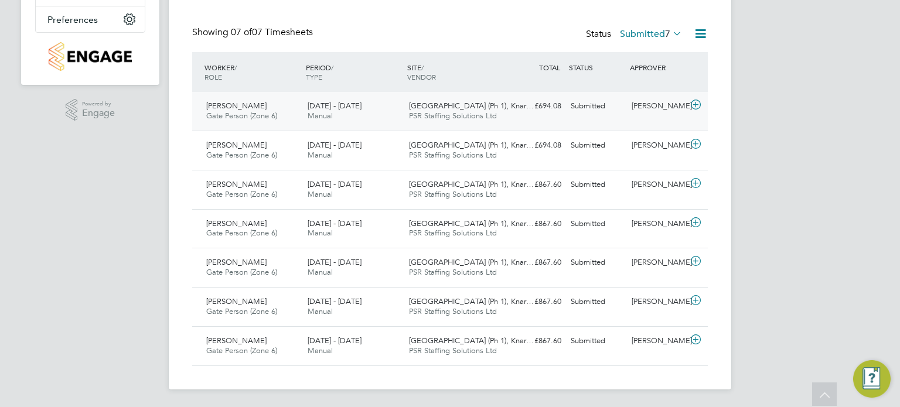
click at [424, 108] on span "Castle Gate (Ph 1), Knar…" at bounding box center [471, 106] width 125 height 10
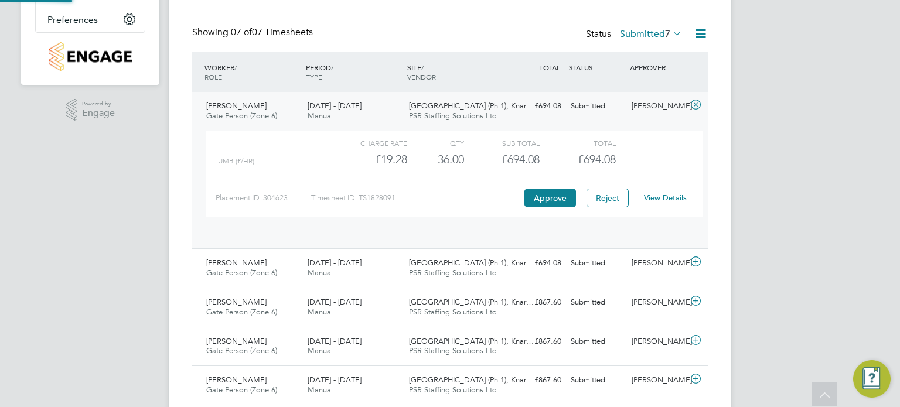
scroll to position [5, 5]
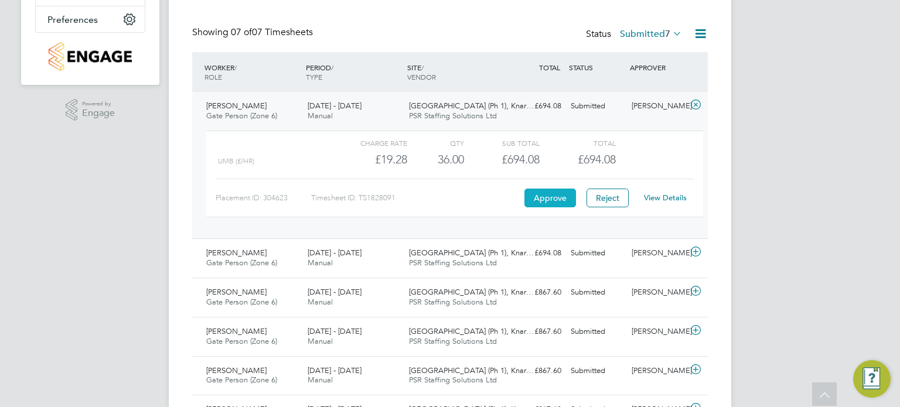
click at [553, 196] on button "Approve" at bounding box center [550, 198] width 52 height 19
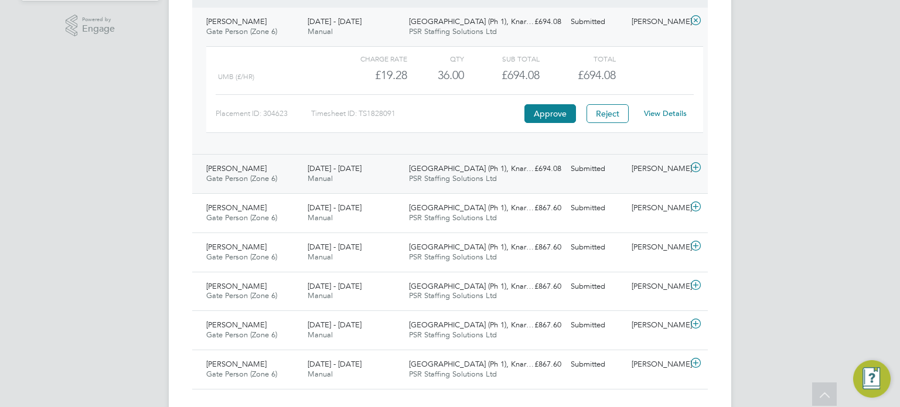
click at [456, 179] on span "PSR Staffing Solutions Ltd" at bounding box center [453, 178] width 88 height 10
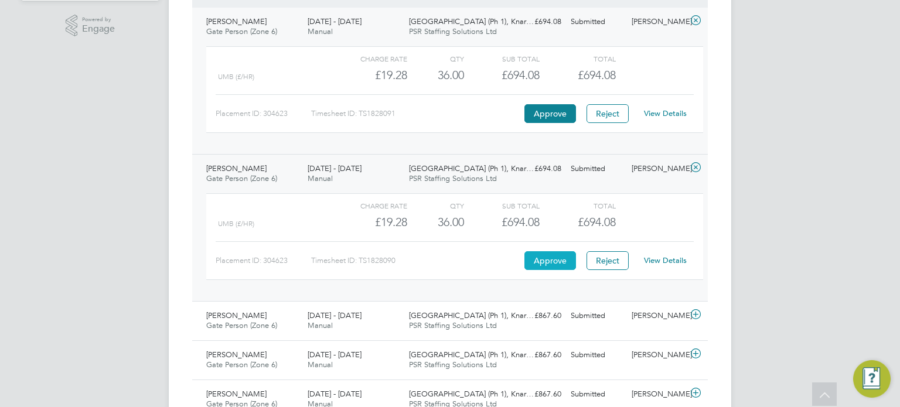
click at [547, 257] on button "Approve" at bounding box center [550, 260] width 52 height 19
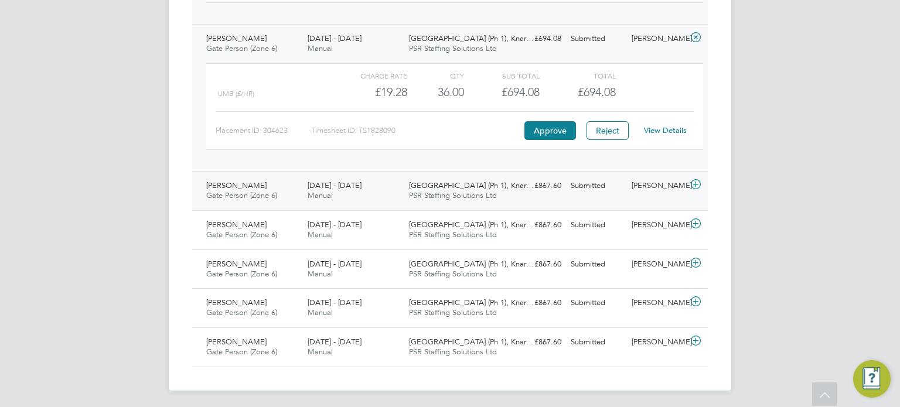
click at [428, 187] on span "Castle Gate (Ph 1), Knar…" at bounding box center [471, 185] width 125 height 10
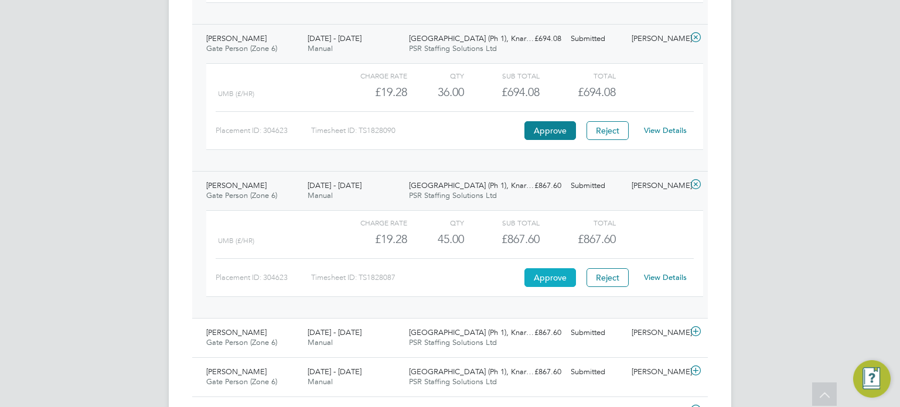
click at [538, 274] on button "Approve" at bounding box center [550, 277] width 52 height 19
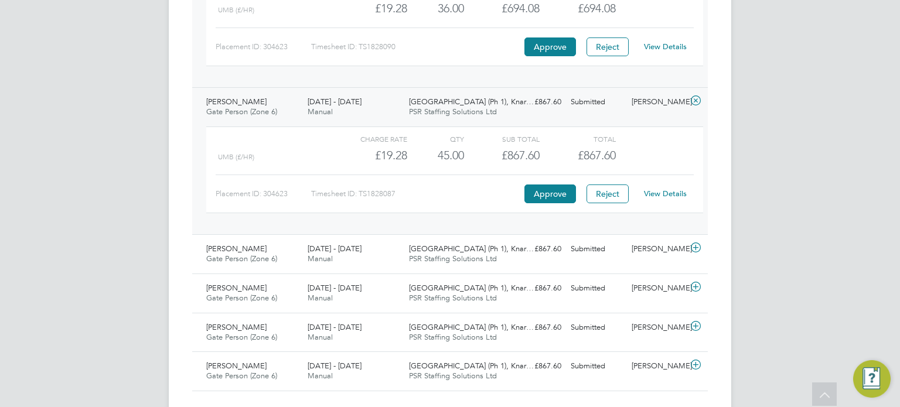
scroll to position [581, 0]
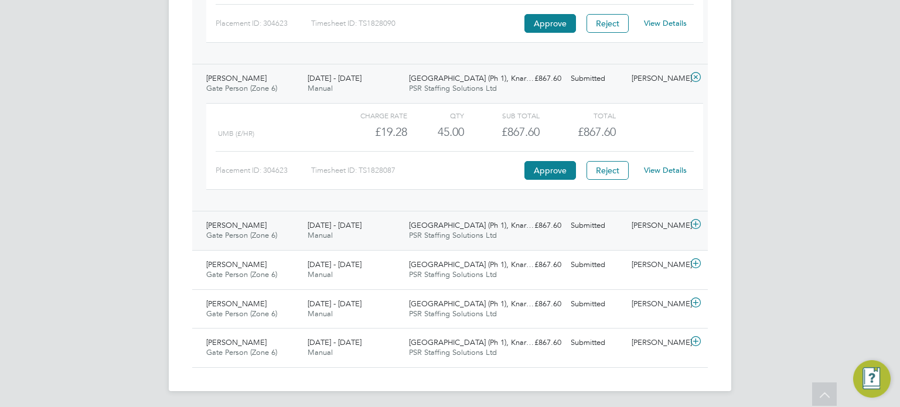
click at [416, 238] on div "Castle Gate (Ph 1), Knar… PSR Staffing Solutions Ltd" at bounding box center [454, 230] width 101 height 29
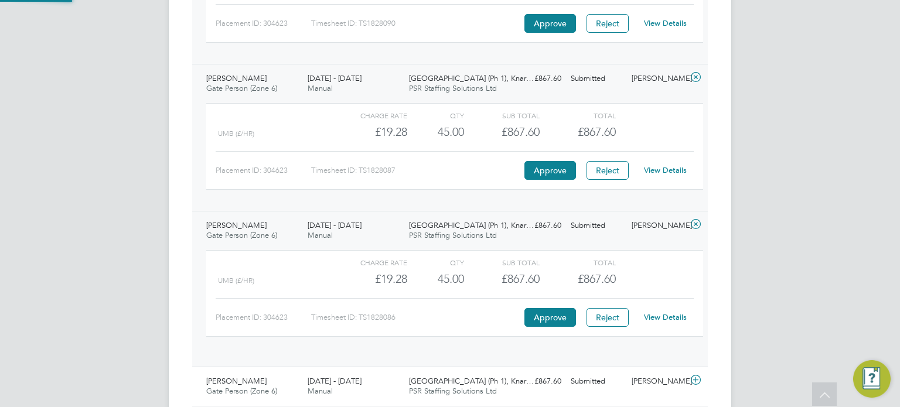
scroll to position [19, 114]
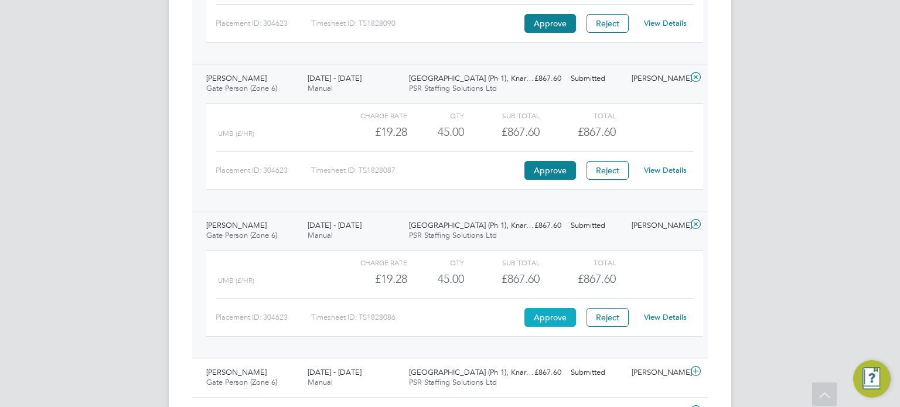
click at [528, 311] on button "Approve" at bounding box center [550, 317] width 52 height 19
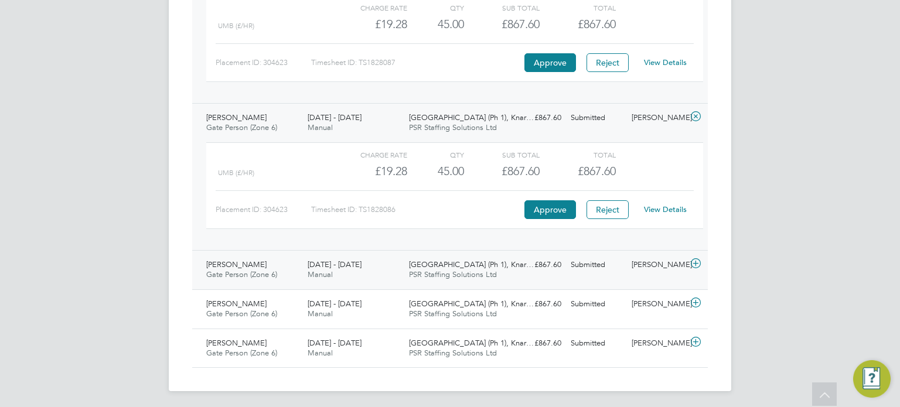
click at [405, 278] on div "Castle Gate (Ph 1), Knar… PSR Staffing Solutions Ltd" at bounding box center [454, 269] width 101 height 29
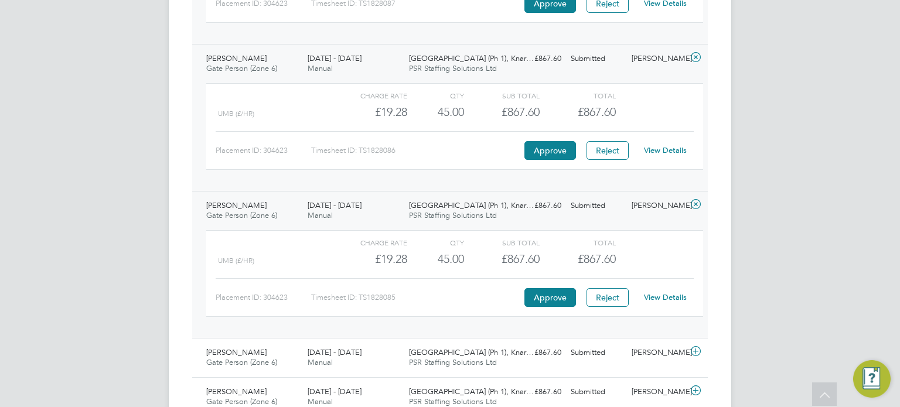
scroll to position [767, 0]
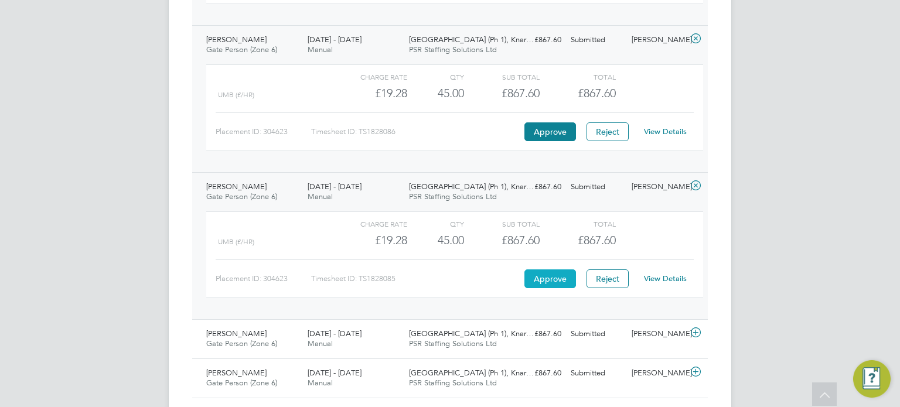
click at [548, 278] on button "Approve" at bounding box center [550, 278] width 52 height 19
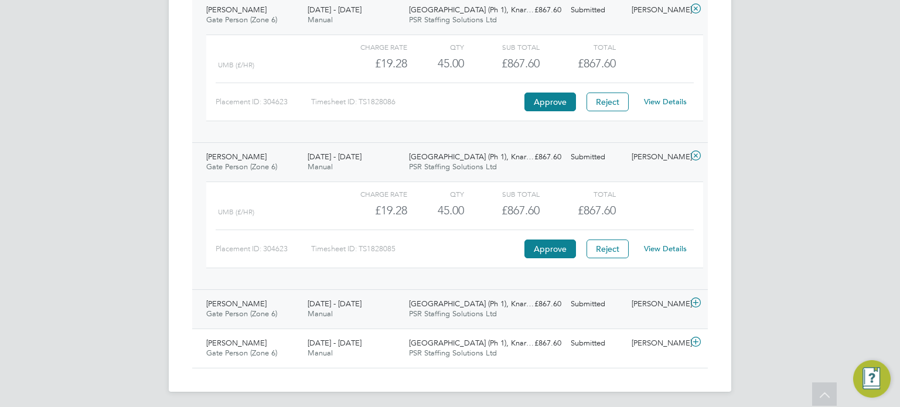
click at [470, 311] on span "PSR Staffing Solutions Ltd" at bounding box center [453, 314] width 88 height 10
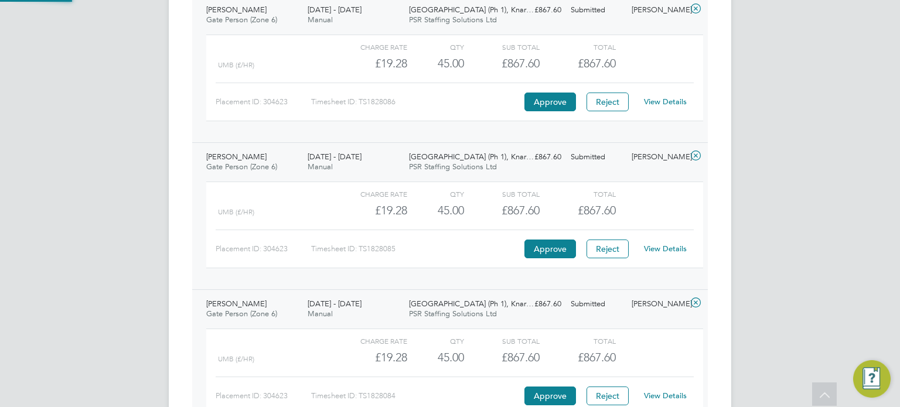
scroll to position [904, 0]
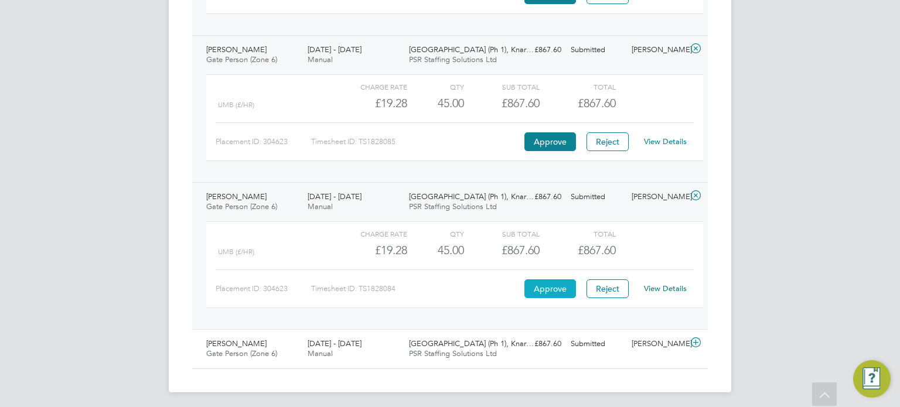
click at [541, 287] on button "Approve" at bounding box center [550, 288] width 52 height 19
click at [415, 344] on span "Castle Gate (Ph 1), Knar…" at bounding box center [471, 344] width 125 height 10
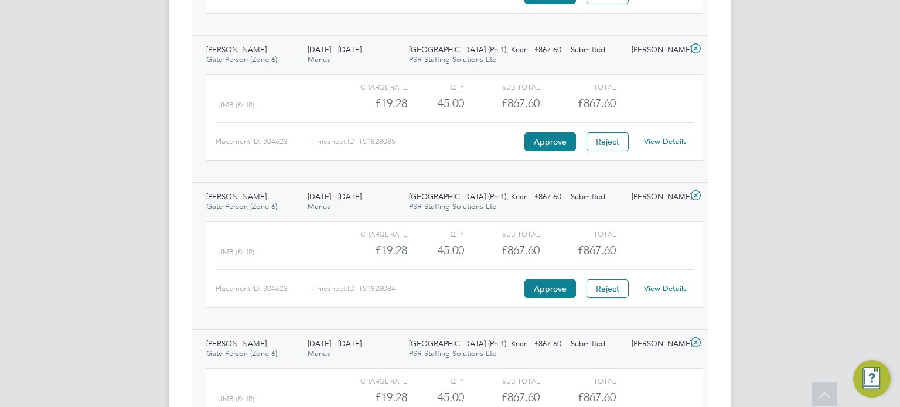
scroll to position [1011, 0]
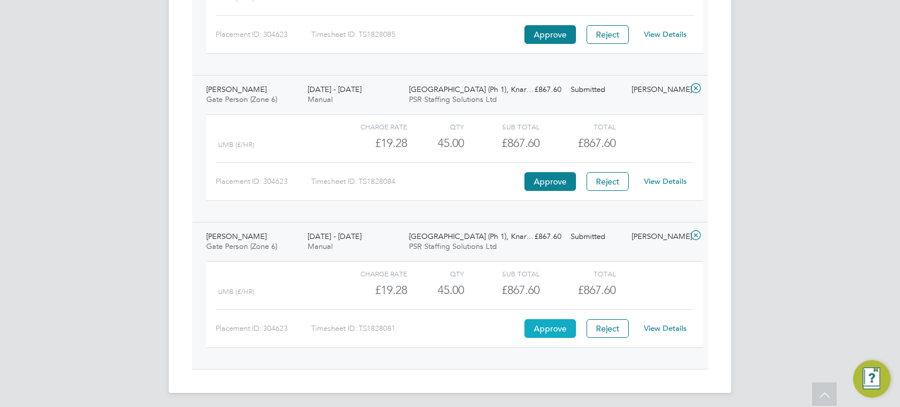
click at [542, 322] on button "Approve" at bounding box center [550, 328] width 52 height 19
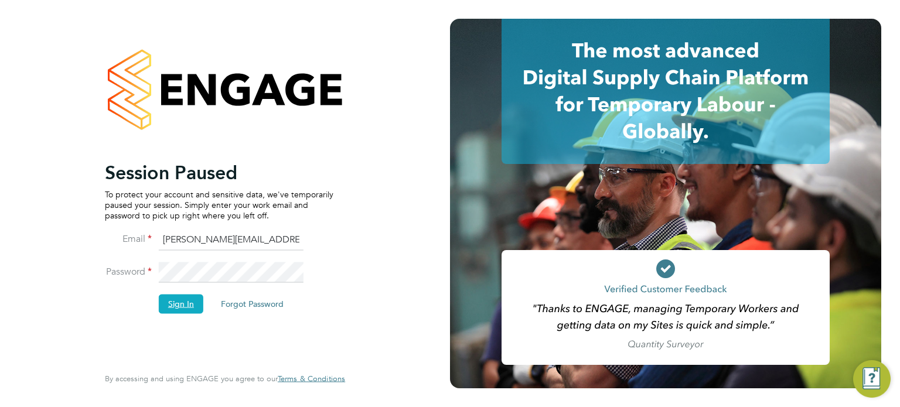
click at [182, 308] on button "Sign In" at bounding box center [181, 304] width 45 height 19
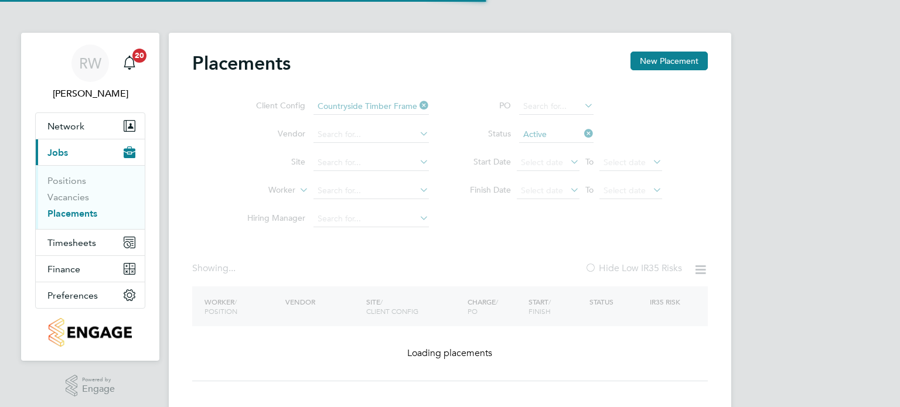
type input "Jdr Recruitment Limited"
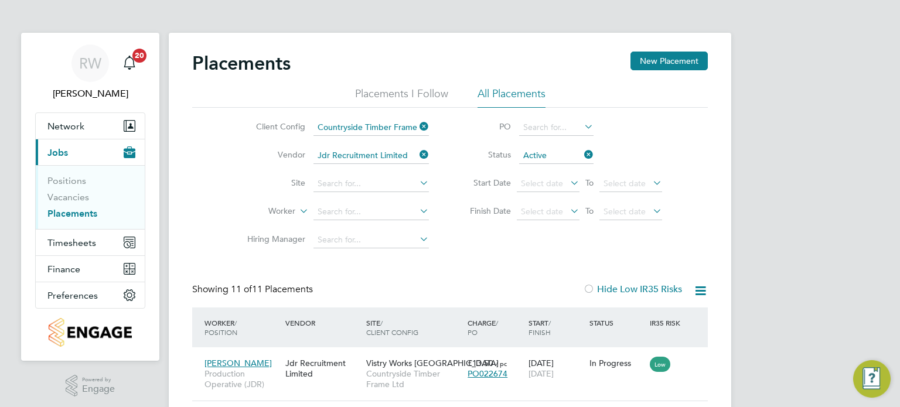
click at [417, 155] on icon at bounding box center [417, 154] width 0 height 16
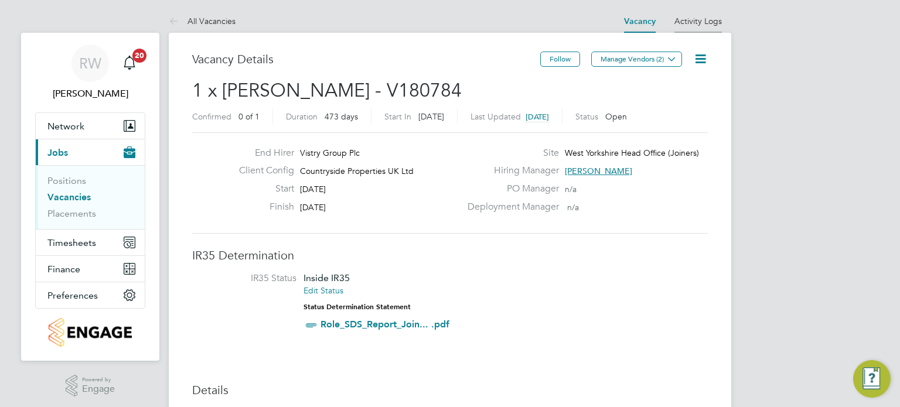
click at [706, 11] on li "Activity Logs" at bounding box center [697, 20] width 47 height 23
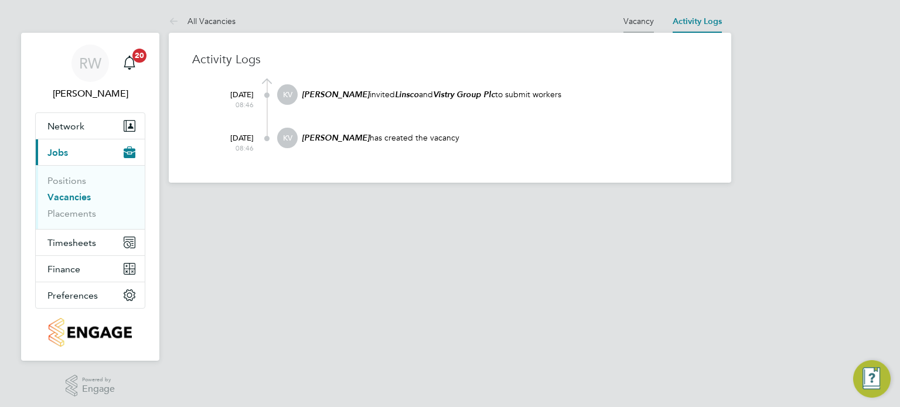
click at [636, 19] on link "Vacancy" at bounding box center [638, 21] width 30 height 11
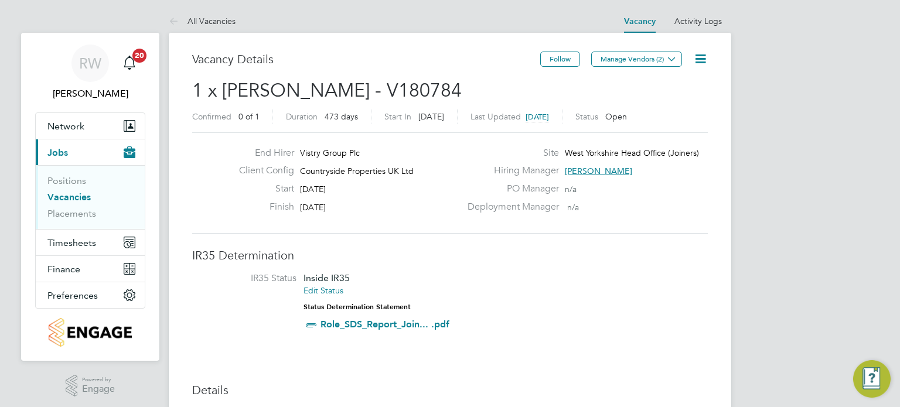
click at [699, 58] on icon at bounding box center [700, 59] width 15 height 15
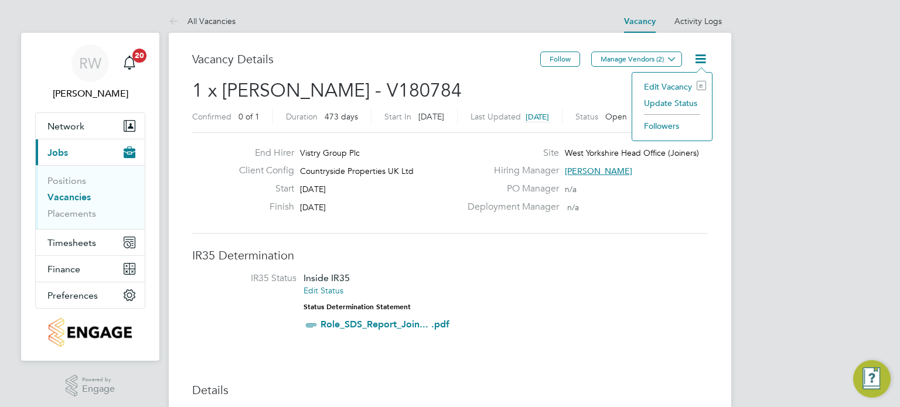
click at [678, 107] on li "Update Status" at bounding box center [672, 103] width 68 height 16
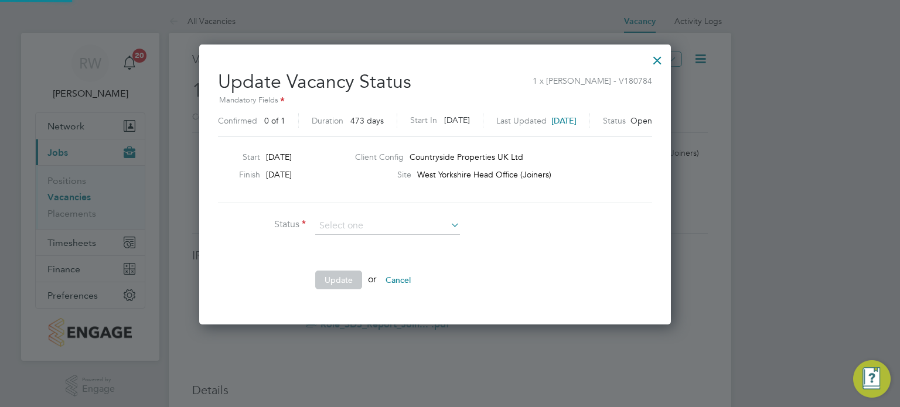
scroll to position [6, 5]
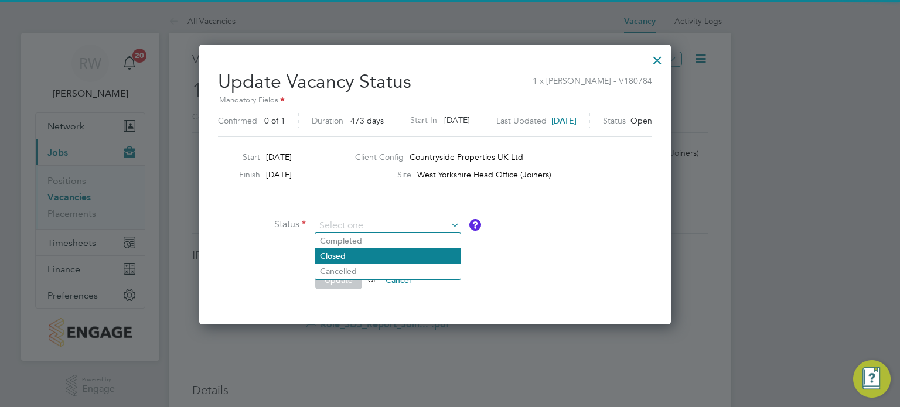
click at [383, 252] on li "Closed" at bounding box center [387, 255] width 145 height 15
type input "Closed"
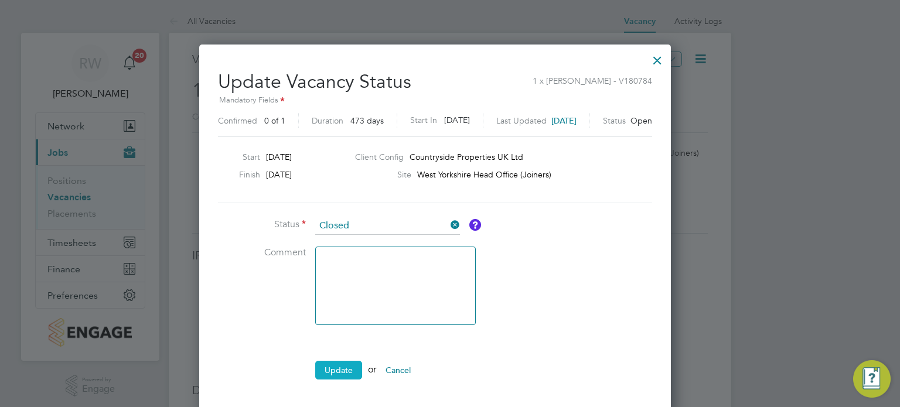
click at [342, 363] on button "Update" at bounding box center [338, 370] width 47 height 19
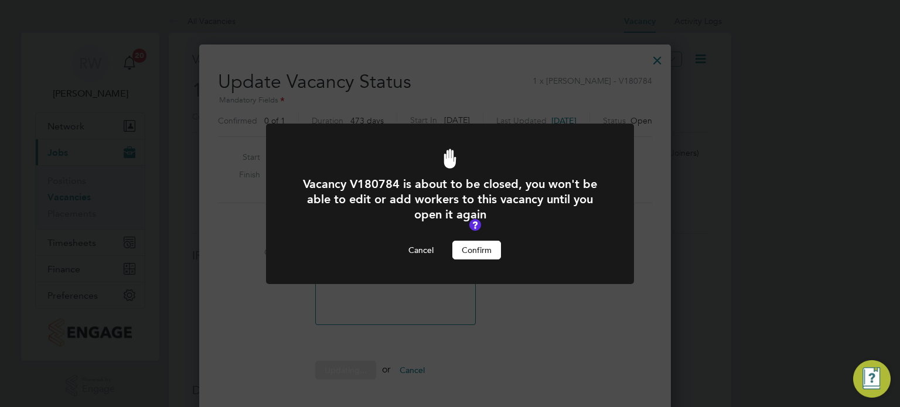
click at [472, 244] on button "Confirm" at bounding box center [476, 250] width 49 height 19
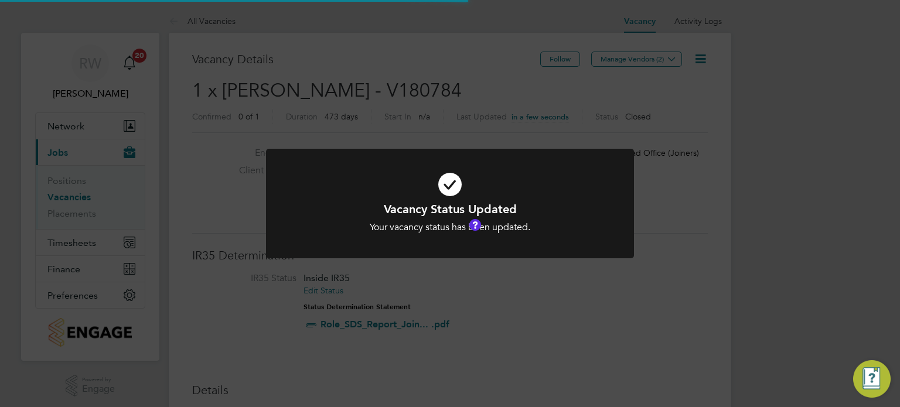
click at [443, 102] on div "Vacancy Status Updated Your vacancy status has been updated. Cancel Okay" at bounding box center [450, 203] width 900 height 407
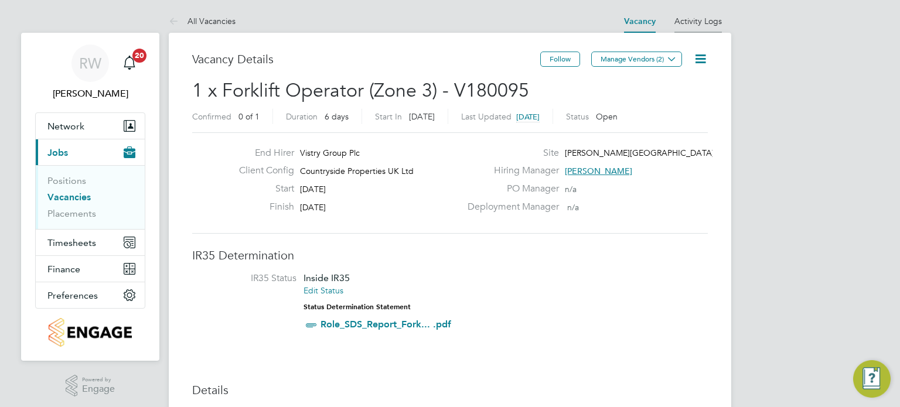
click at [689, 28] on li "Activity Logs" at bounding box center [697, 20] width 47 height 23
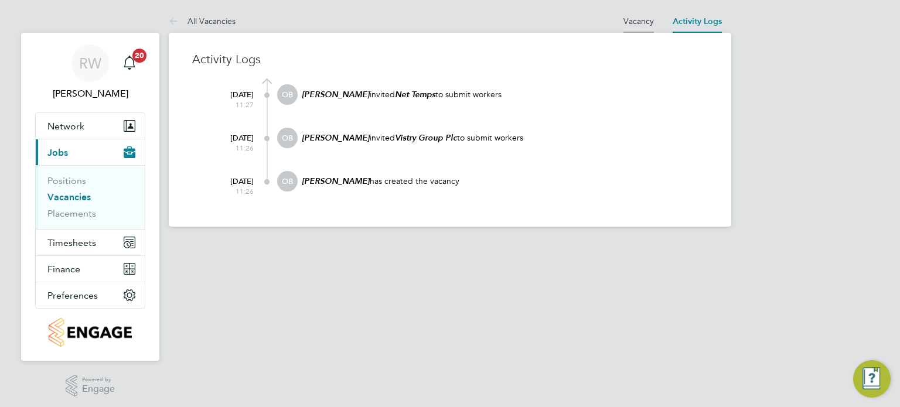
click at [633, 22] on link "Vacancy" at bounding box center [638, 21] width 30 height 11
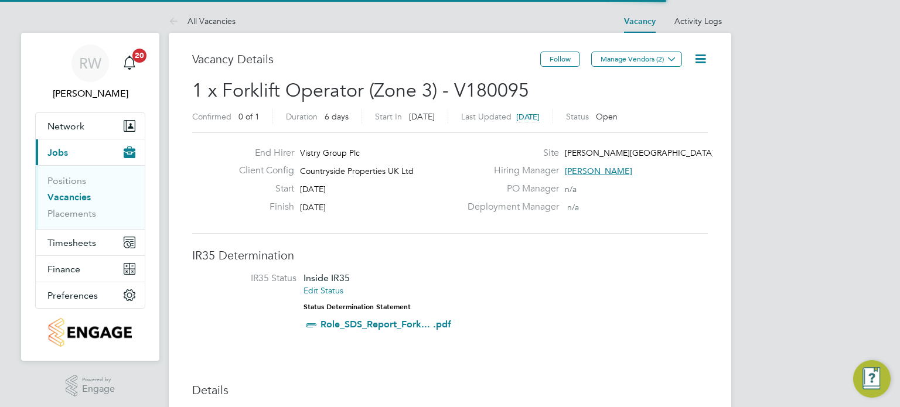
scroll to position [20, 110]
click at [699, 56] on icon at bounding box center [700, 59] width 15 height 15
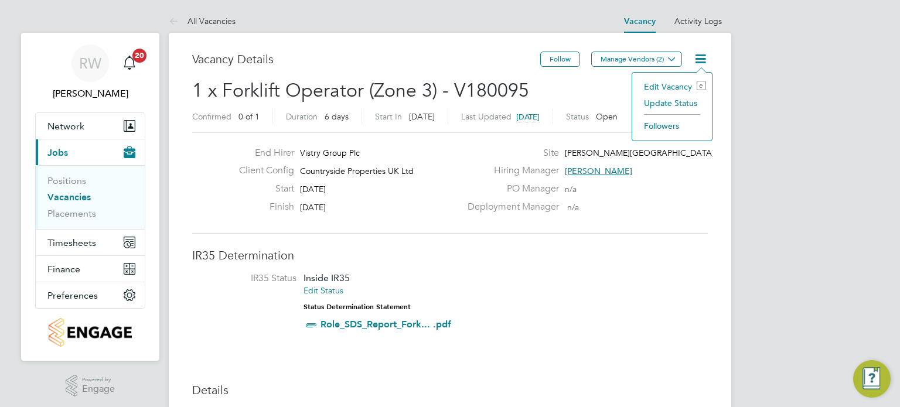
click at [687, 105] on li "Update Status" at bounding box center [672, 103] width 68 height 16
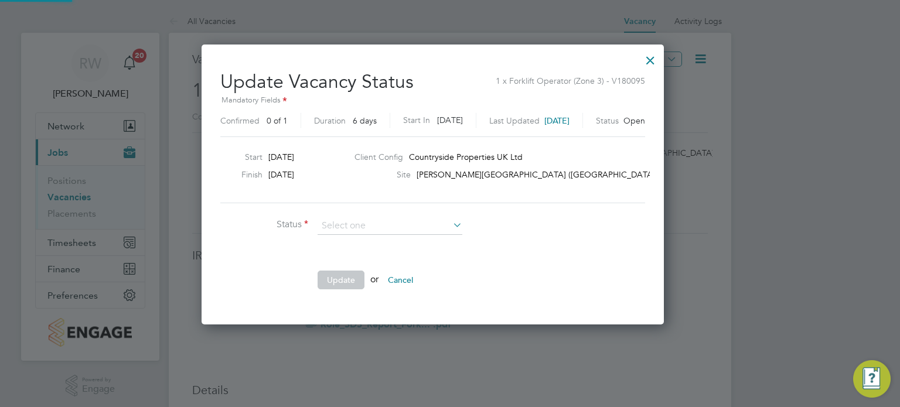
scroll to position [278, 496]
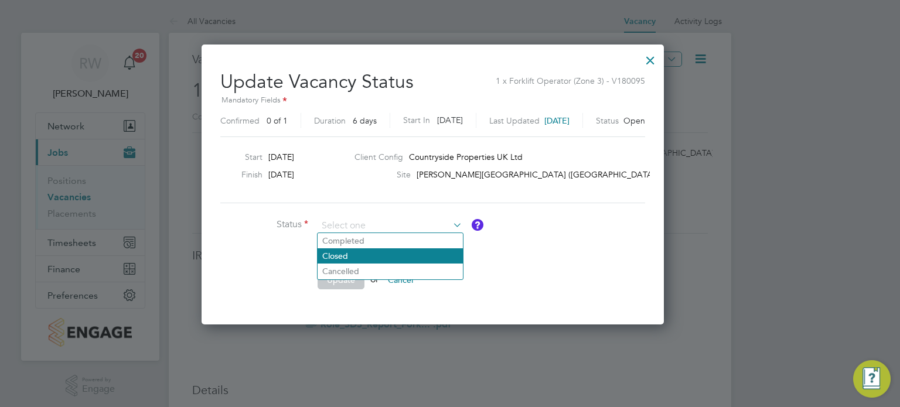
click at [389, 260] on li "Closed" at bounding box center [389, 255] width 145 height 15
type input "Closed"
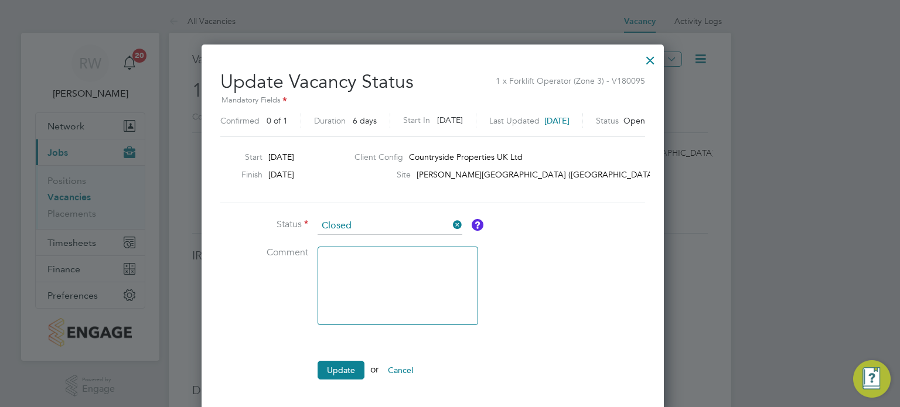
scroll to position [368, 496]
click at [327, 374] on button "Update" at bounding box center [340, 370] width 47 height 19
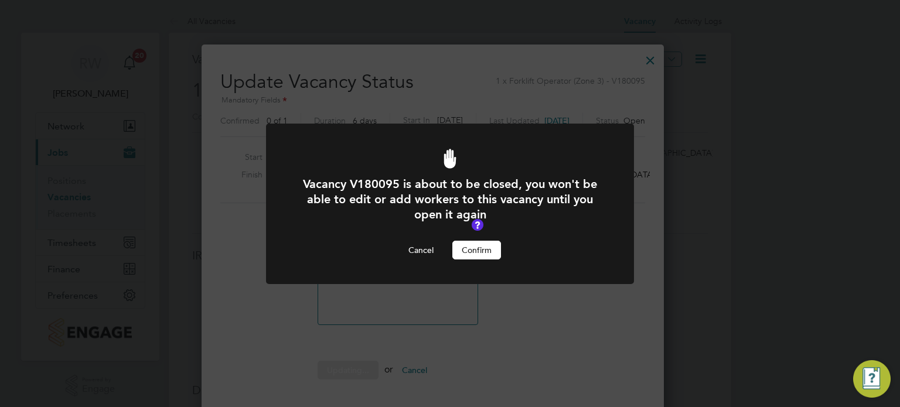
click at [462, 246] on button "Confirm" at bounding box center [476, 250] width 49 height 19
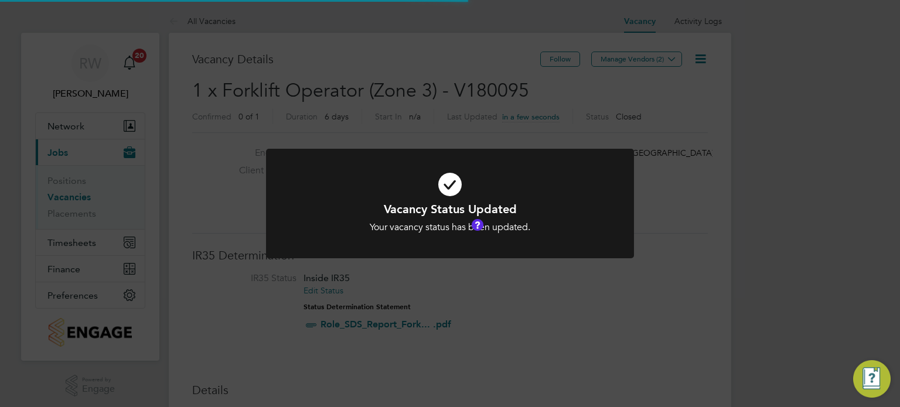
scroll to position [5, 6]
click at [402, 122] on div "Vacancy Status Updated Your vacancy status has been updated. Cancel Okay" at bounding box center [450, 203] width 900 height 407
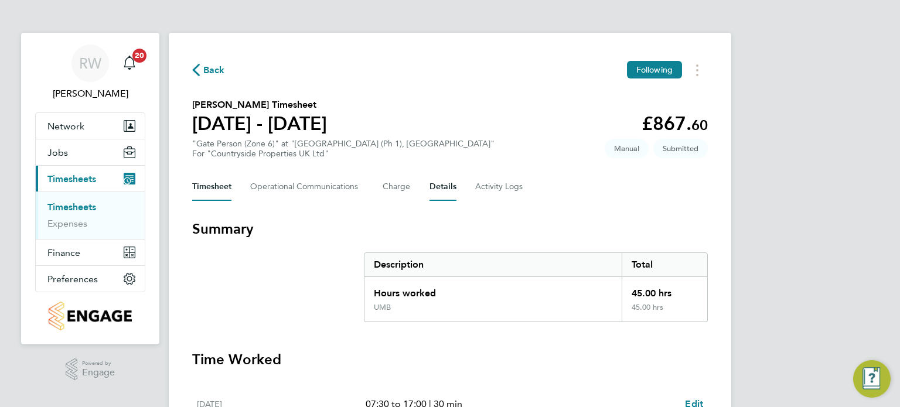
click at [442, 187] on button "Details" at bounding box center [442, 187] width 27 height 28
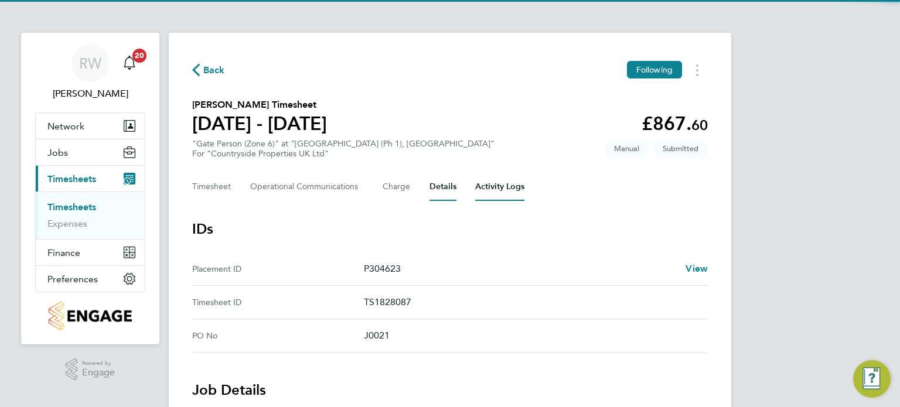
click at [501, 188] on Logs-tab "Activity Logs" at bounding box center [499, 187] width 49 height 28
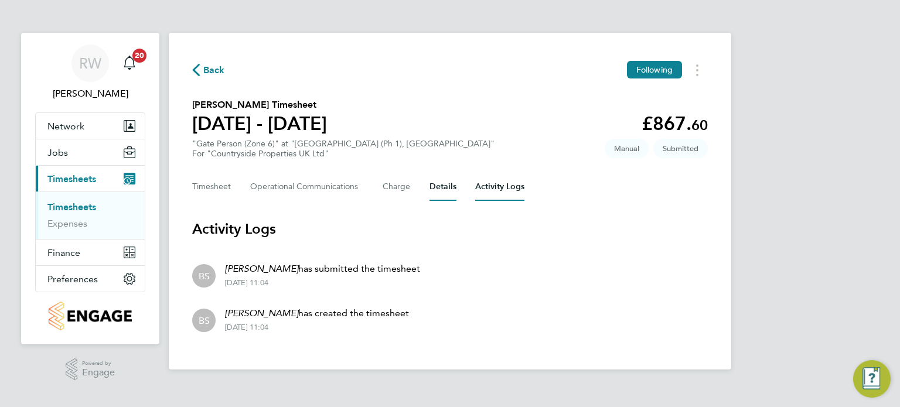
click at [441, 186] on button "Details" at bounding box center [442, 187] width 27 height 28
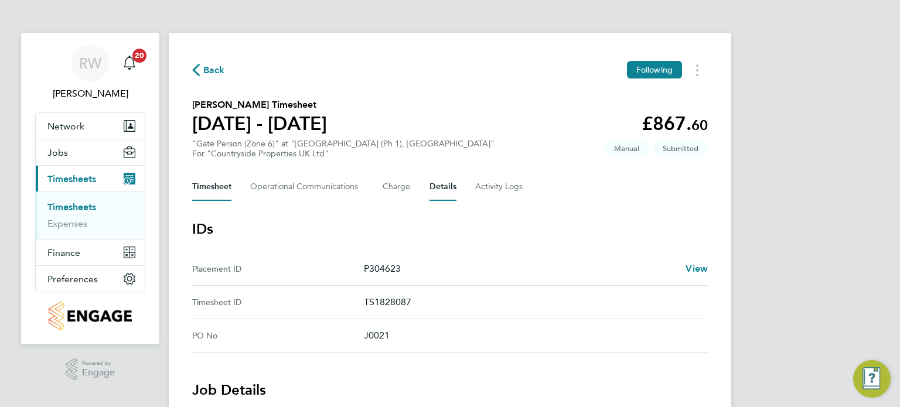
click at [220, 185] on button "Timesheet" at bounding box center [211, 187] width 39 height 28
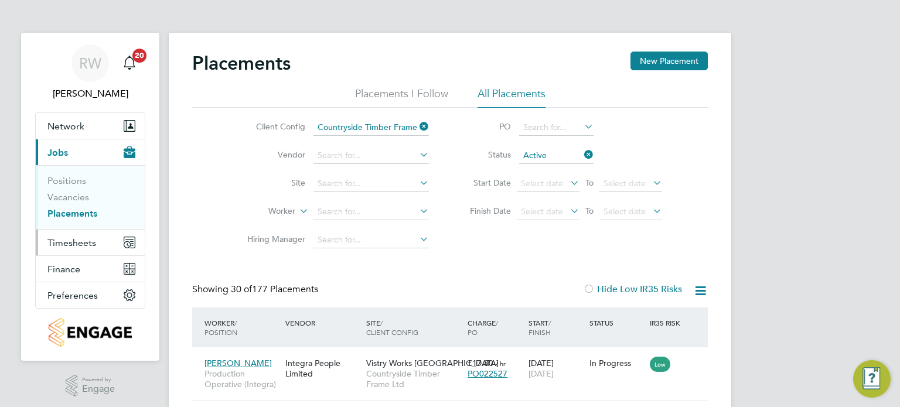
click at [65, 242] on span "Timesheets" at bounding box center [71, 242] width 49 height 11
click at [62, 237] on span "Timesheets" at bounding box center [71, 242] width 49 height 11
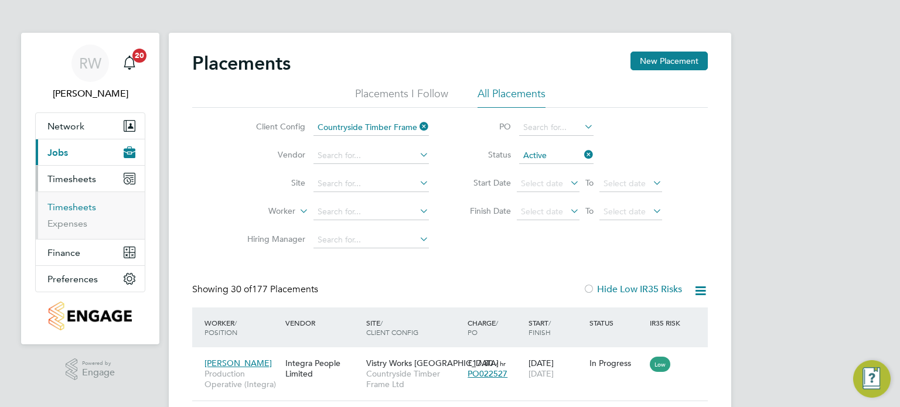
click at [75, 206] on link "Timesheets" at bounding box center [71, 206] width 49 height 11
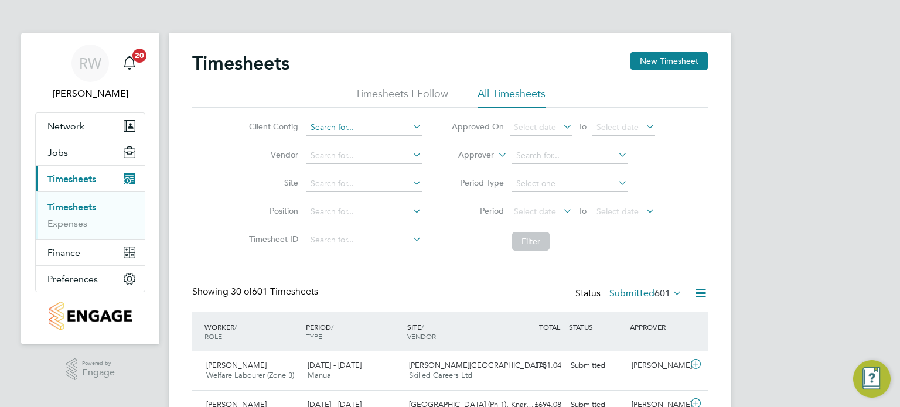
click at [335, 127] on input at bounding box center [363, 127] width 115 height 16
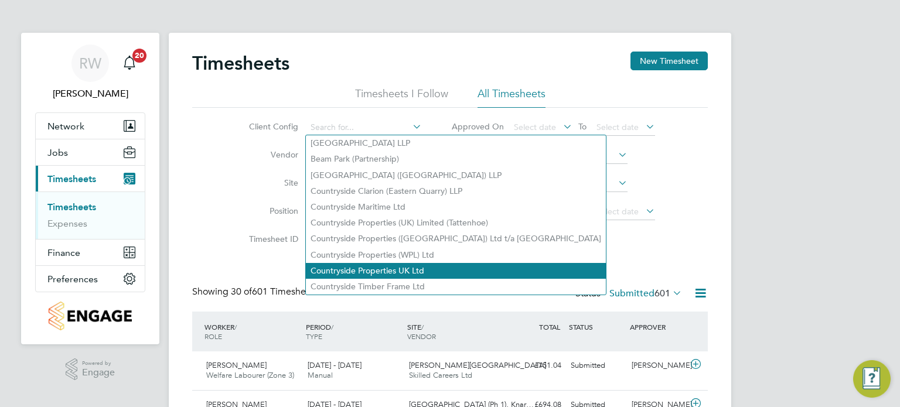
click at [367, 265] on li "Countryside Properties UK Ltd" at bounding box center [456, 271] width 300 height 16
type input "Countryside Properties UK Ltd"
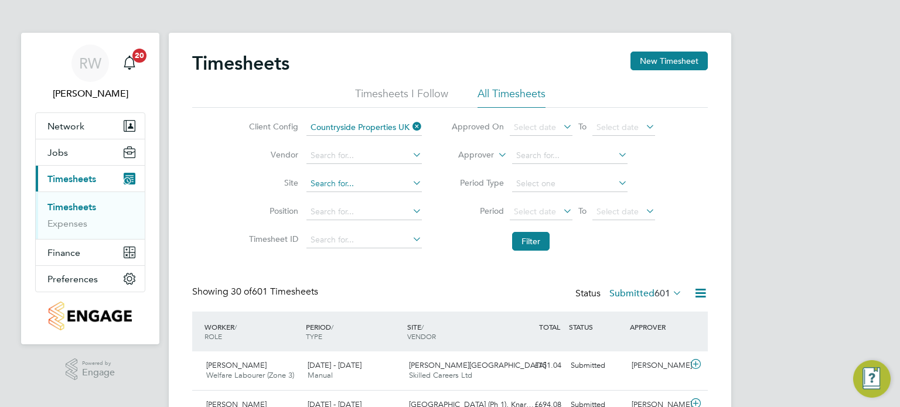
click at [352, 190] on input at bounding box center [363, 184] width 115 height 16
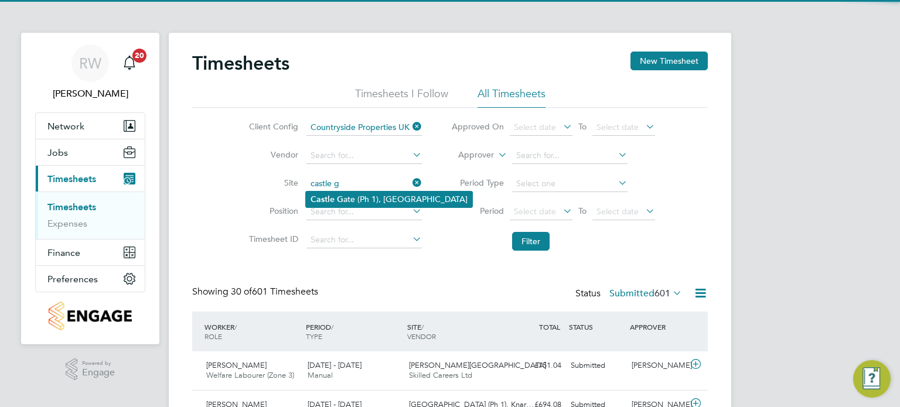
type input "castle g"
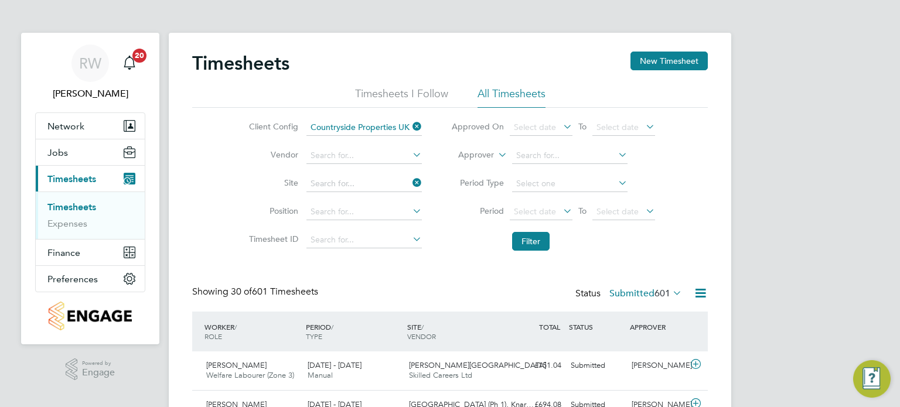
click at [353, 183] on input at bounding box center [363, 184] width 115 height 16
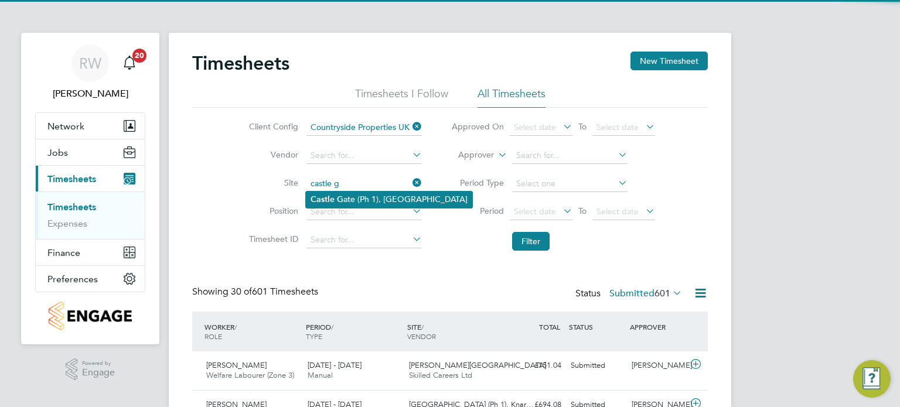
click at [360, 199] on li "Castle G ate (Ph 1), Knaresborough" at bounding box center [389, 200] width 166 height 16
type input "[GEOGRAPHIC_DATA] (Ph 1), [GEOGRAPHIC_DATA]"
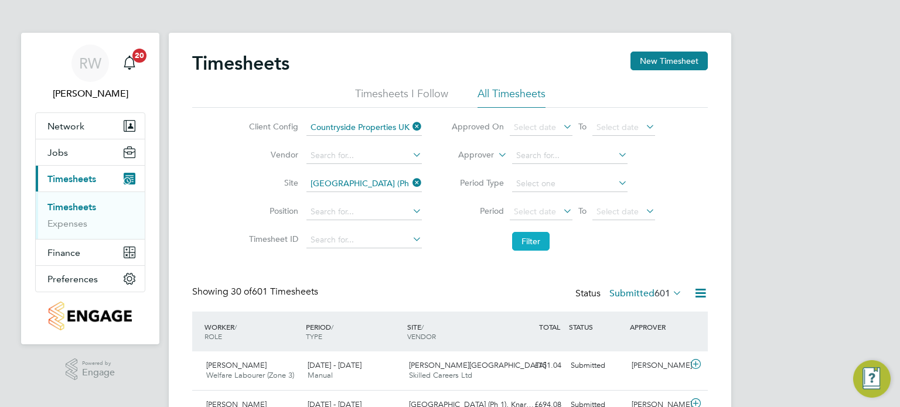
click at [530, 238] on button "Filter" at bounding box center [530, 241] width 37 height 19
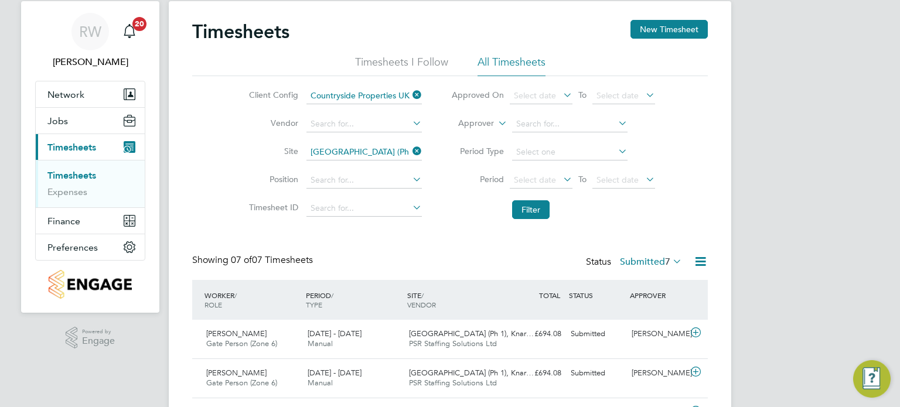
click at [650, 258] on label "Submitted 7" at bounding box center [651, 262] width 62 height 12
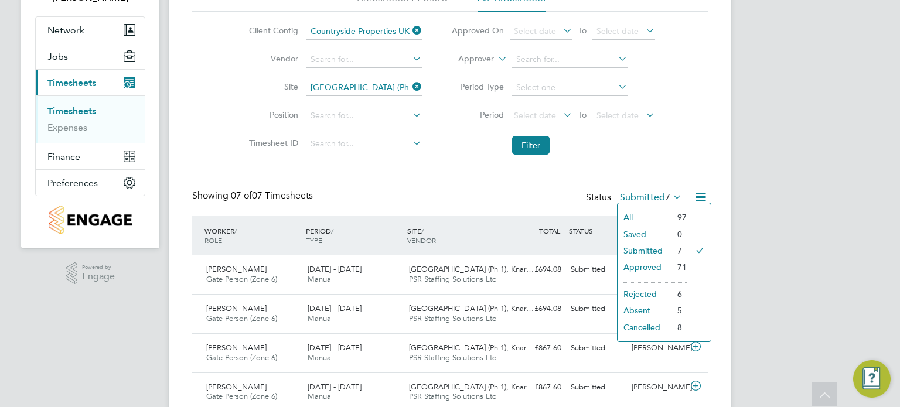
click at [646, 327] on li "Cancelled" at bounding box center [644, 327] width 54 height 16
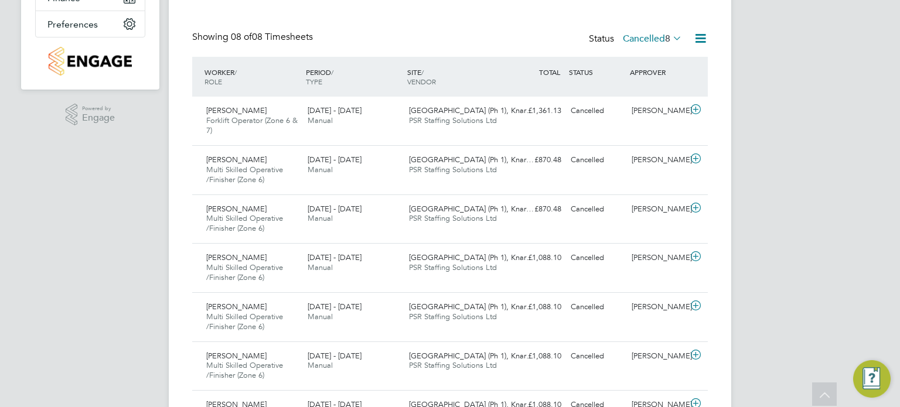
click at [702, 39] on icon at bounding box center [700, 38] width 15 height 15
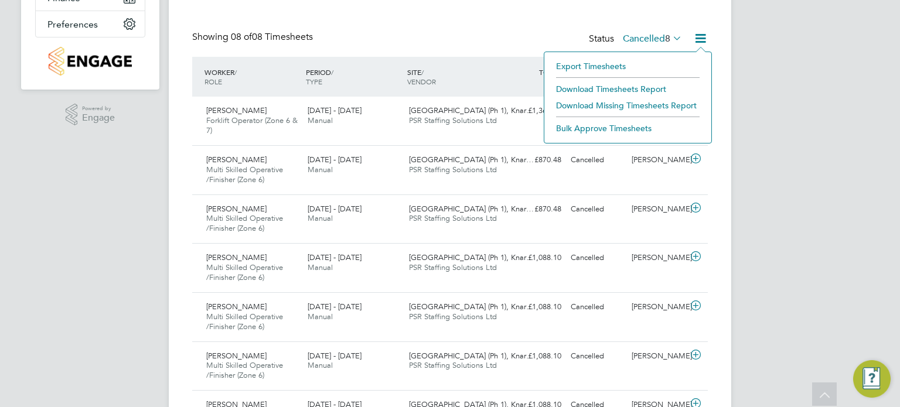
click at [634, 84] on li "Download Timesheets Report" at bounding box center [627, 89] width 155 height 16
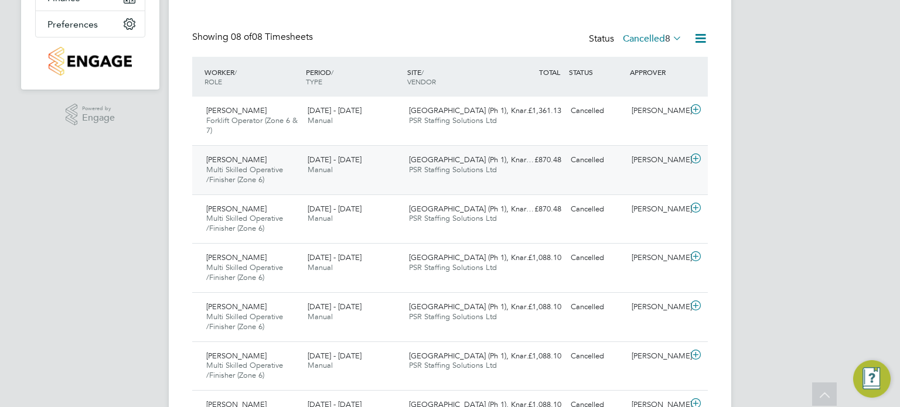
click at [450, 170] on span "PSR Staffing Solutions Ltd" at bounding box center [453, 170] width 88 height 10
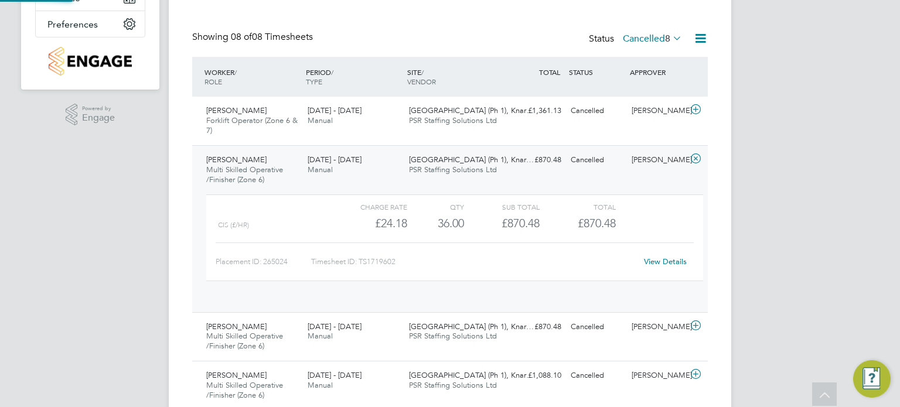
scroll to position [19, 114]
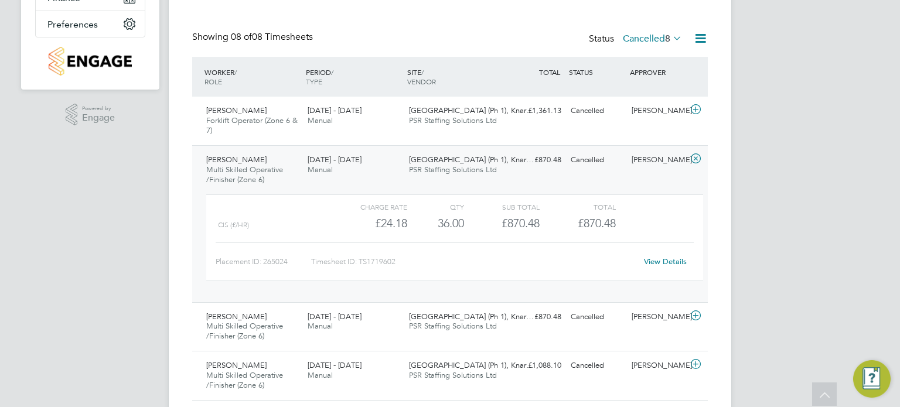
click at [450, 170] on span "PSR Staffing Solutions Ltd" at bounding box center [453, 170] width 88 height 10
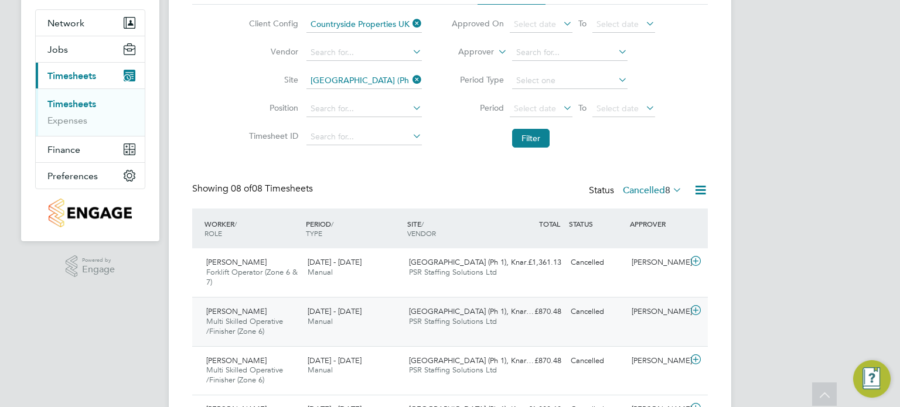
scroll to position [103, 0]
click at [665, 188] on span "8" at bounding box center [667, 191] width 5 height 12
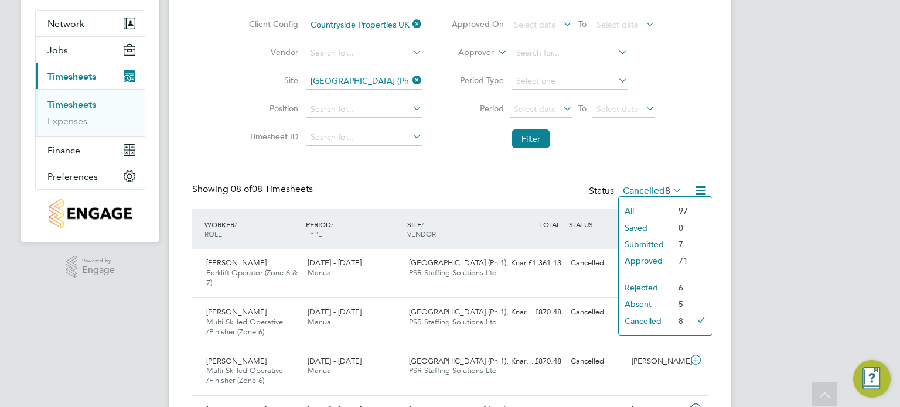
click at [649, 261] on li "Approved" at bounding box center [646, 260] width 54 height 16
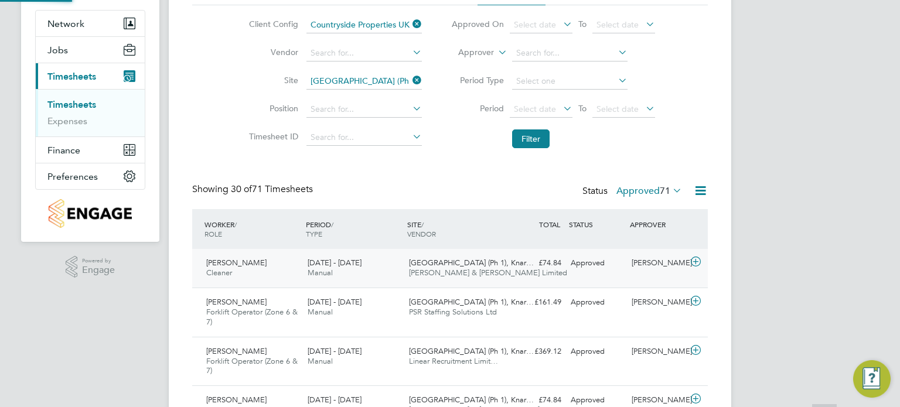
scroll to position [6, 6]
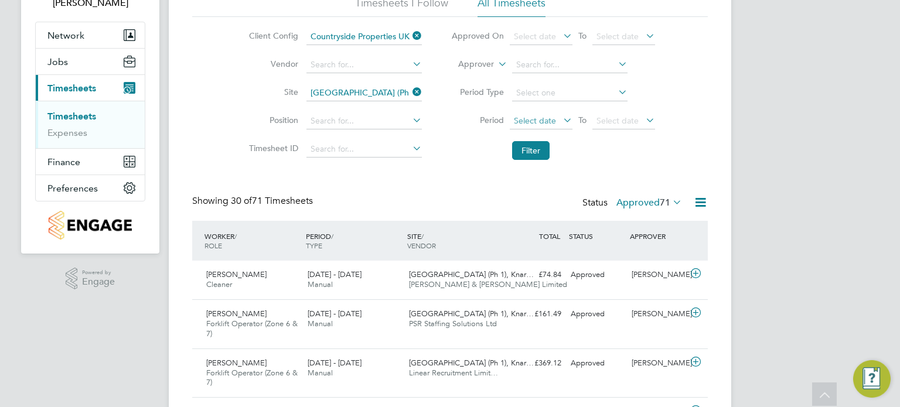
click at [539, 114] on span "Select date" at bounding box center [541, 122] width 63 height 16
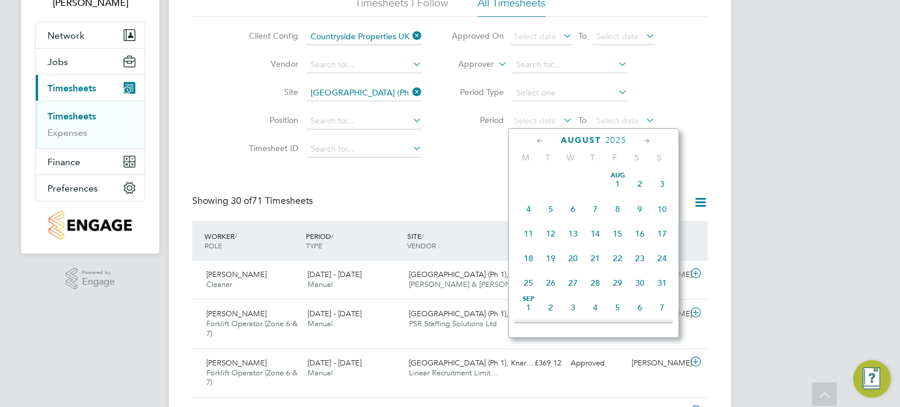
click at [528, 215] on span "4" at bounding box center [528, 209] width 22 height 22
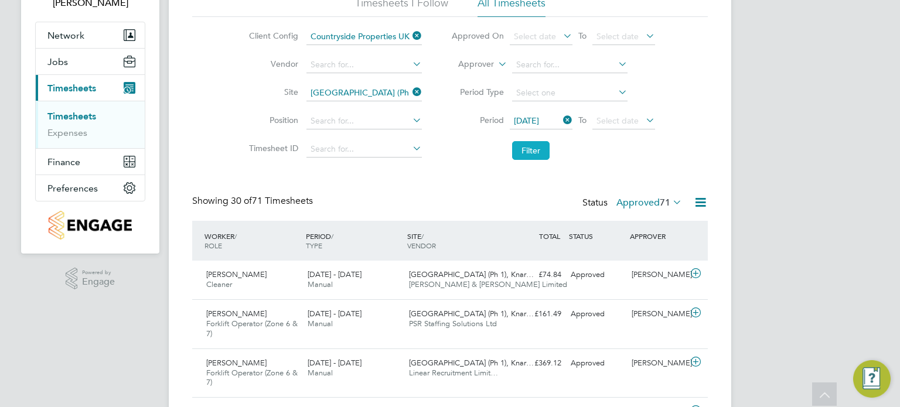
click at [535, 150] on button "Filter" at bounding box center [530, 150] width 37 height 19
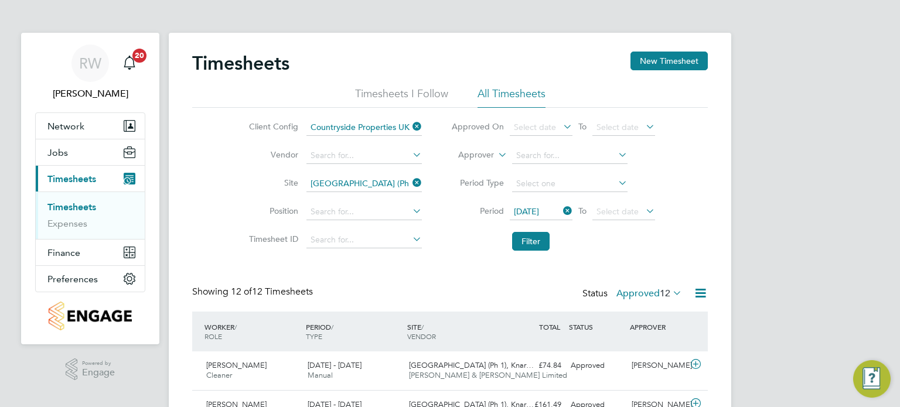
click at [699, 294] on icon at bounding box center [700, 293] width 15 height 15
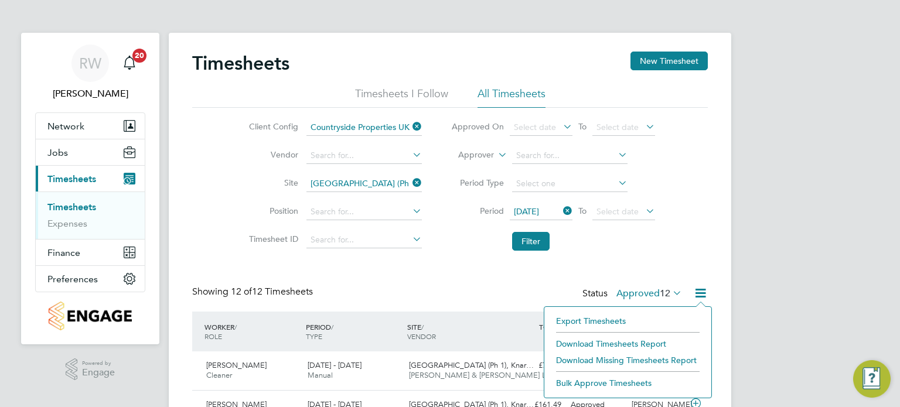
click at [597, 340] on li "Download Timesheets Report" at bounding box center [627, 344] width 155 height 16
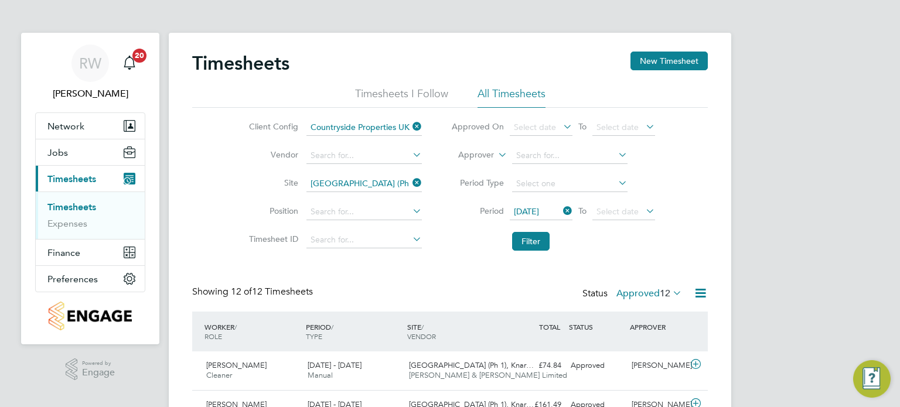
click at [653, 298] on label "Approved 12" at bounding box center [649, 294] width 66 height 12
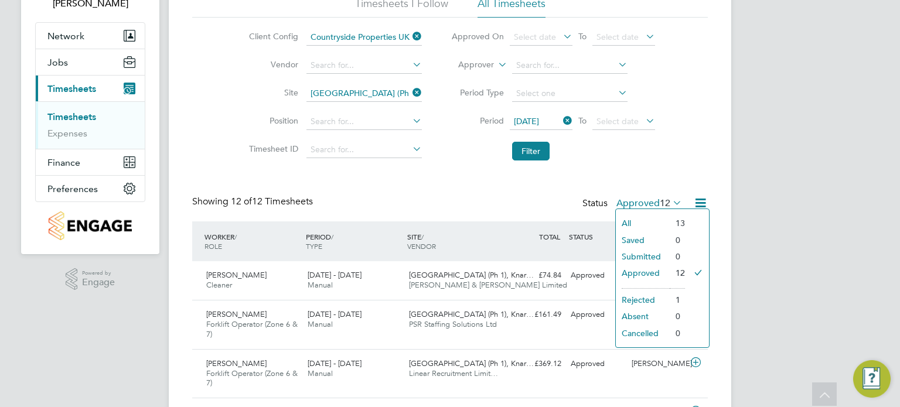
click at [652, 327] on li "Cancelled" at bounding box center [643, 333] width 54 height 16
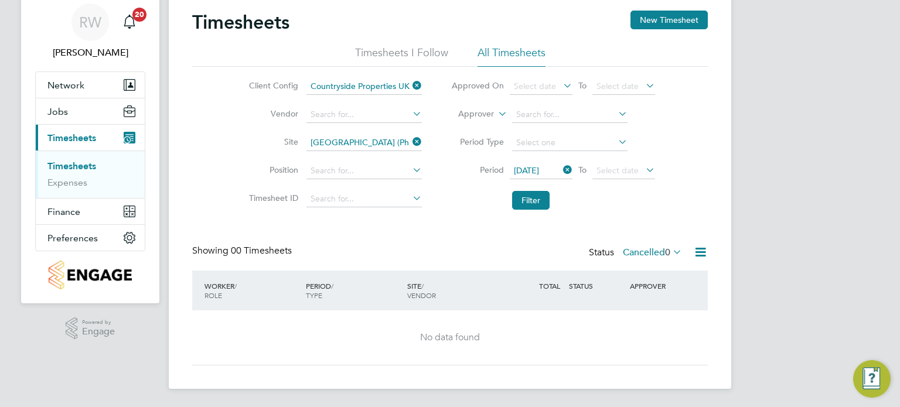
click at [561, 165] on icon at bounding box center [561, 170] width 0 height 16
click at [537, 199] on button "Filter" at bounding box center [530, 200] width 37 height 19
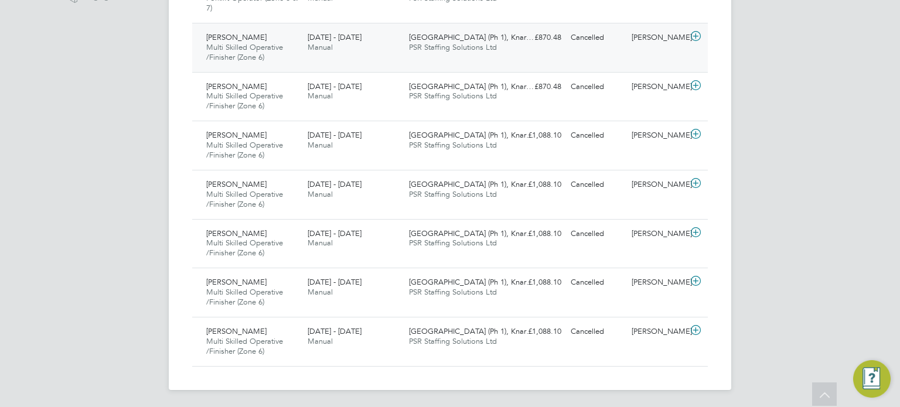
click at [397, 37] on div "21 - 27 Apr 2025 Manual" at bounding box center [353, 42] width 101 height 29
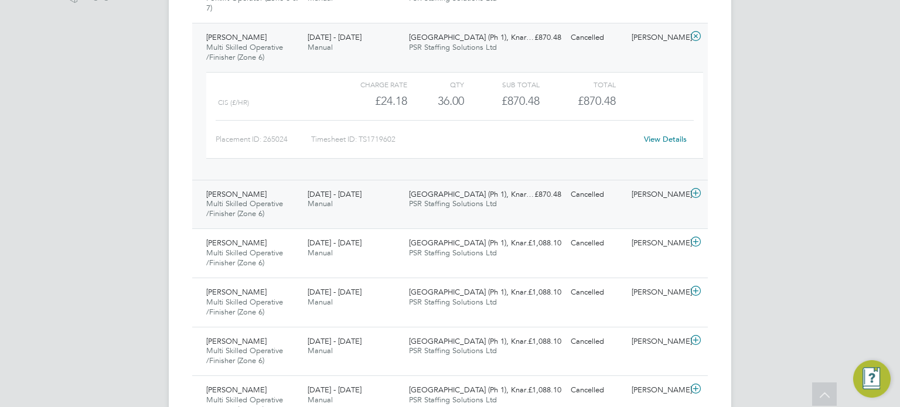
click at [449, 189] on span "Castle Gate (Ph 1), Knar…" at bounding box center [471, 194] width 125 height 10
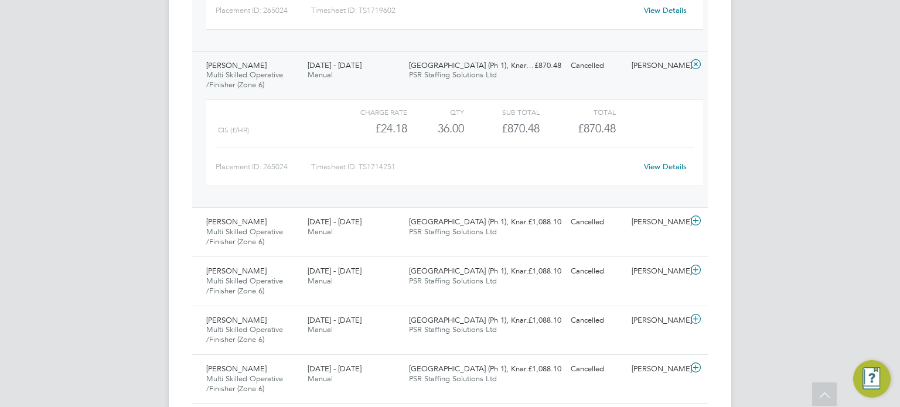
scroll to position [508, 0]
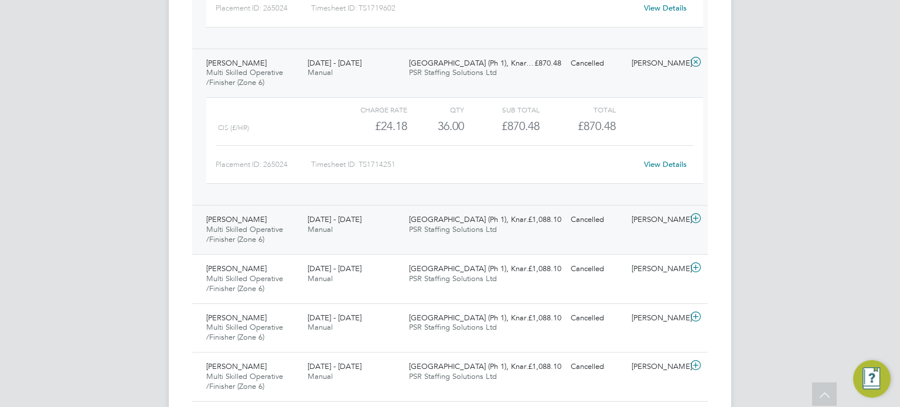
click at [446, 227] on span "PSR Staffing Solutions Ltd" at bounding box center [453, 229] width 88 height 10
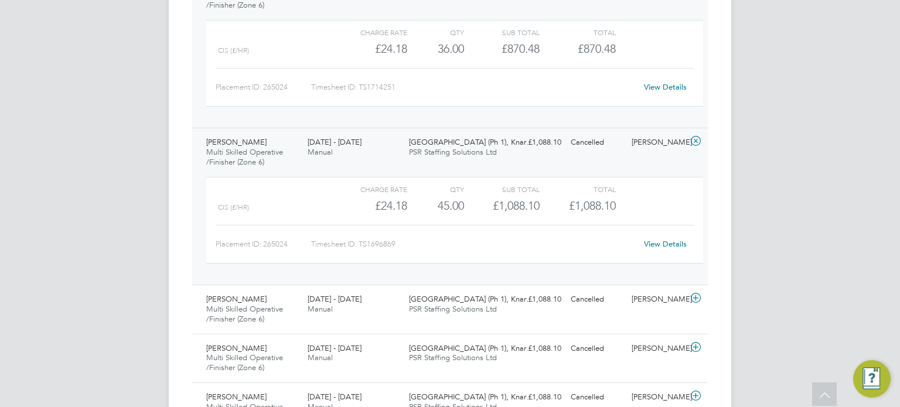
scroll to position [700, 0]
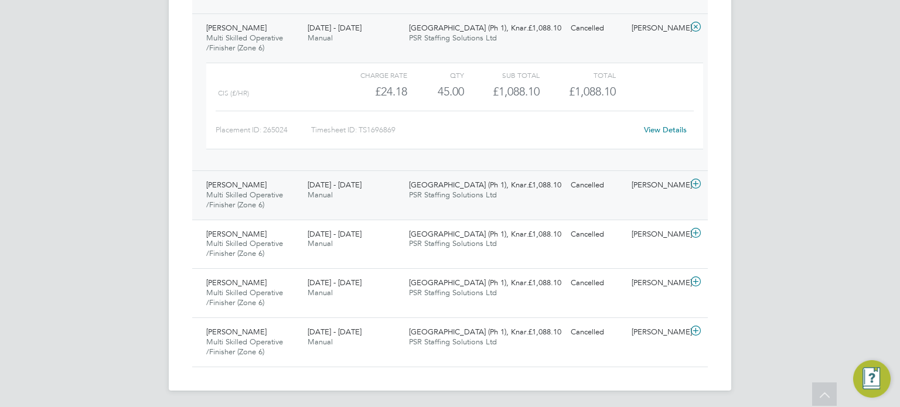
click at [421, 195] on span "PSR Staffing Solutions Ltd" at bounding box center [453, 195] width 88 height 10
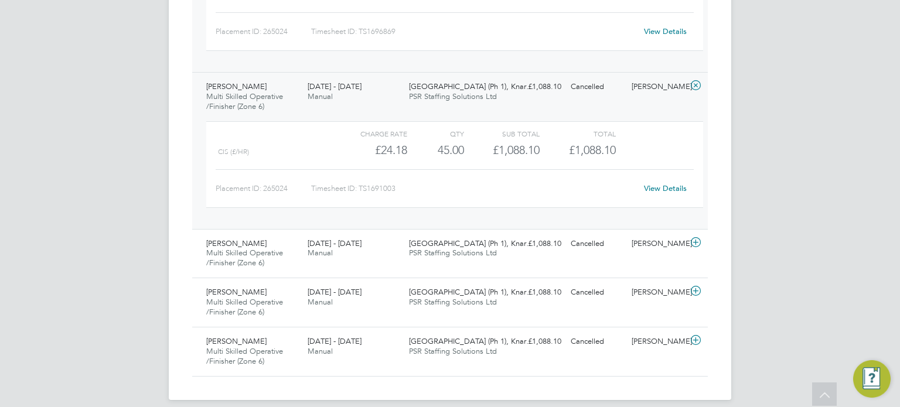
scroll to position [807, 0]
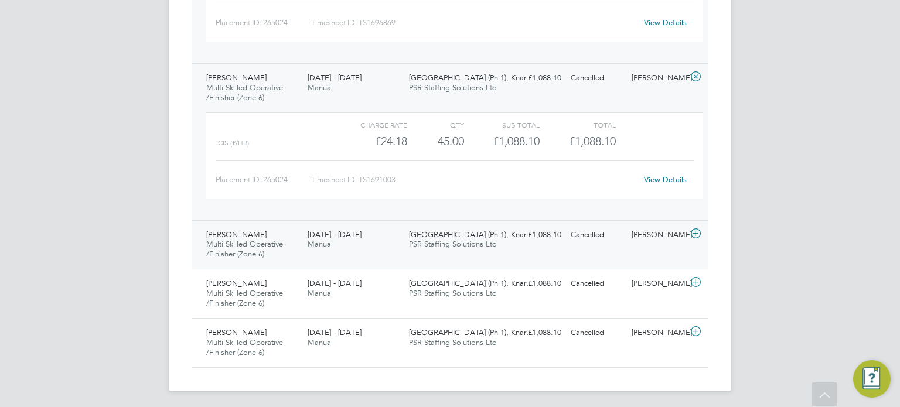
click at [446, 248] on div "Castle Gate (Ph 1), Knar… PSR Staffing Solutions Ltd" at bounding box center [454, 240] width 101 height 29
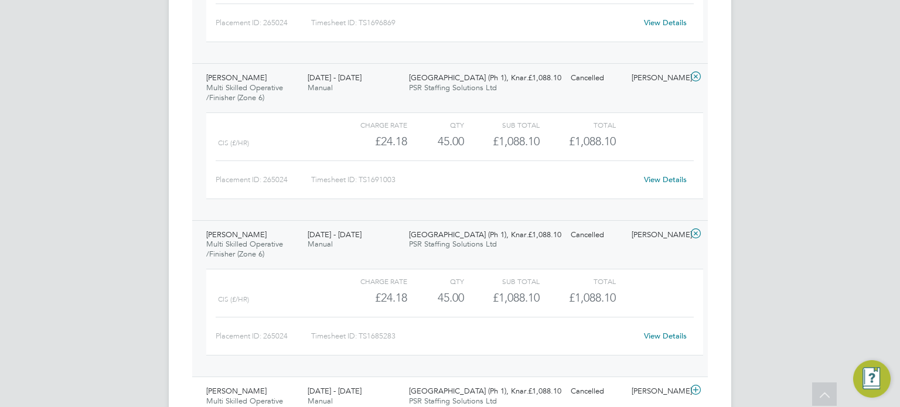
scroll to position [914, 0]
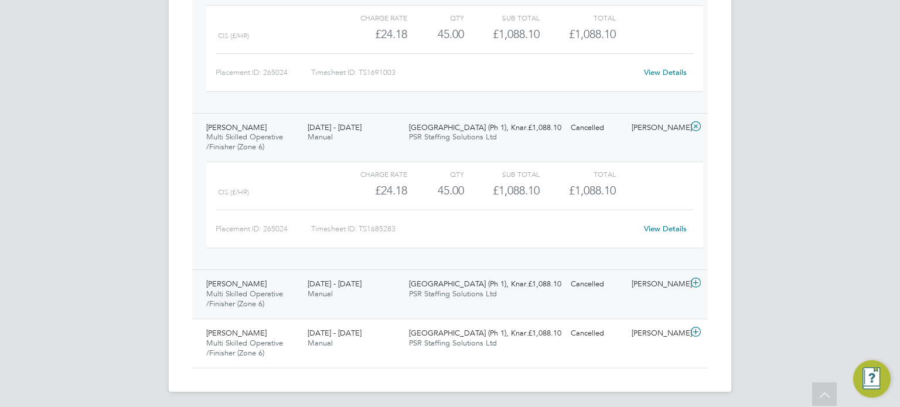
click at [451, 295] on span "PSR Staffing Solutions Ltd" at bounding box center [453, 294] width 88 height 10
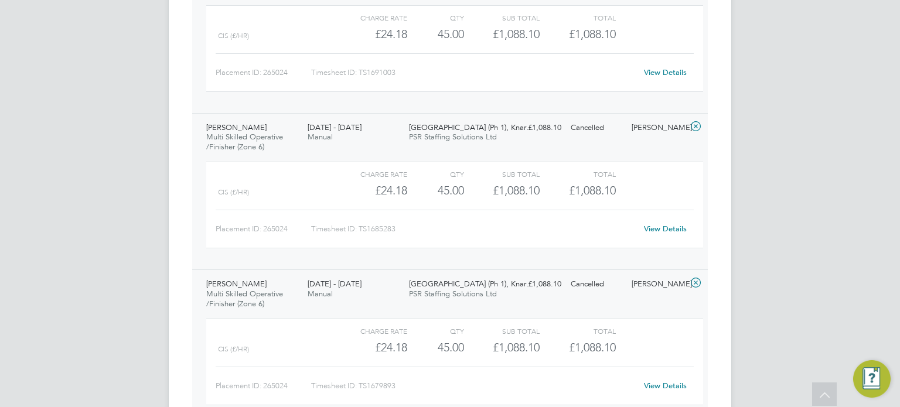
scroll to position [1022, 0]
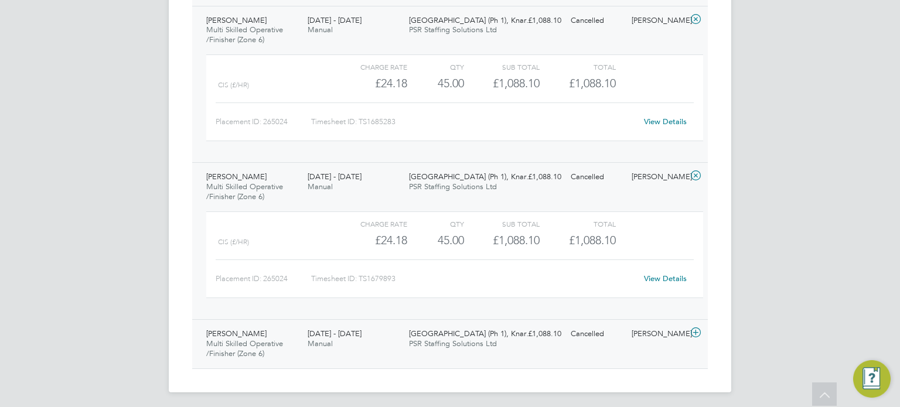
click at [443, 333] on span "Castle Gate (Ph 1), Knar…" at bounding box center [471, 334] width 125 height 10
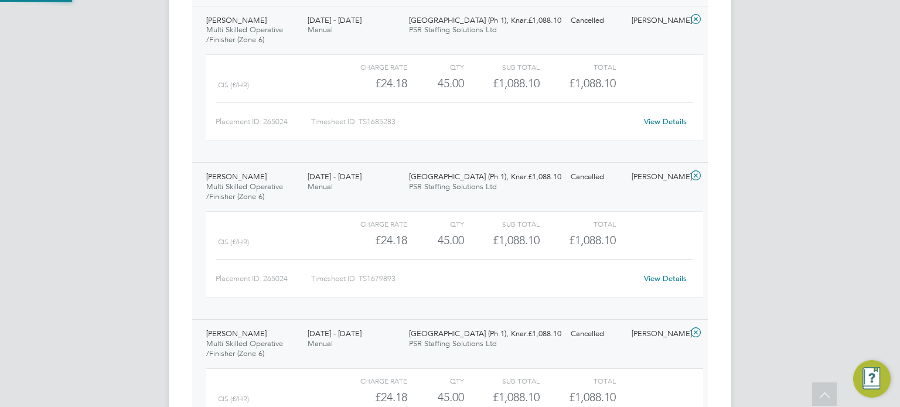
scroll to position [1129, 0]
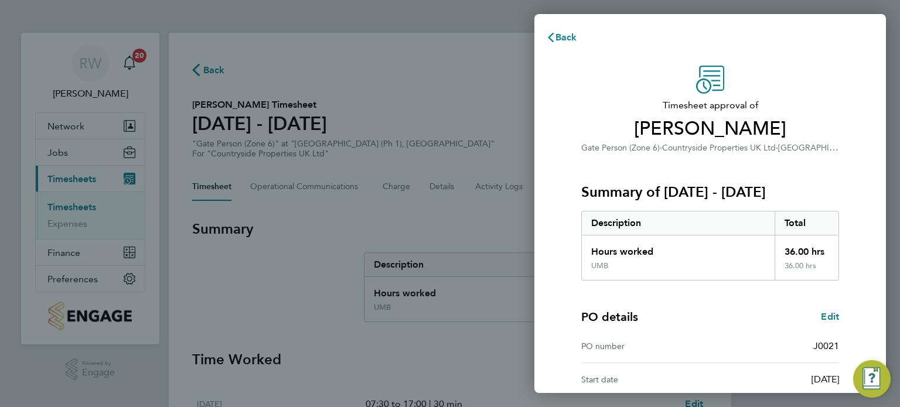
scroll to position [119, 0]
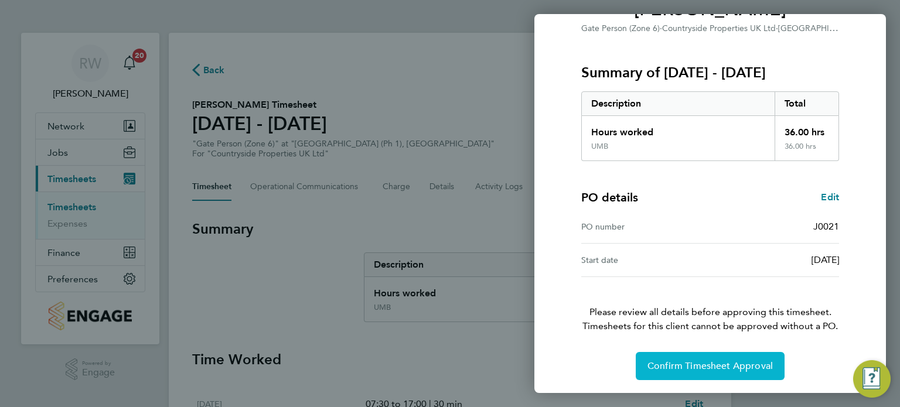
click at [698, 364] on span "Confirm Timesheet Approval" at bounding box center [709, 366] width 125 height 12
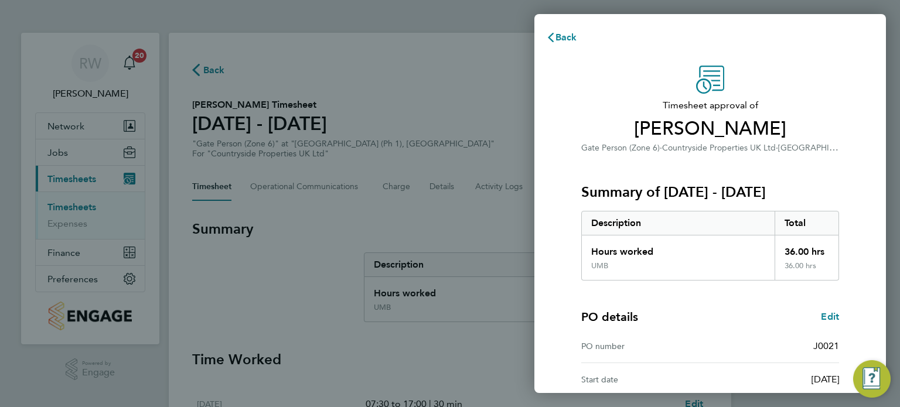
scroll to position [119, 0]
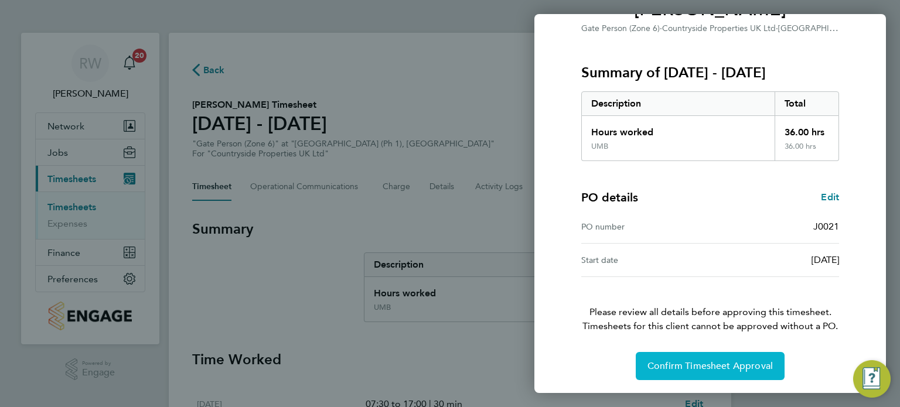
click at [692, 367] on span "Confirm Timesheet Approval" at bounding box center [709, 366] width 125 height 12
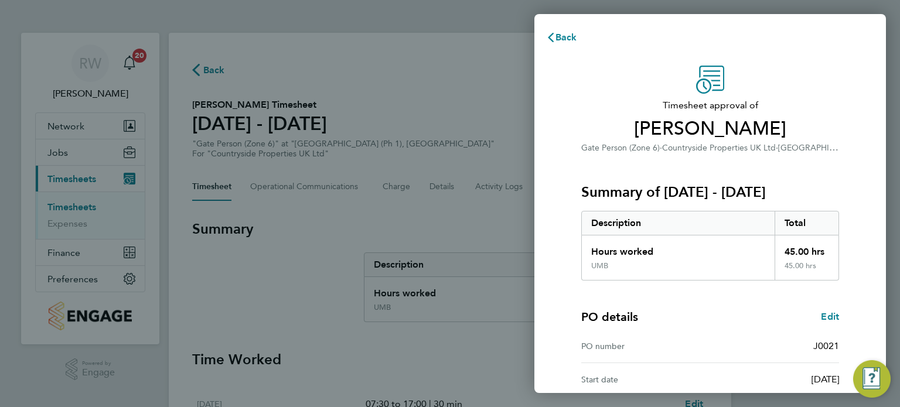
scroll to position [119, 0]
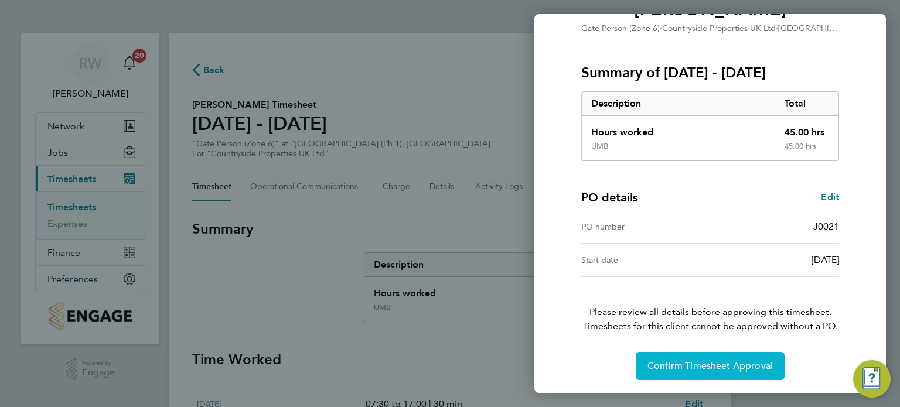
click at [646, 358] on button "Confirm Timesheet Approval" at bounding box center [710, 366] width 149 height 28
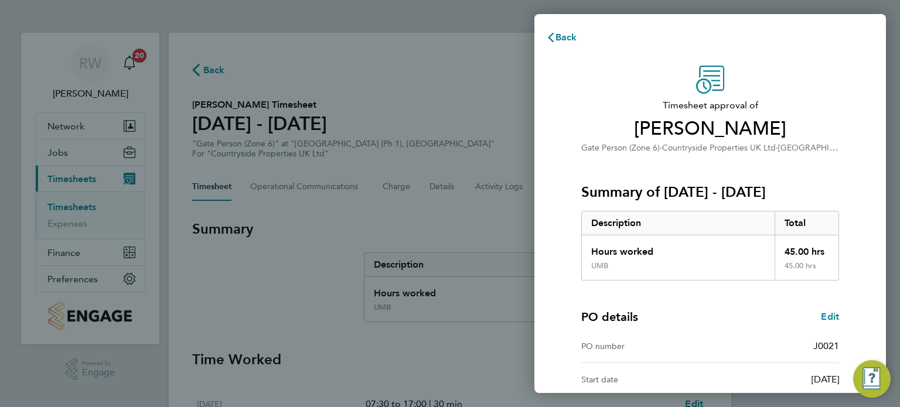
scroll to position [119, 0]
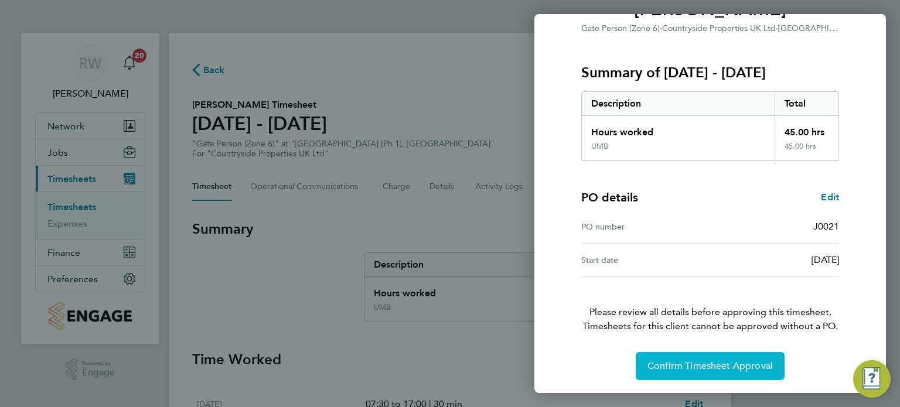
click at [669, 367] on span "Confirm Timesheet Approval" at bounding box center [709, 366] width 125 height 12
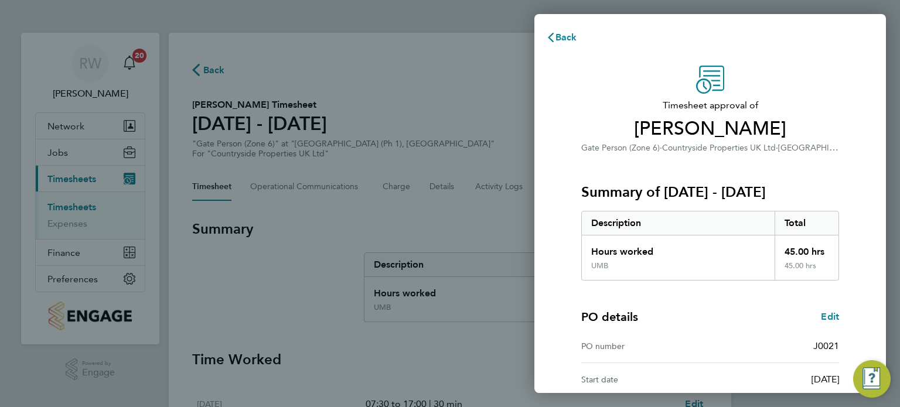
scroll to position [119, 0]
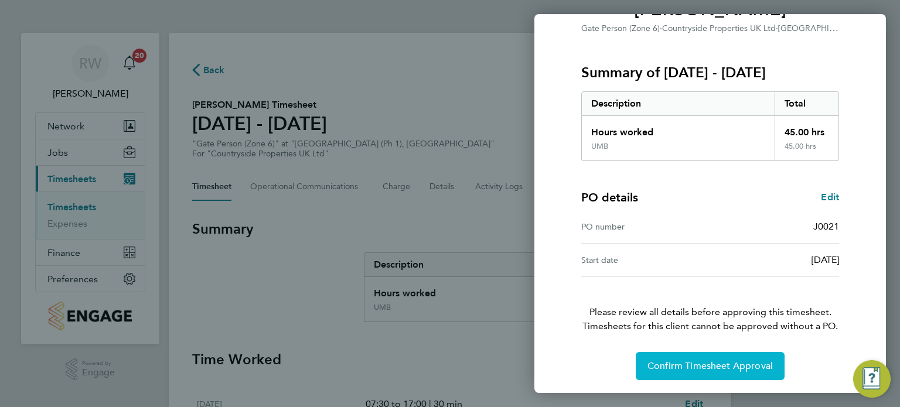
click at [677, 373] on button "Confirm Timesheet Approval" at bounding box center [710, 366] width 149 height 28
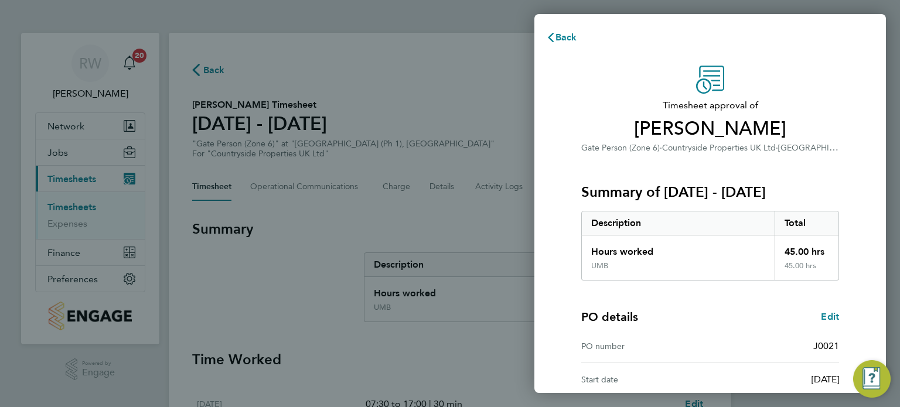
scroll to position [119, 0]
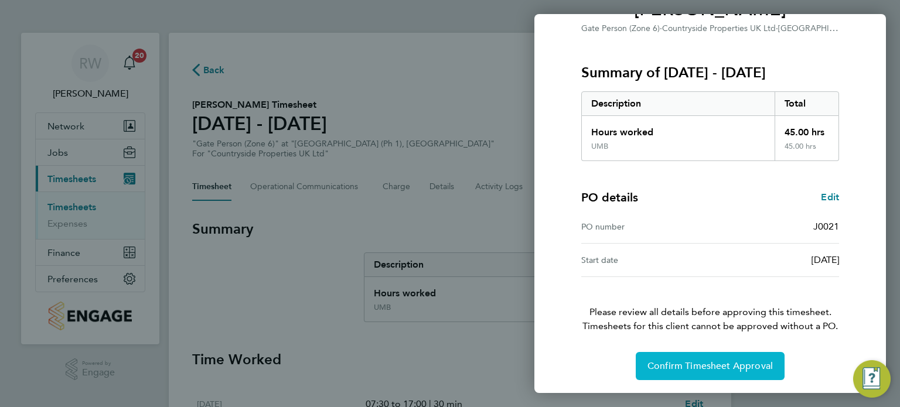
click at [658, 358] on button "Confirm Timesheet Approval" at bounding box center [710, 366] width 149 height 28
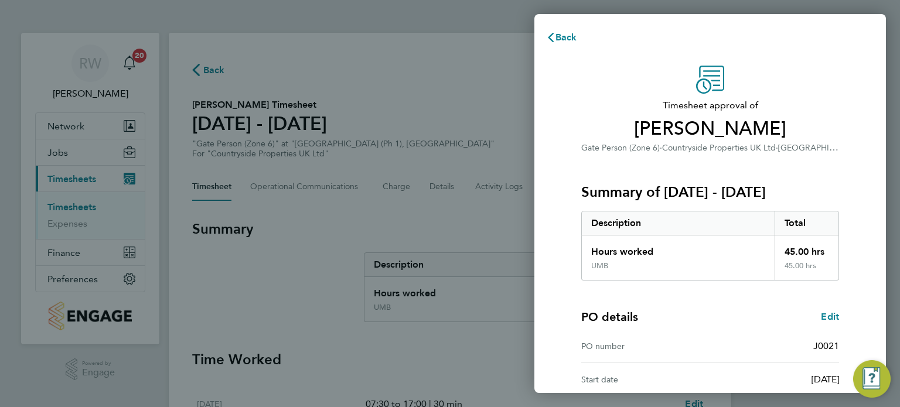
scroll to position [119, 0]
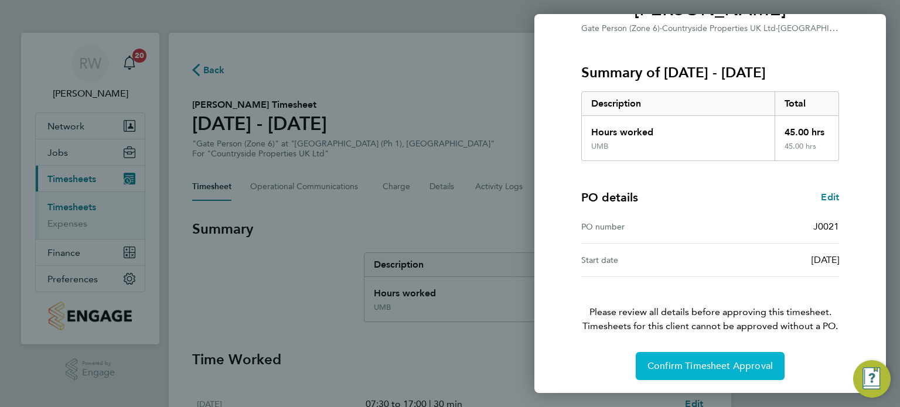
click at [696, 360] on span "Confirm Timesheet Approval" at bounding box center [709, 366] width 125 height 12
